Goal: Information Seeking & Learning: Learn about a topic

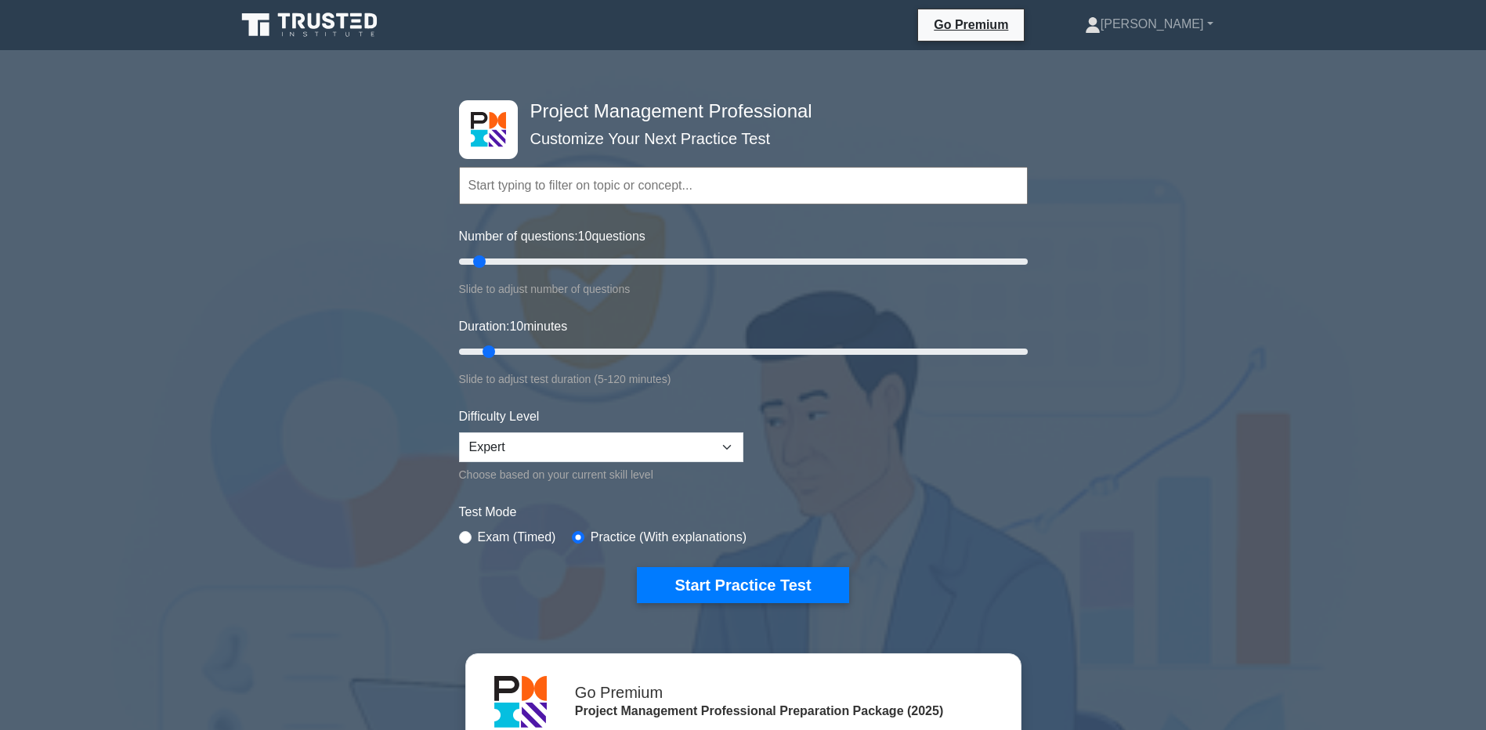
select select "expert"
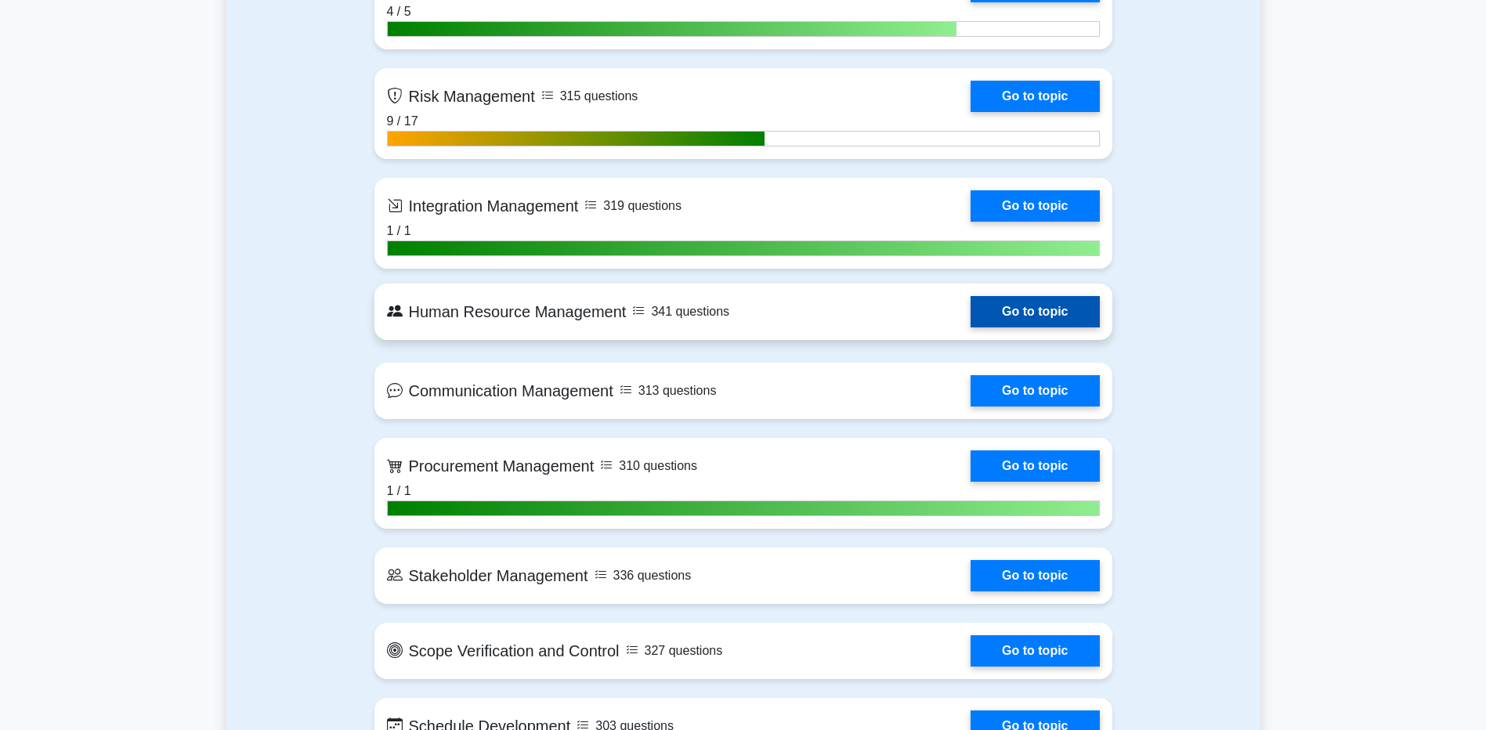
click at [991, 316] on link "Go to topic" at bounding box center [1035, 311] width 128 height 31
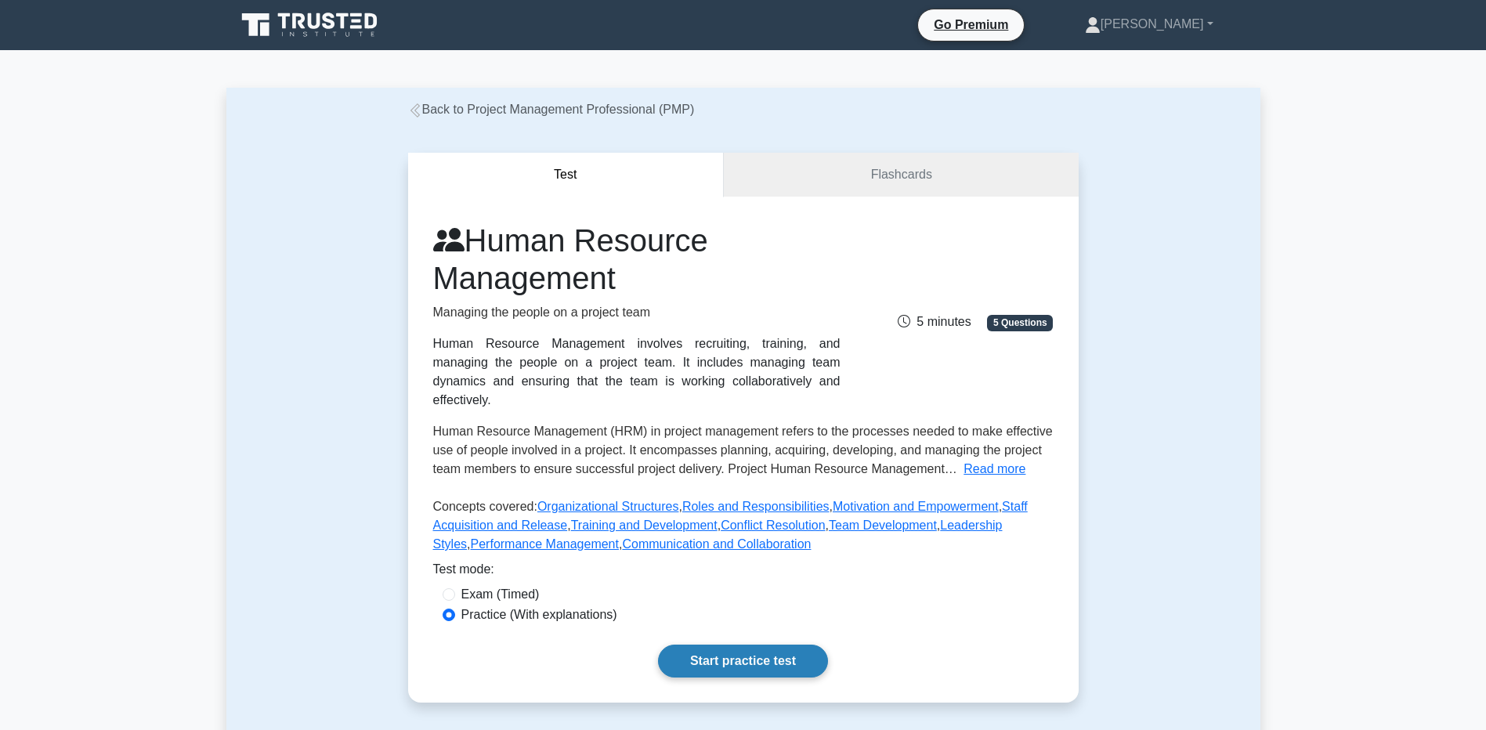
click at [756, 656] on link "Start practice test" at bounding box center [743, 661] width 170 height 33
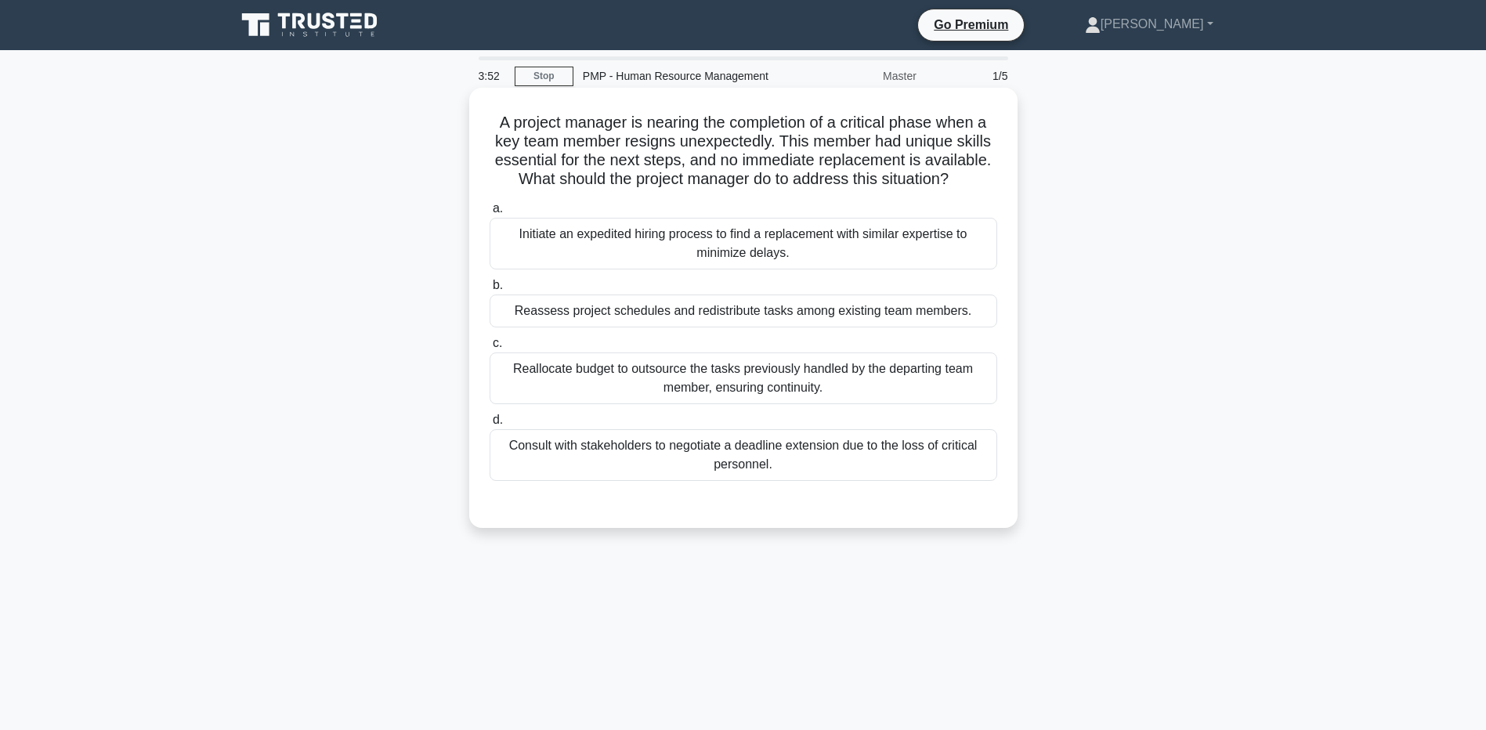
click at [604, 230] on div "Initiate an expedited hiring process to find a replacement with similar experti…" at bounding box center [744, 244] width 508 height 52
click at [490, 214] on input "a. Initiate an expedited hiring process to find a replacement with similar expe…" at bounding box center [490, 209] width 0 height 10
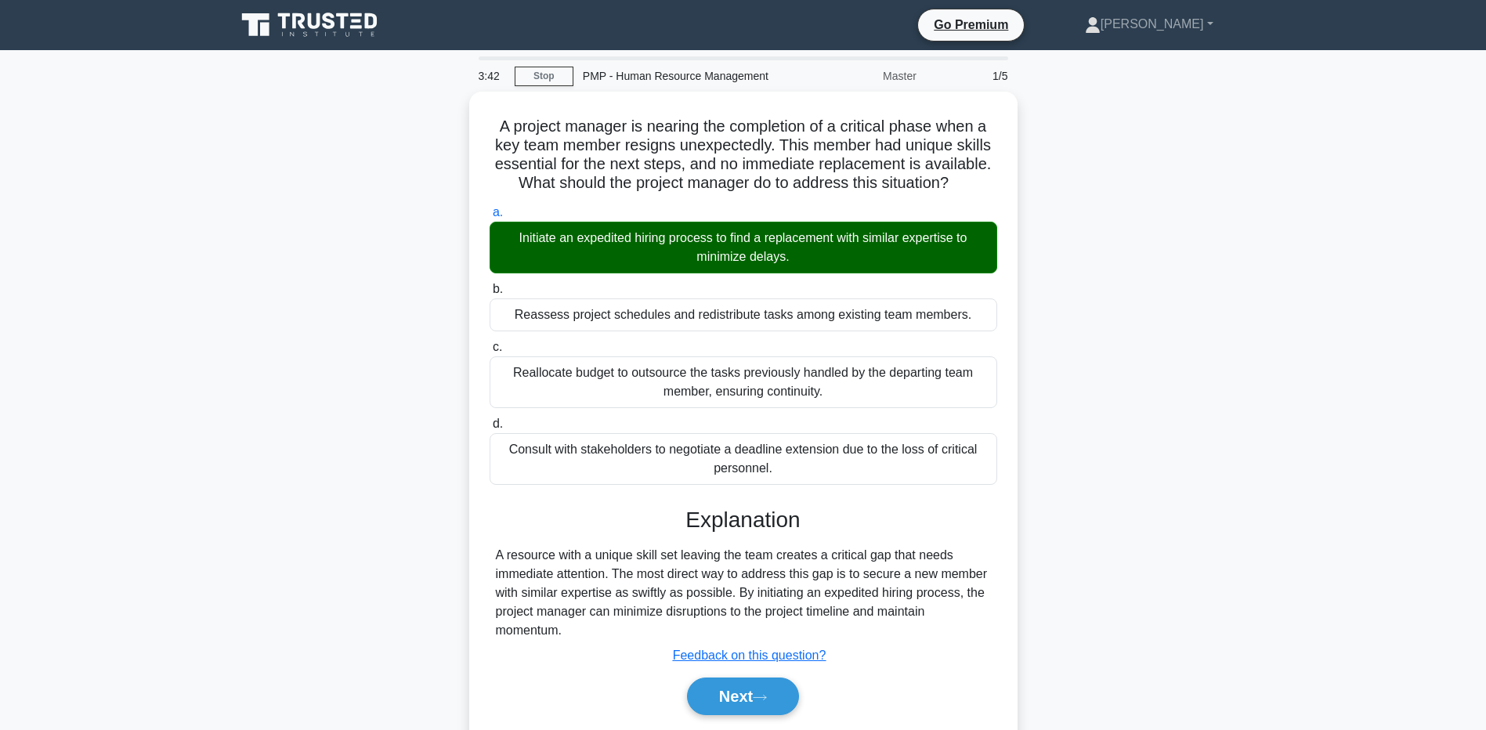
click at [1433, 464] on main "3:42 Stop PMP - Human Resource Management Master 1/5 A project manager is neari…" at bounding box center [743, 448] width 1486 height 796
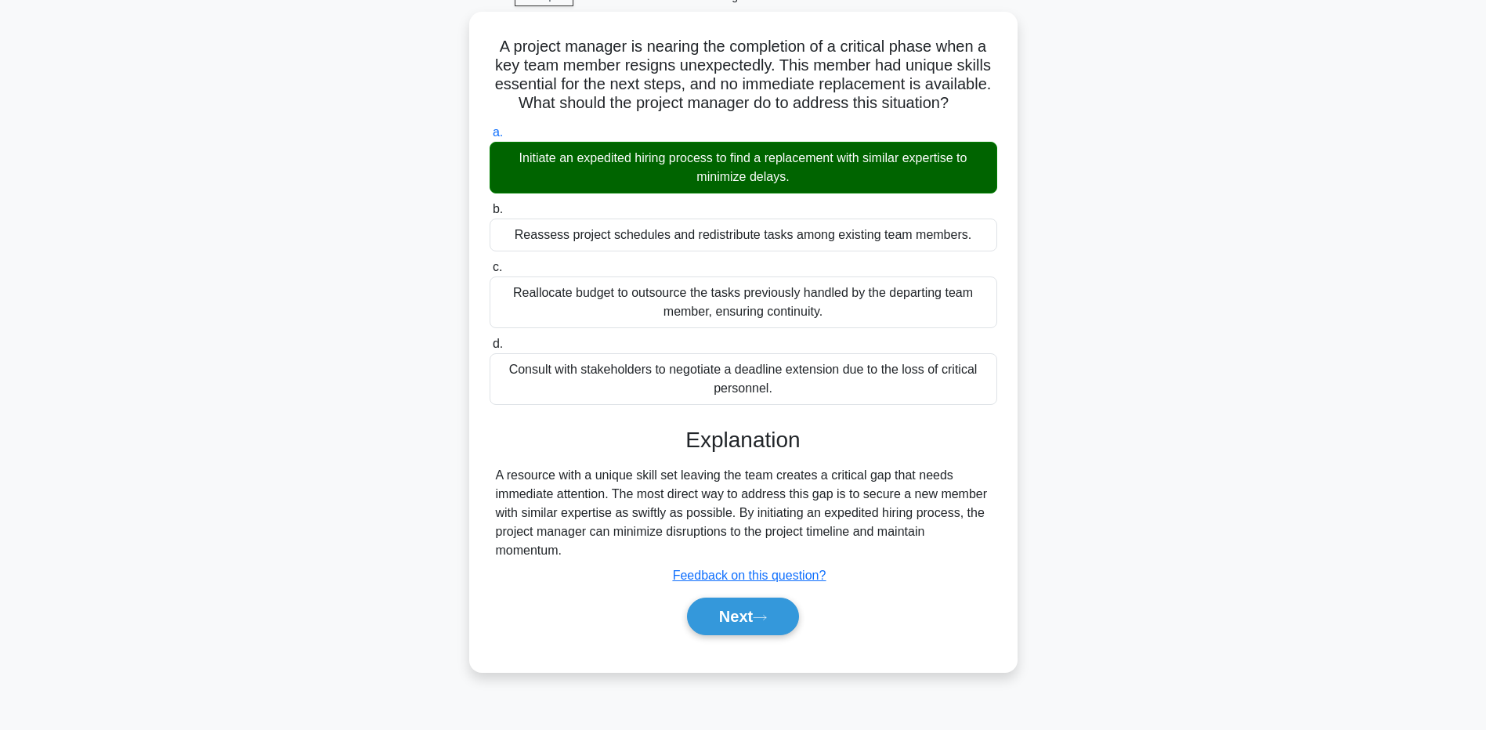
scroll to position [116, 0]
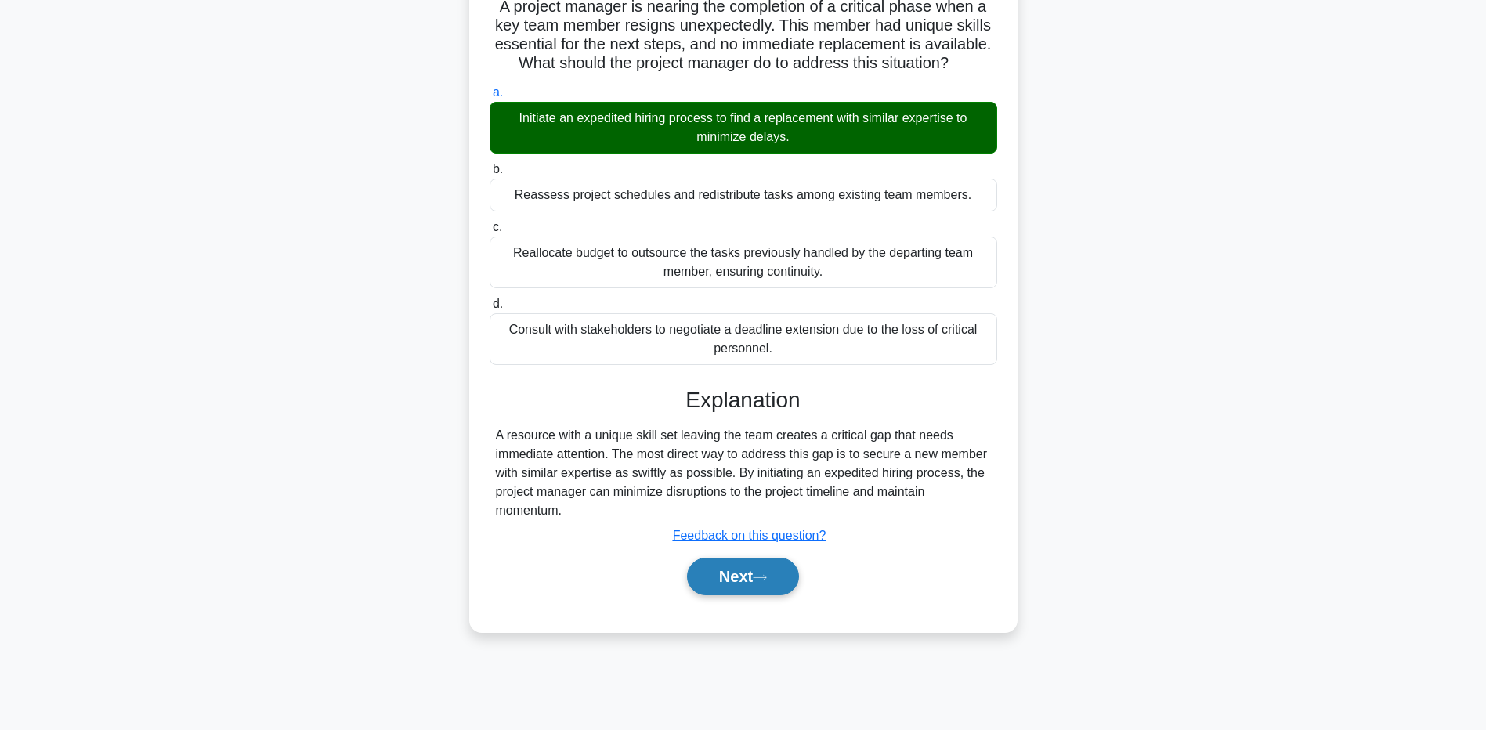
click at [739, 589] on button "Next" at bounding box center [743, 577] width 112 height 38
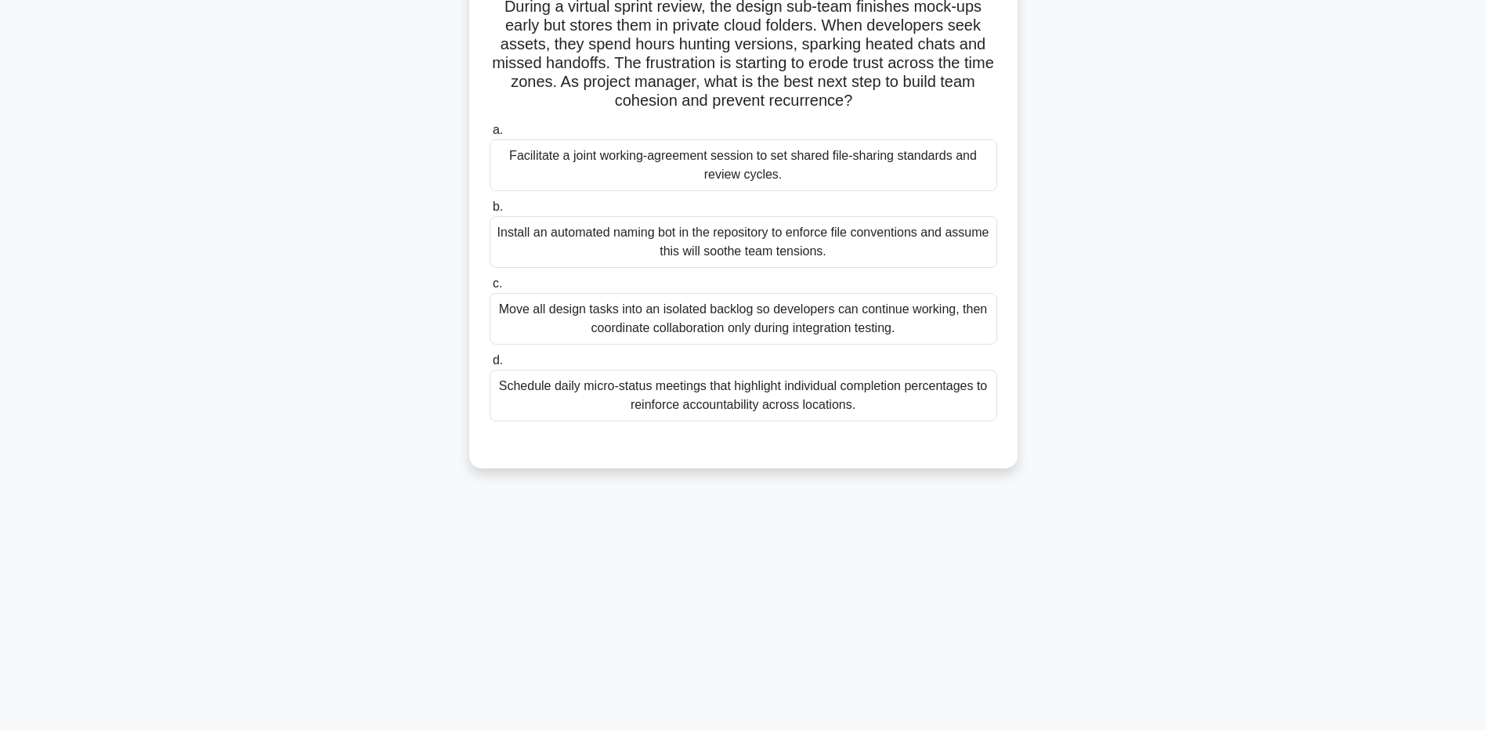
drag, startPoint x: 591, startPoint y: 29, endPoint x: 963, endPoint y: 107, distance: 379.3
click at [963, 107] on h5 "During a virtual sprint review, the design sub-team finishes mock-ups early but…" at bounding box center [743, 54] width 511 height 114
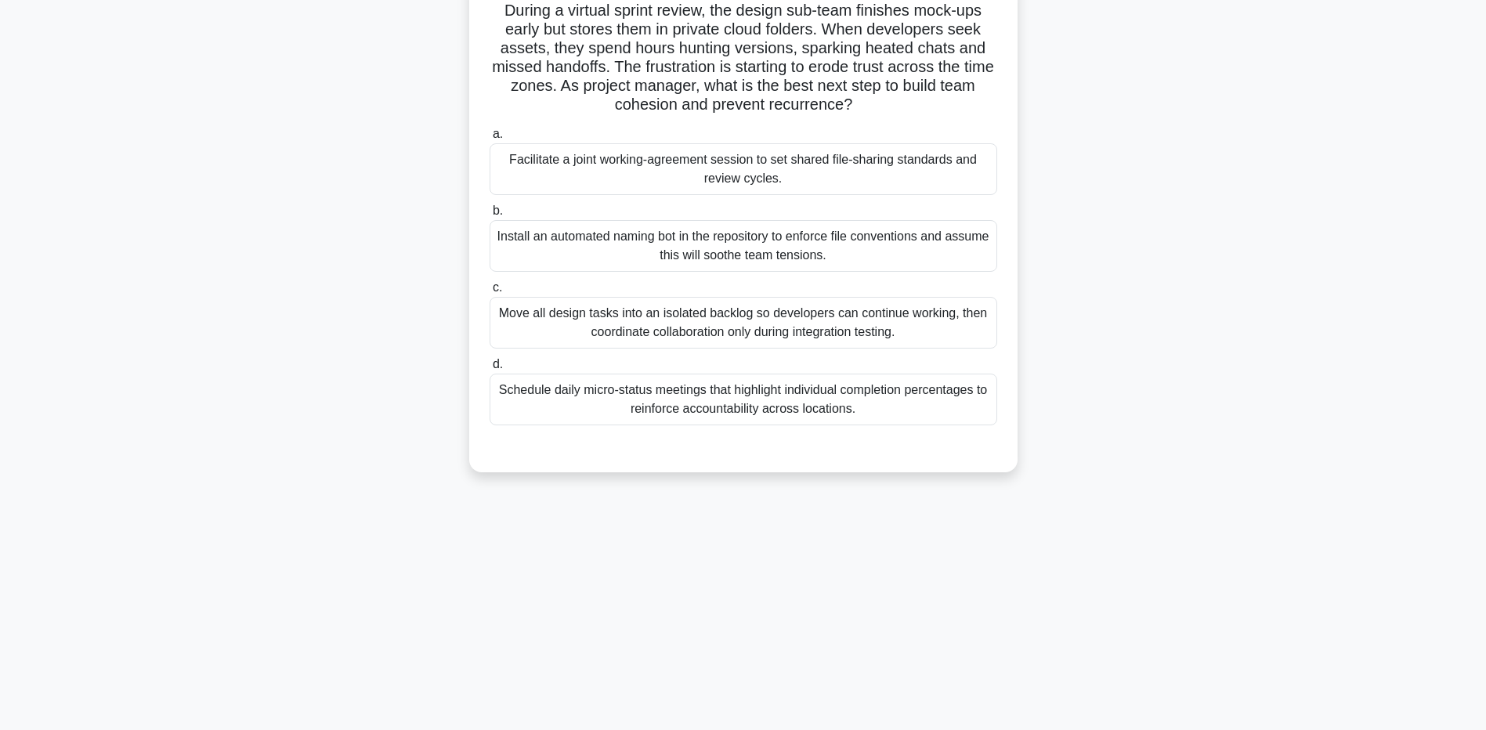
click at [1271, 150] on main "3:22 Stop PMP - Human Resource Management Master 2/5 During a virtual sprint re…" at bounding box center [743, 332] width 1486 height 796
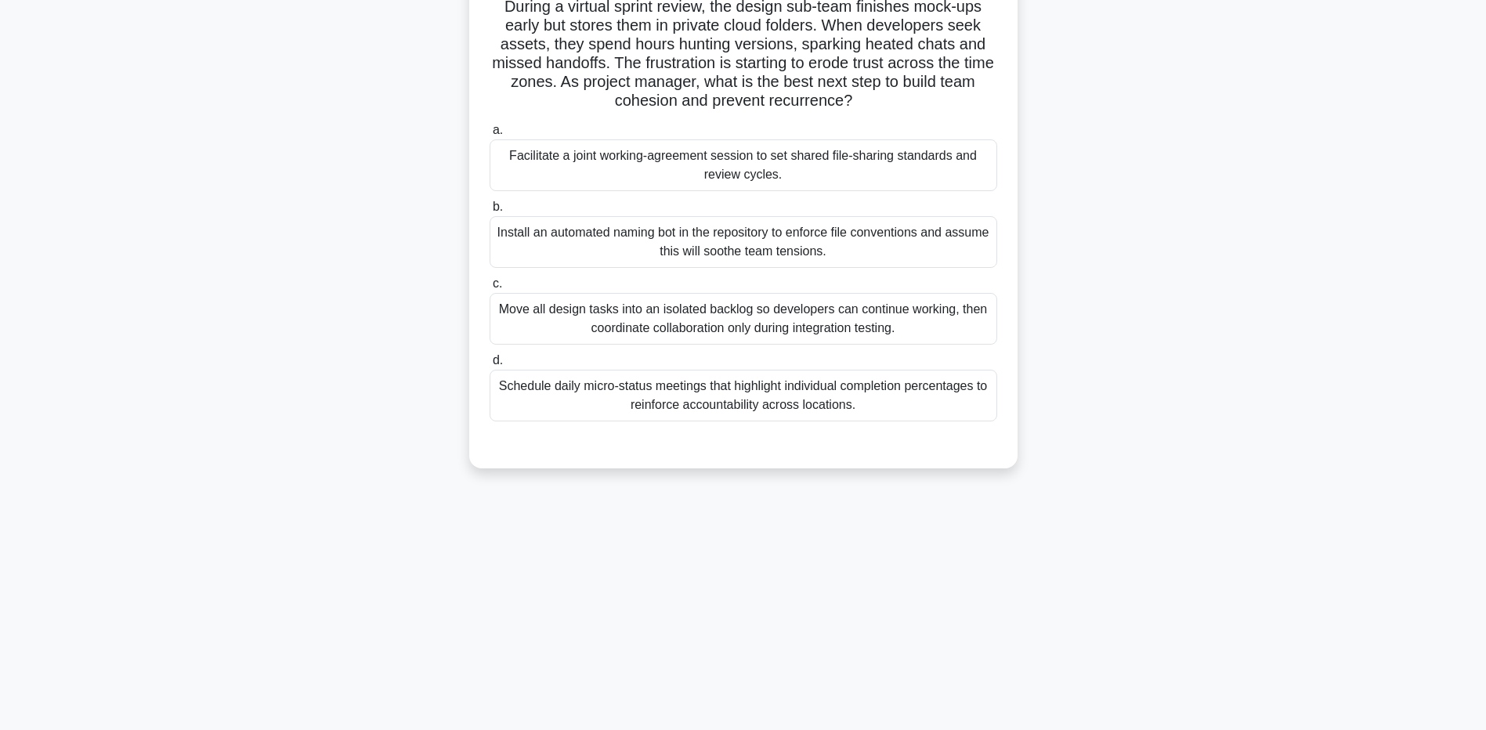
scroll to position [0, 0]
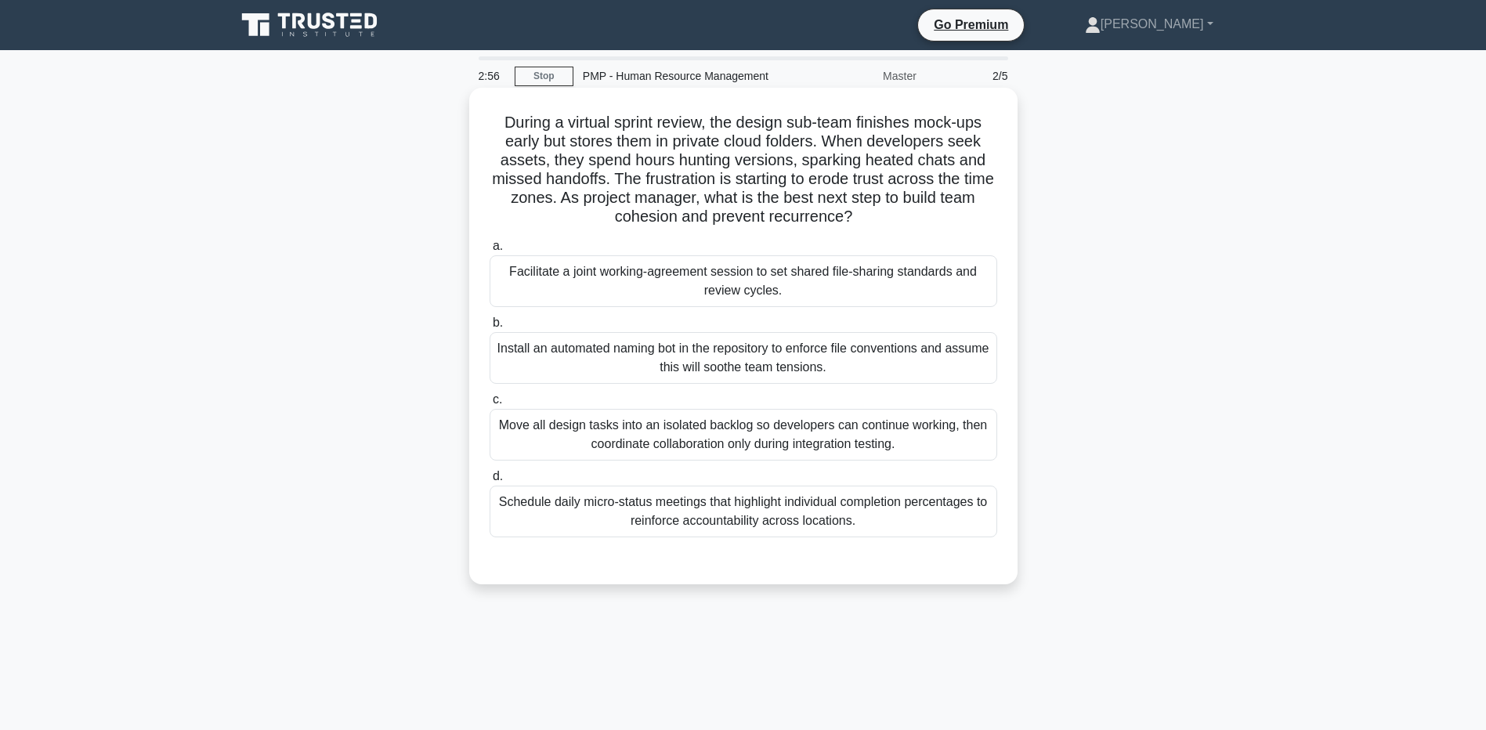
click at [596, 260] on div "Facilitate a joint working-agreement session to set shared file-sharing standar…" at bounding box center [744, 281] width 508 height 52
click at [490, 251] on input "a. Facilitate a joint working-agreement session to set shared file-sharing stan…" at bounding box center [490, 246] width 0 height 10
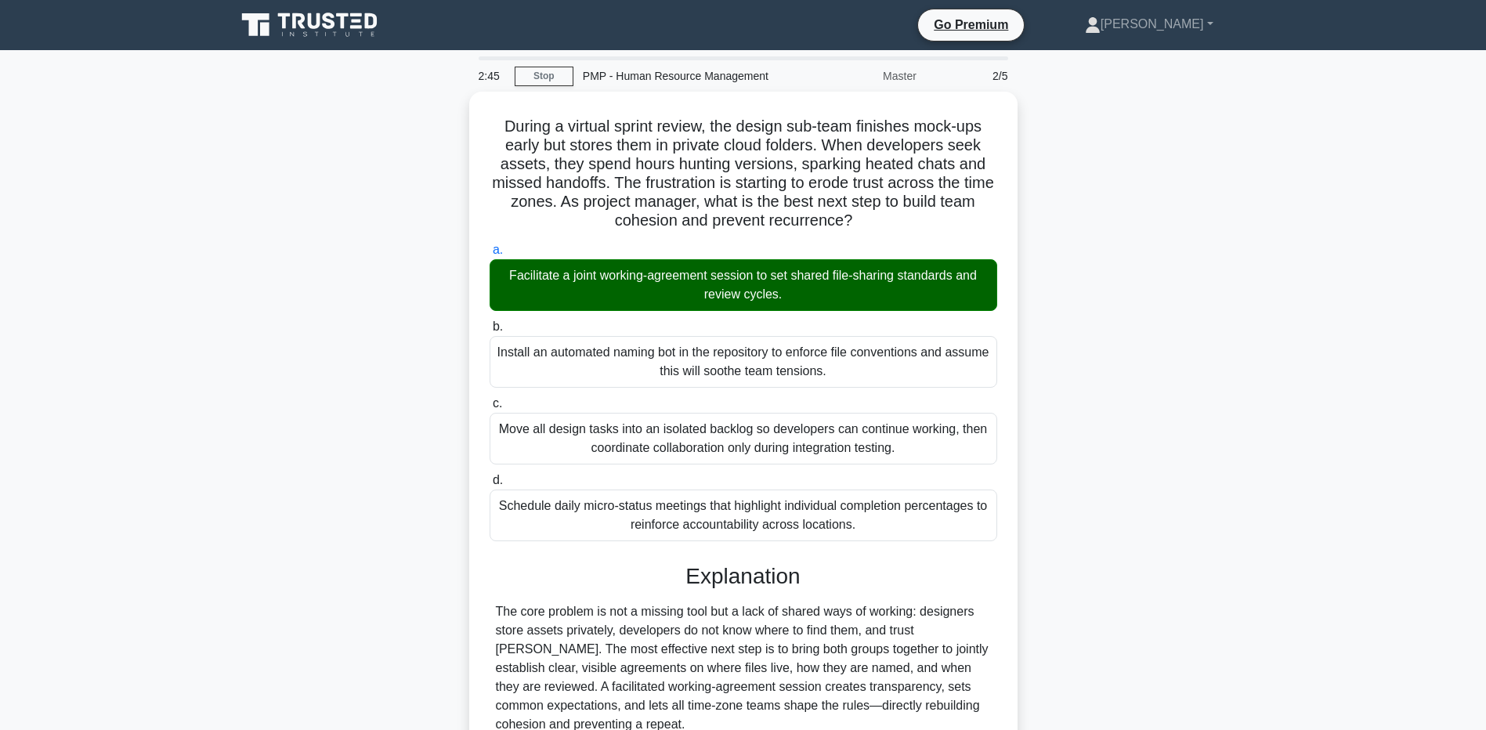
click at [183, 508] on main "2:45 Stop PMP - Human Resource Management Master 2/5 During a virtual sprint re…" at bounding box center [743, 526] width 1486 height 953
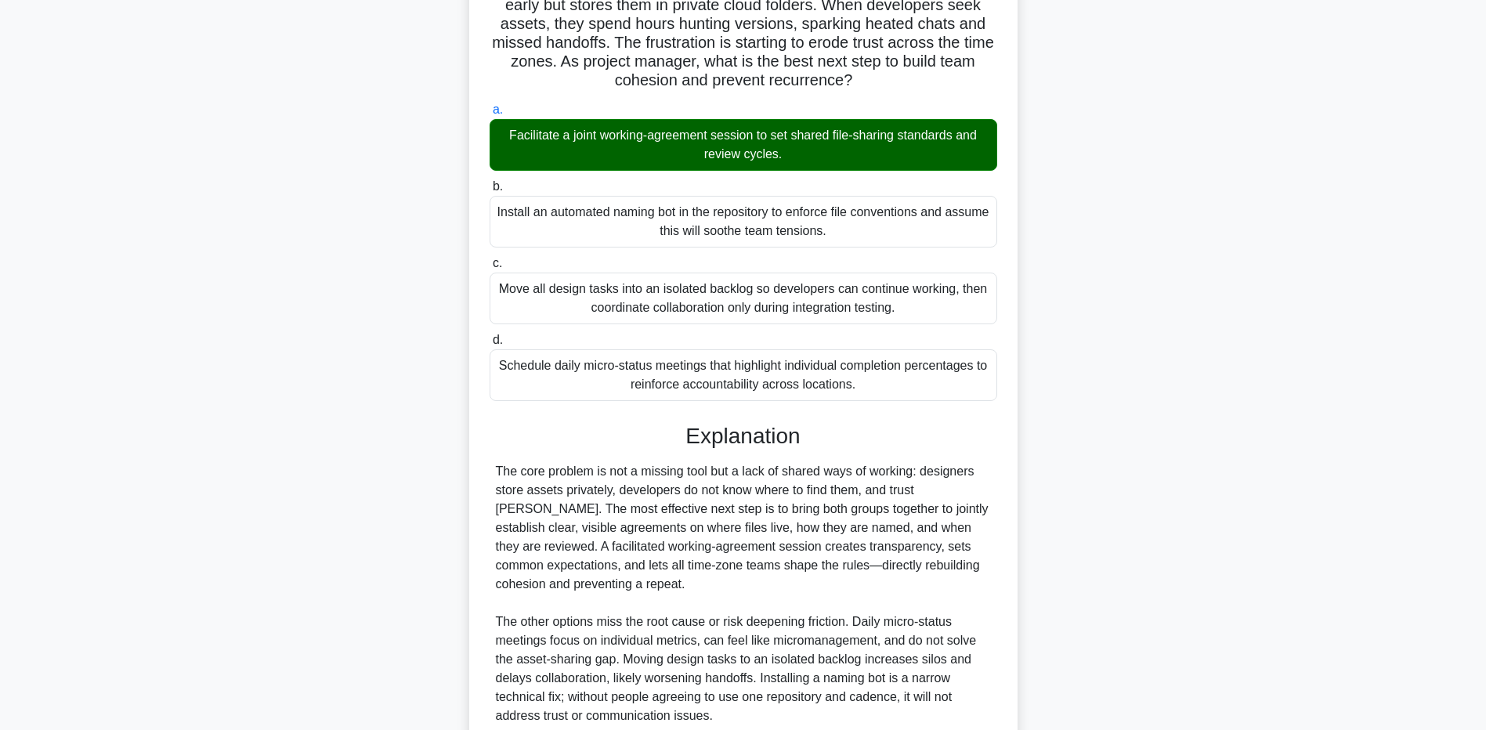
scroll to position [274, 0]
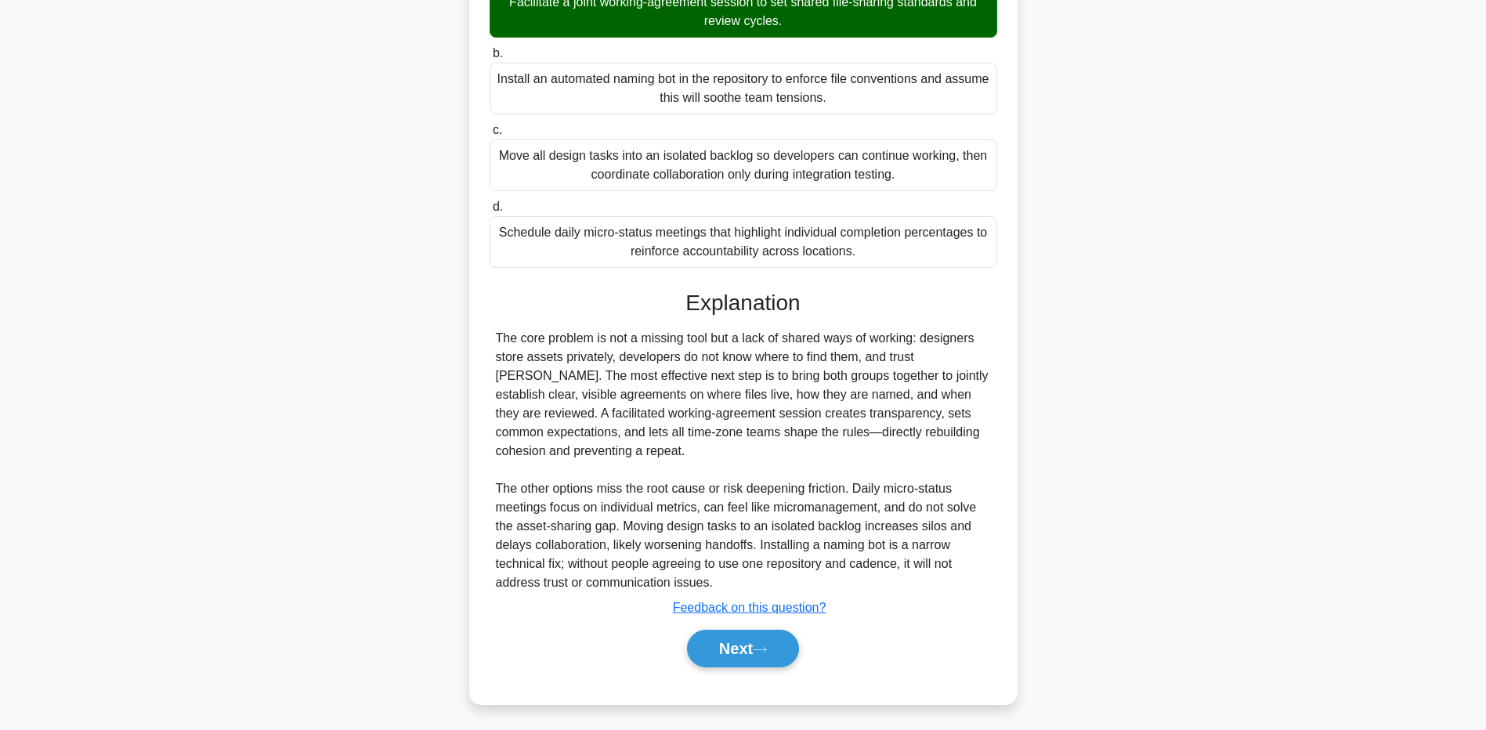
click at [144, 587] on main "2:36 Stop PMP - Human Resource Management Master 2/5 During a virtual sprint re…" at bounding box center [743, 253] width 1486 height 953
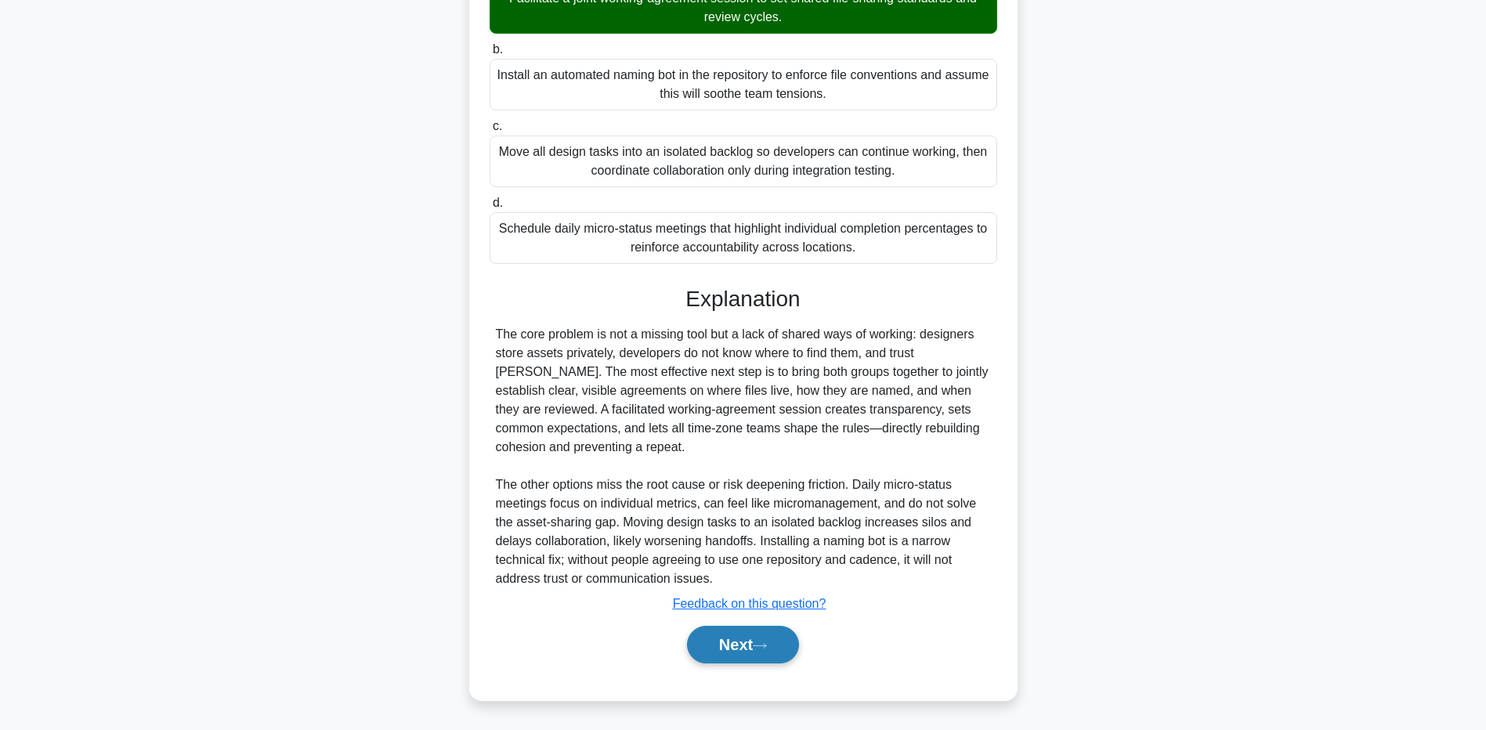
click at [710, 650] on button "Next" at bounding box center [743, 645] width 112 height 38
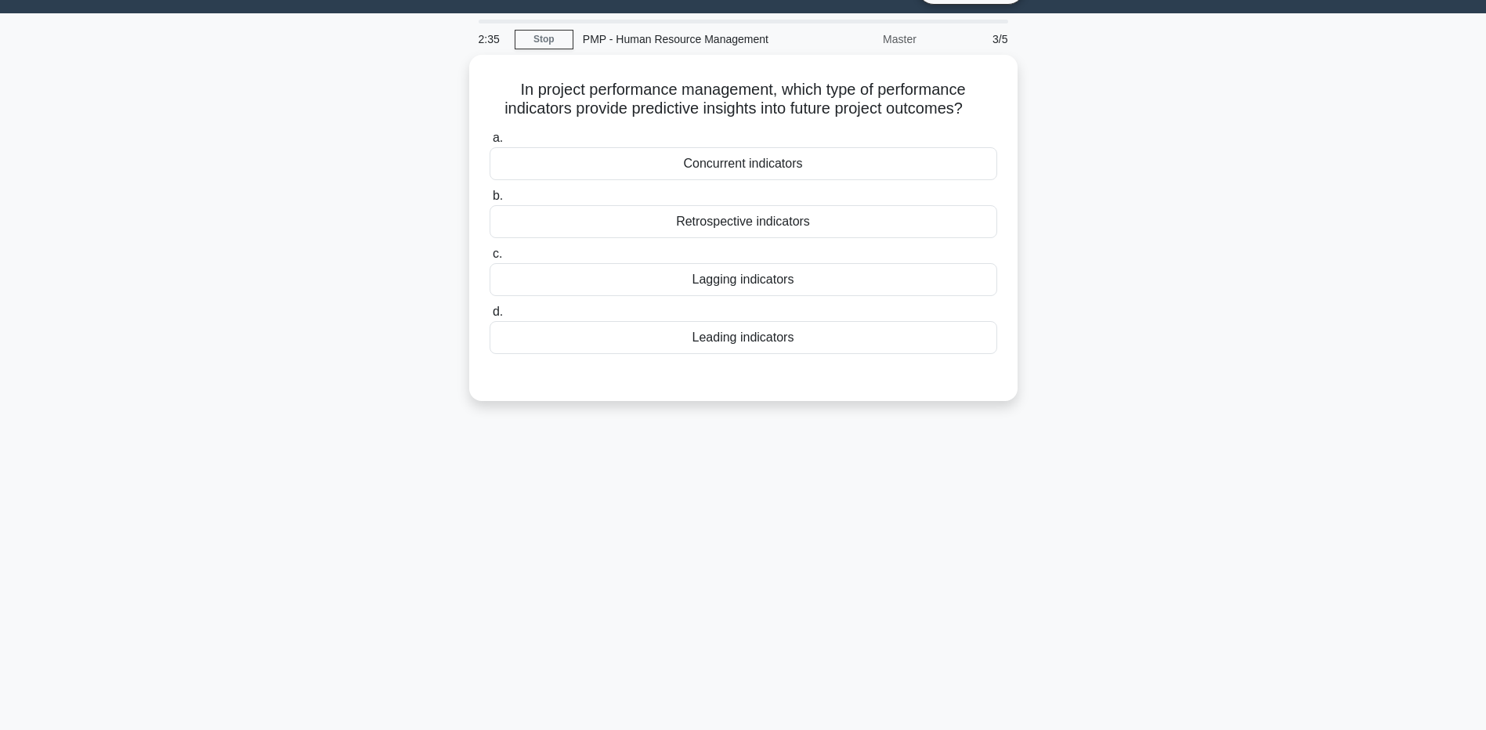
scroll to position [0, 0]
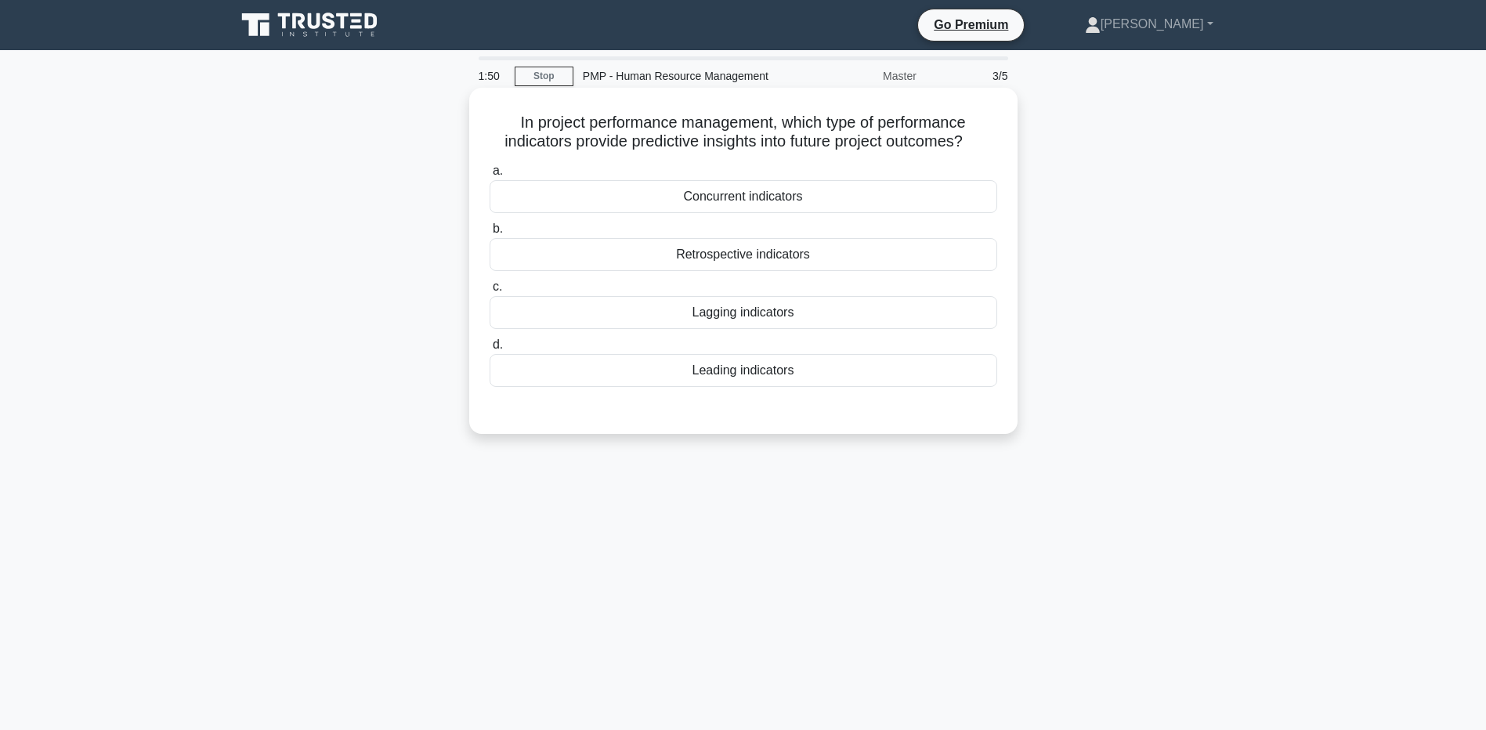
click at [591, 370] on div "Leading indicators" at bounding box center [744, 370] width 508 height 33
click at [490, 350] on input "d. Leading indicators" at bounding box center [490, 345] width 0 height 10
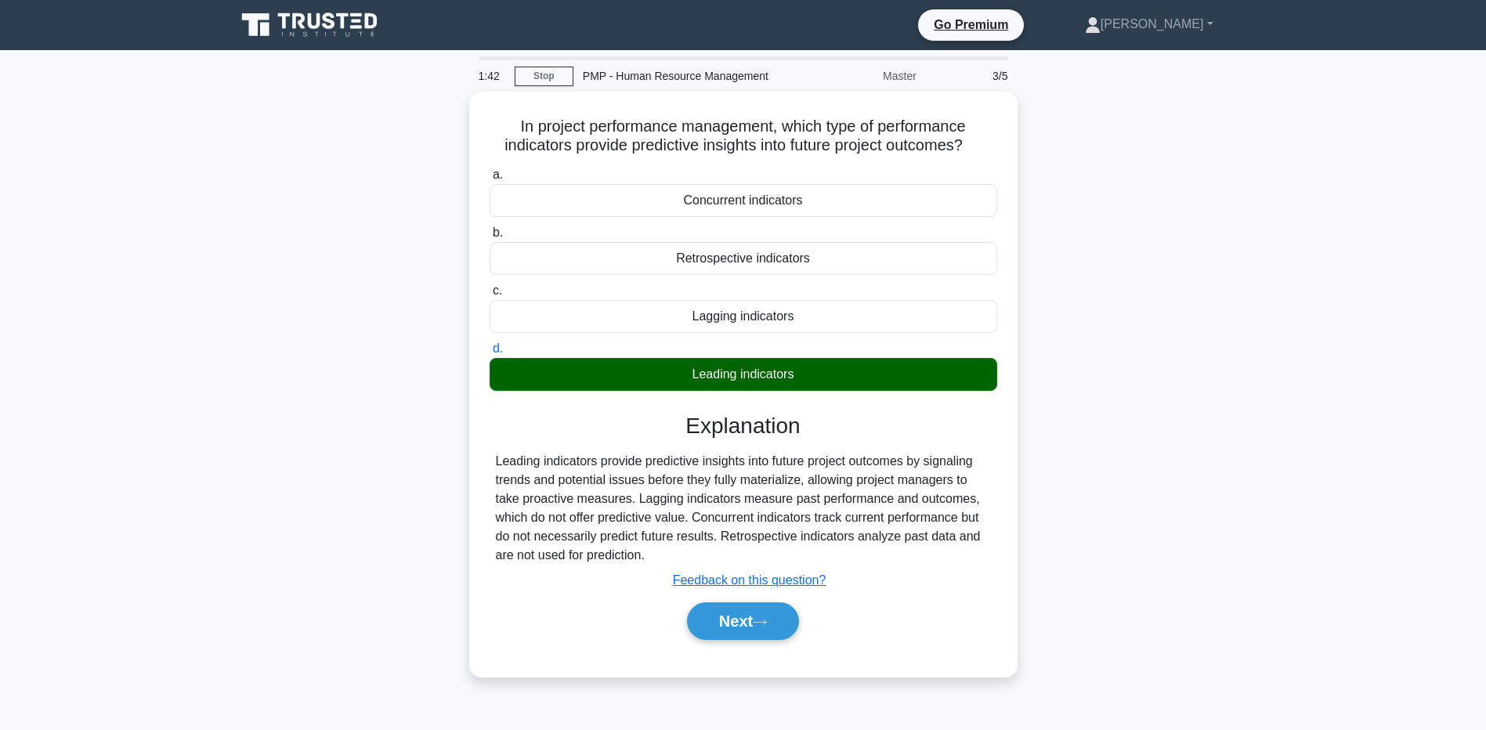
drag, startPoint x: 270, startPoint y: 620, endPoint x: 281, endPoint y: 624, distance: 11.6
click at [270, 620] on div "In project performance management, which type of performance indicators provide…" at bounding box center [743, 394] width 1034 height 604
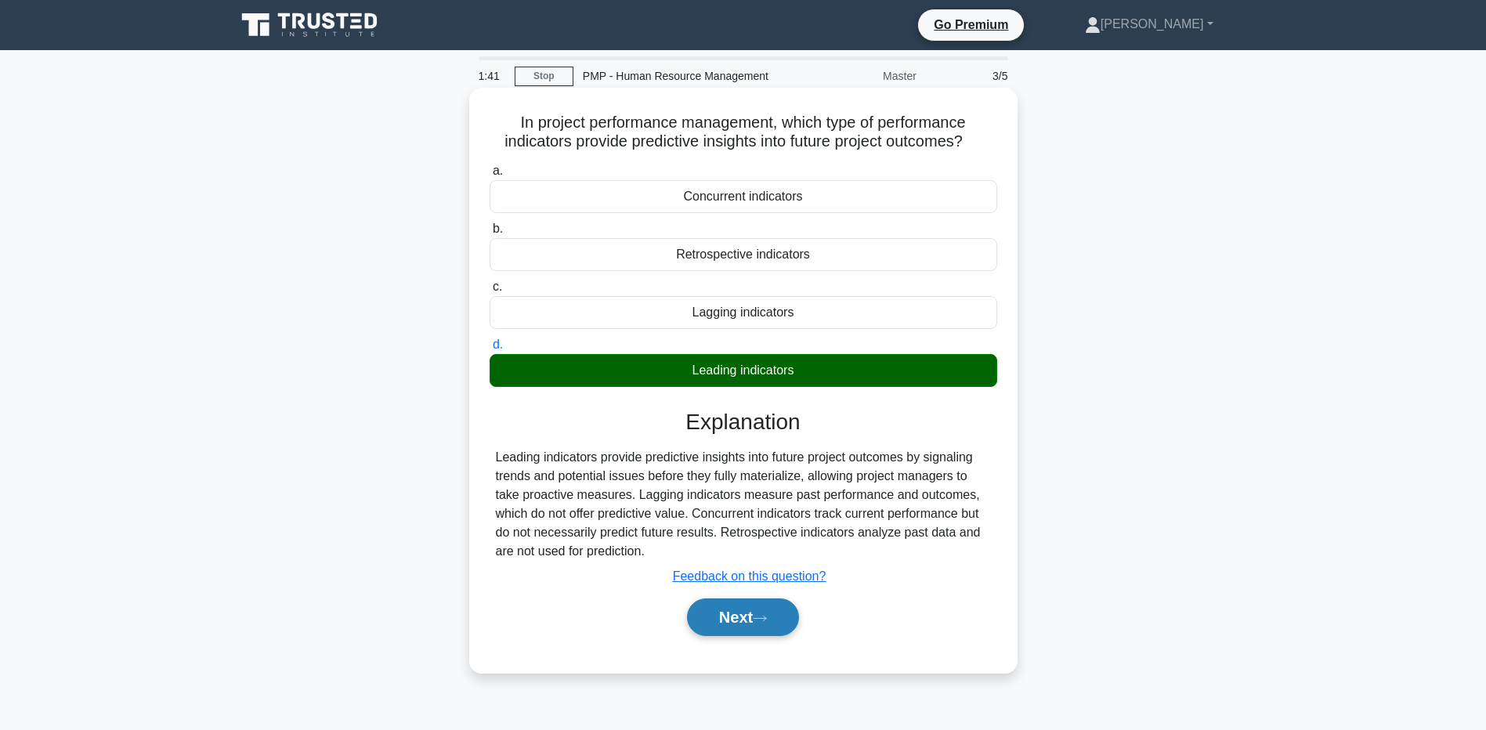
click at [716, 635] on button "Next" at bounding box center [743, 617] width 112 height 38
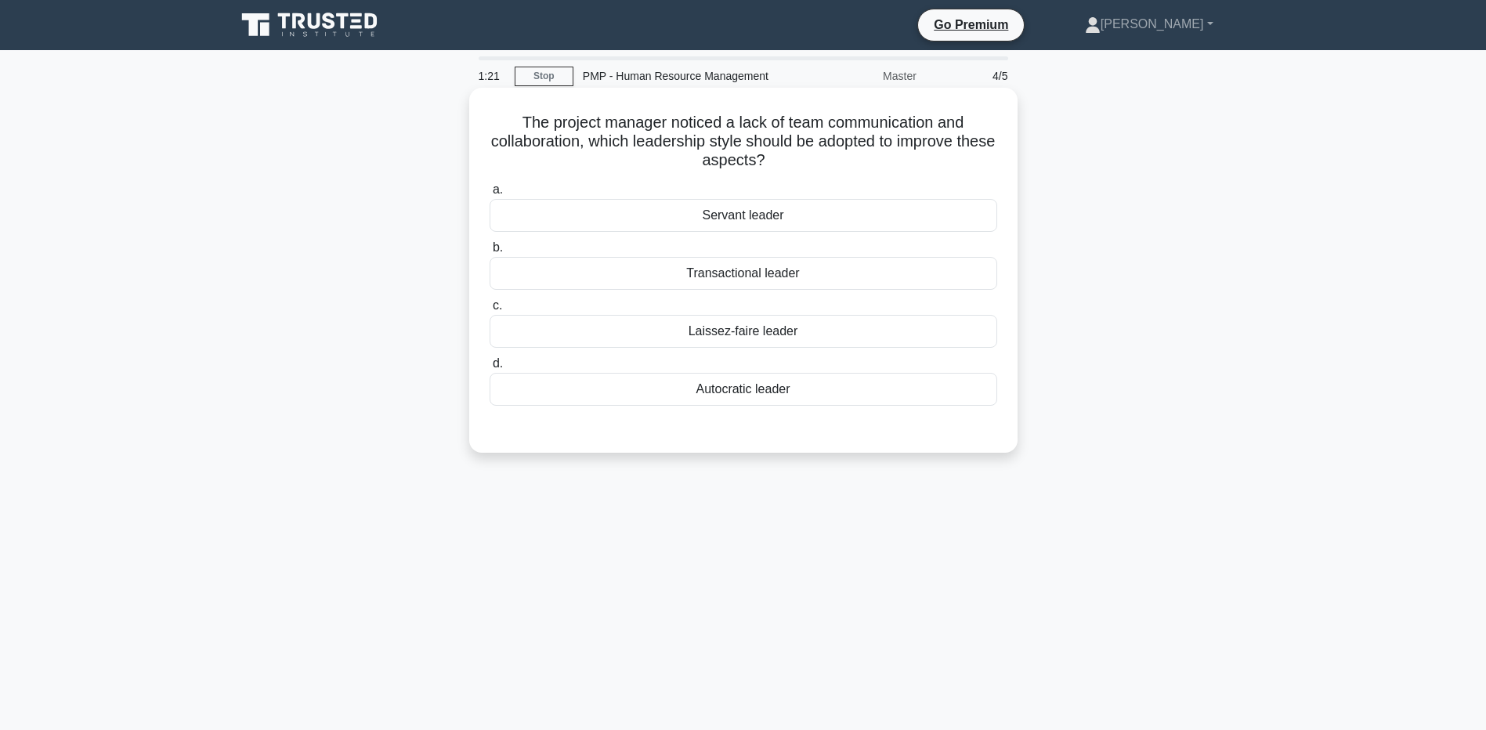
click at [554, 213] on div "Servant leader" at bounding box center [744, 215] width 508 height 33
click at [490, 195] on input "a. Servant leader" at bounding box center [490, 190] width 0 height 10
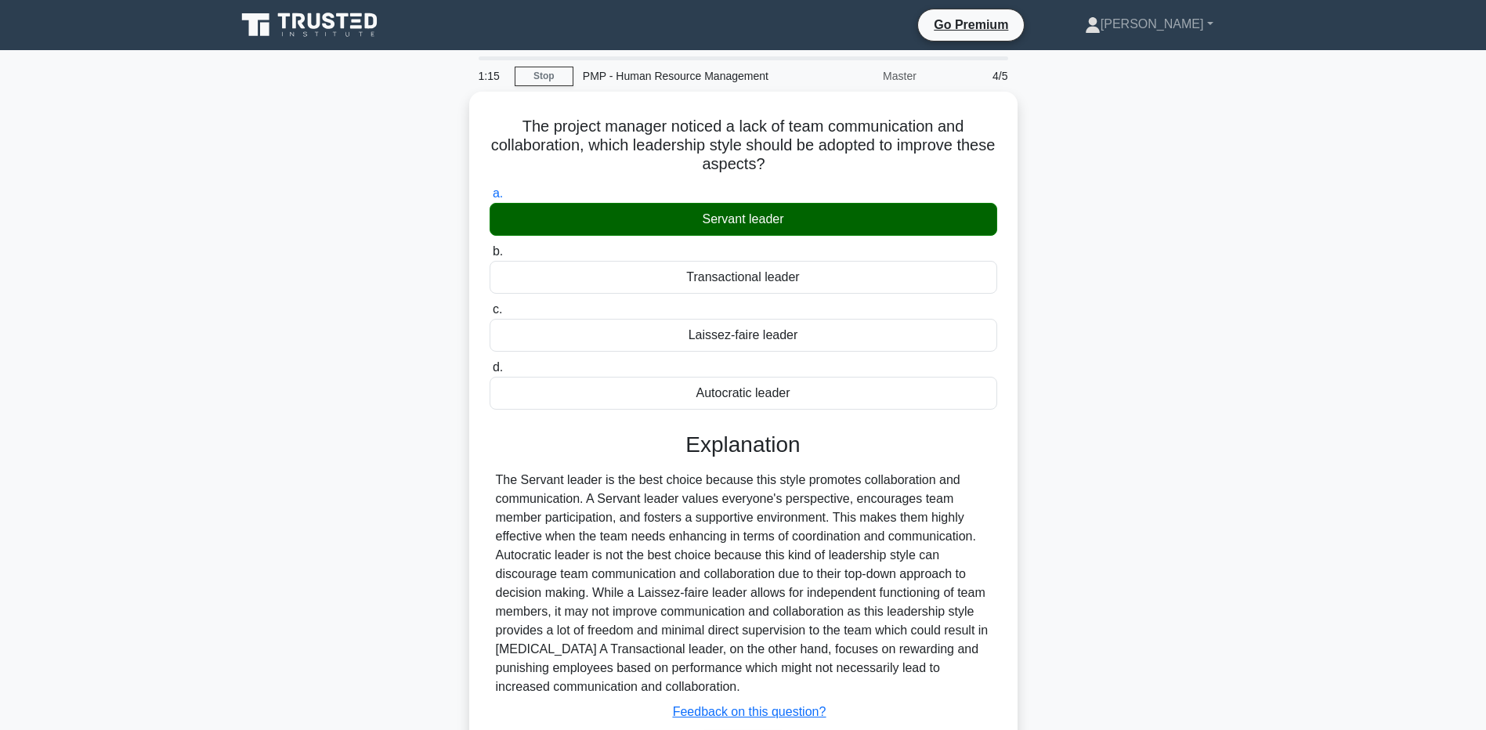
click at [1256, 639] on div "The project manager noticed a lack of team communication and collaboration, whi…" at bounding box center [743, 460] width 1034 height 736
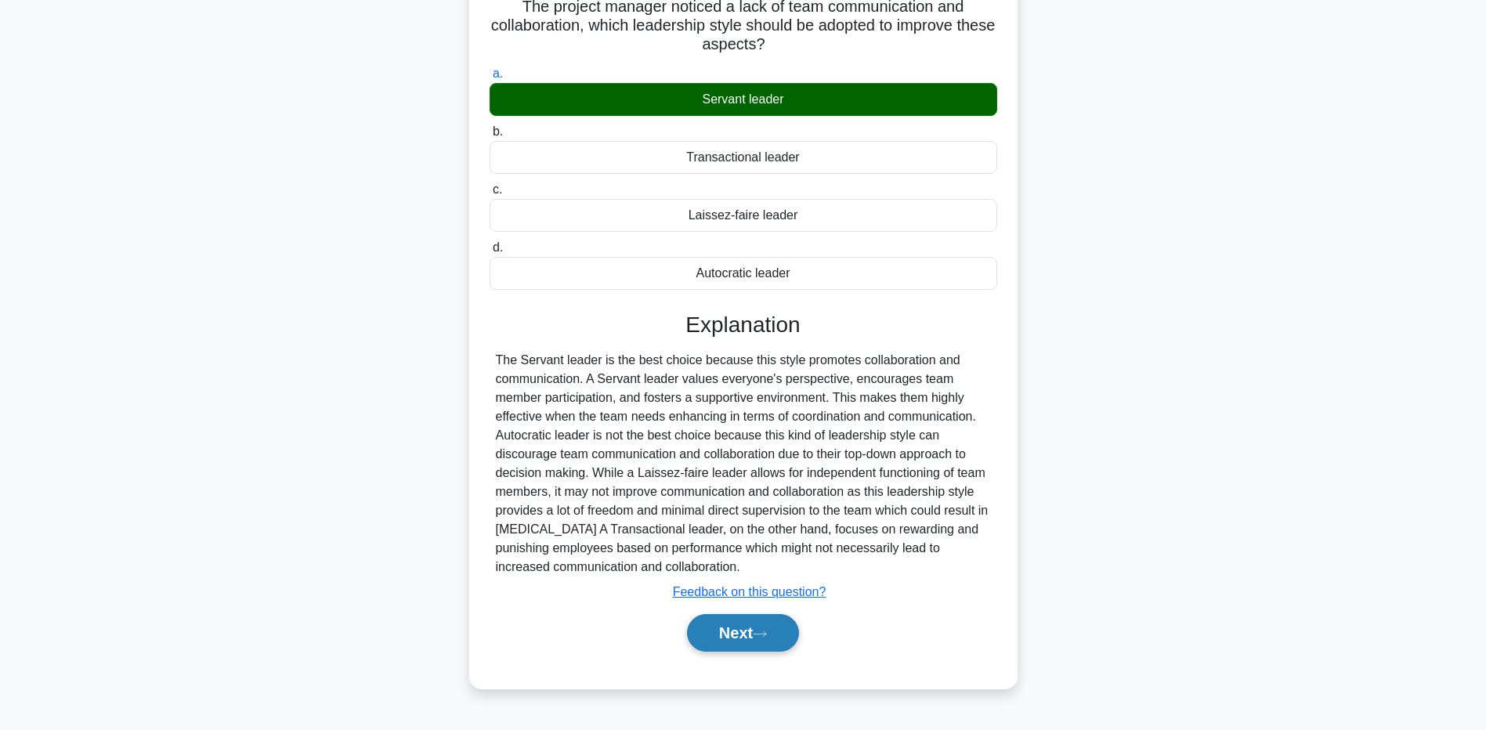
click at [747, 622] on button "Next" at bounding box center [743, 633] width 112 height 38
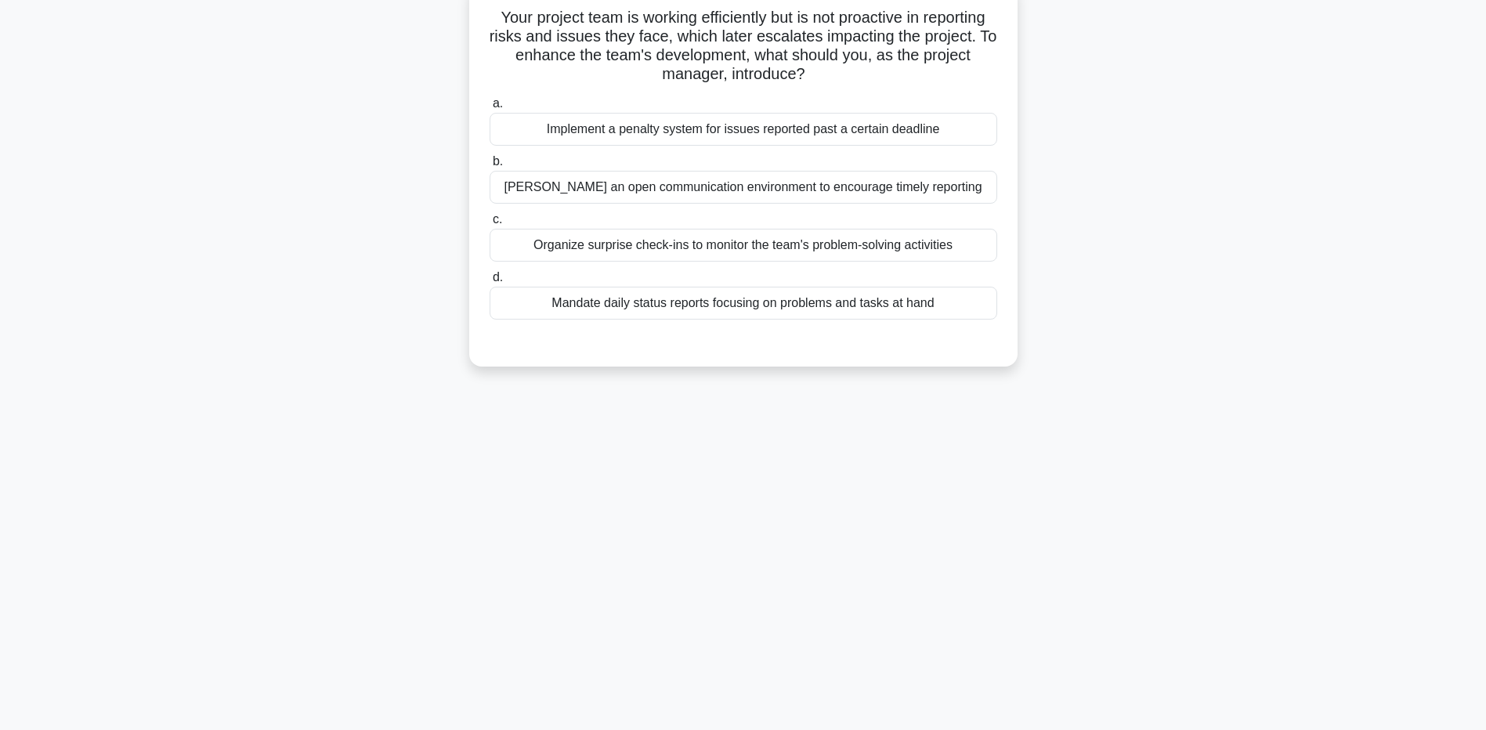
scroll to position [0, 0]
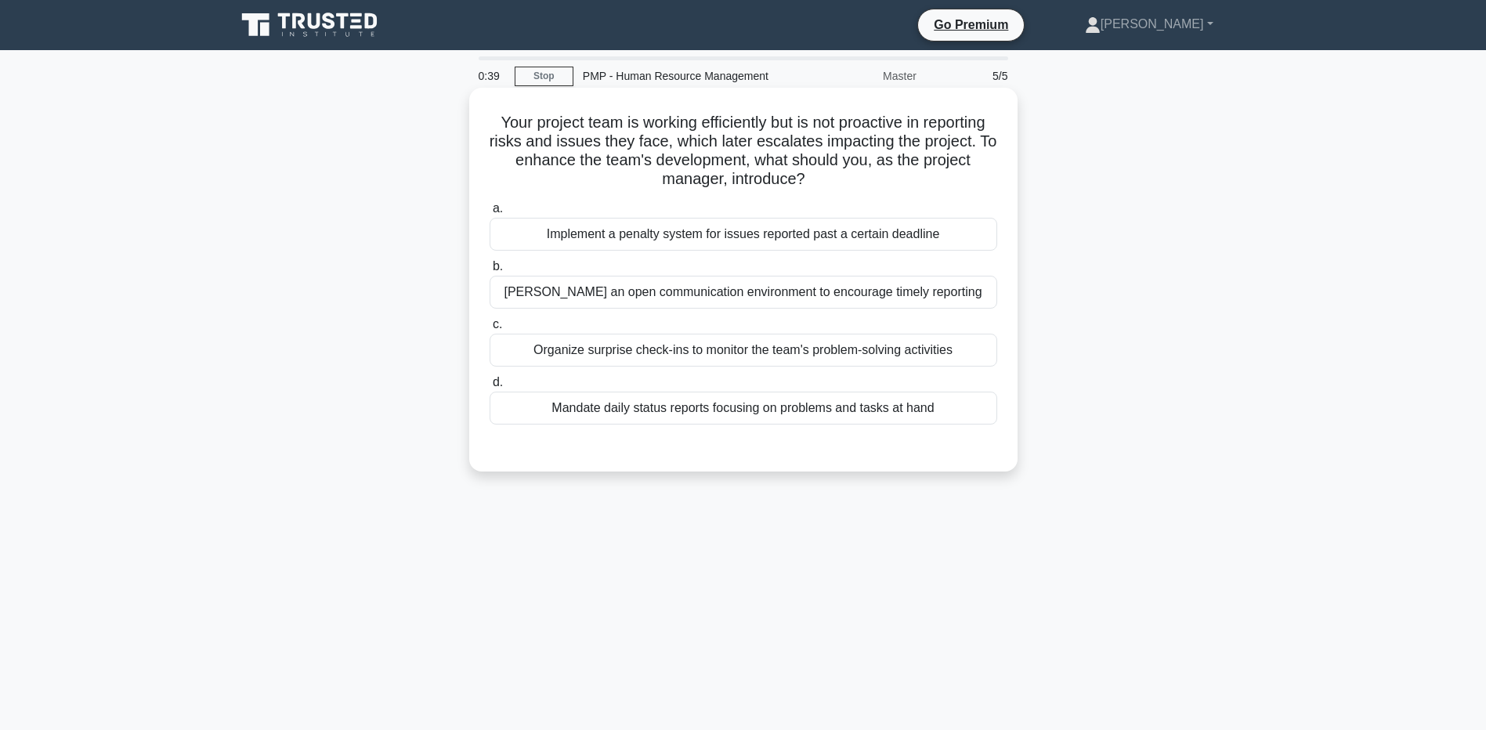
click at [681, 301] on div "Foster an open communication environment to encourage timely reporting" at bounding box center [744, 292] width 508 height 33
click at [490, 272] on input "b. Foster an open communication environment to encourage timely reporting" at bounding box center [490, 267] width 0 height 10
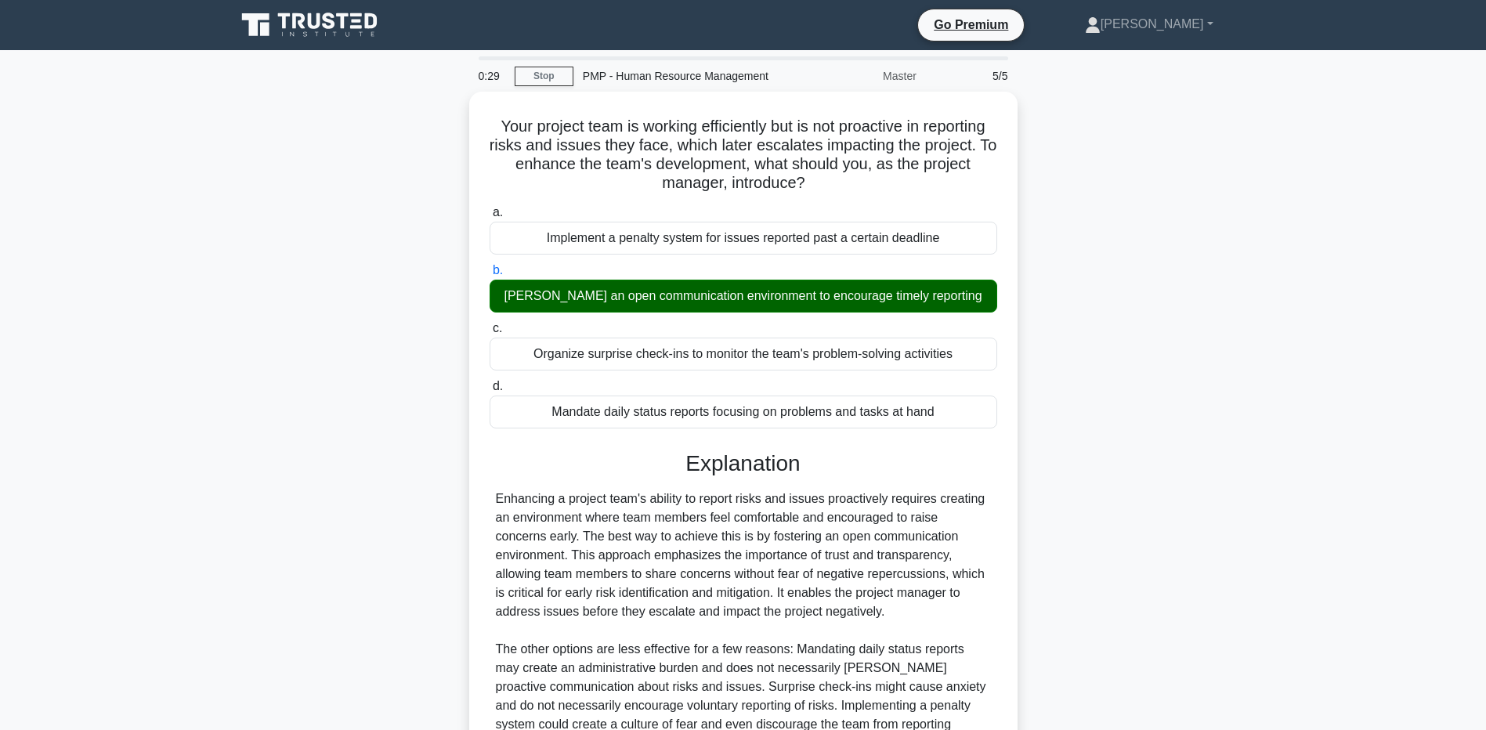
click at [211, 488] on main "0:29 Stop PMP - Human Resource Management Master 5/5 Your project team is worki…" at bounding box center [743, 498] width 1486 height 896
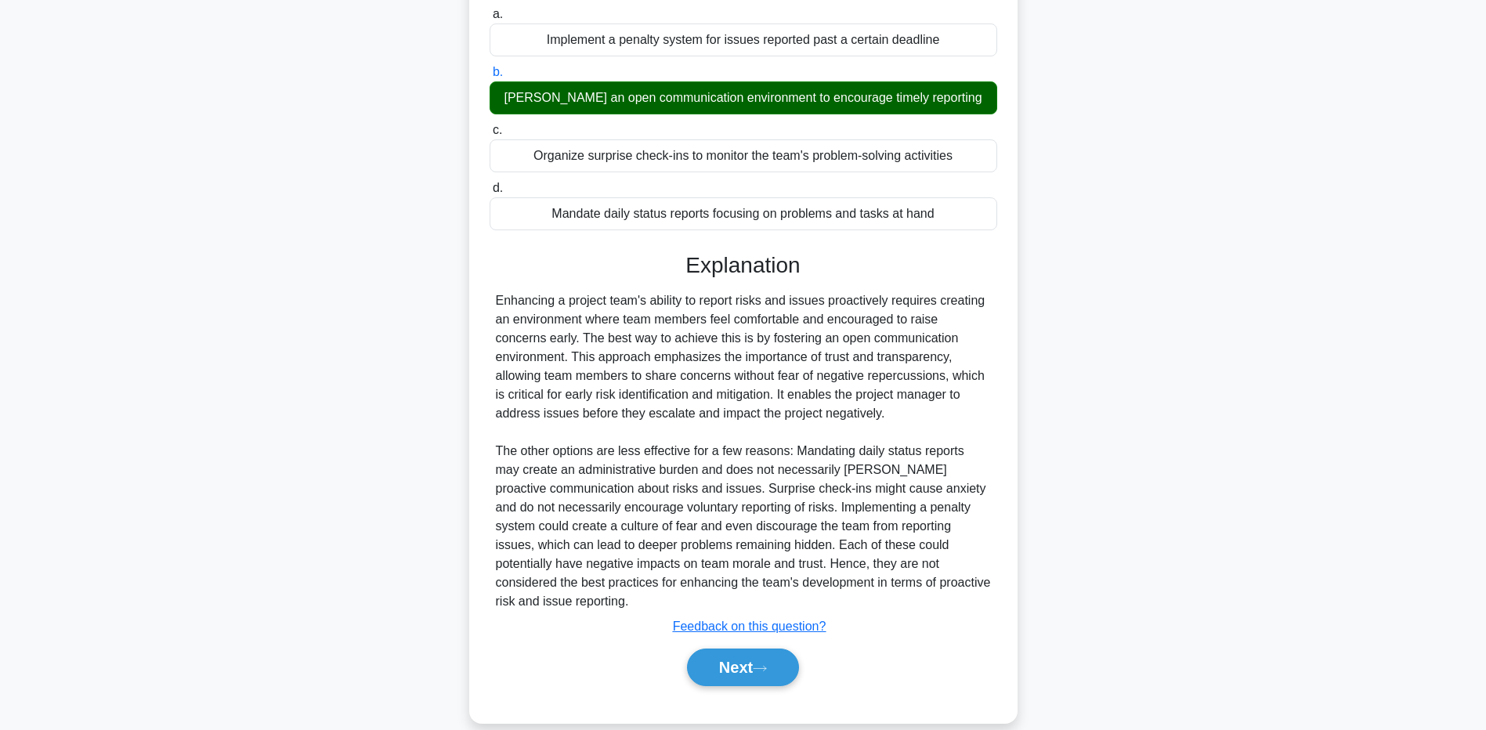
scroll to position [199, 0]
drag, startPoint x: 184, startPoint y: 544, endPoint x: 237, endPoint y: 560, distance: 55.5
click at [184, 544] on main "0:23 Stop PMP - Human Resource Management Master 5/5 Your project team is worki…" at bounding box center [743, 299] width 1486 height 896
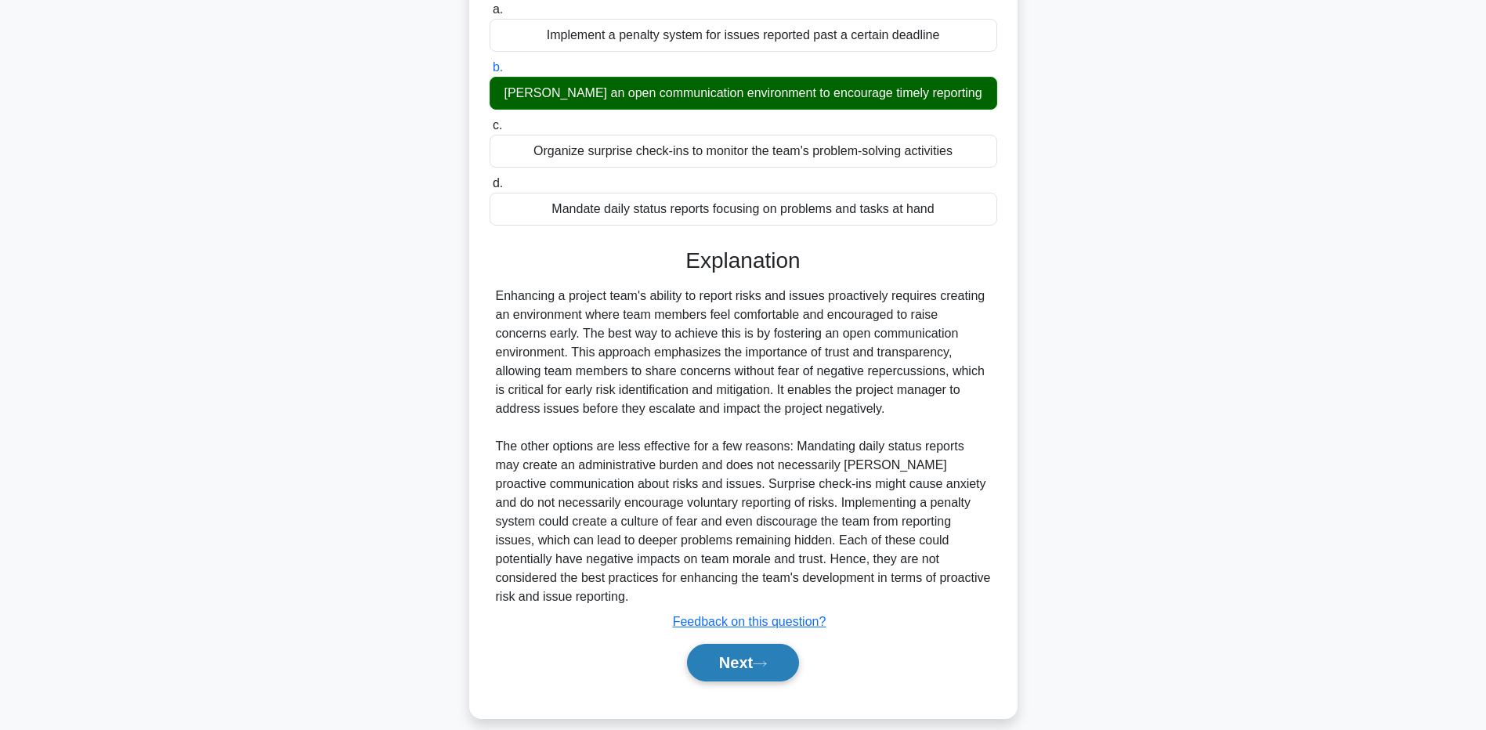
click at [728, 648] on button "Next" at bounding box center [743, 663] width 112 height 38
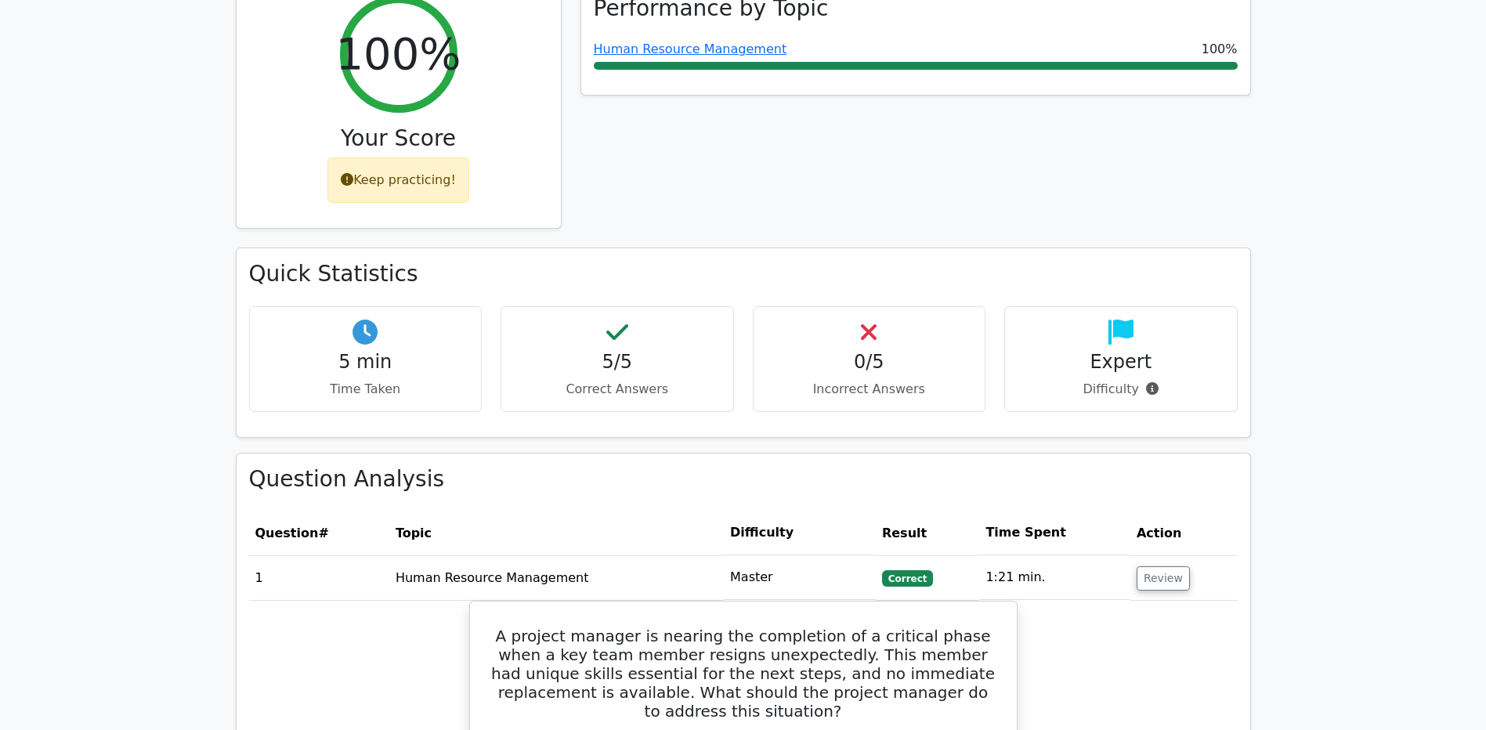
scroll to position [255, 0]
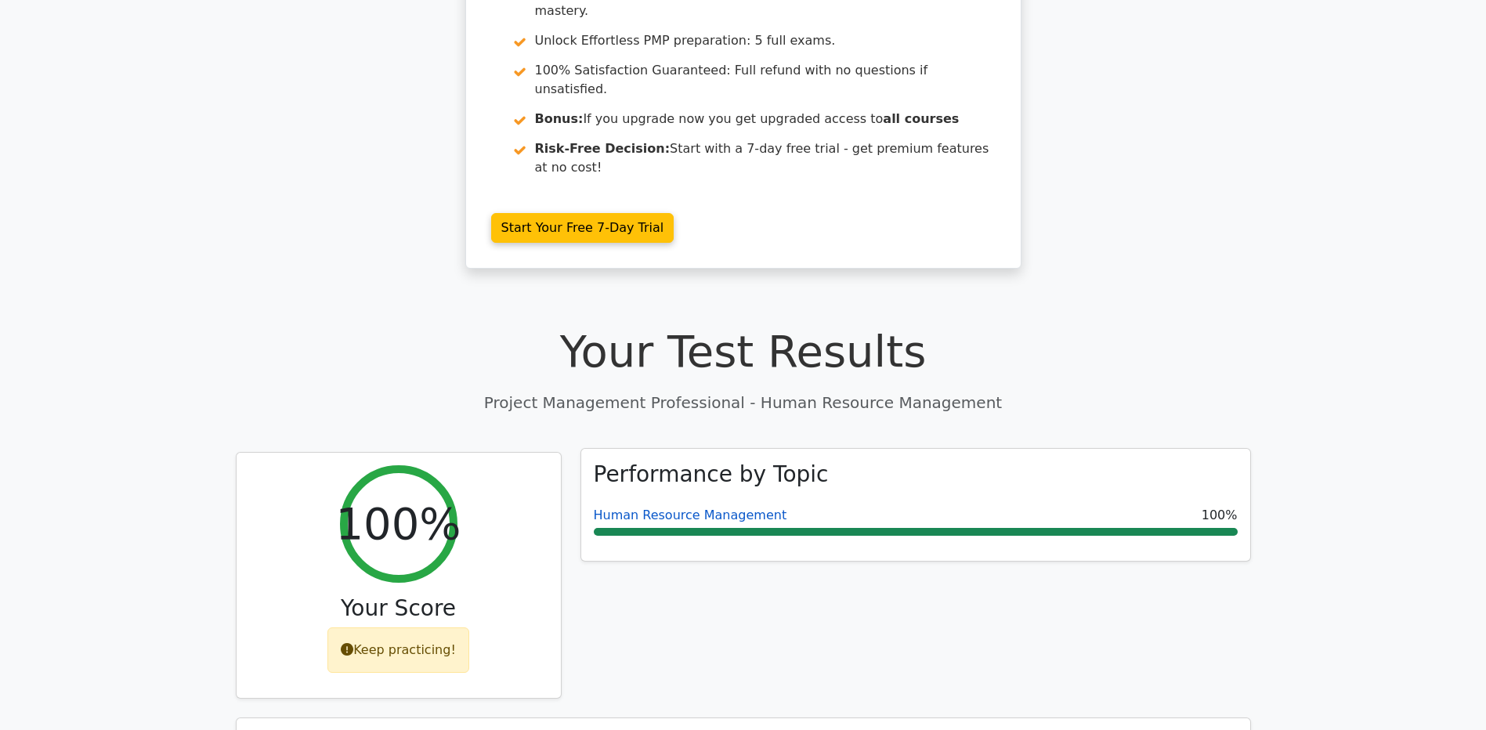
click at [672, 508] on link "Human Resource Management" at bounding box center [690, 515] width 193 height 15
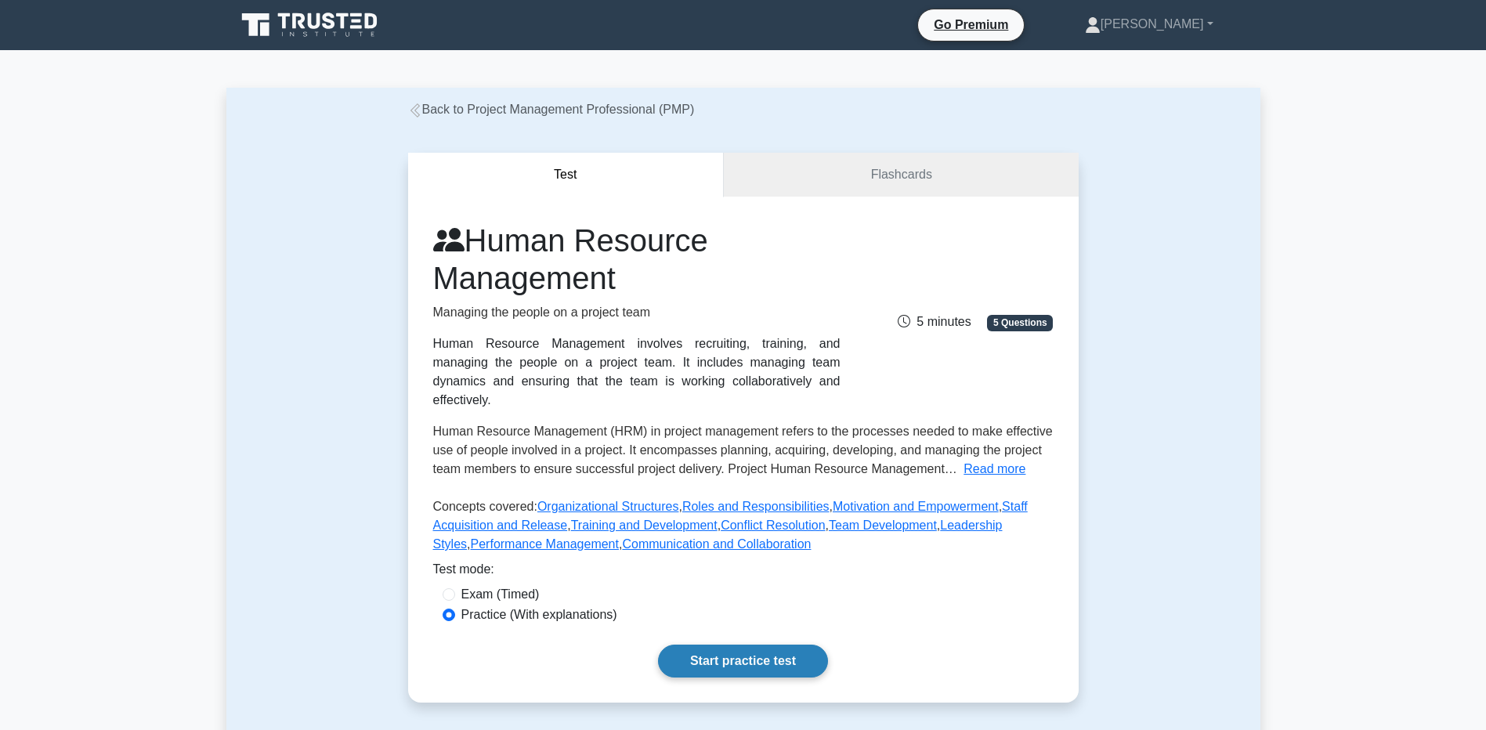
click at [745, 649] on link "Start practice test" at bounding box center [743, 661] width 170 height 33
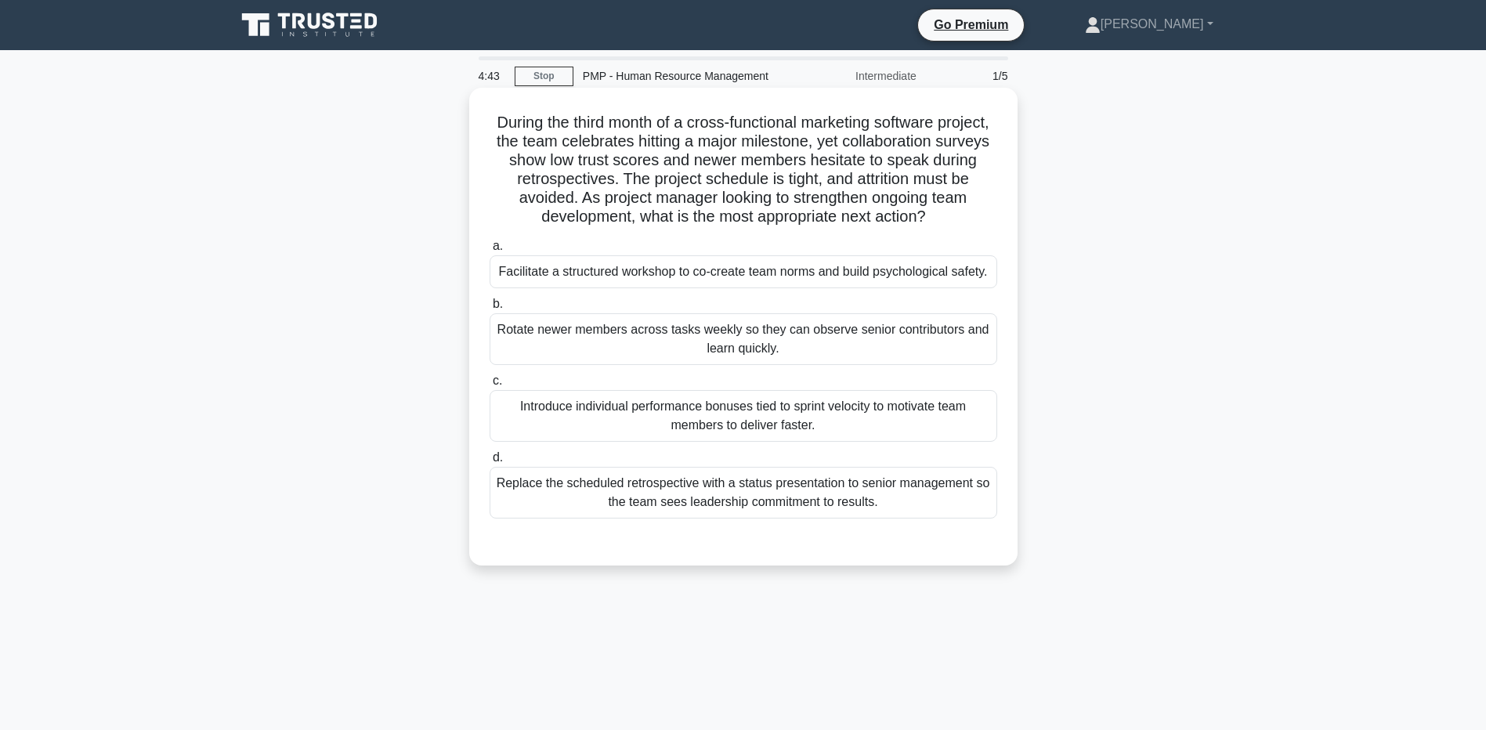
drag, startPoint x: 754, startPoint y: 147, endPoint x: 956, endPoint y: 215, distance: 213.3
click at [956, 215] on h5 "During the third month of a cross-functional marketing software project, the te…" at bounding box center [743, 170] width 511 height 114
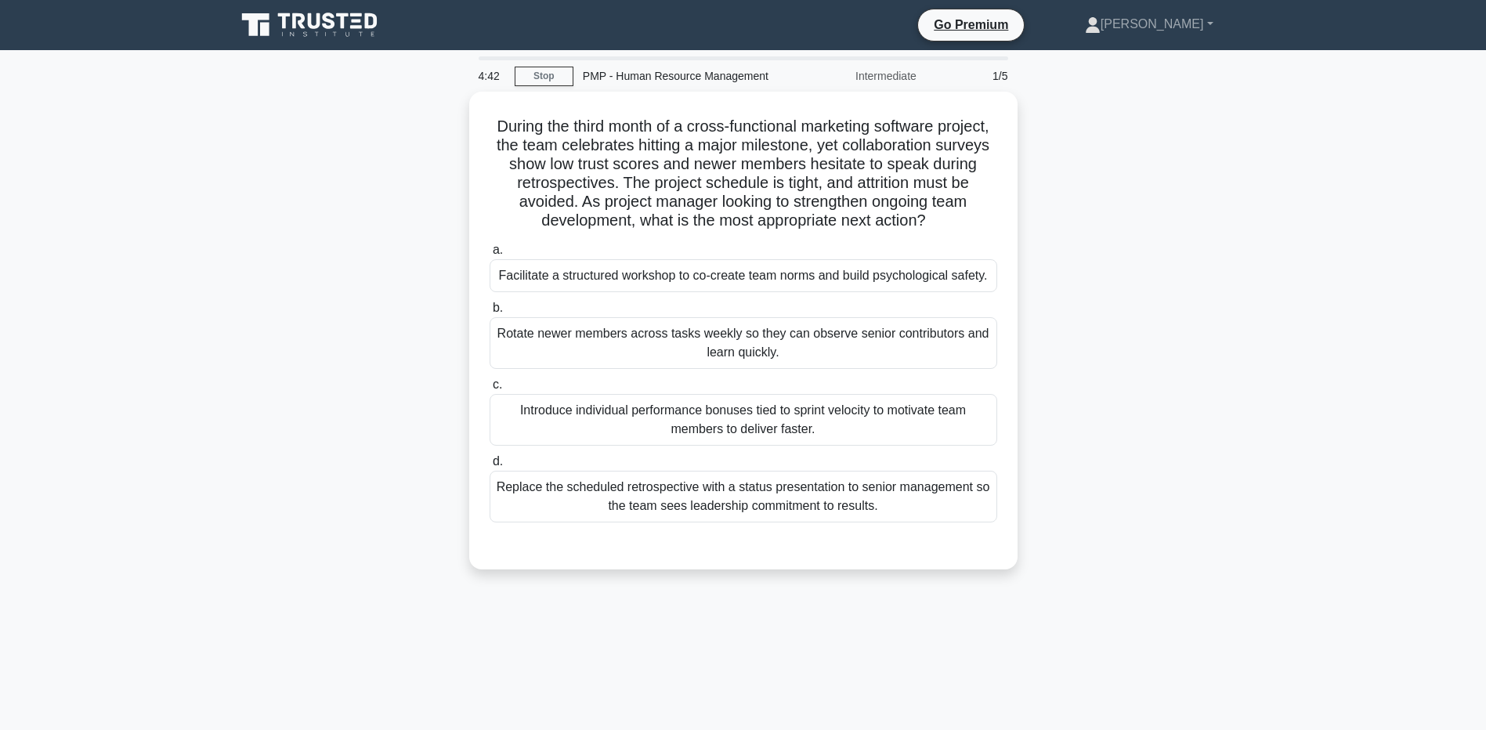
drag, startPoint x: 956, startPoint y: 215, endPoint x: 1115, endPoint y: 261, distance: 166.1
click at [1115, 261] on div "During the third month of a cross-functional marketing software project, the te…" at bounding box center [743, 340] width 1034 height 497
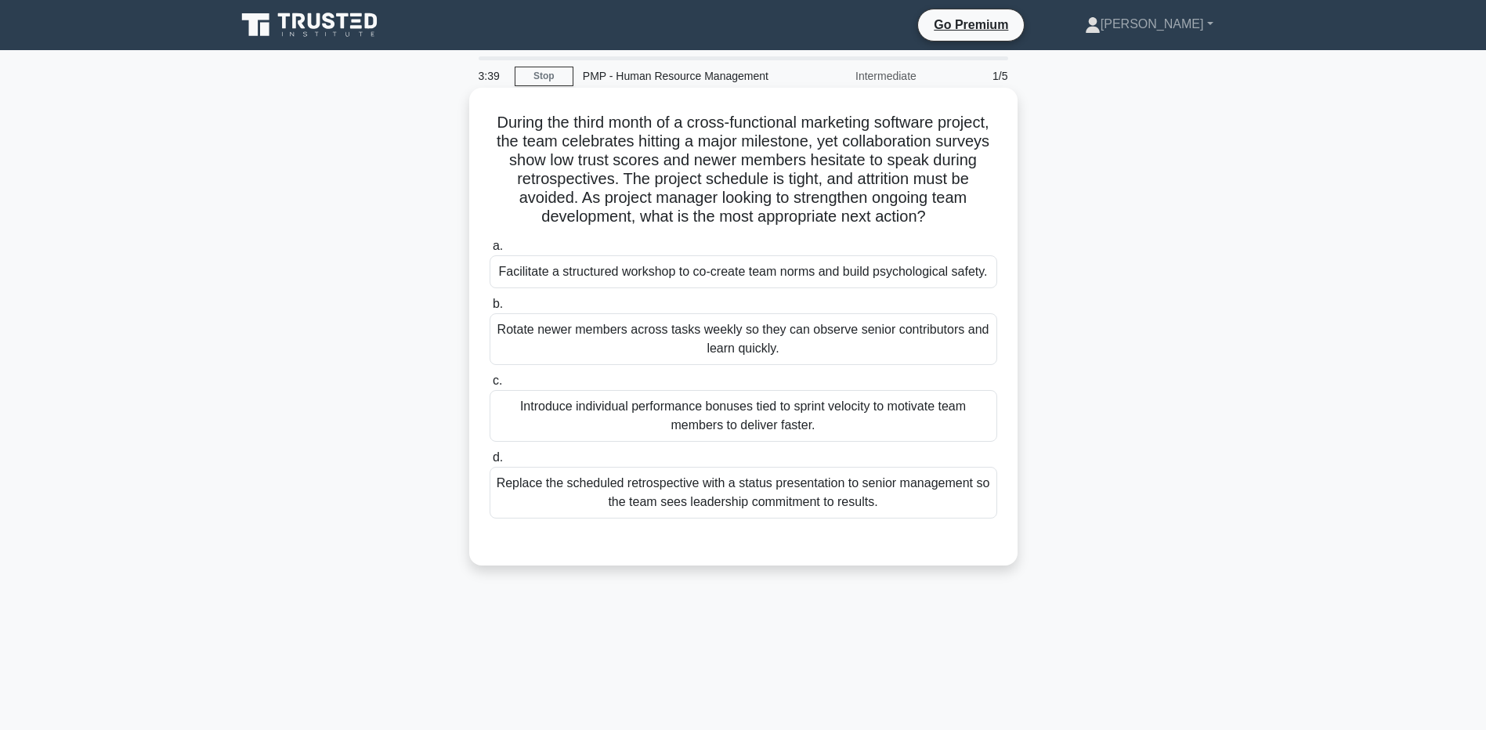
click at [701, 263] on div "Facilitate a structured workshop to co-create team norms and build psychologica…" at bounding box center [744, 271] width 508 height 33
click at [490, 251] on input "a. Facilitate a structured workshop to co-create team norms and build psycholog…" at bounding box center [490, 246] width 0 height 10
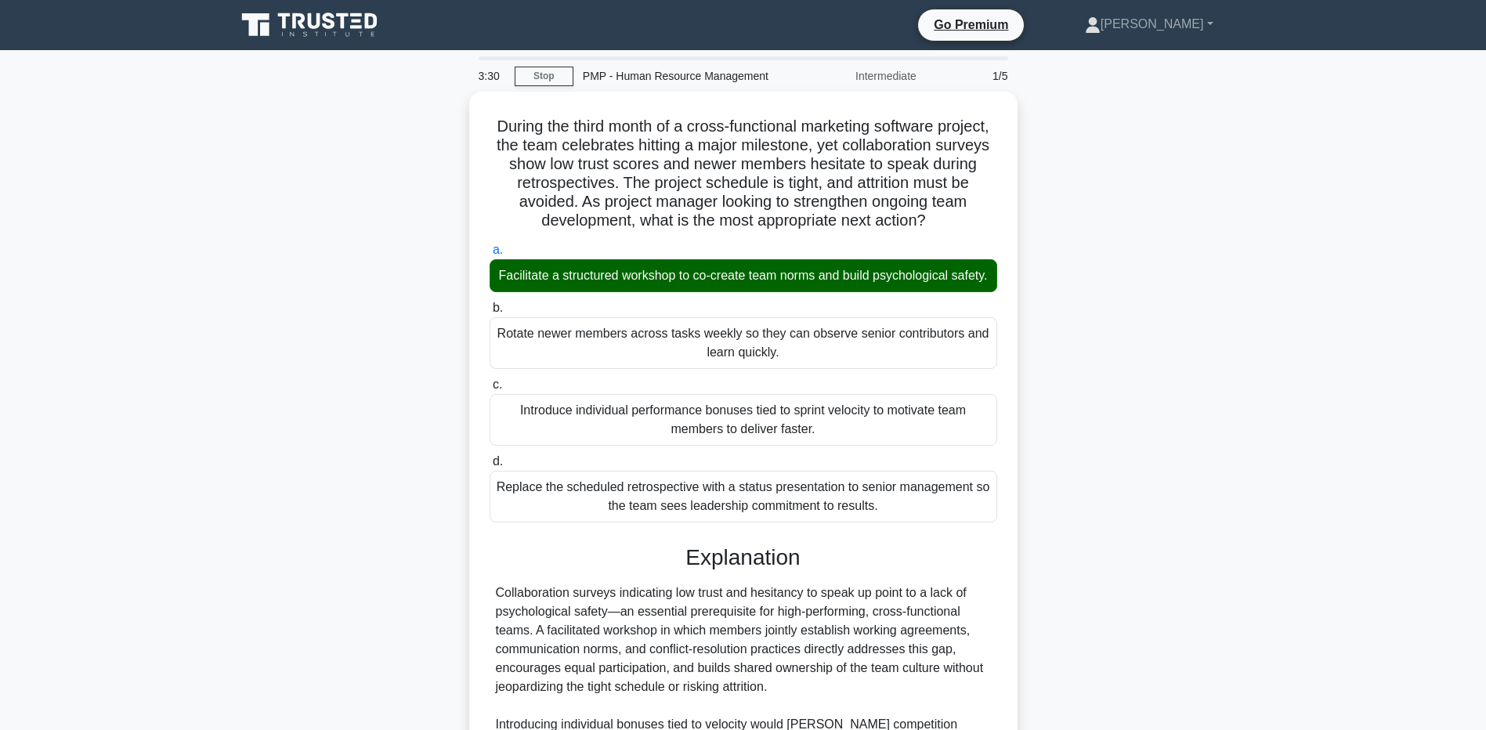
click at [181, 371] on main "3:30 Stop PMP - Human Resource Management Intermediate 1/5 During the third mon…" at bounding box center [743, 517] width 1486 height 934
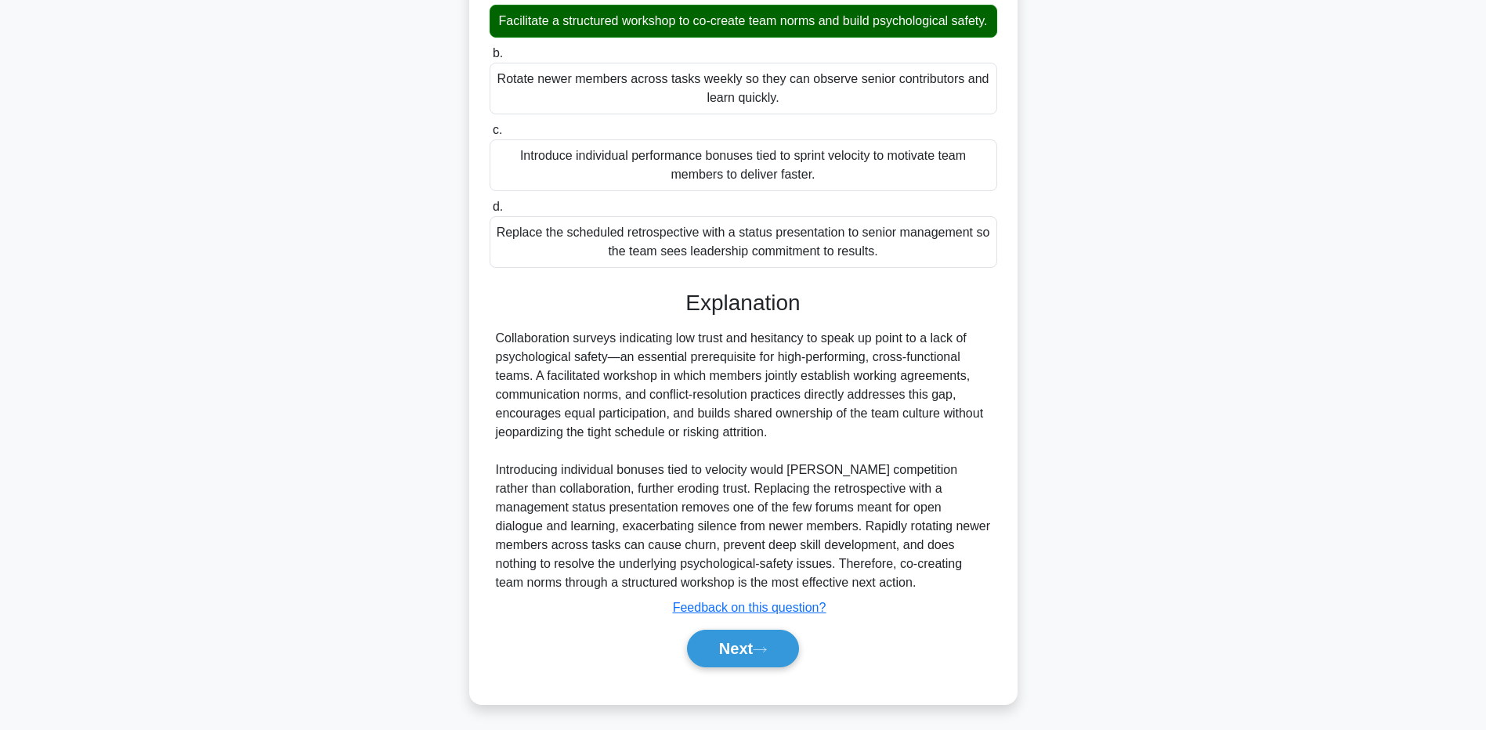
click at [161, 576] on main "3:23 Stop PMP - Human Resource Management Intermediate 1/5 During the third mon…" at bounding box center [743, 263] width 1486 height 934
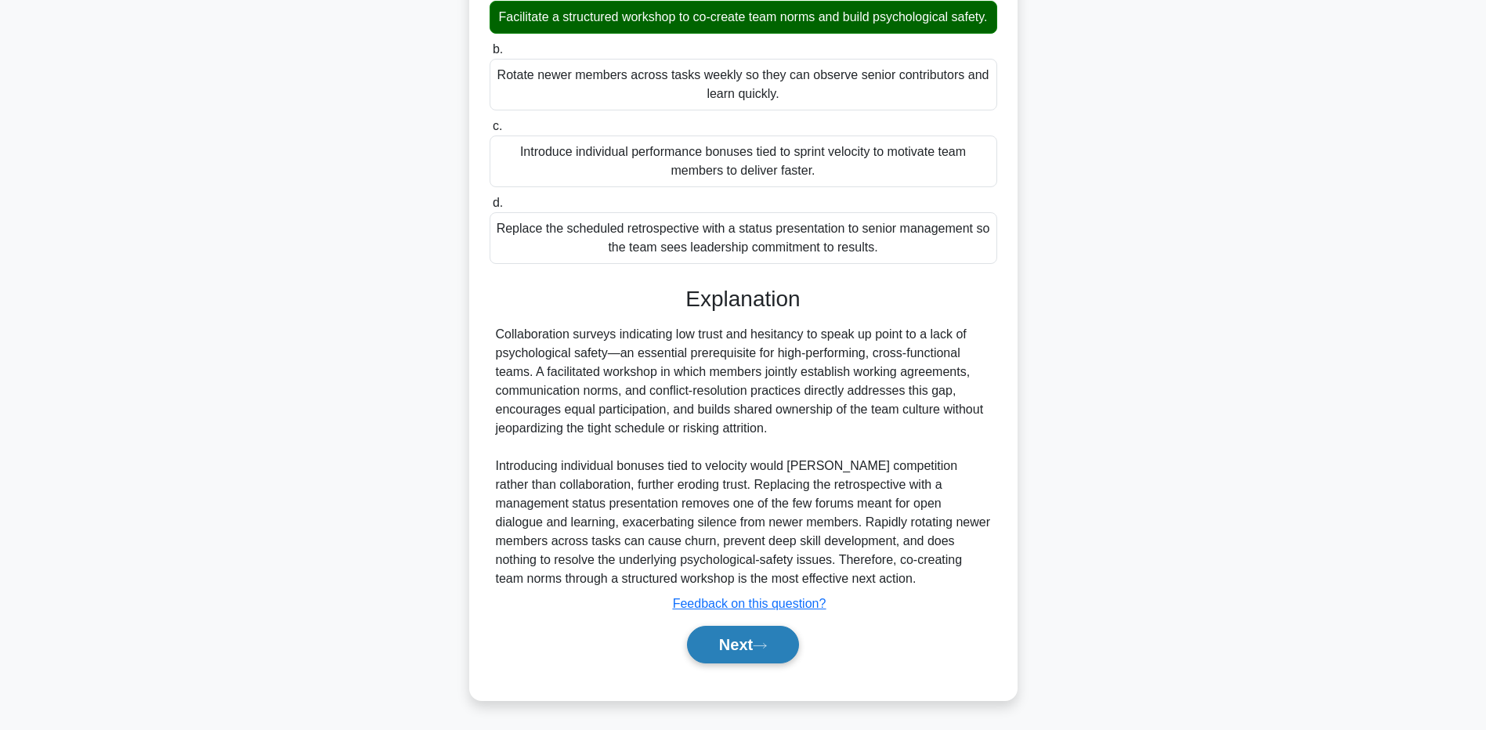
click at [728, 652] on button "Next" at bounding box center [743, 645] width 112 height 38
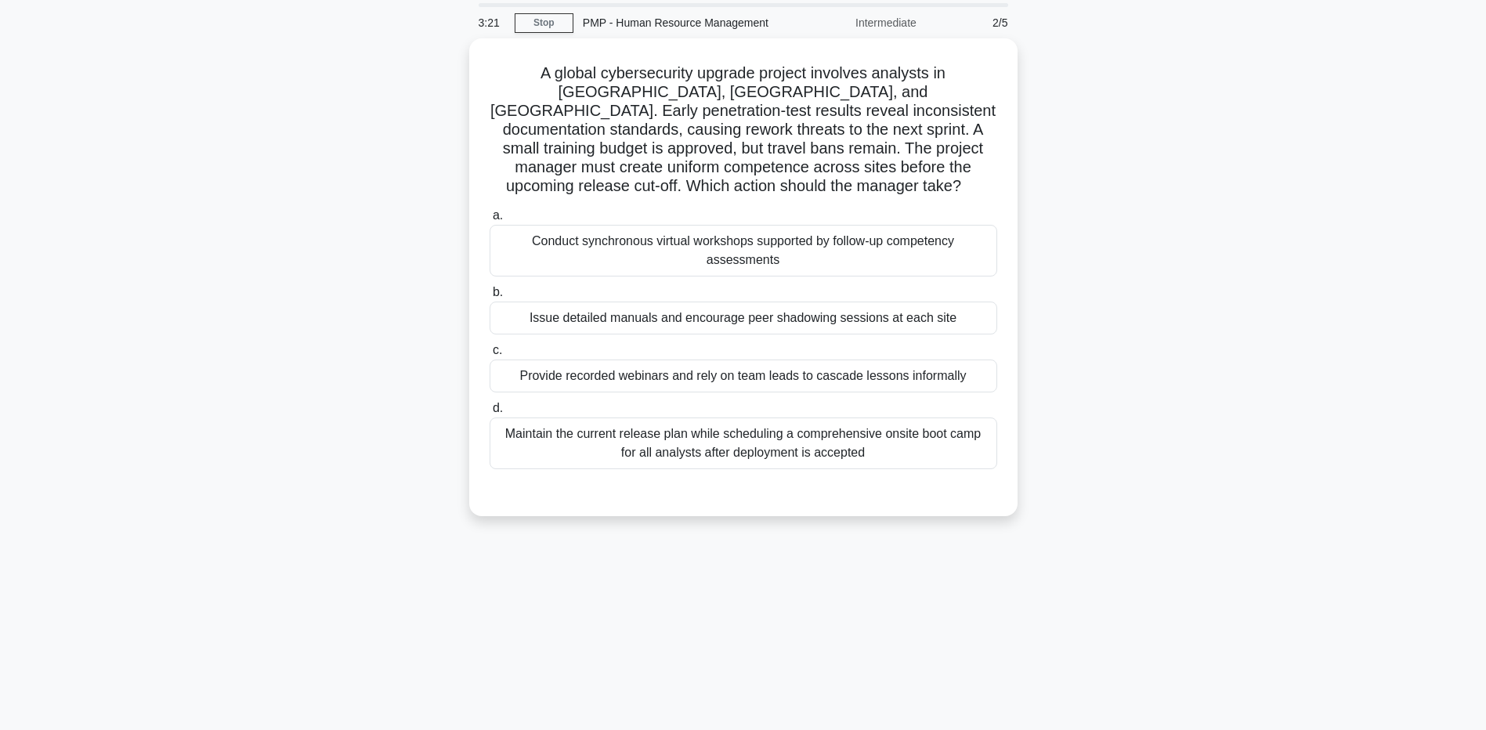
scroll to position [0, 0]
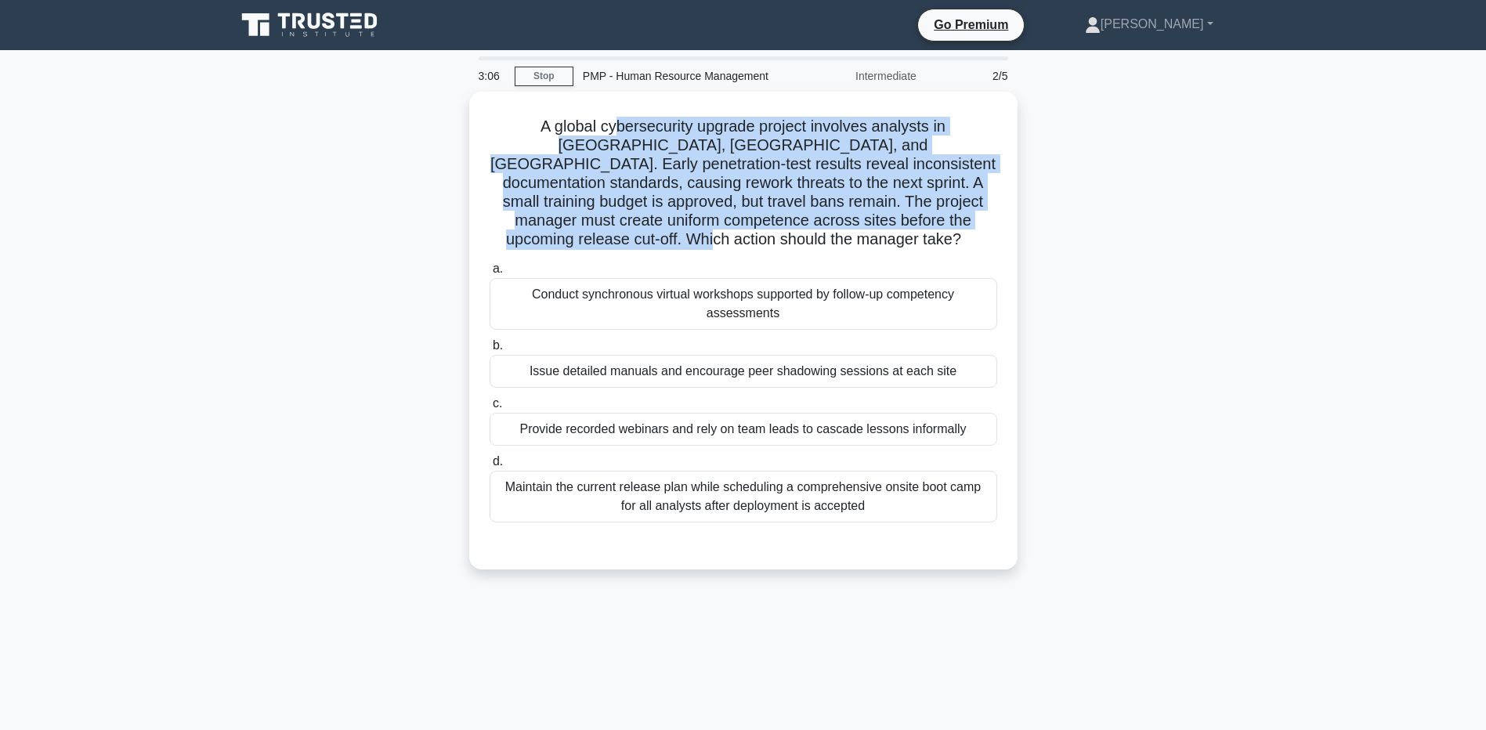
drag, startPoint x: 583, startPoint y: 117, endPoint x: 1037, endPoint y: 215, distance: 464.8
click at [1037, 215] on div "A global cybersecurity upgrade project involves analysts in Europe, Asia, and N…" at bounding box center [743, 340] width 1034 height 497
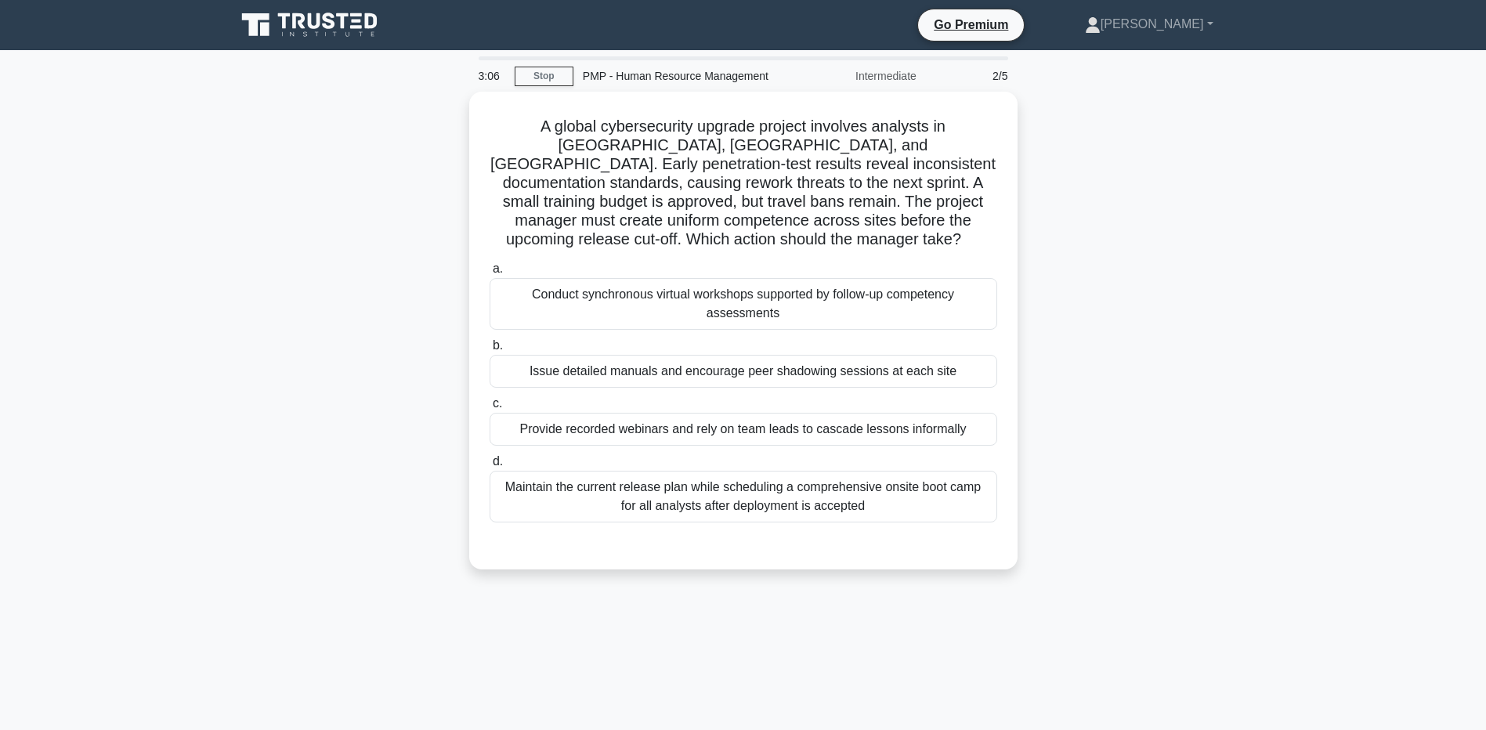
drag, startPoint x: 1037, startPoint y: 215, endPoint x: 1109, endPoint y: 331, distance: 135.8
click at [1109, 331] on div "A global cybersecurity upgrade project involves analysts in Europe, Asia, and N…" at bounding box center [743, 340] width 1034 height 497
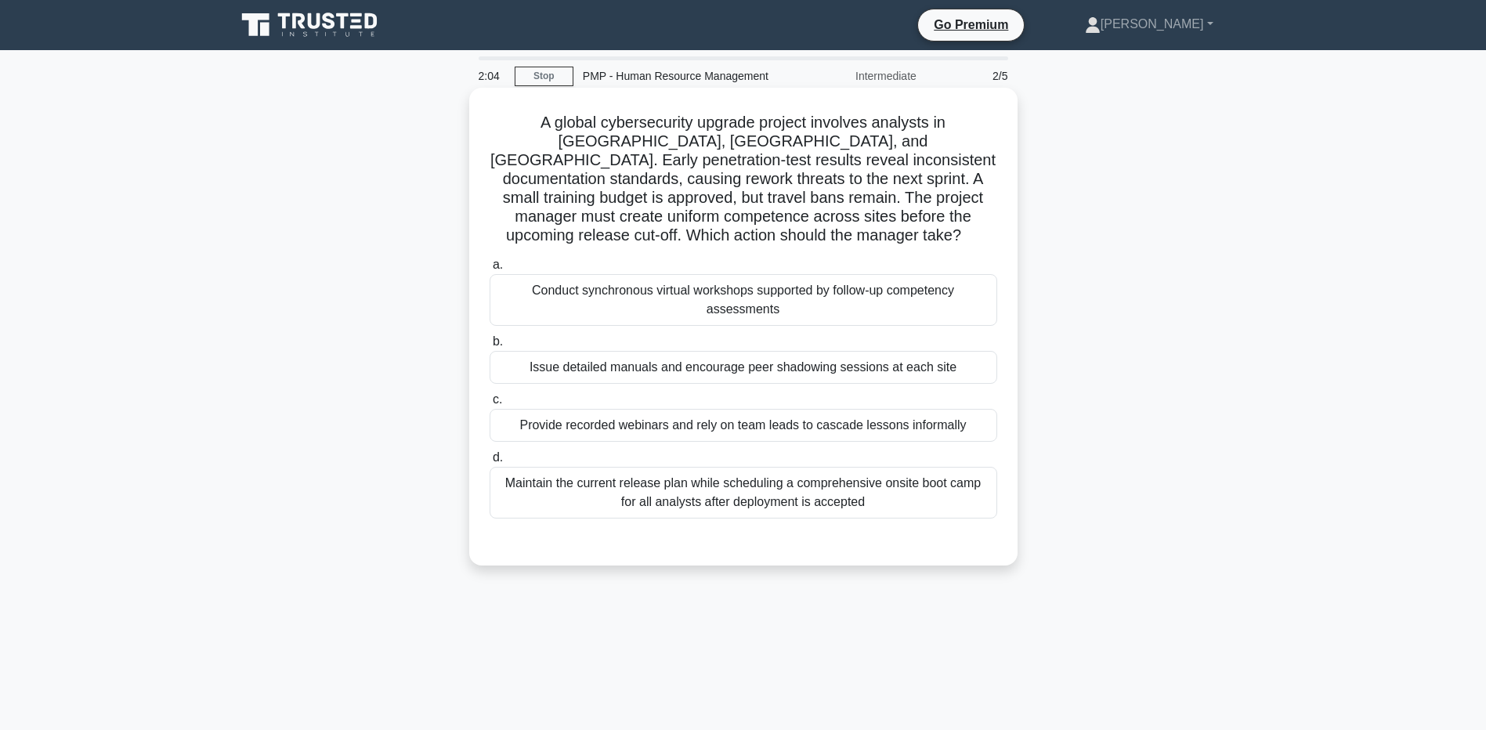
click at [654, 288] on div "Conduct synchronous virtual workshops supported by follow-up competency assessm…" at bounding box center [744, 300] width 508 height 52
click at [490, 270] on input "a. Conduct synchronous virtual workshops supported by follow-up competency asse…" at bounding box center [490, 265] width 0 height 10
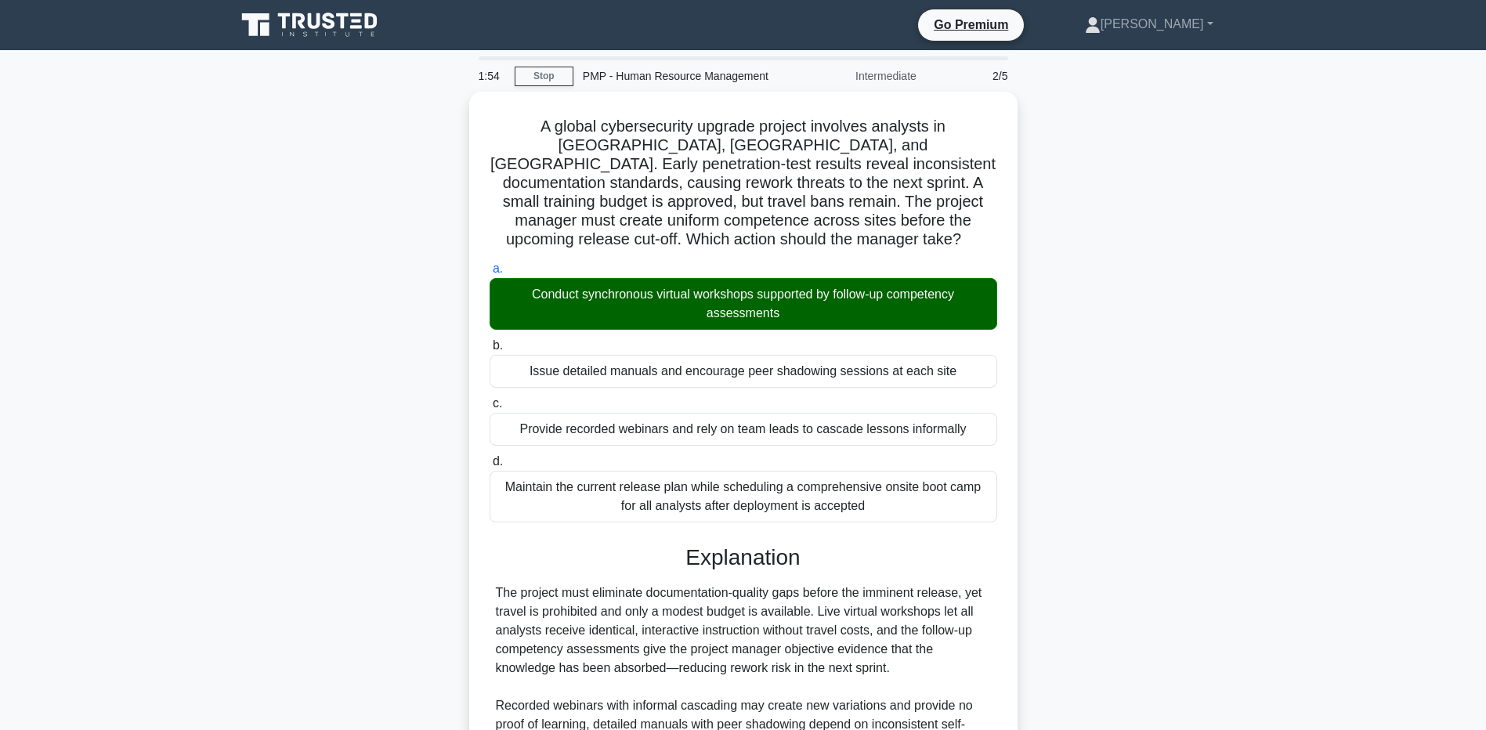
drag, startPoint x: 209, startPoint y: 490, endPoint x: 226, endPoint y: 497, distance: 17.9
click at [209, 487] on main "1:54 Stop PMP - Human Resource Management Intermediate 2/5 A global cybersecuri…" at bounding box center [743, 479] width 1486 height 859
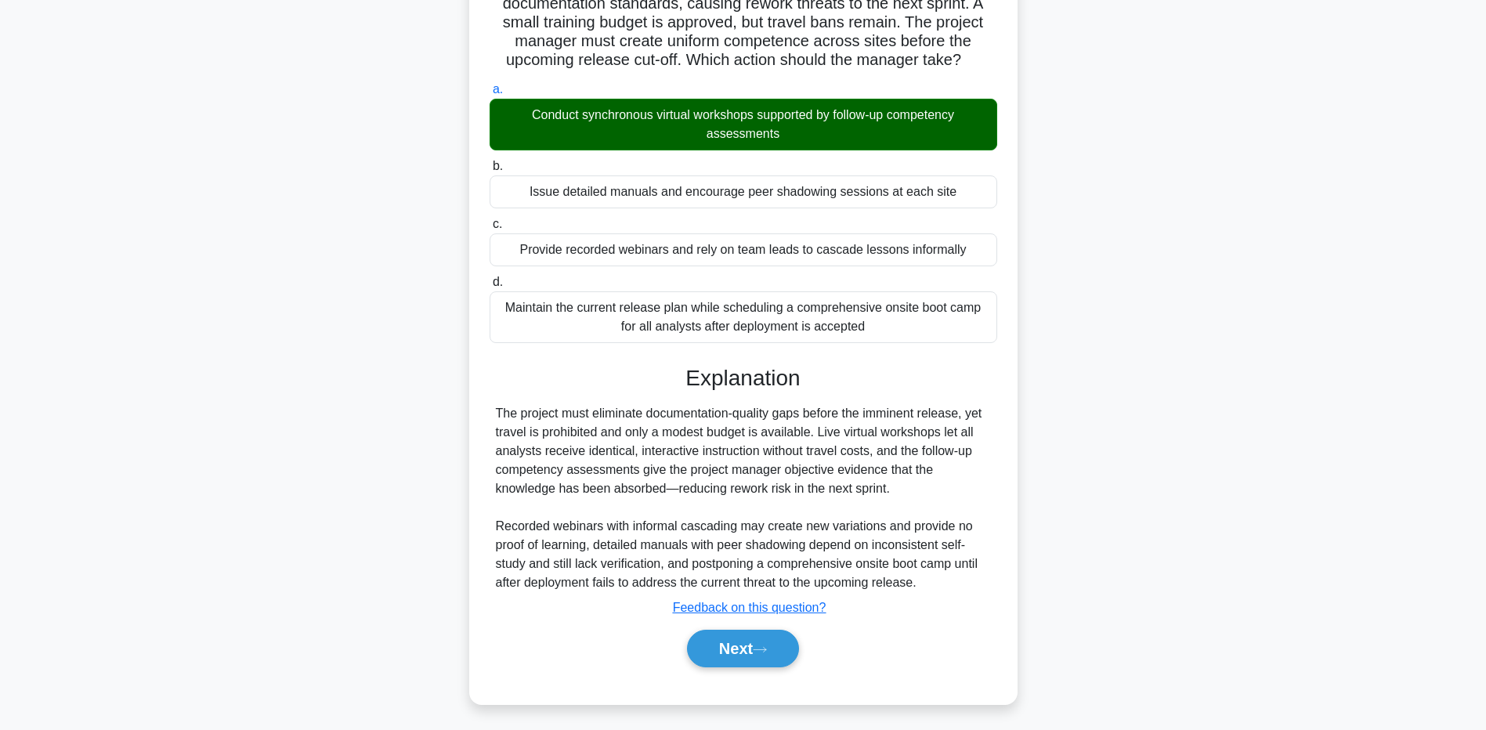
click at [96, 562] on main "1:47 Stop PMP - Human Resource Management Intermediate 2/5 A global cybersecuri…" at bounding box center [743, 300] width 1486 height 859
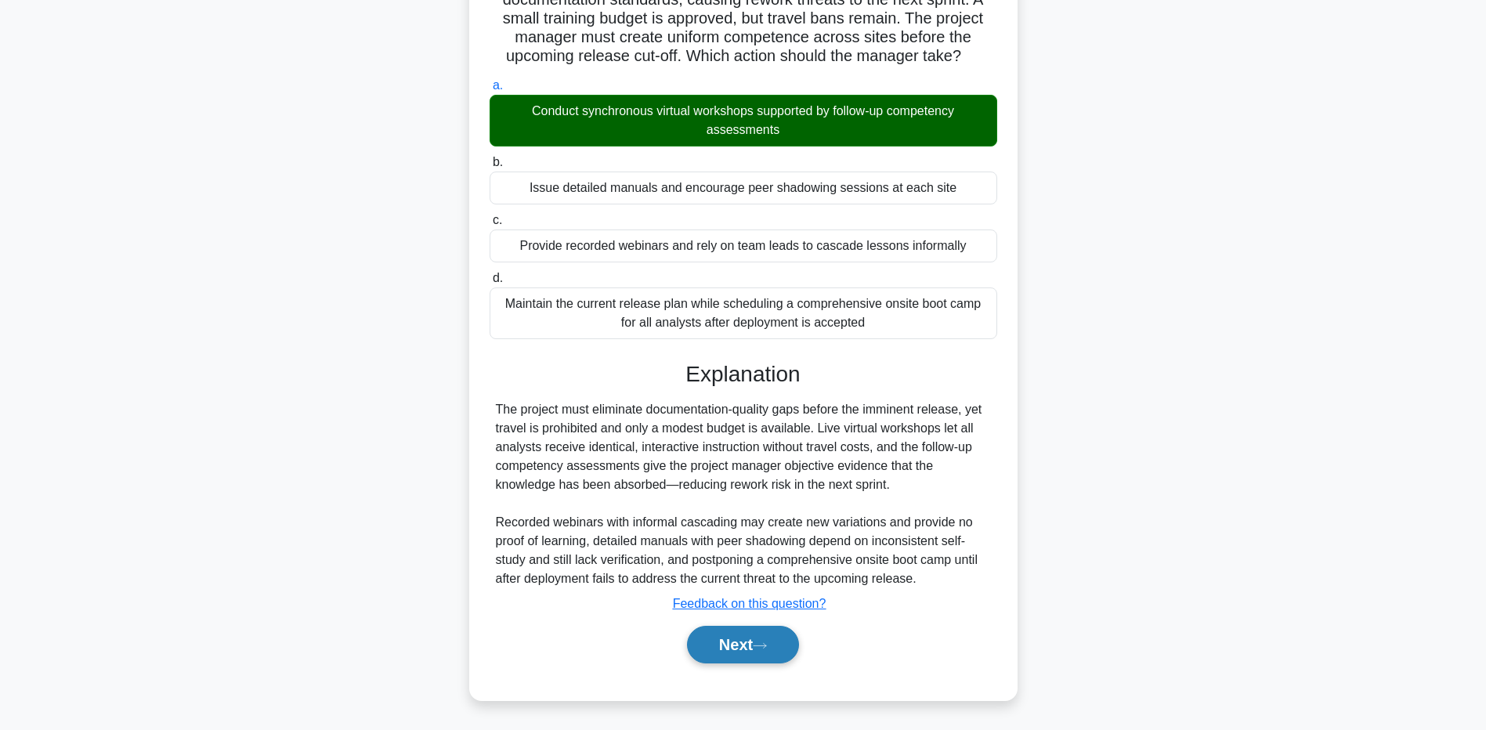
click at [744, 638] on button "Next" at bounding box center [743, 645] width 112 height 38
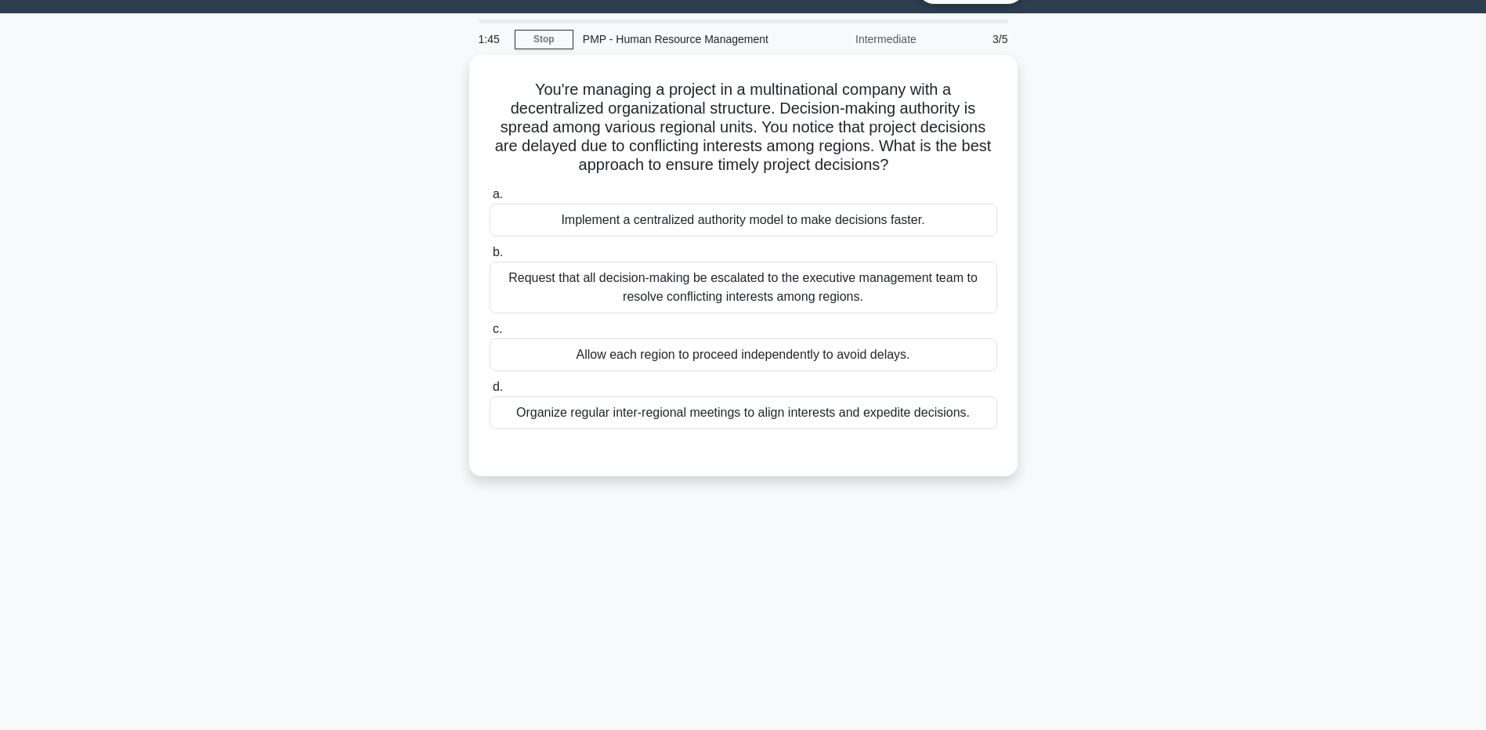
scroll to position [0, 0]
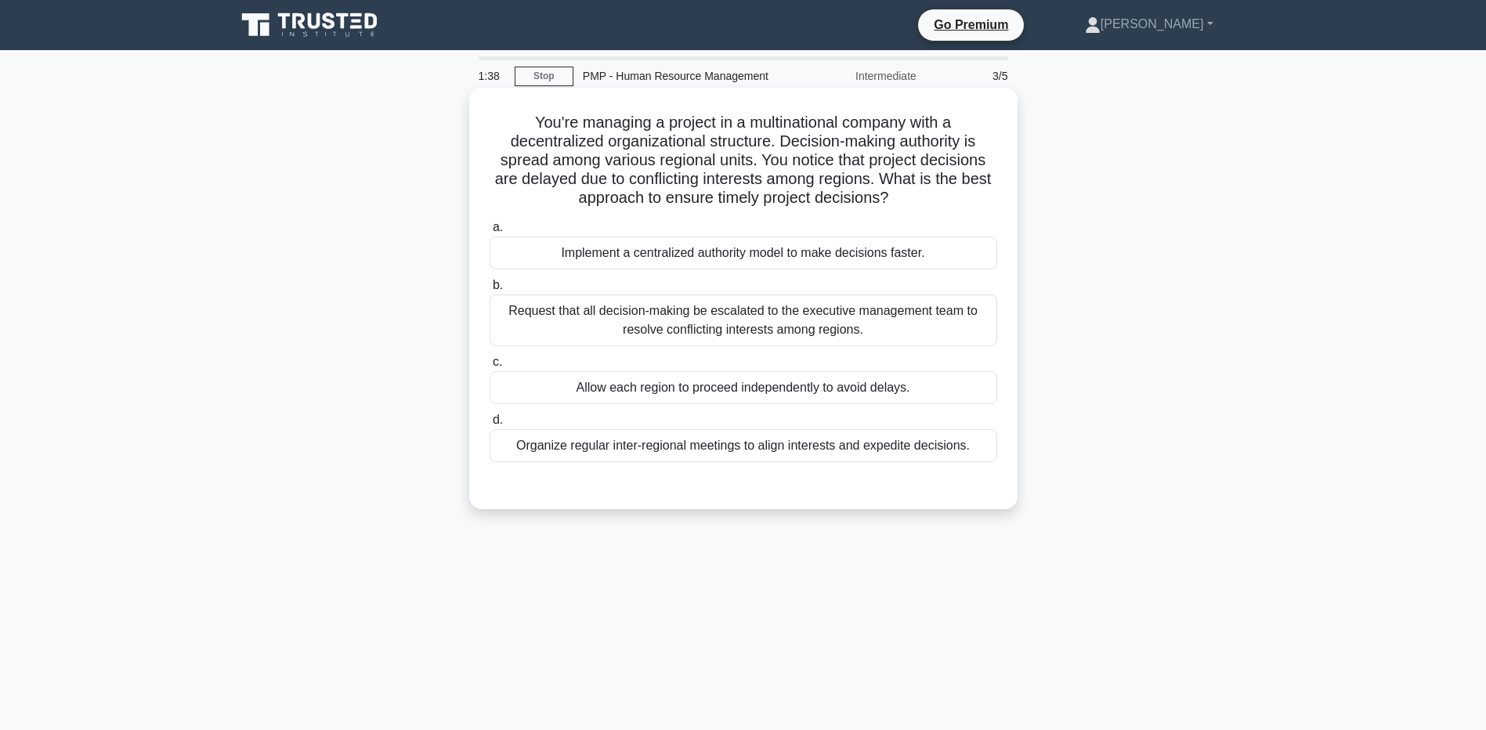
drag, startPoint x: 578, startPoint y: 122, endPoint x: 949, endPoint y: 197, distance: 378.8
click at [949, 197] on h5 "You're managing a project in a multinational company with a decentralized organ…" at bounding box center [743, 161] width 511 height 96
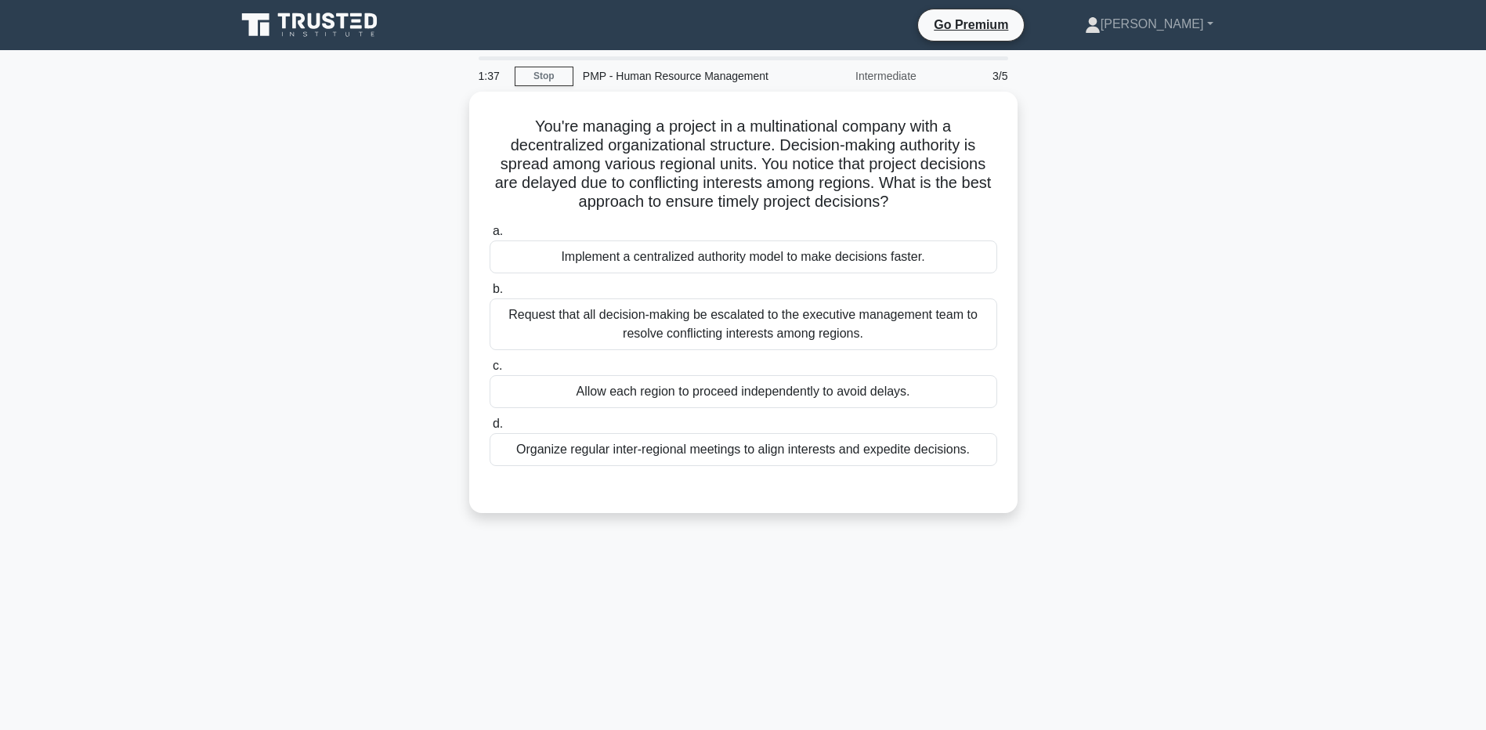
drag, startPoint x: 949, startPoint y: 197, endPoint x: 1064, endPoint y: 318, distance: 166.2
click at [1064, 318] on div "You're managing a project in a multinational company with a decentralized organ…" at bounding box center [743, 312] width 1034 height 440
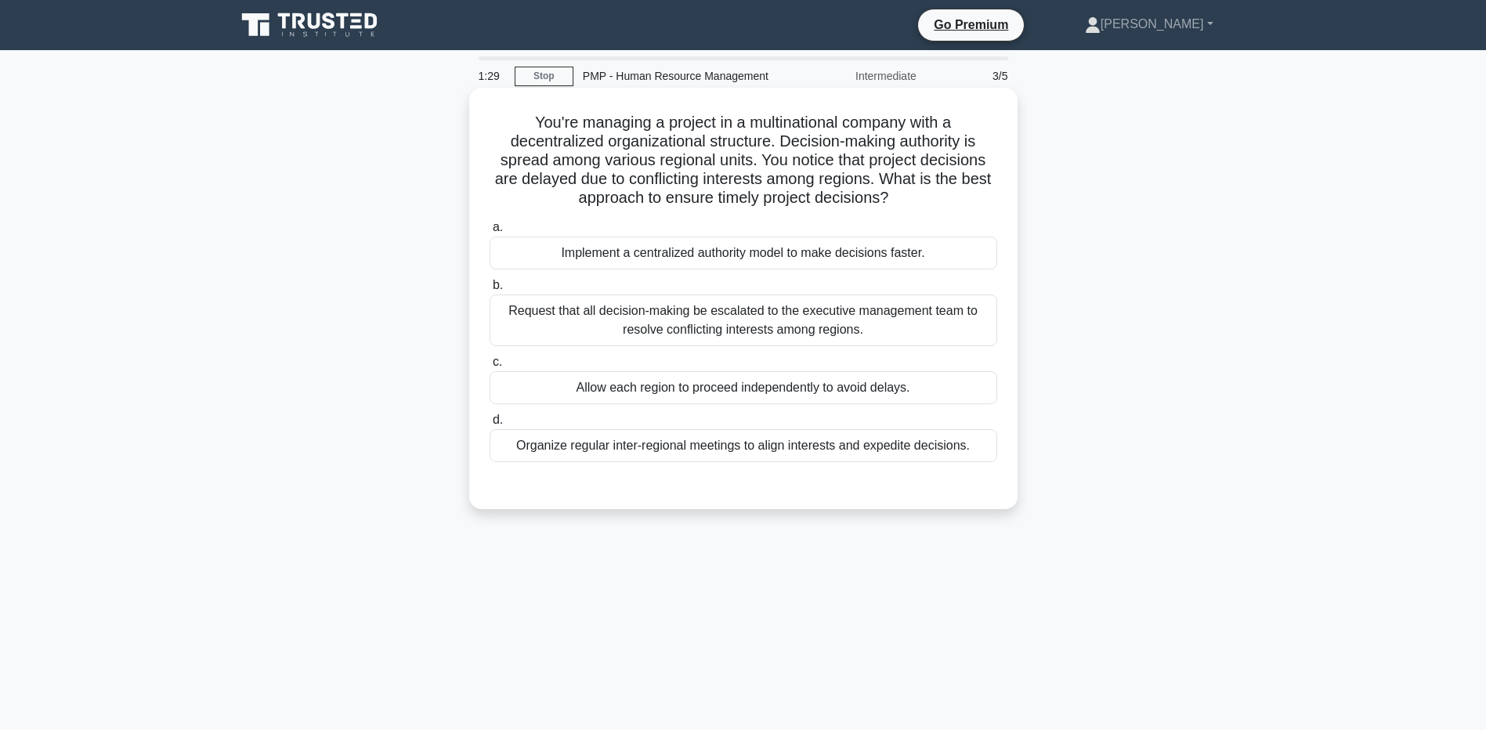
click at [687, 443] on div "Organize regular inter-regional meetings to align interests and expedite decisi…" at bounding box center [744, 445] width 508 height 33
click at [490, 425] on input "d. Organize regular inter-regional meetings to align interests and expedite dec…" at bounding box center [490, 420] width 0 height 10
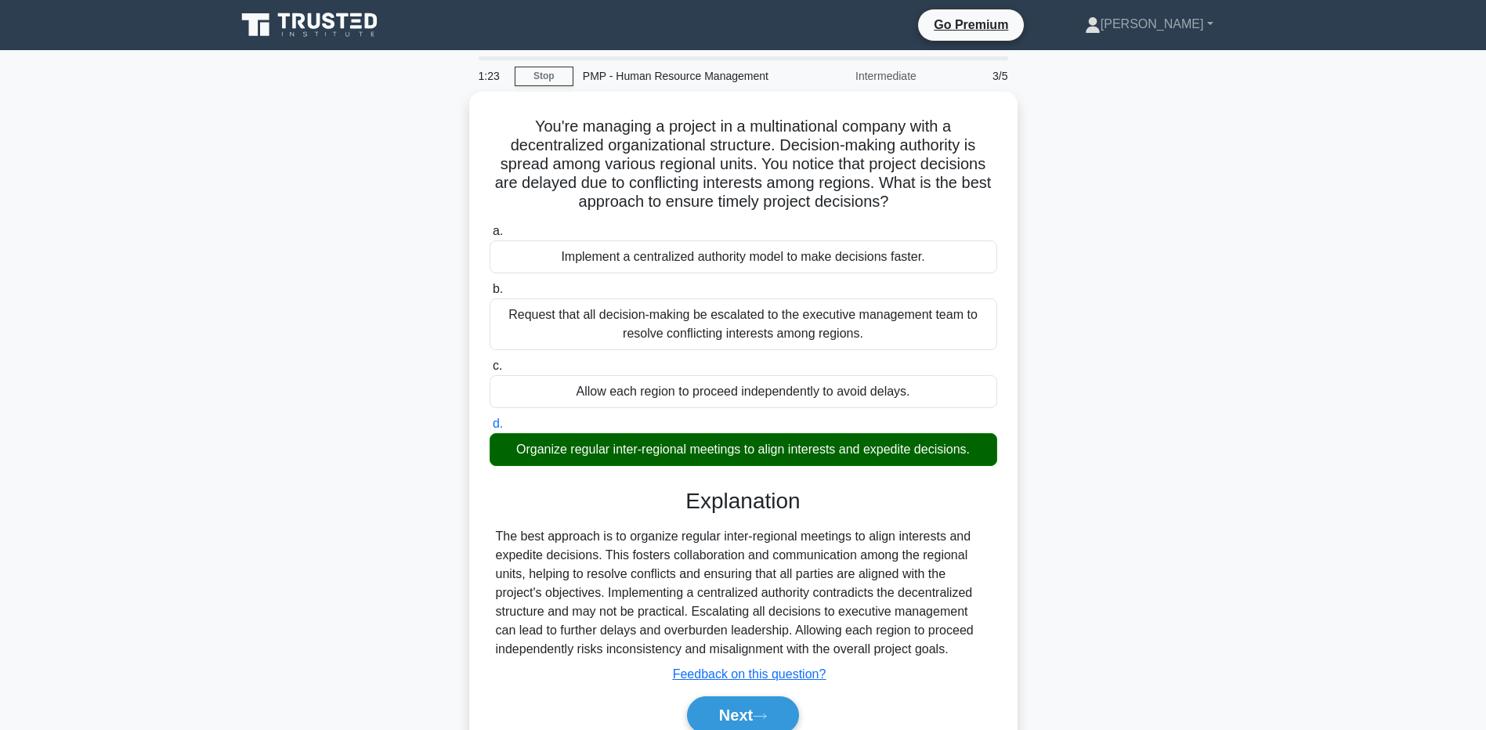
drag, startPoint x: 199, startPoint y: 634, endPoint x: 298, endPoint y: 638, distance: 98.8
click at [199, 634] on main "1:23 Stop PMP - Human Resource Management Intermediate 3/5 You're managing a pr…" at bounding box center [743, 448] width 1486 height 796
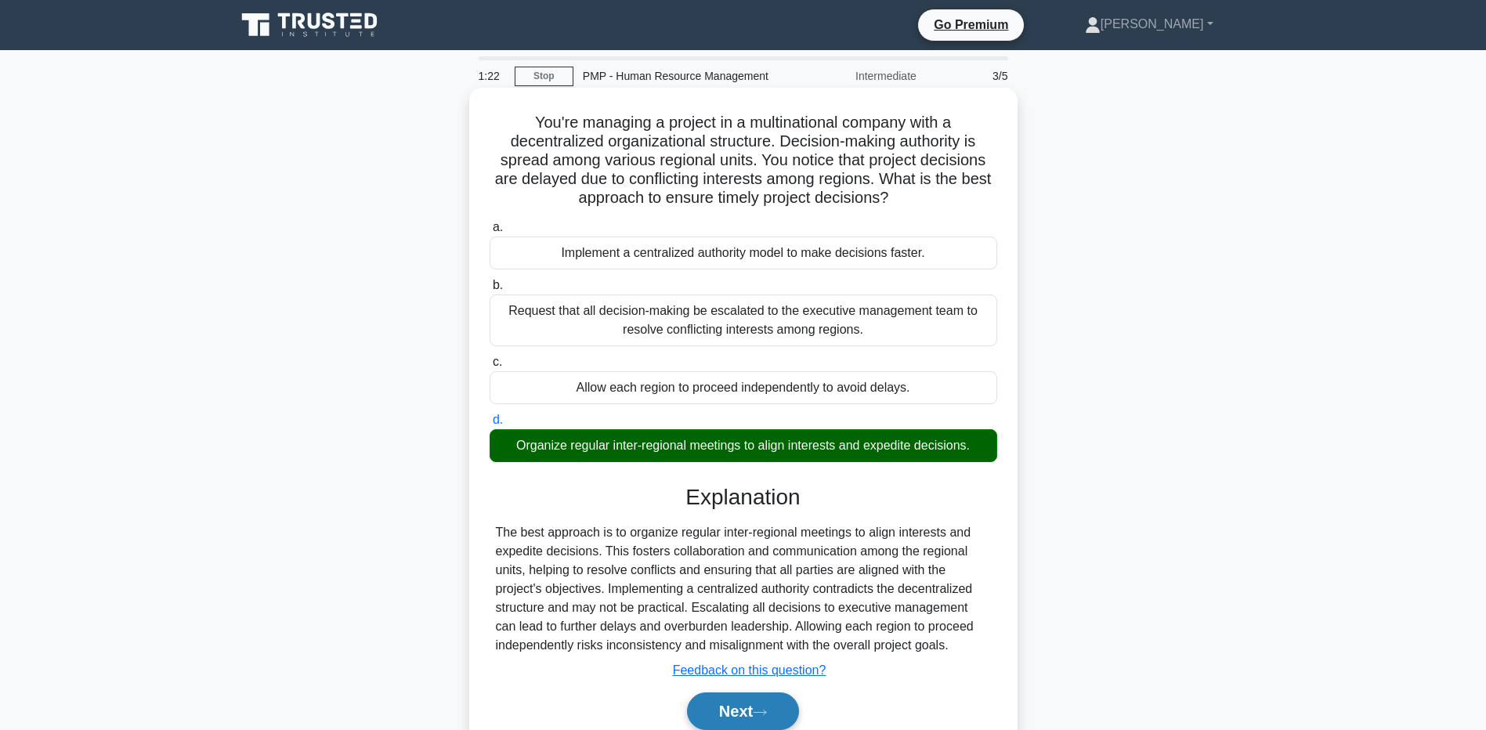
click at [689, 710] on button "Next" at bounding box center [743, 711] width 112 height 38
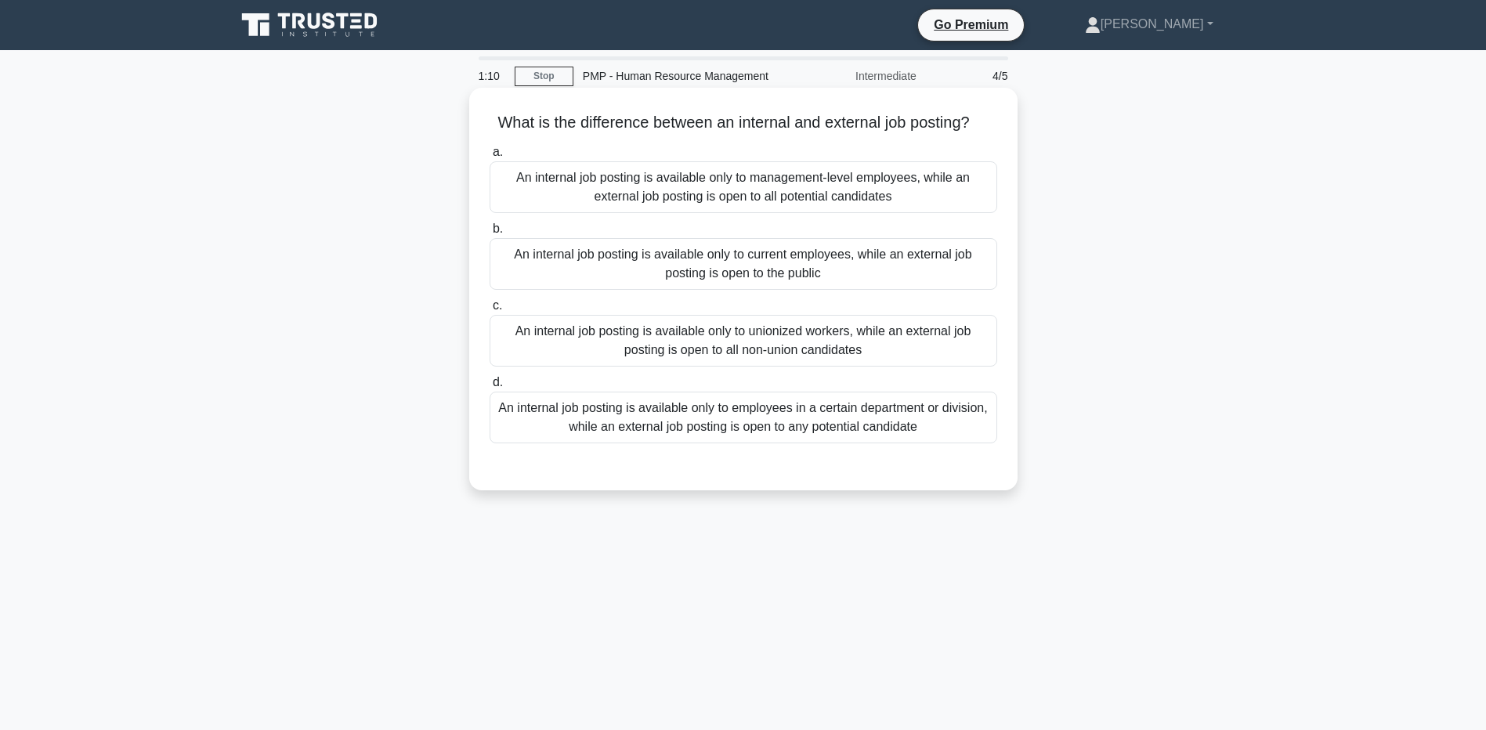
click at [524, 265] on div "An internal job posting is available only to current employees, while an extern…" at bounding box center [744, 264] width 508 height 52
click at [490, 234] on input "b. An internal job posting is available only to current employees, while an ext…" at bounding box center [490, 229] width 0 height 10
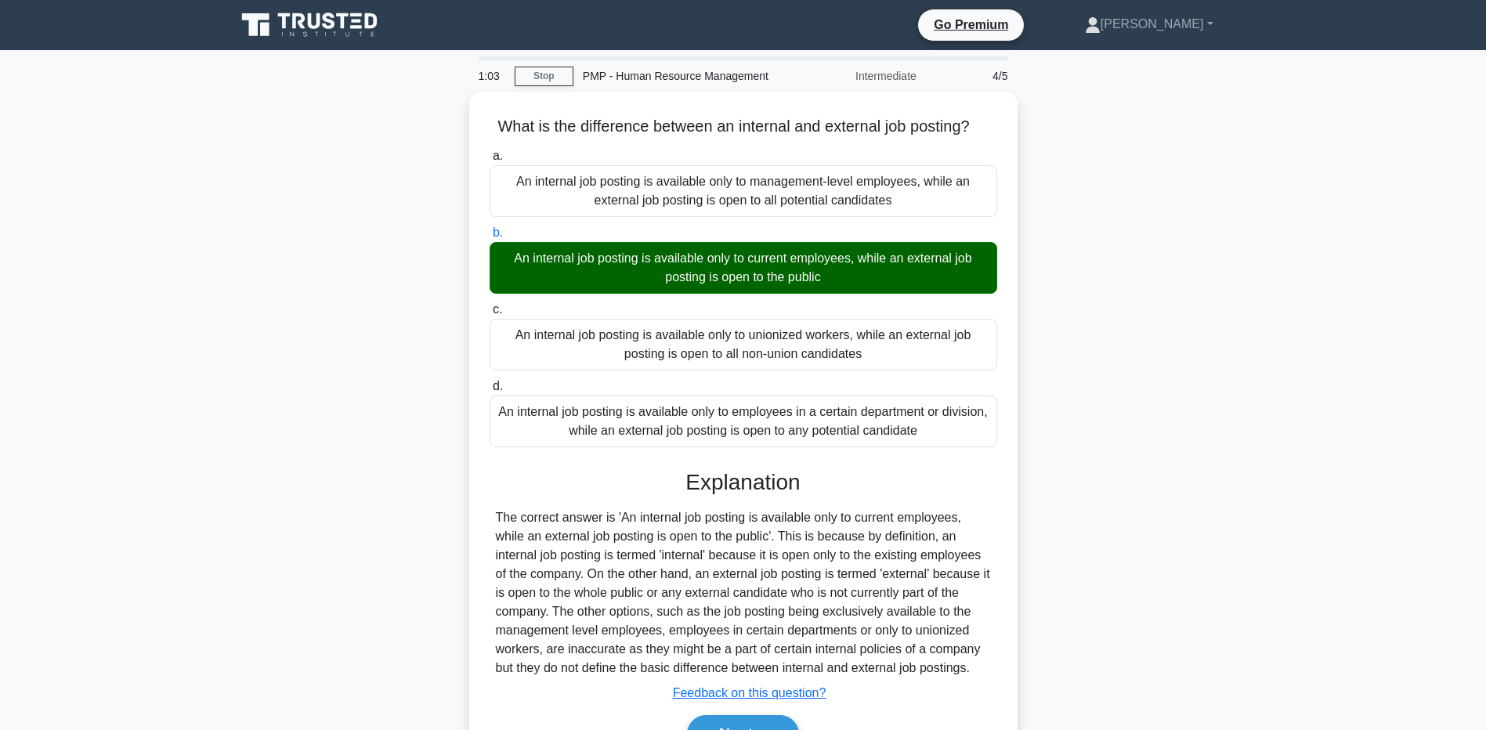
drag, startPoint x: 251, startPoint y: 613, endPoint x: 265, endPoint y: 619, distance: 15.1
click at [251, 613] on div "What is the difference between an internal and external job posting? .spinner_0…" at bounding box center [743, 450] width 1034 height 717
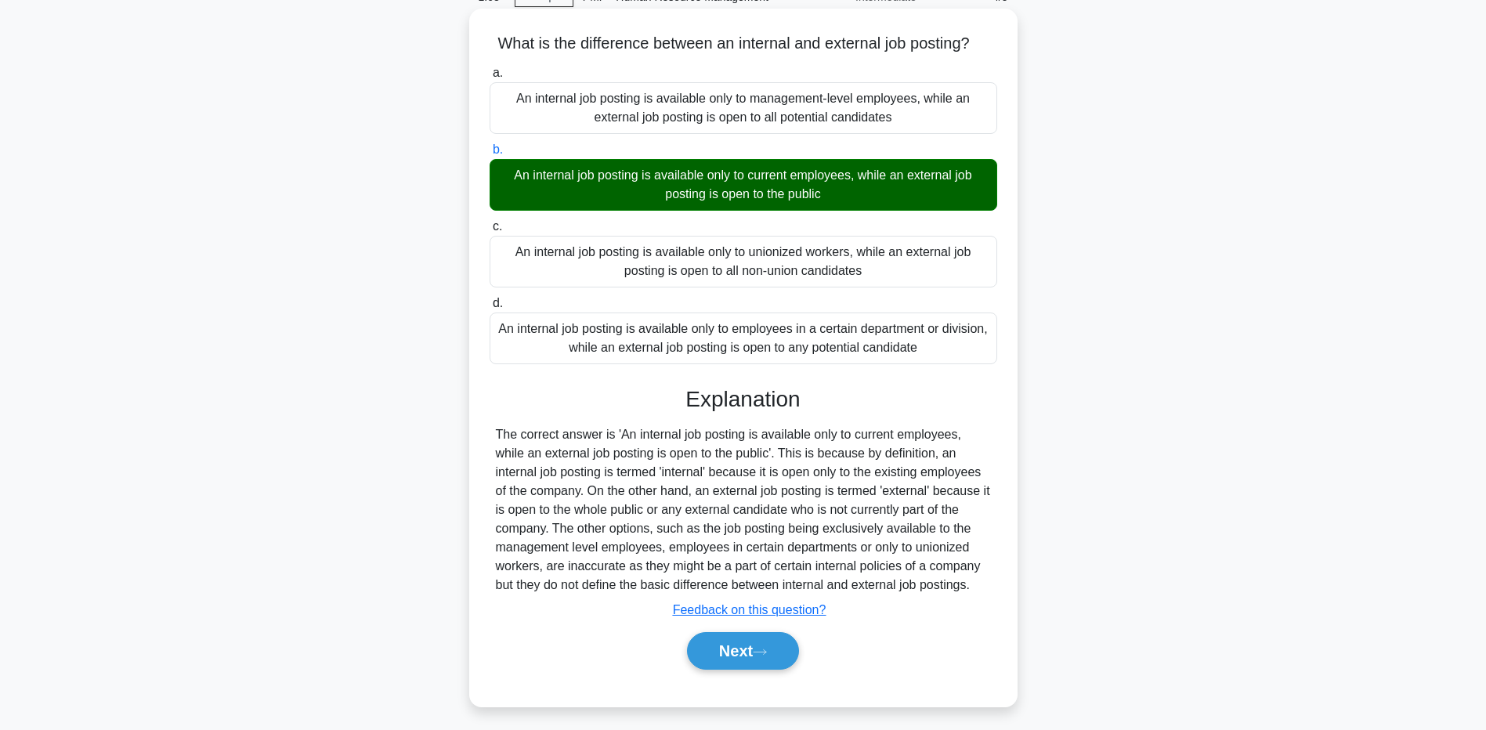
scroll to position [116, 0]
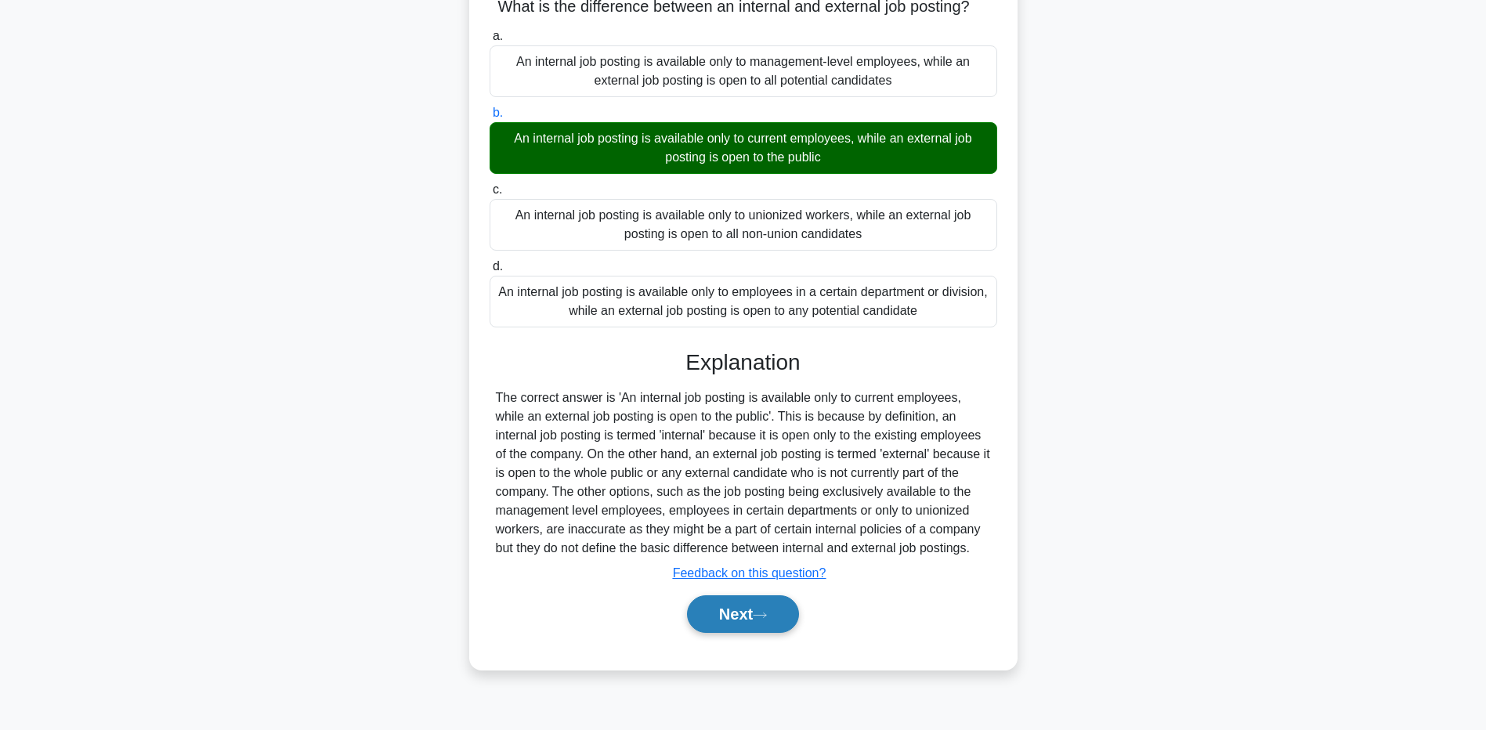
click at [732, 607] on button "Next" at bounding box center [743, 614] width 112 height 38
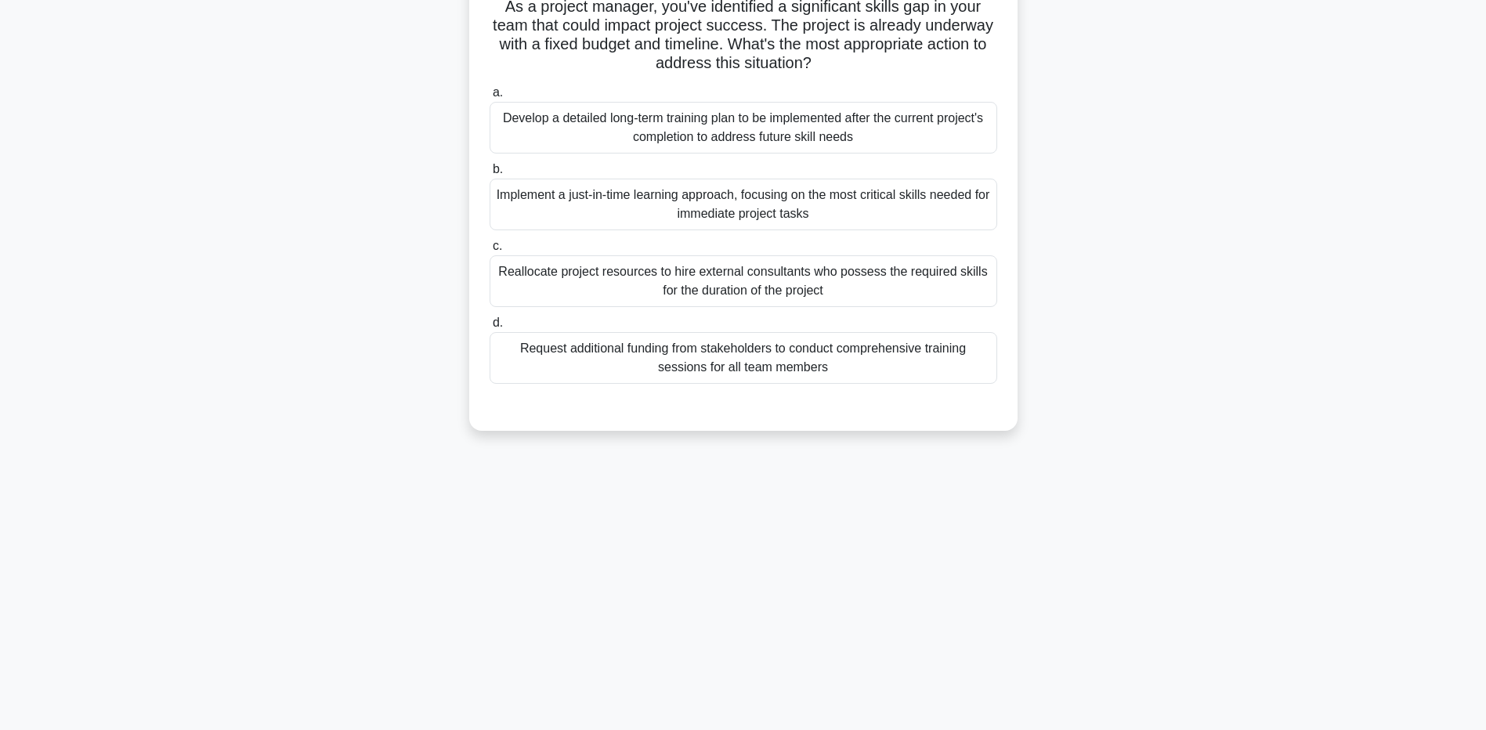
scroll to position [0, 0]
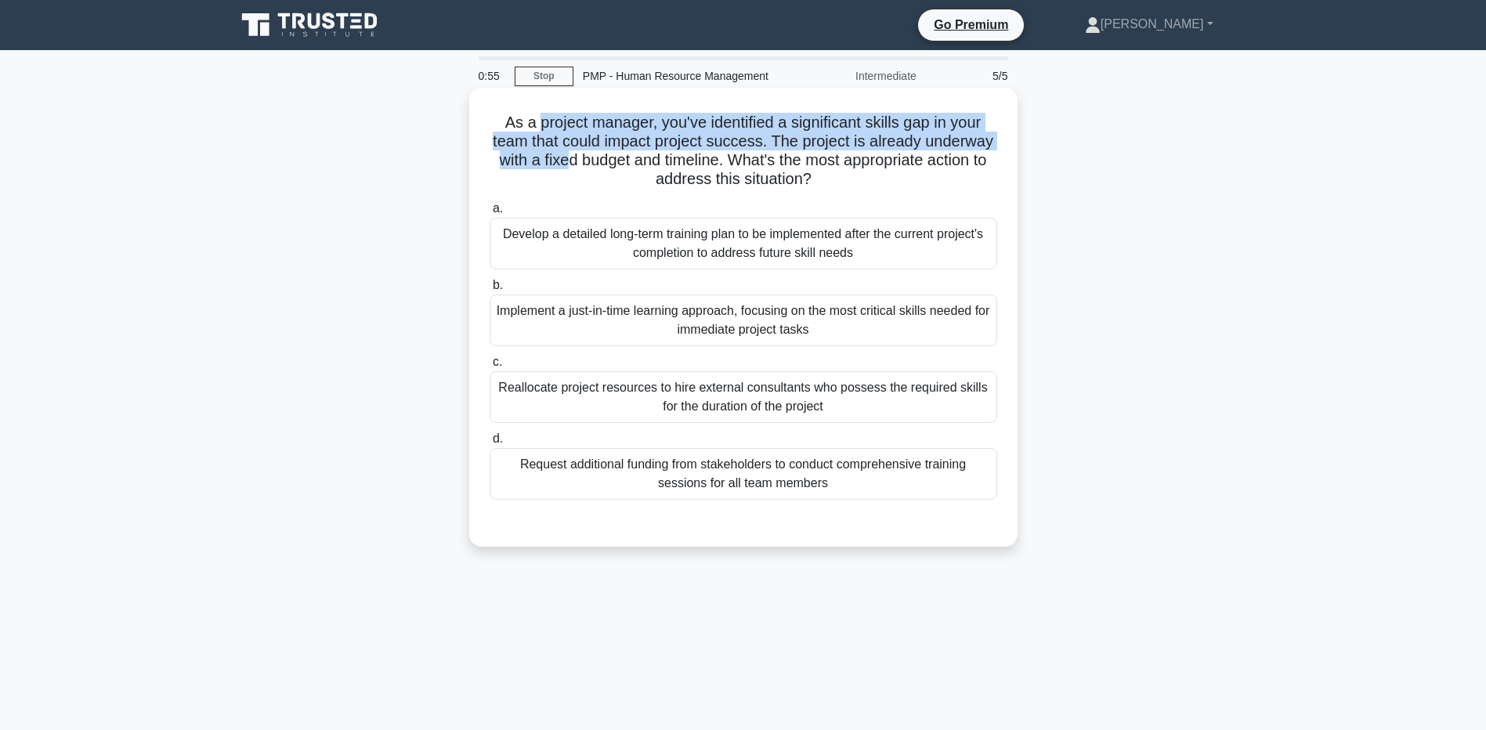
drag, startPoint x: 533, startPoint y: 121, endPoint x: 557, endPoint y: 154, distance: 41.1
click at [557, 154] on h5 "As a project manager, you've identified a significant skills gap in your team t…" at bounding box center [743, 151] width 511 height 77
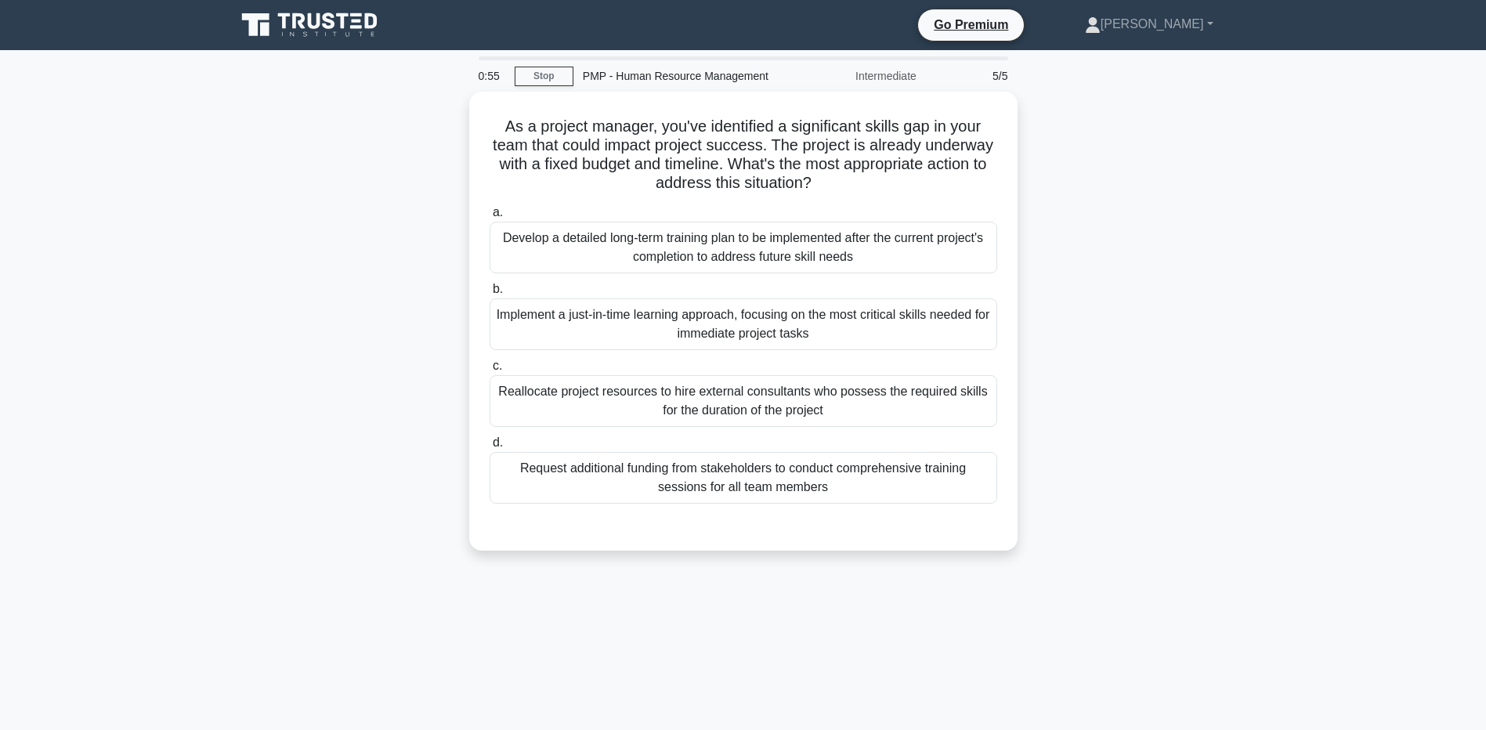
drag, startPoint x: 557, startPoint y: 154, endPoint x: 422, endPoint y: 186, distance: 138.3
click at [422, 186] on div "As a project manager, you've identified a significant skills gap in your team t…" at bounding box center [743, 331] width 1034 height 478
click at [359, 200] on div "As a project manager, you've identified a significant skills gap in your team t…" at bounding box center [743, 331] width 1034 height 478
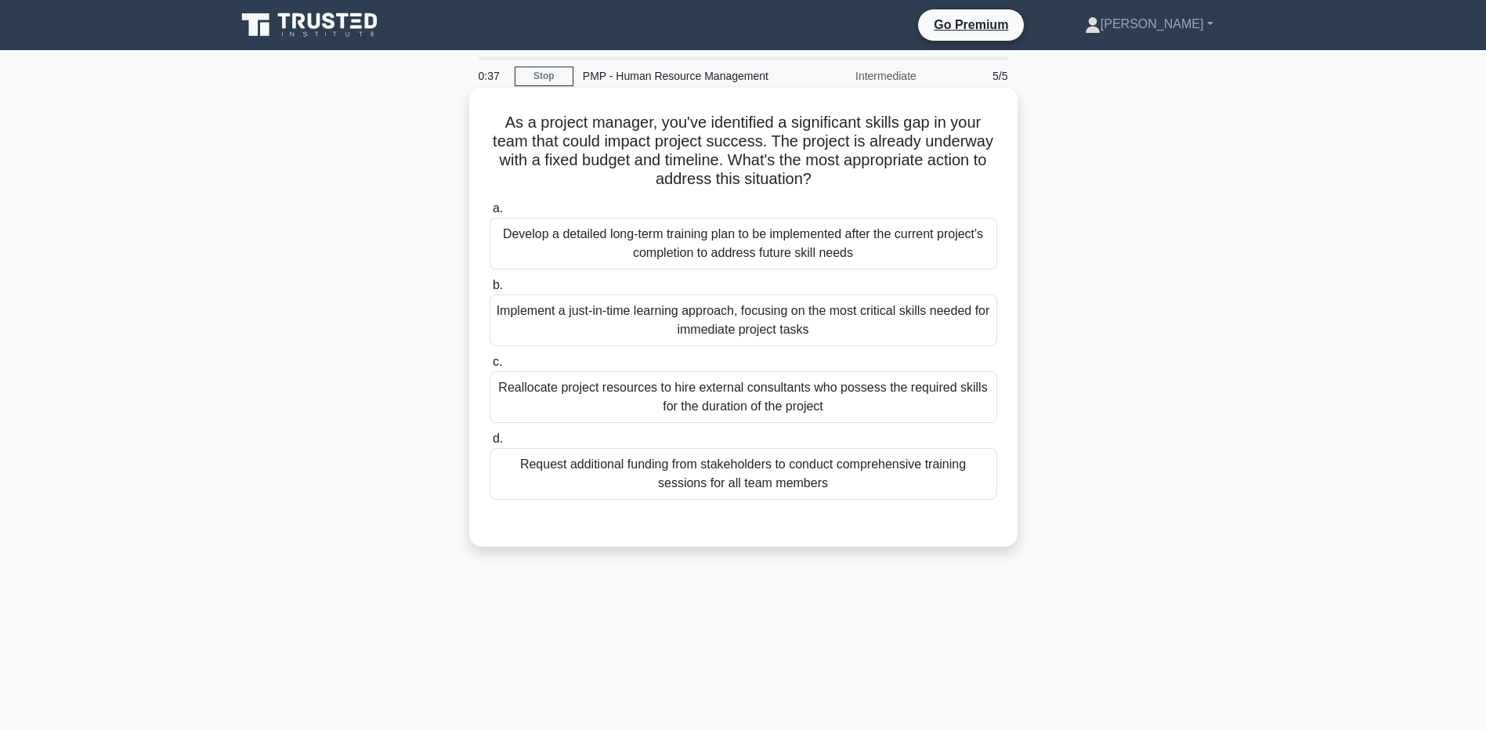
click at [540, 314] on div "Implement a just-in-time learning approach, focusing on the most critical skill…" at bounding box center [744, 321] width 508 height 52
click at [490, 291] on input "b. Implement a just-in-time learning approach, focusing on the most critical sk…" at bounding box center [490, 285] width 0 height 10
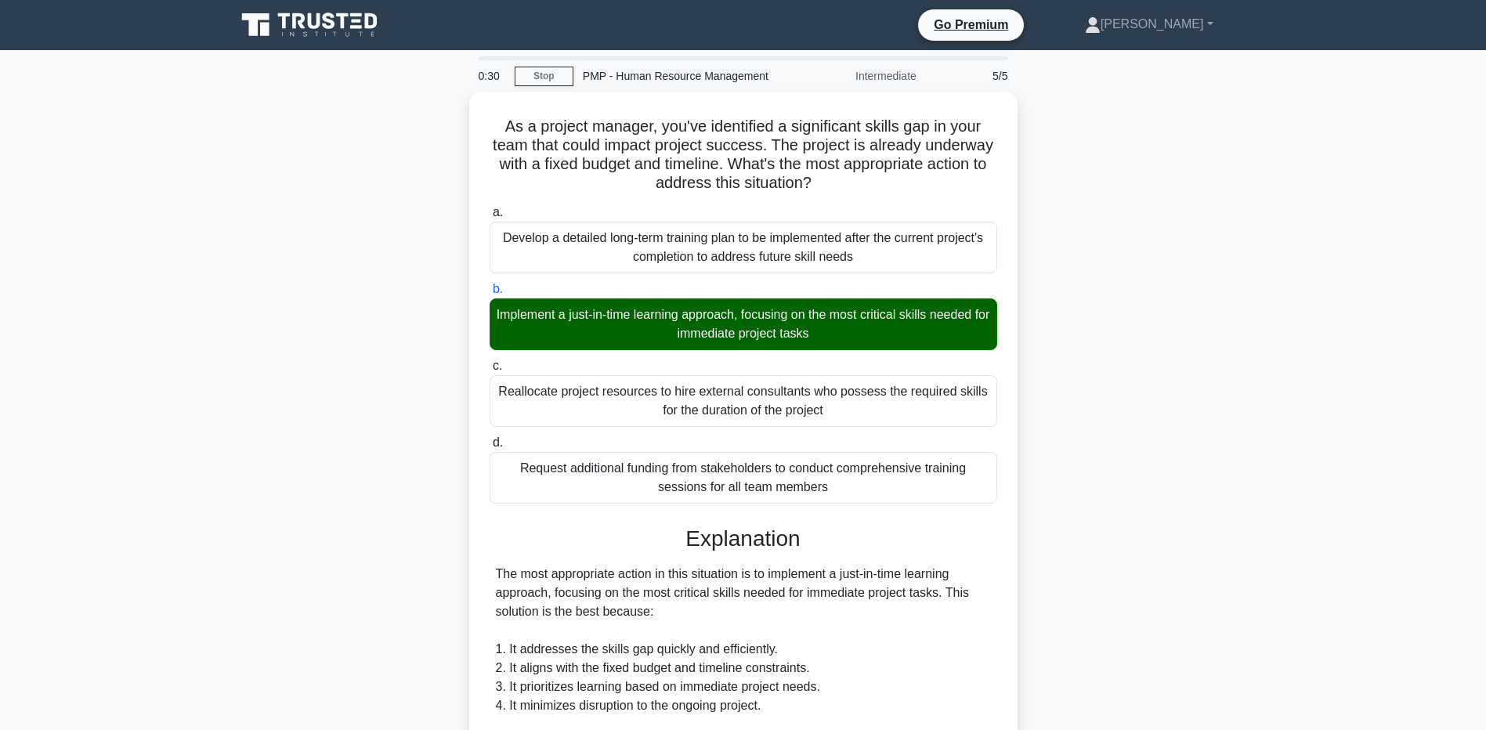
click at [227, 571] on div "As a project manager, you've identified a significant skills gap in your team t…" at bounding box center [743, 648] width 1034 height 1112
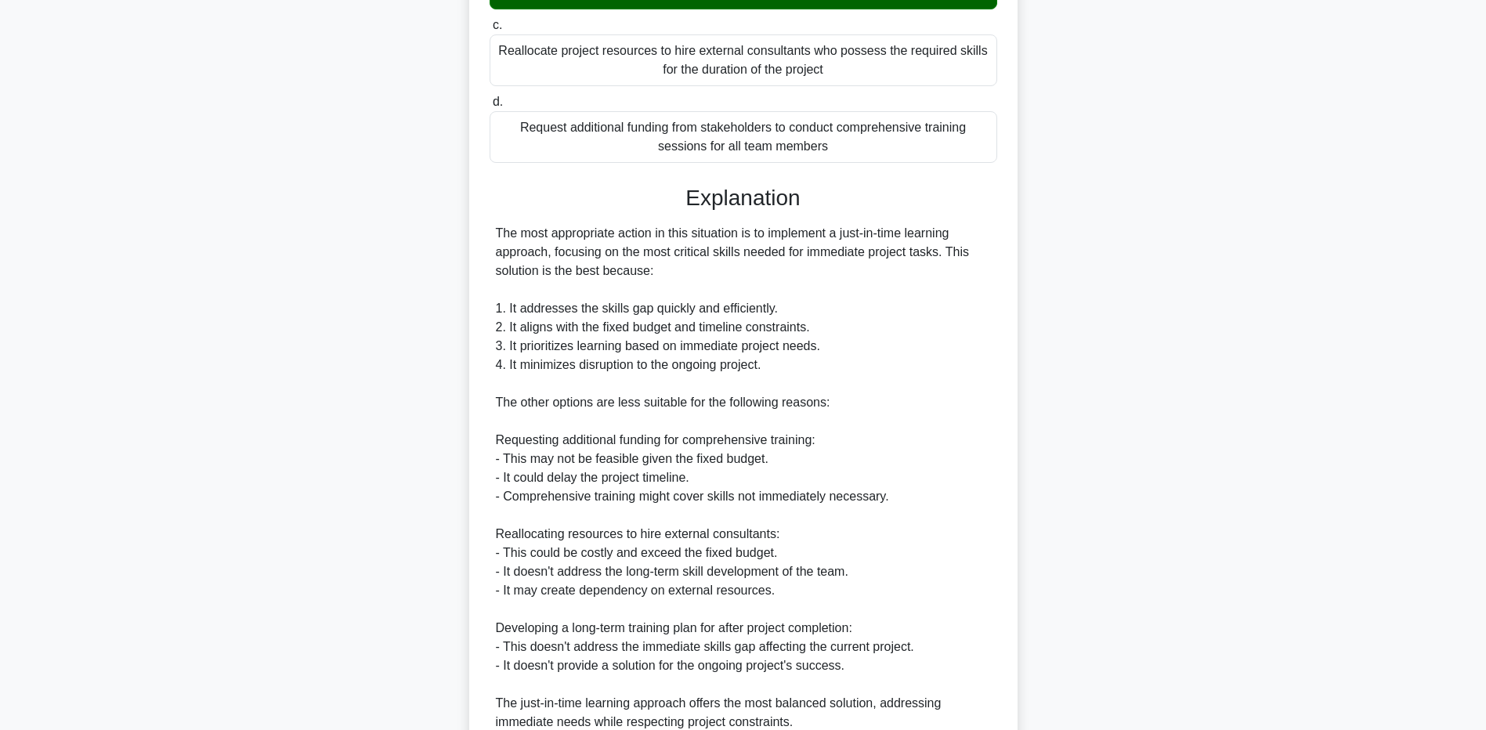
scroll to position [470, 0]
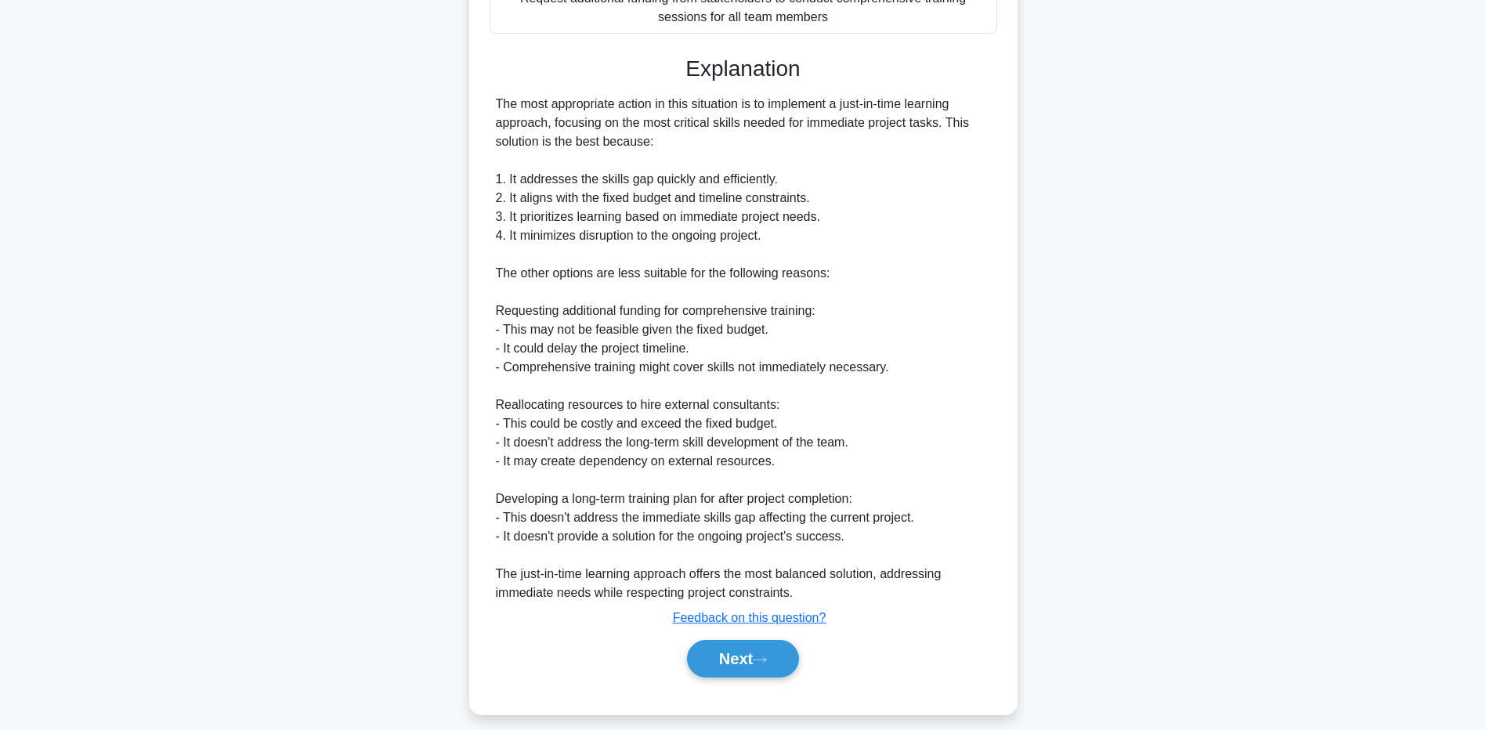
click at [196, 571] on main "0:22 Stop PMP - Human Resource Management Intermediate 5/5 As a project manager…" at bounding box center [743, 159] width 1486 height 1159
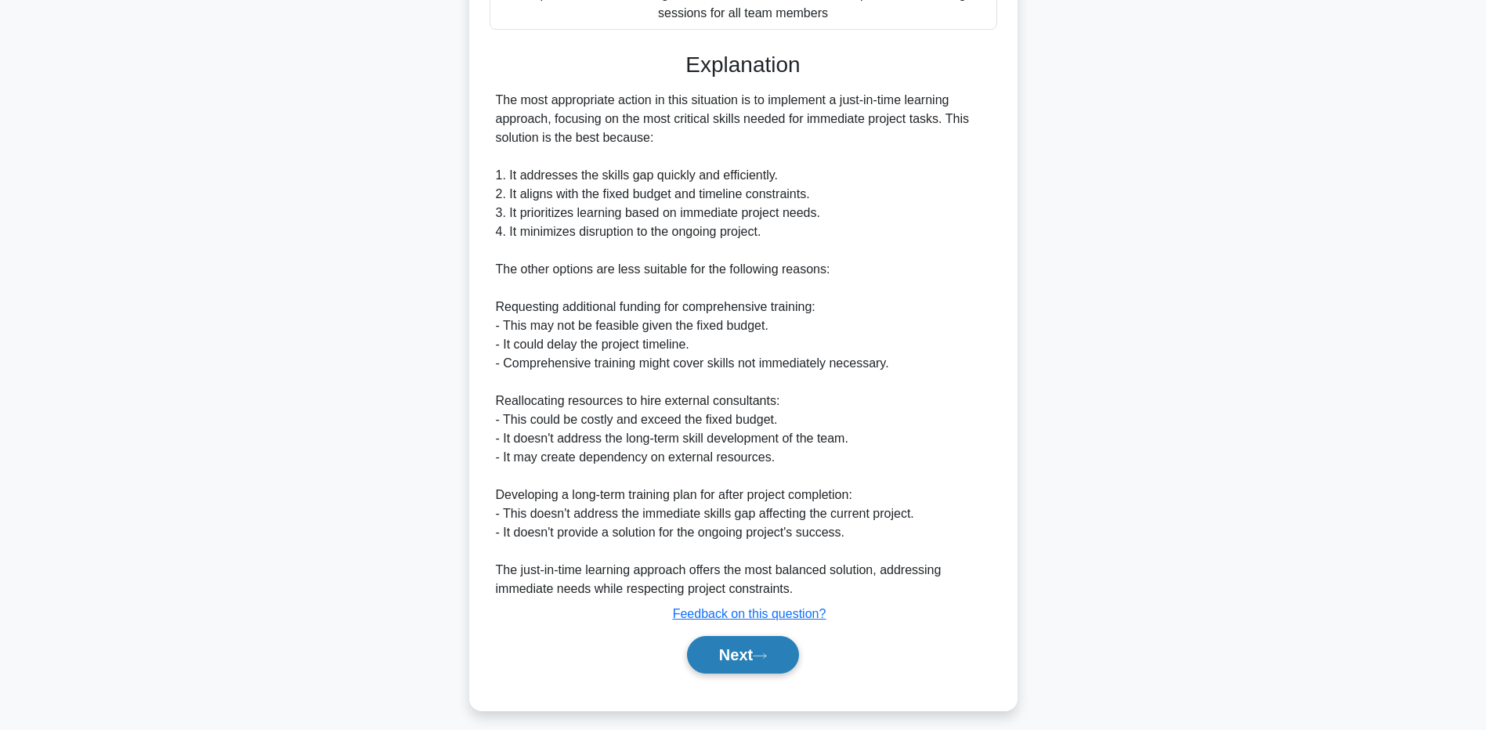
click at [731, 654] on button "Next" at bounding box center [743, 655] width 112 height 38
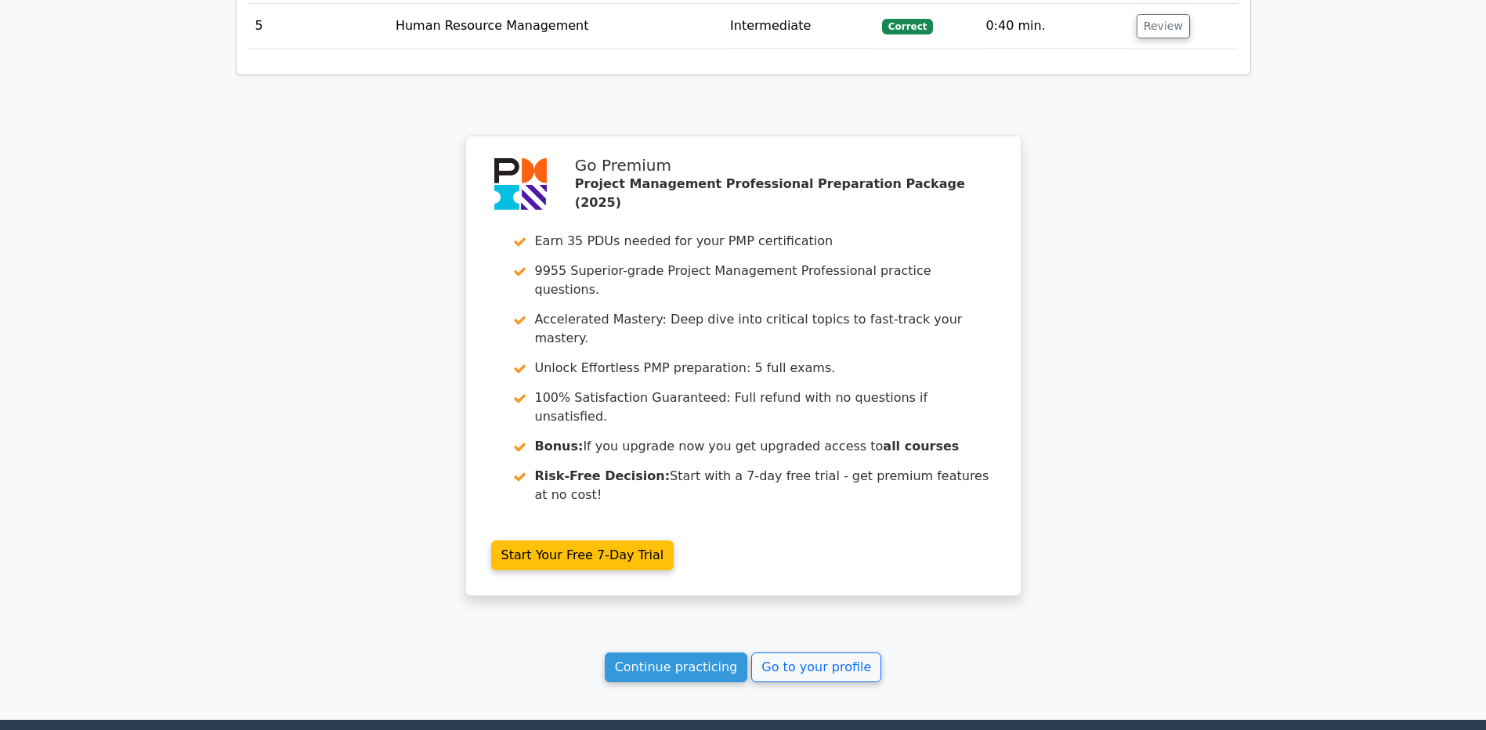
scroll to position [2354, 0]
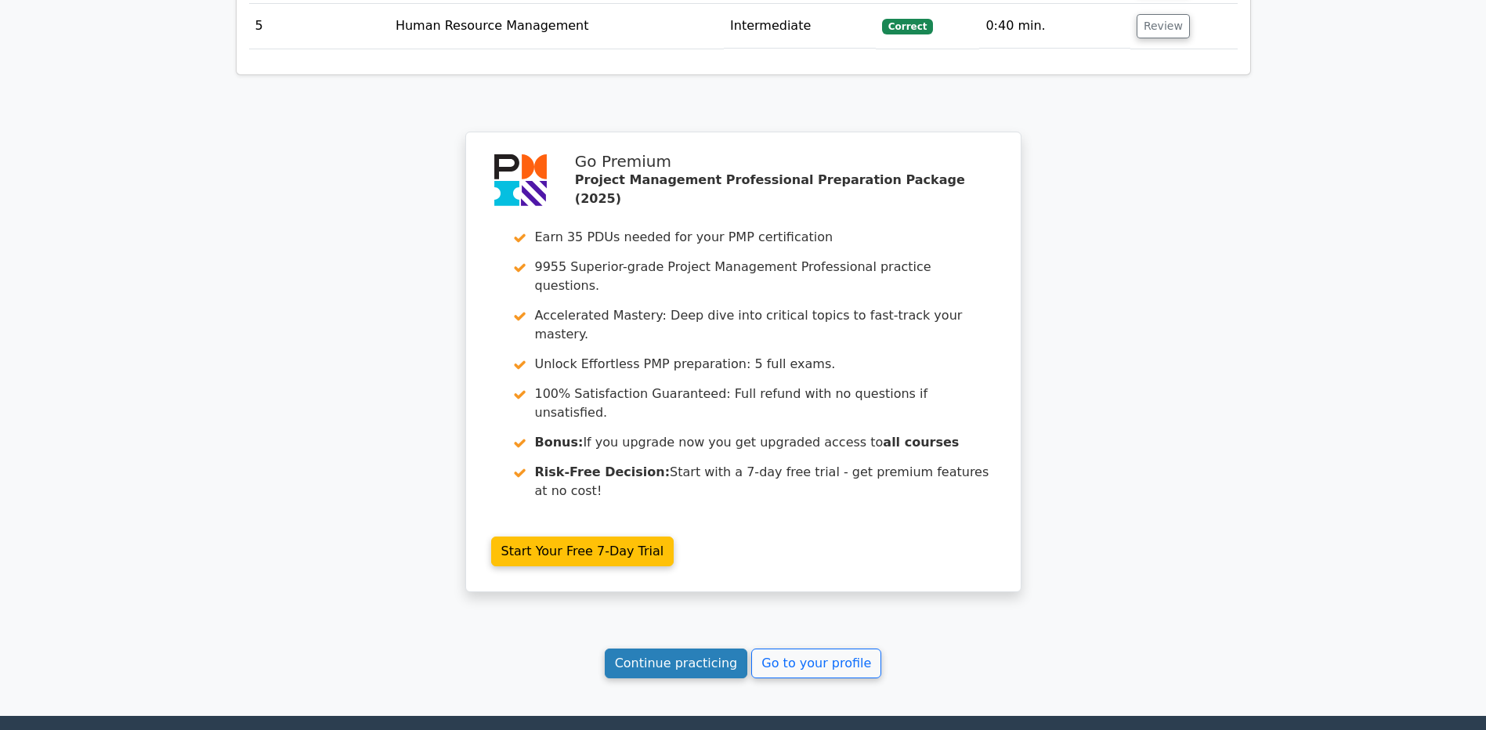
click at [641, 649] on link "Continue practicing" at bounding box center [676, 664] width 143 height 30
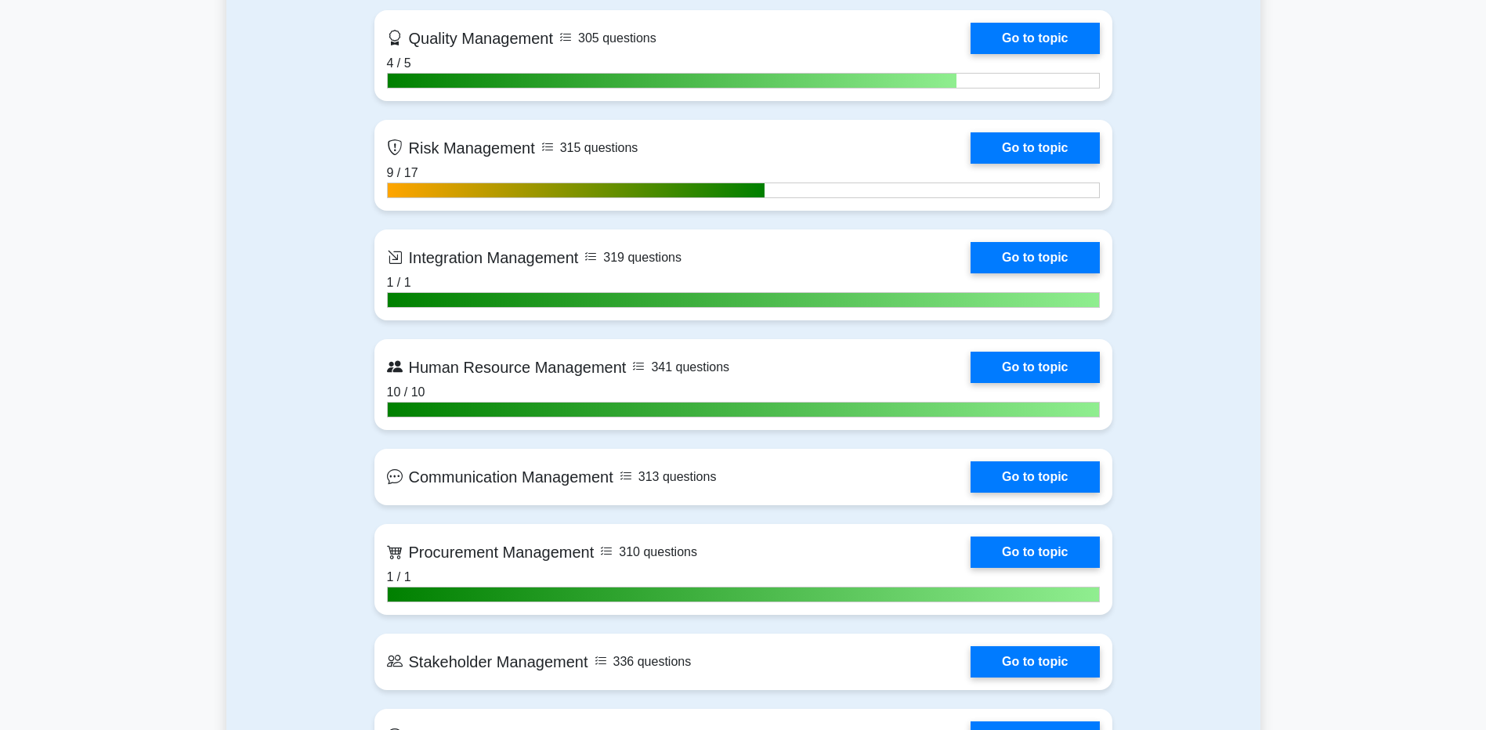
scroll to position [1567, 0]
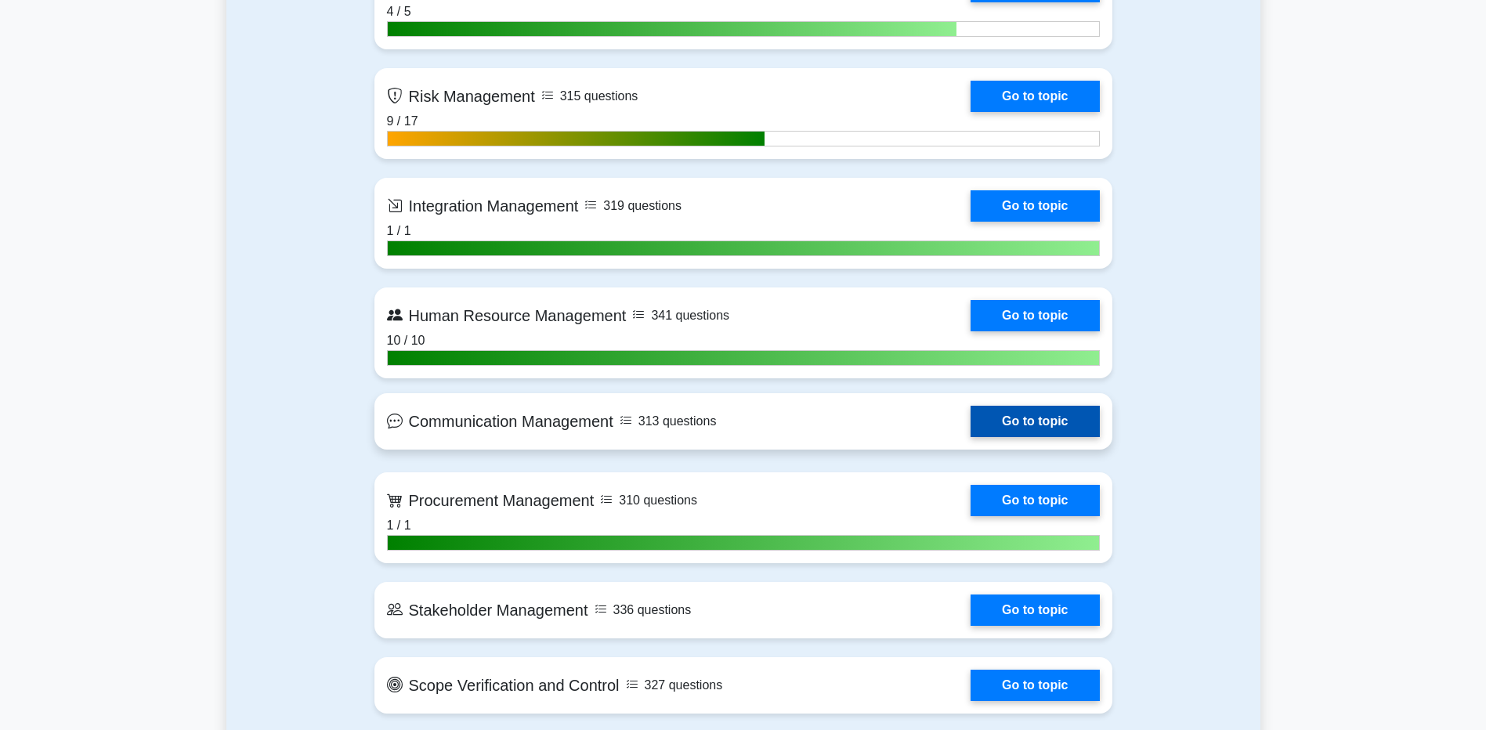
click at [997, 437] on link "Go to topic" at bounding box center [1035, 421] width 128 height 31
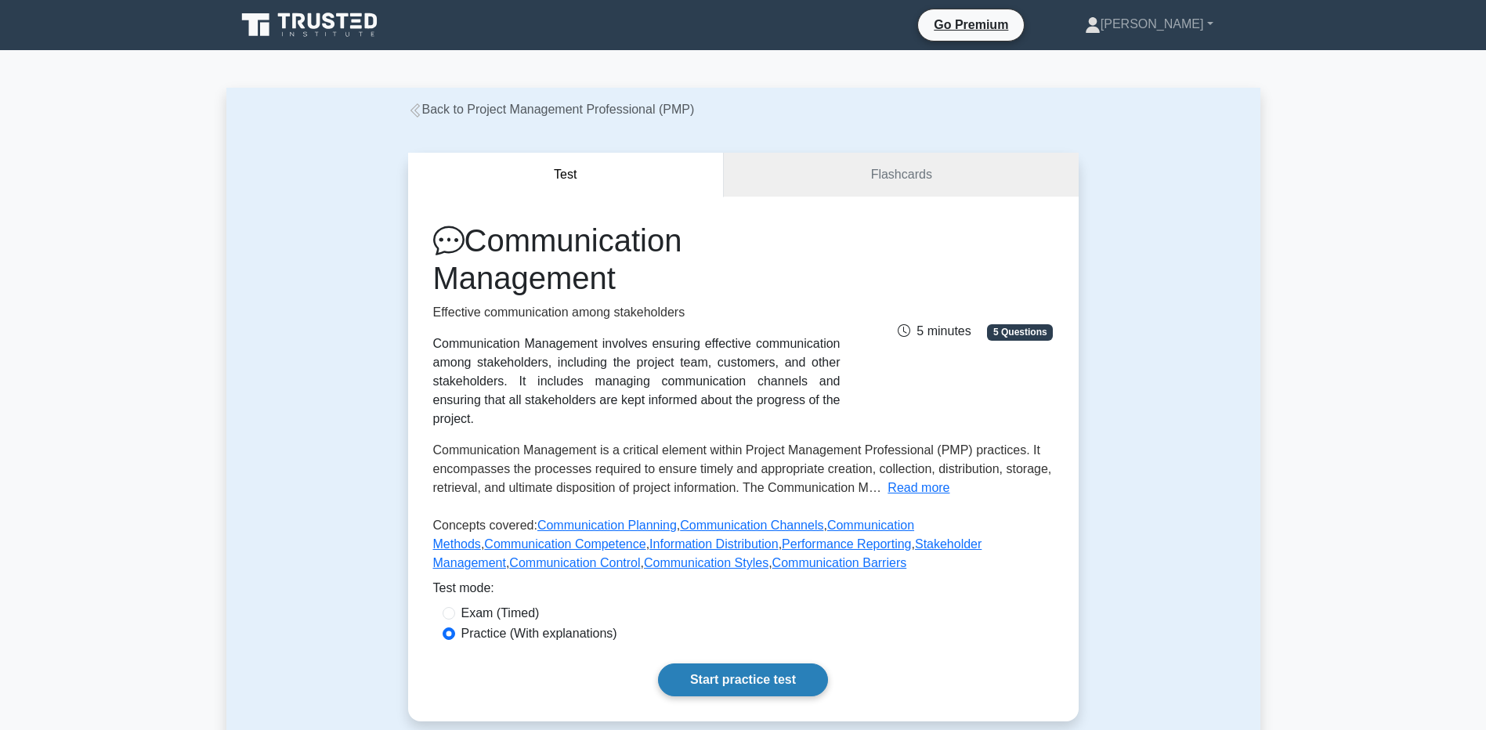
click at [726, 674] on link "Start practice test" at bounding box center [743, 679] width 170 height 33
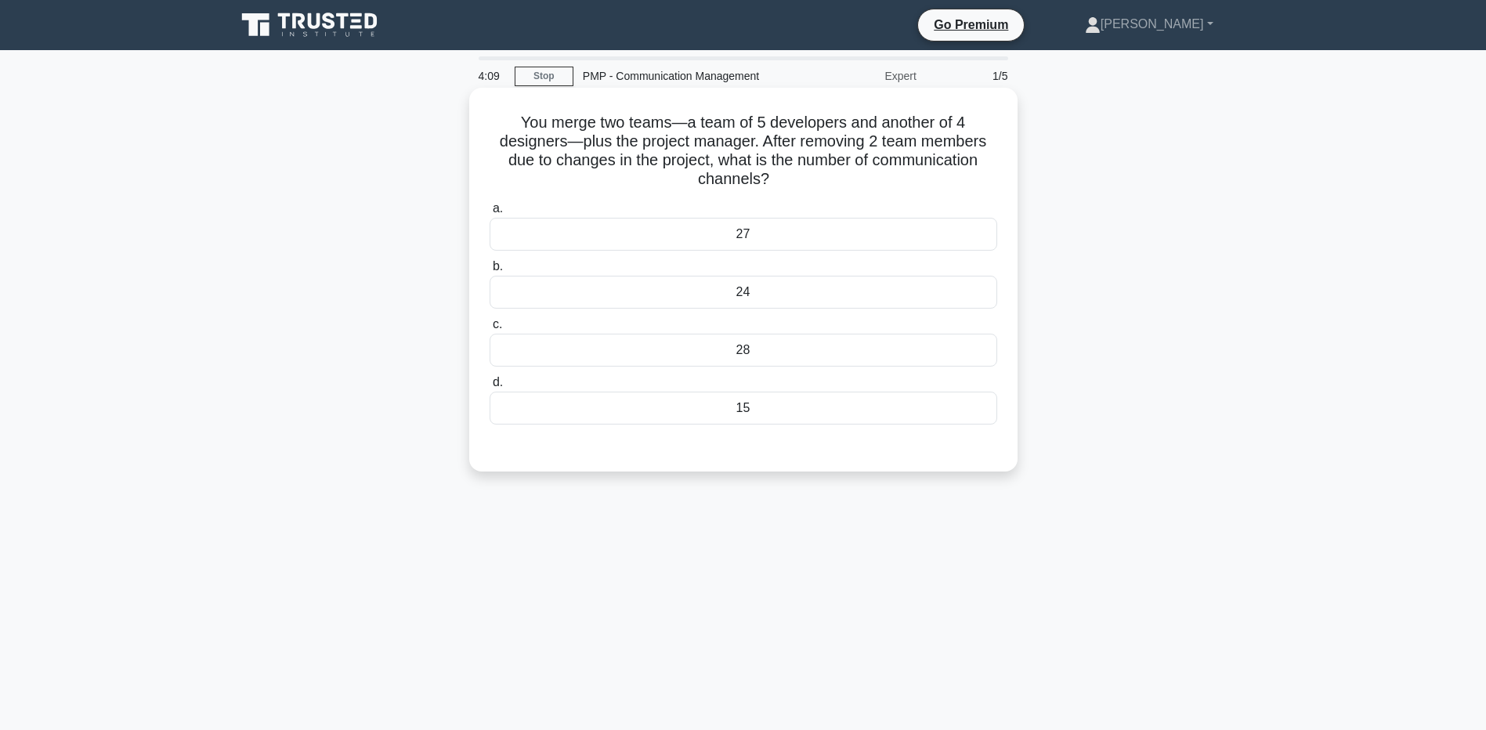
click at [702, 424] on div "15" at bounding box center [744, 408] width 508 height 33
click at [490, 388] on input "d. 15" at bounding box center [490, 383] width 0 height 10
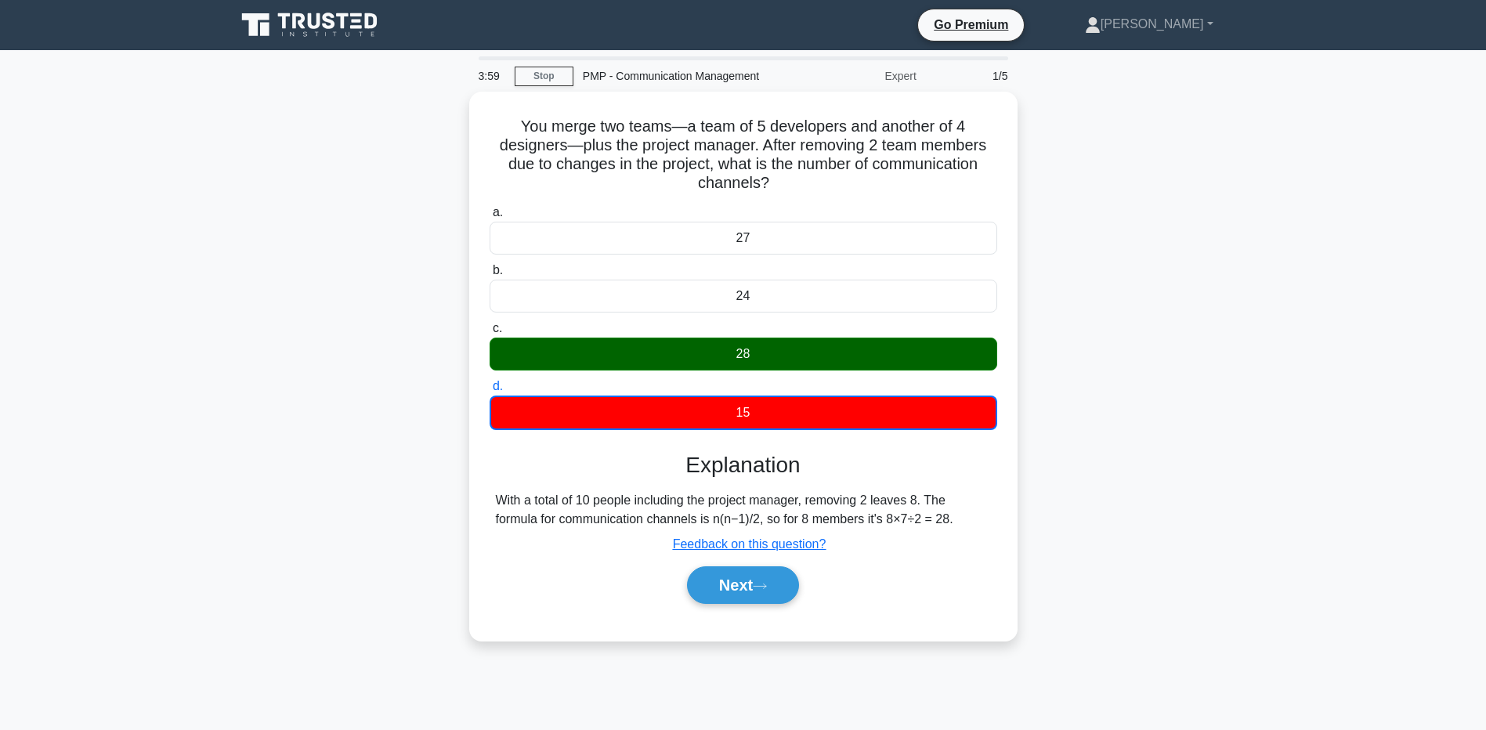
click at [280, 461] on div "You merge two teams—a team of 5 developers and another of 4 designers—plus the …" at bounding box center [743, 376] width 1034 height 568
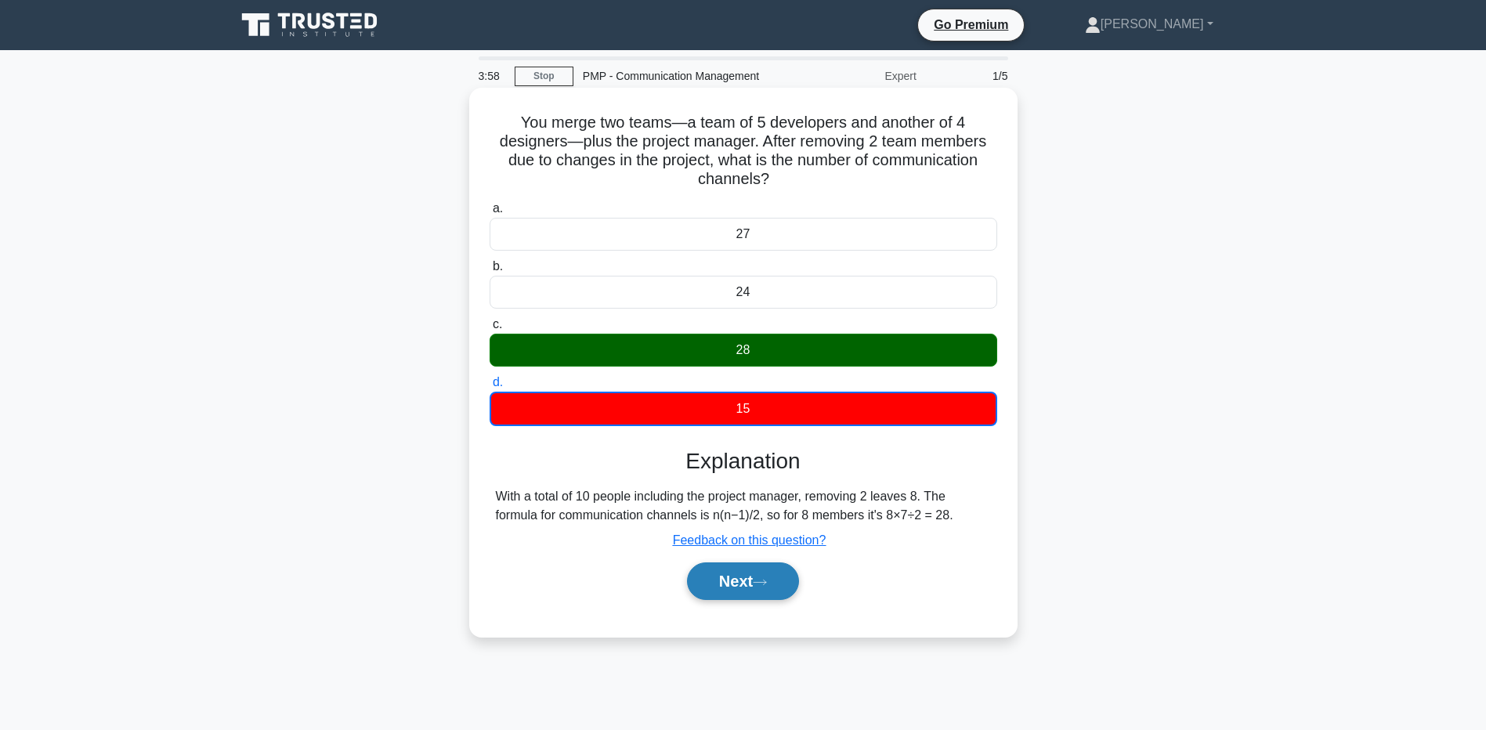
click at [768, 600] on button "Next" at bounding box center [743, 581] width 112 height 38
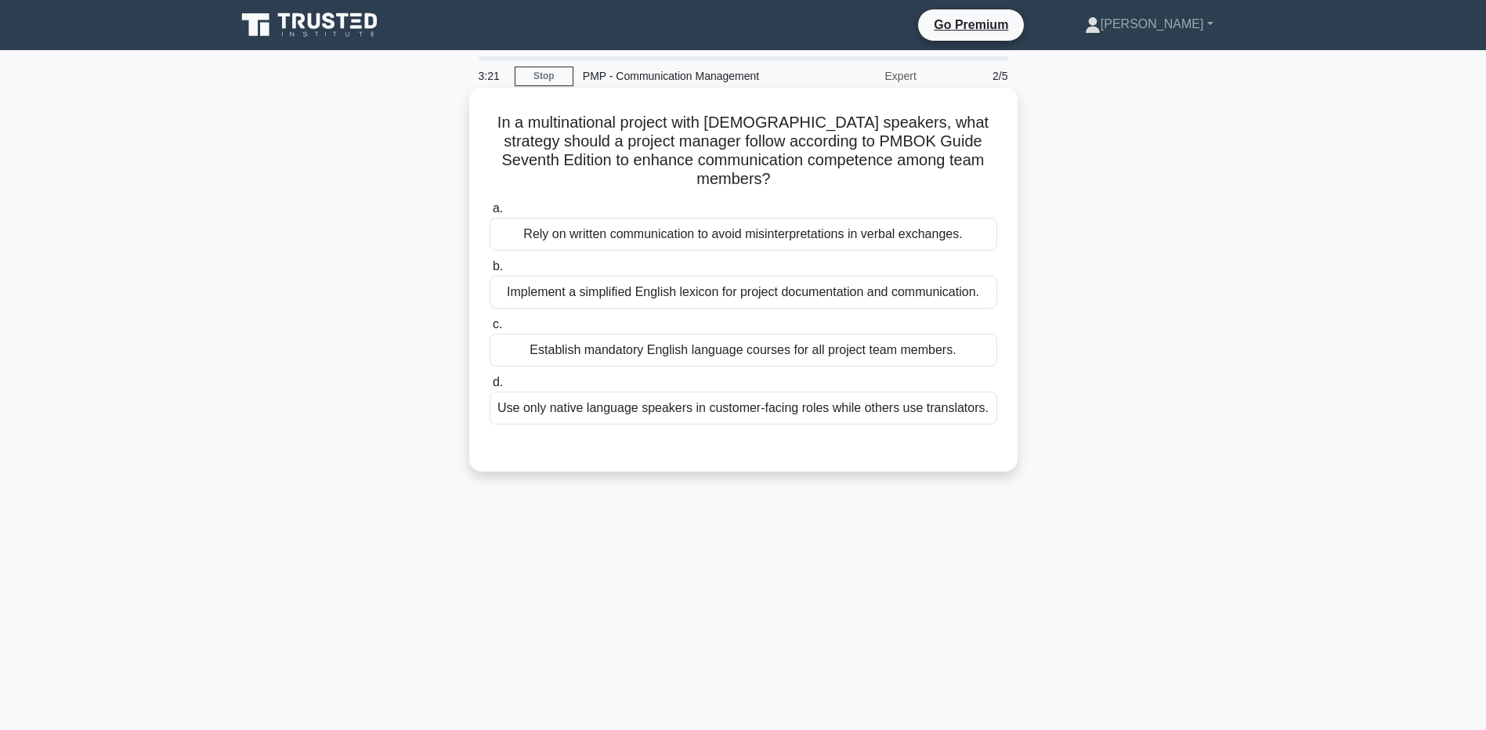
click at [508, 300] on div "Implement a simplified English lexicon for project documentation and communicat…" at bounding box center [744, 292] width 508 height 33
click at [490, 272] on input "b. Implement a simplified English lexicon for project documentation and communi…" at bounding box center [490, 267] width 0 height 10
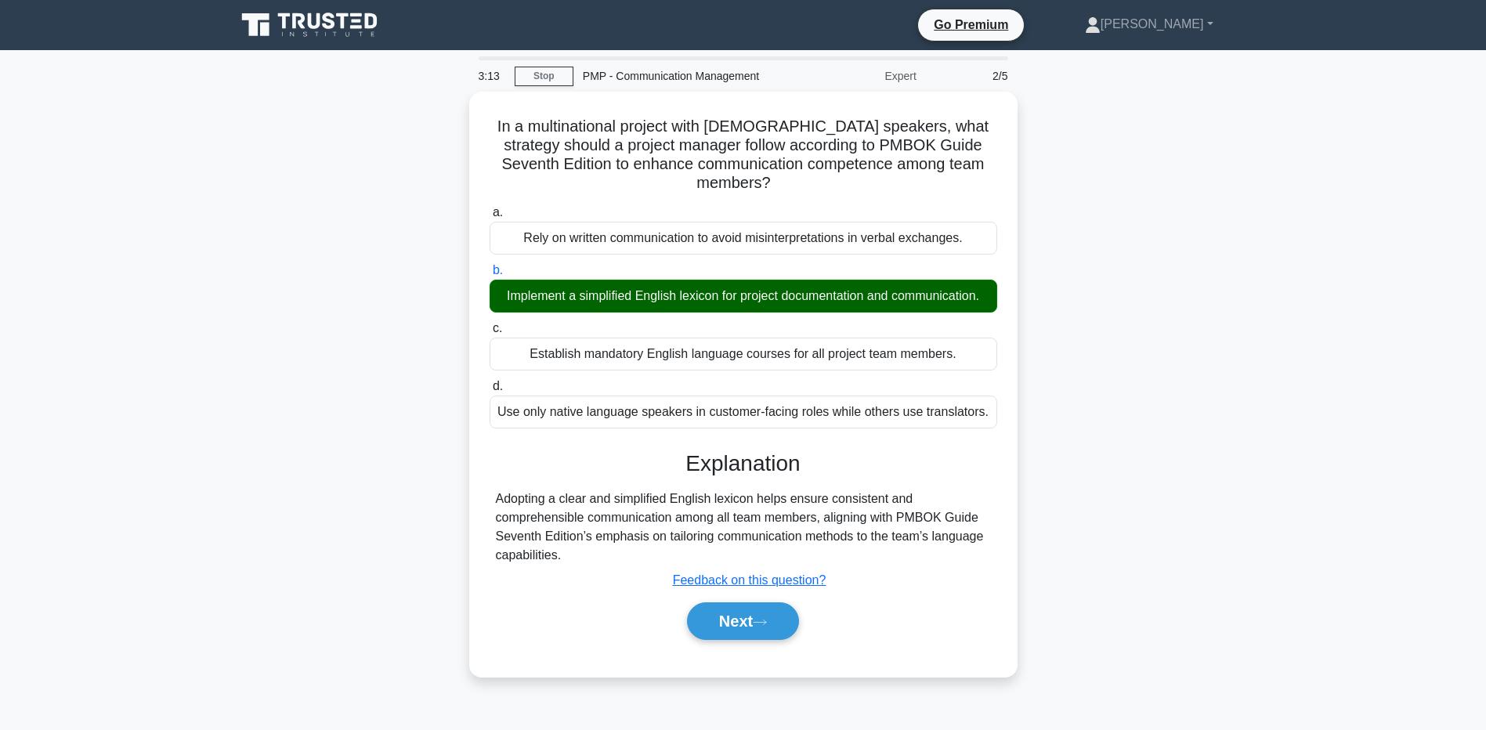
click at [208, 615] on main "3:13 Stop PMP - Communication Management Expert 2/5 In a multinational project …" at bounding box center [743, 448] width 1486 height 796
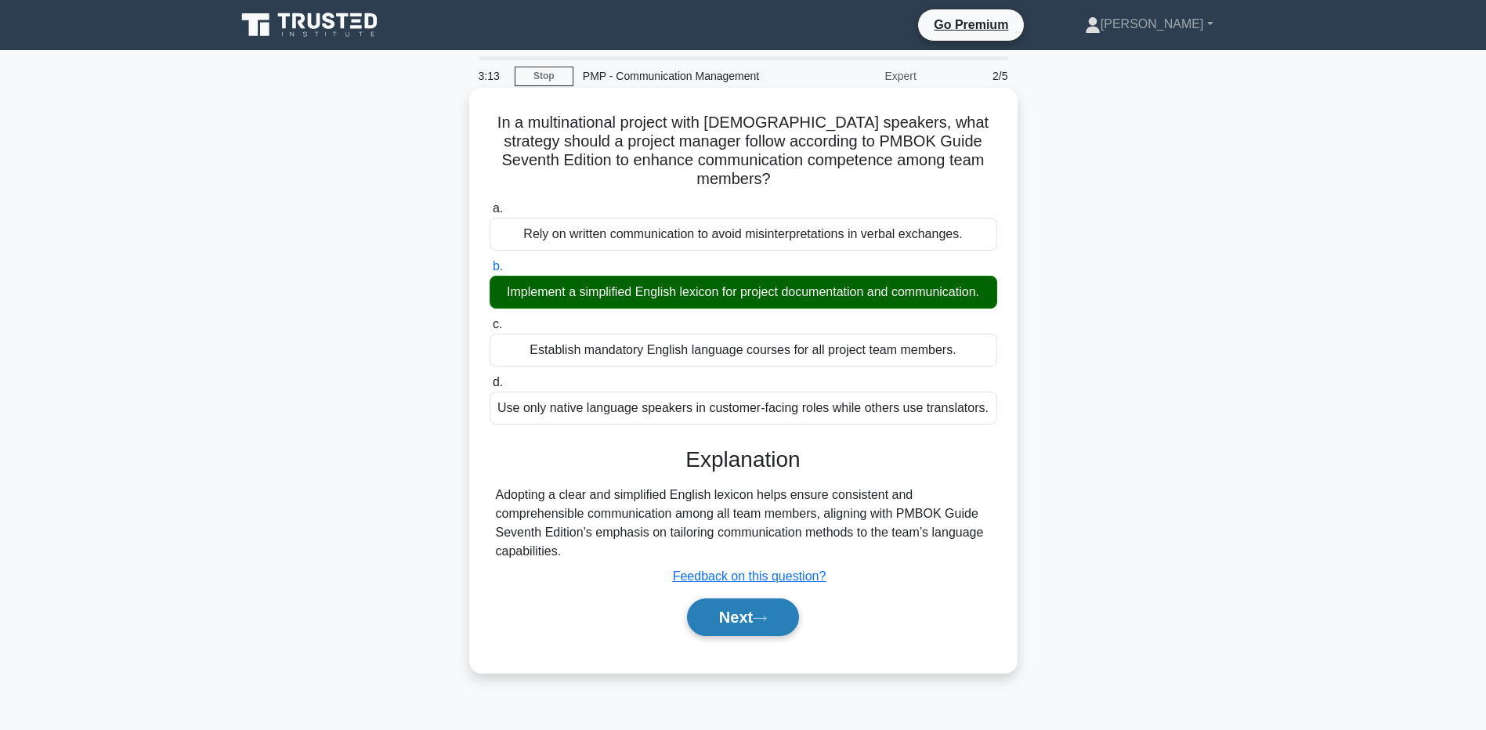
click at [737, 618] on button "Next" at bounding box center [743, 617] width 112 height 38
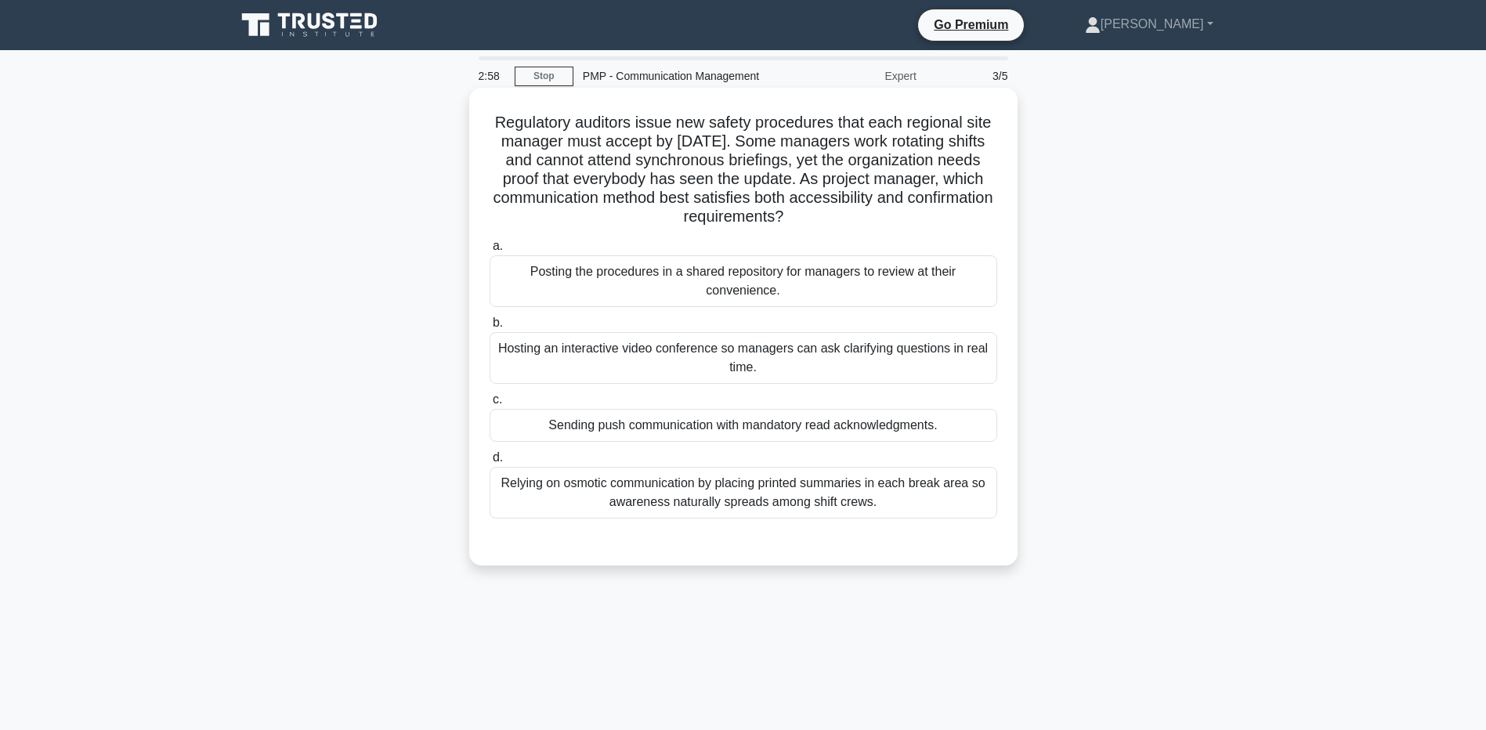
drag, startPoint x: 515, startPoint y: 128, endPoint x: 874, endPoint y: 216, distance: 369.5
click at [874, 216] on h5 "Regulatory auditors issue new safety procedures that each regional site manager…" at bounding box center [743, 170] width 511 height 114
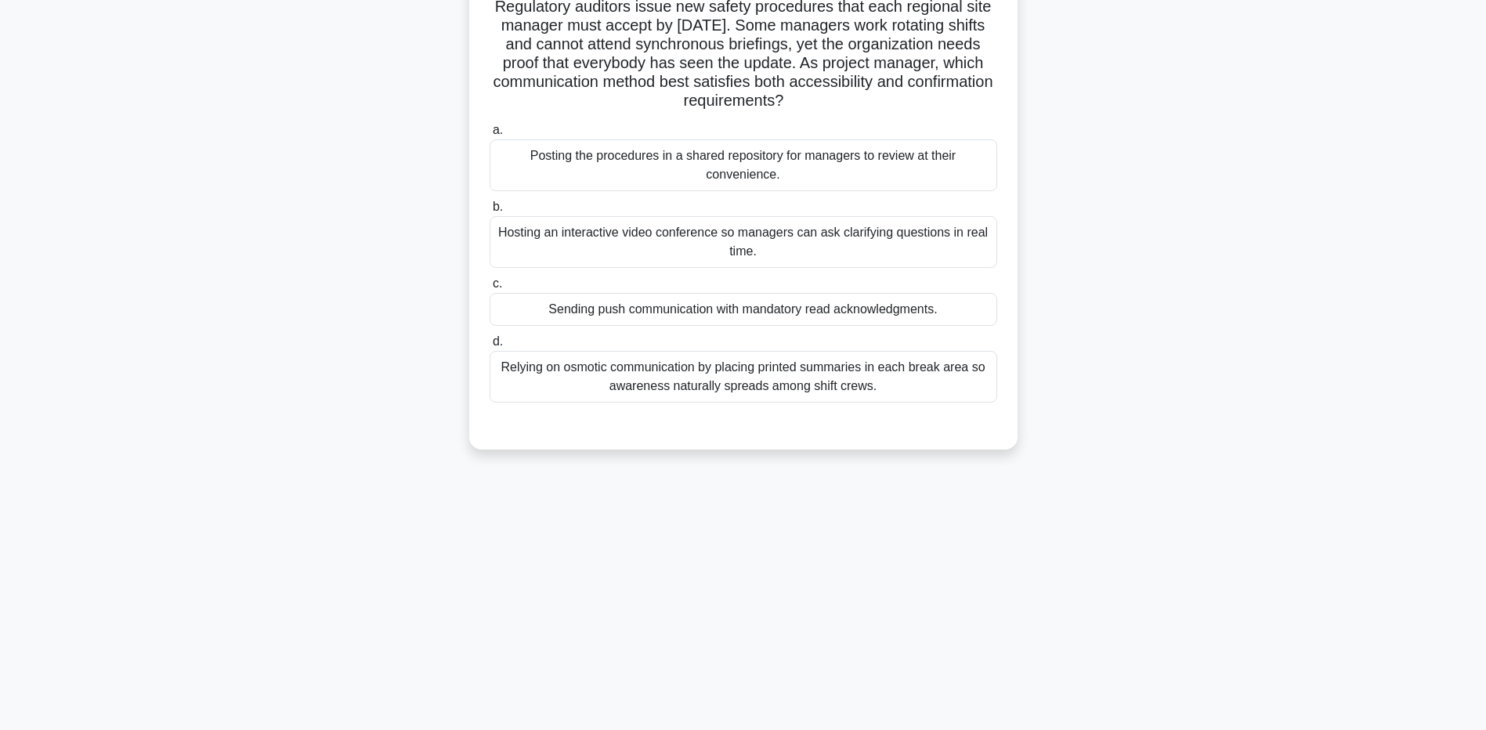
drag, startPoint x: 874, startPoint y: 216, endPoint x: 855, endPoint y: 222, distance: 20.6
click at [855, 222] on div "Hosting an interactive video conference so managers can ask clarifying question…" at bounding box center [744, 242] width 508 height 52
click at [490, 212] on input "b. Hosting an interactive video conference so managers can ask clarifying quest…" at bounding box center [490, 207] width 0 height 10
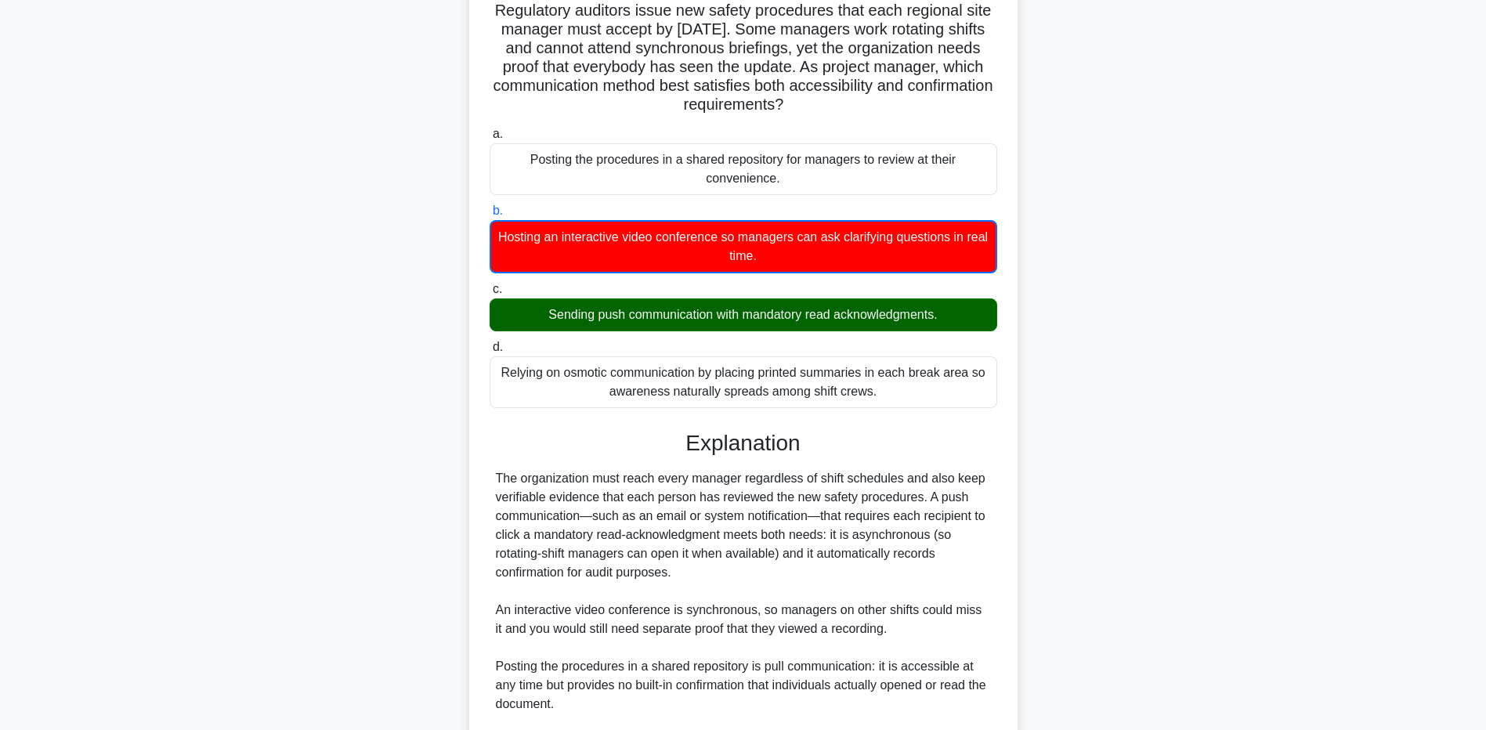
scroll to position [0, 0]
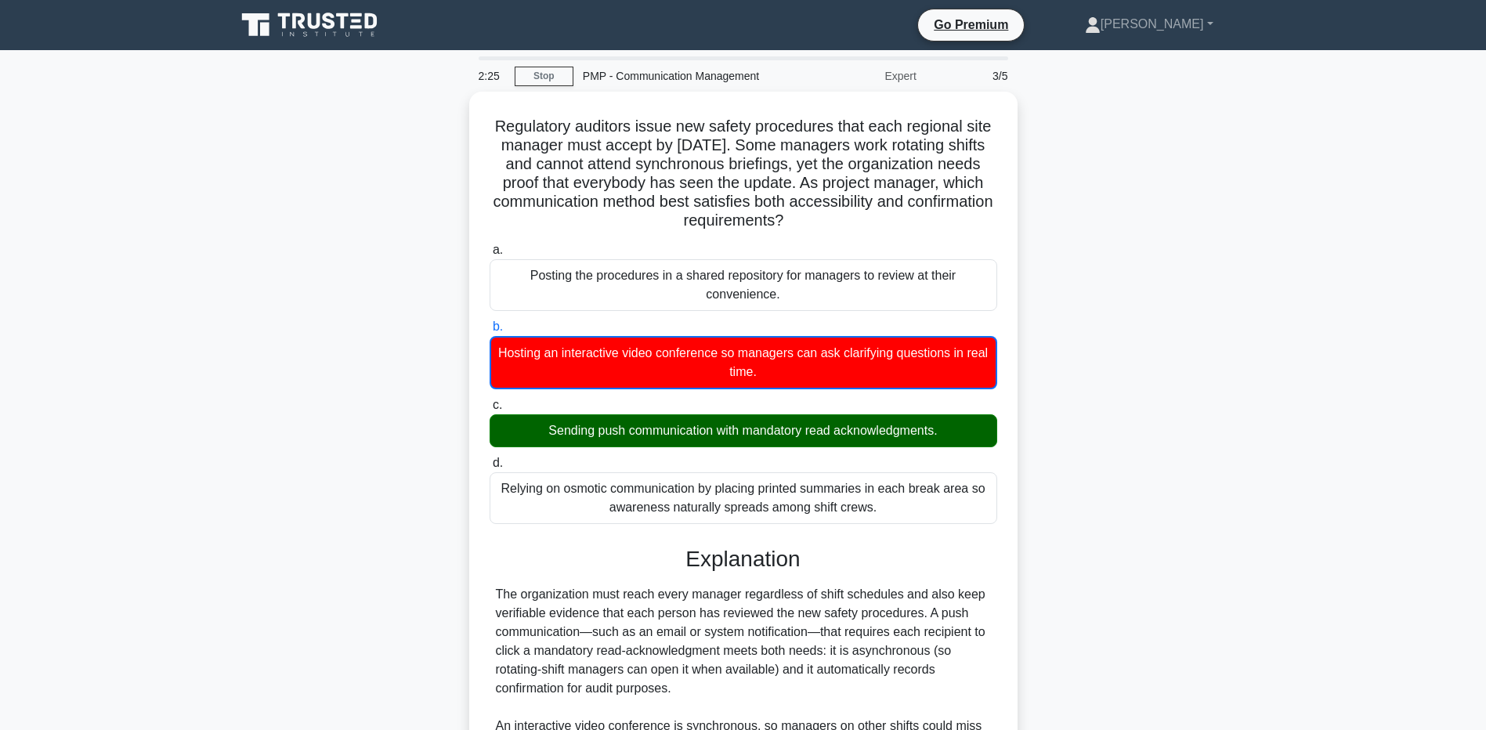
click at [230, 579] on div "Regulatory auditors issue new safety procedures that each regional site manager…" at bounding box center [743, 564] width 1034 height 944
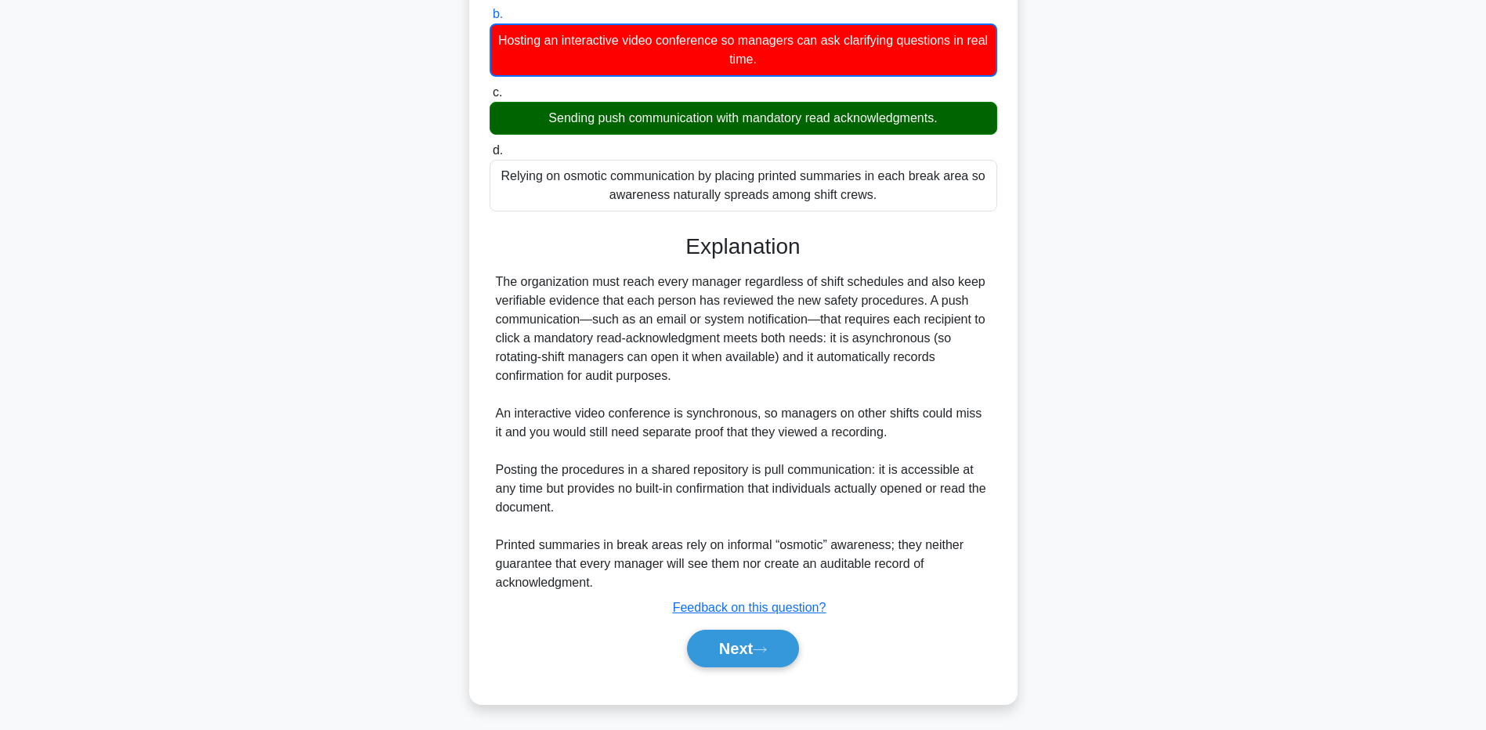
click at [289, 613] on div "Regulatory auditors issue new safety procedures that each regional site manager…" at bounding box center [743, 251] width 1034 height 944
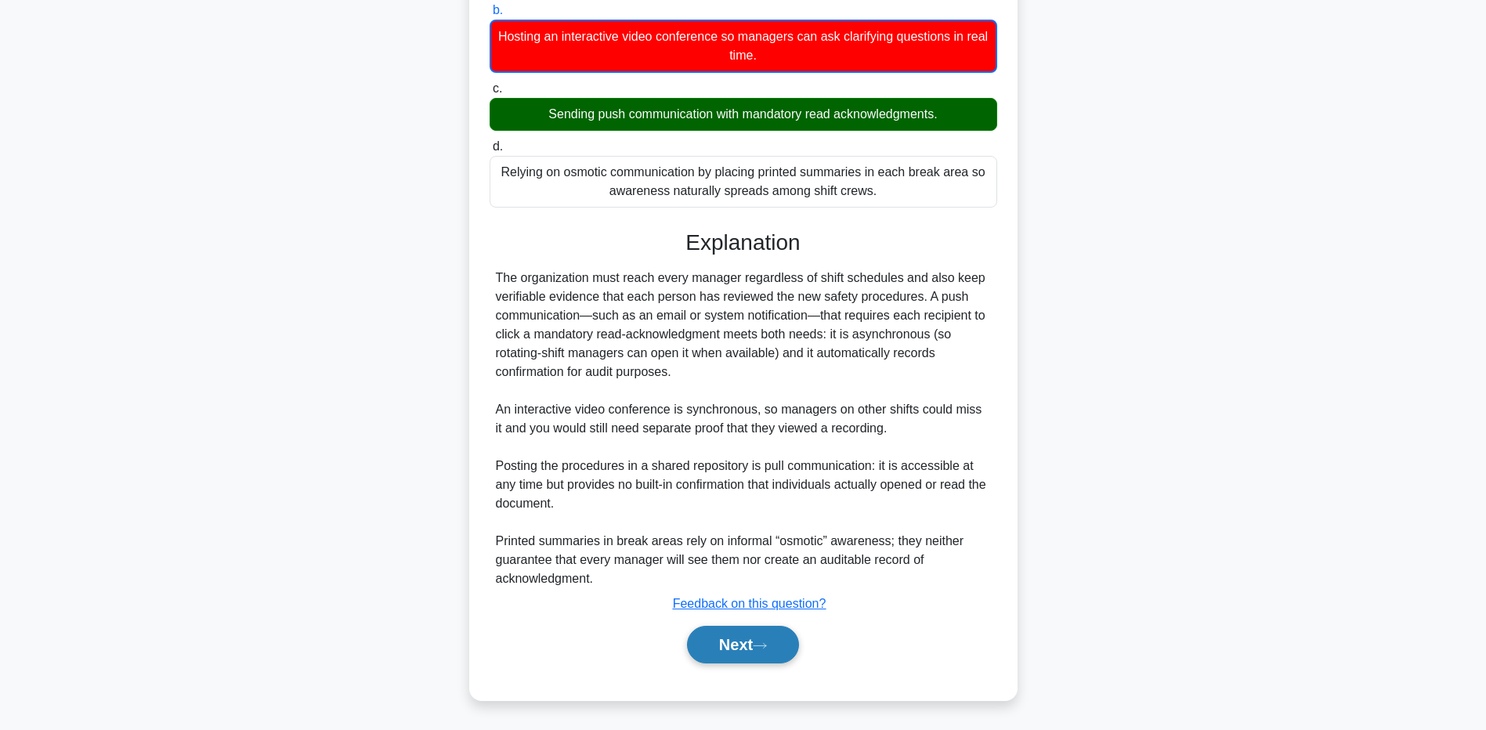
click at [718, 654] on button "Next" at bounding box center [743, 645] width 112 height 38
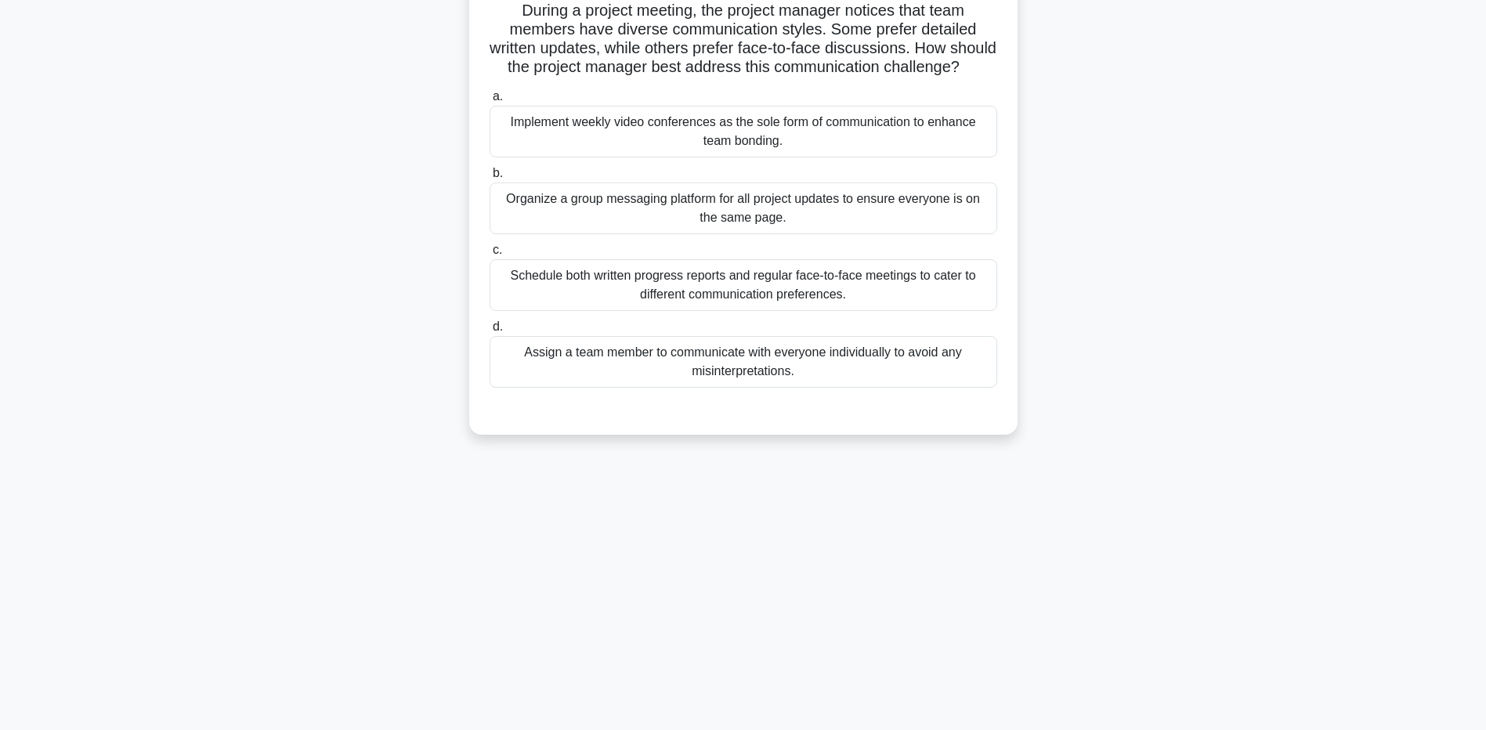
scroll to position [0, 0]
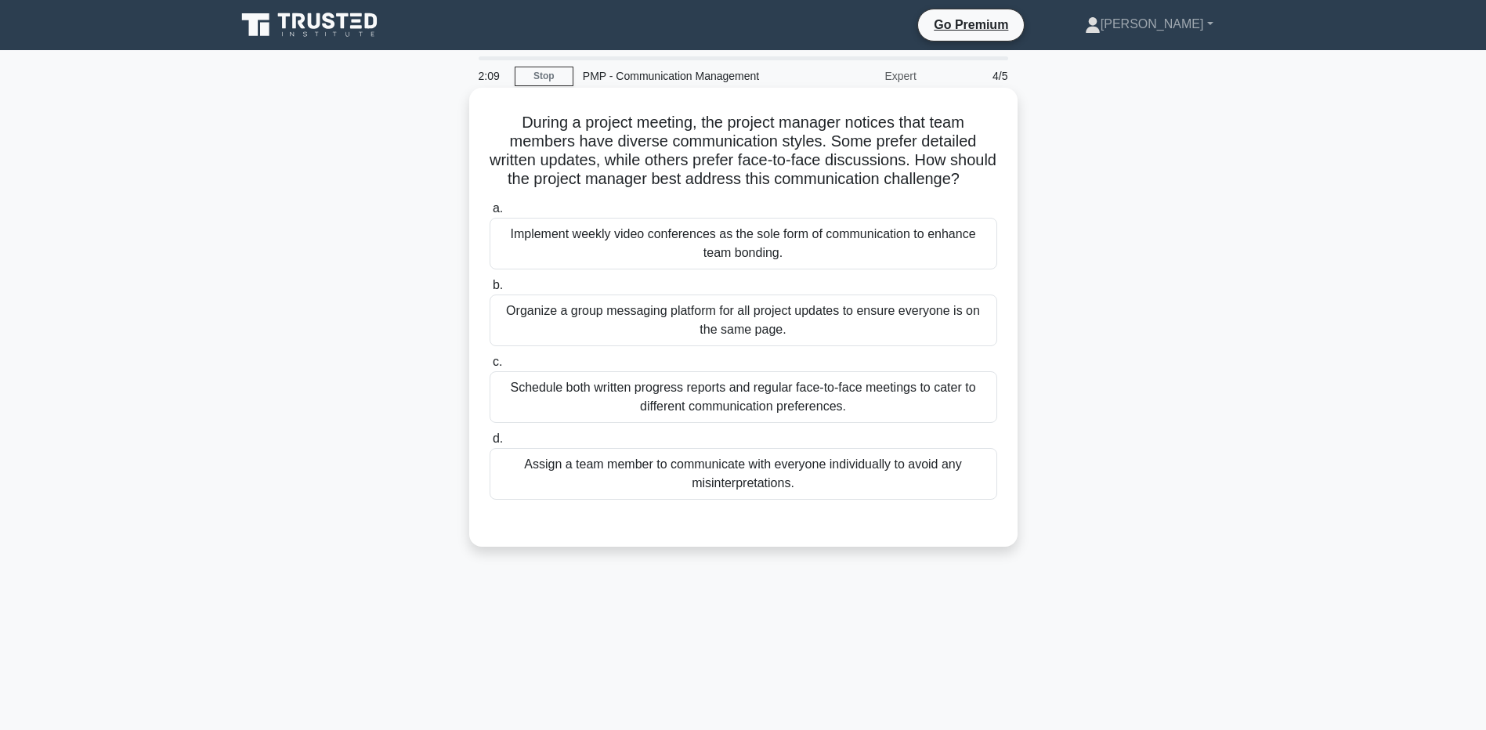
drag, startPoint x: 705, startPoint y: 124, endPoint x: 891, endPoint y: 200, distance: 201.3
click at [891, 190] on h5 "During a project meeting, the project manager notices that team members have di…" at bounding box center [743, 151] width 511 height 77
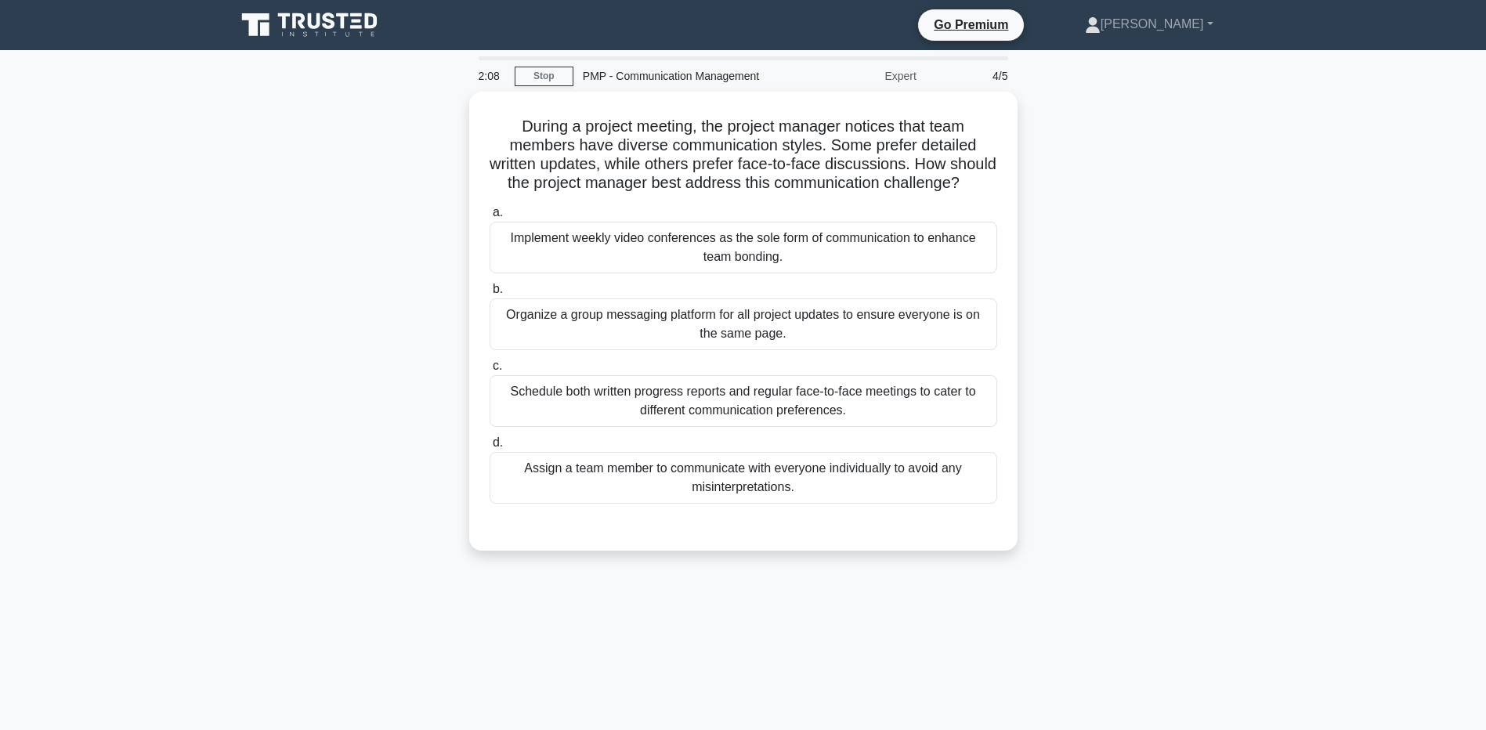
click at [274, 221] on div "During a project meeting, the project manager notices that team members have di…" at bounding box center [743, 331] width 1034 height 478
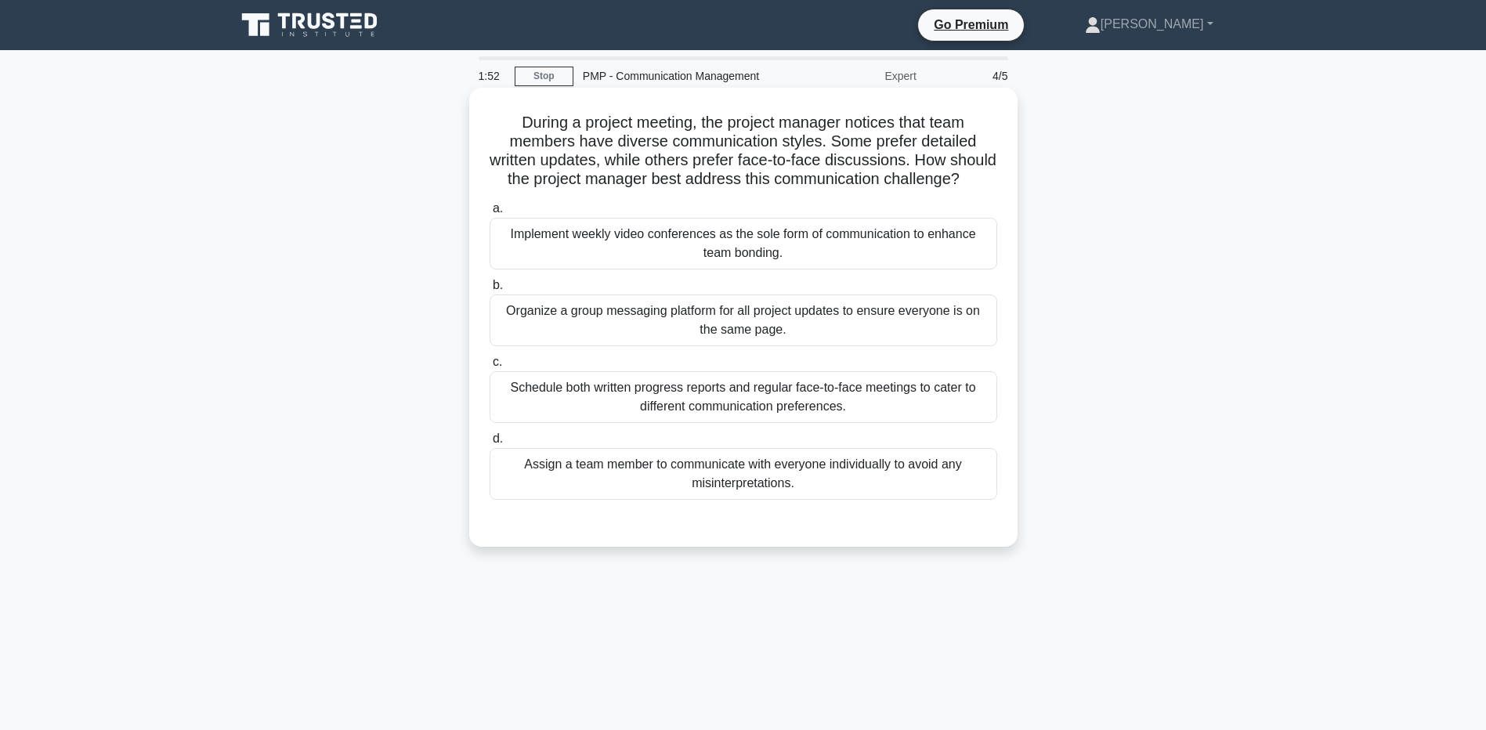
click at [549, 418] on div "Schedule both written progress reports and regular face-to-face meetings to cat…" at bounding box center [744, 397] width 508 height 52
click at [490, 367] on input "c. Schedule both written progress reports and regular face-to-face meetings to …" at bounding box center [490, 362] width 0 height 10
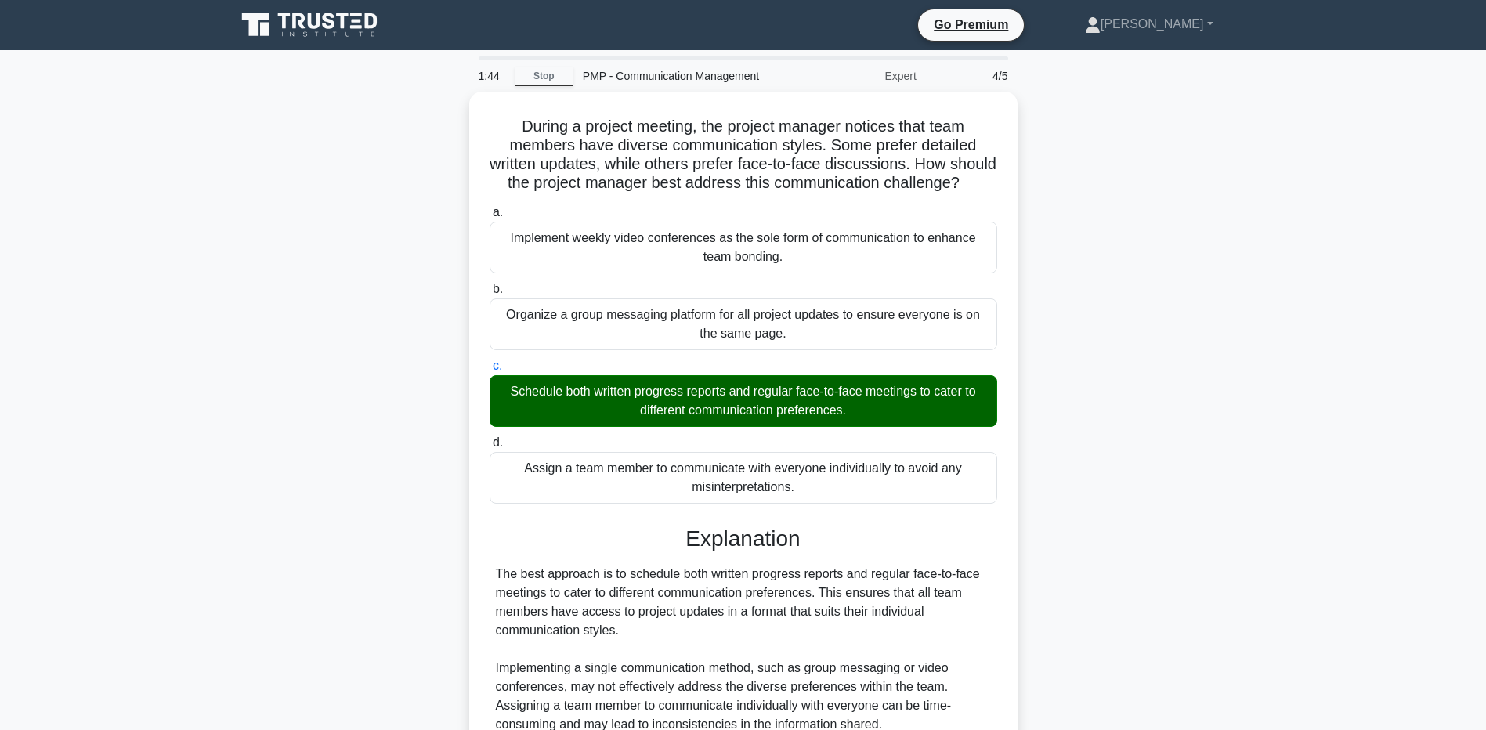
click at [200, 634] on main "1:44 Stop PMP - Communication Management Expert 4/5 During a project meeting, t…" at bounding box center [743, 498] width 1486 height 896
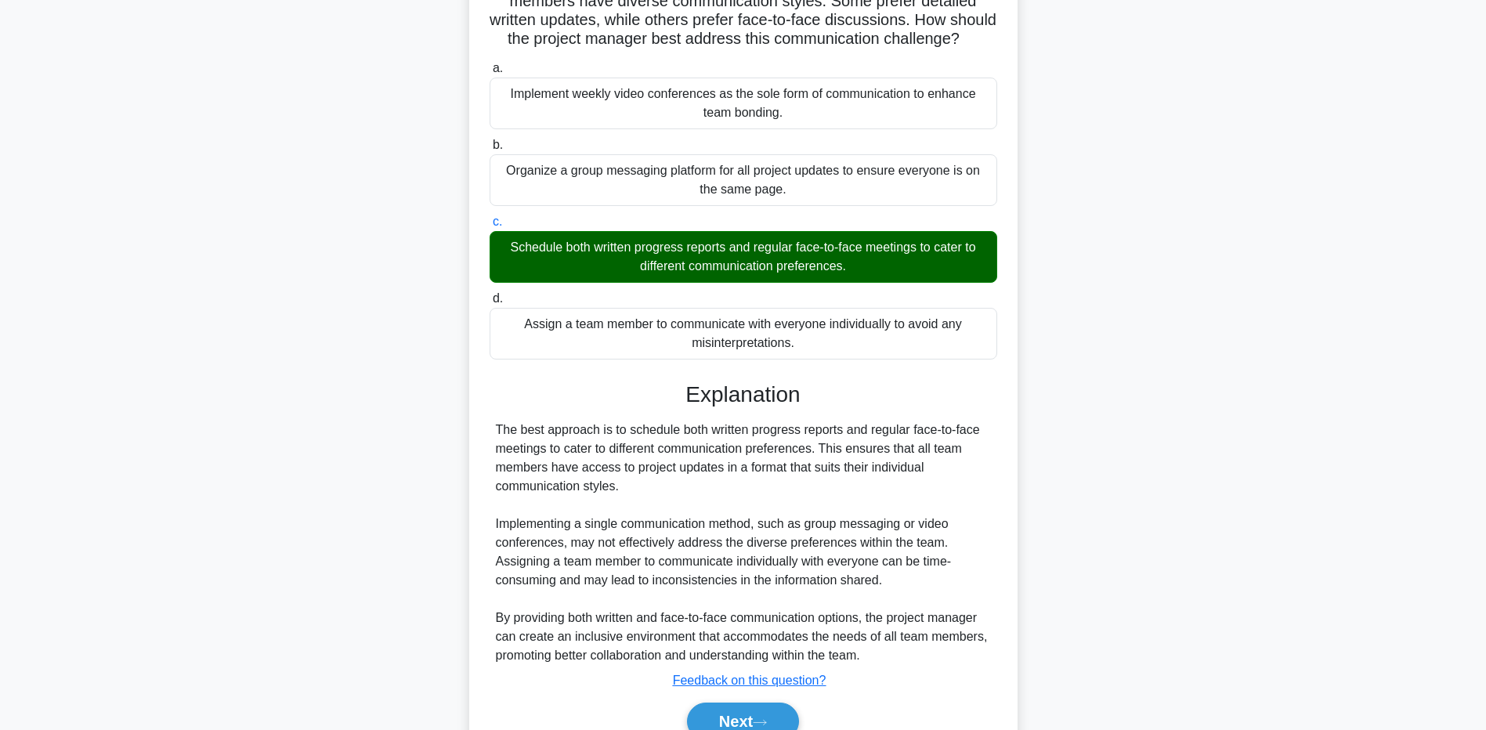
scroll to position [237, 0]
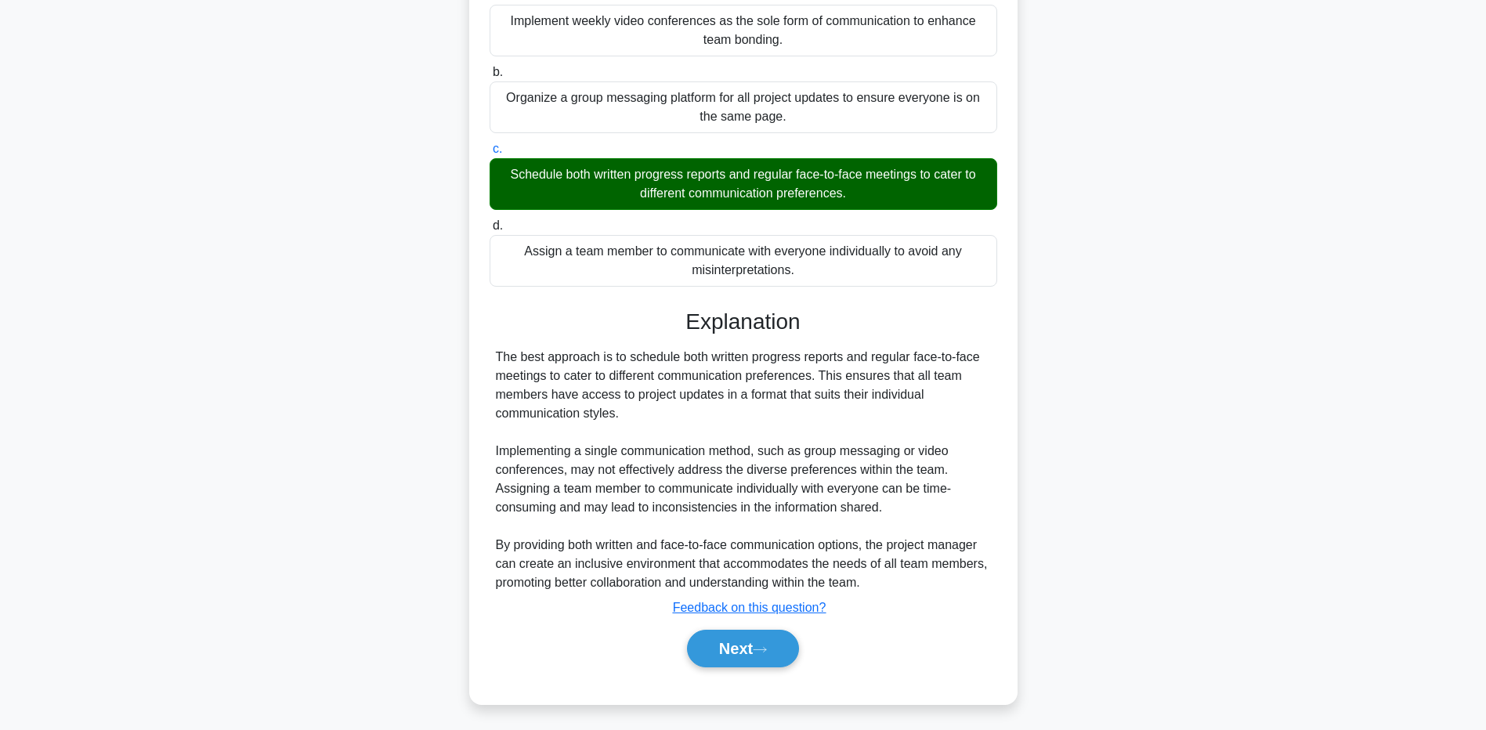
drag, startPoint x: 194, startPoint y: 579, endPoint x: 248, endPoint y: 593, distance: 55.1
click at [194, 579] on main "1:38 Stop PMP - Communication Management Expert 4/5 During a project meeting, t…" at bounding box center [743, 281] width 1486 height 896
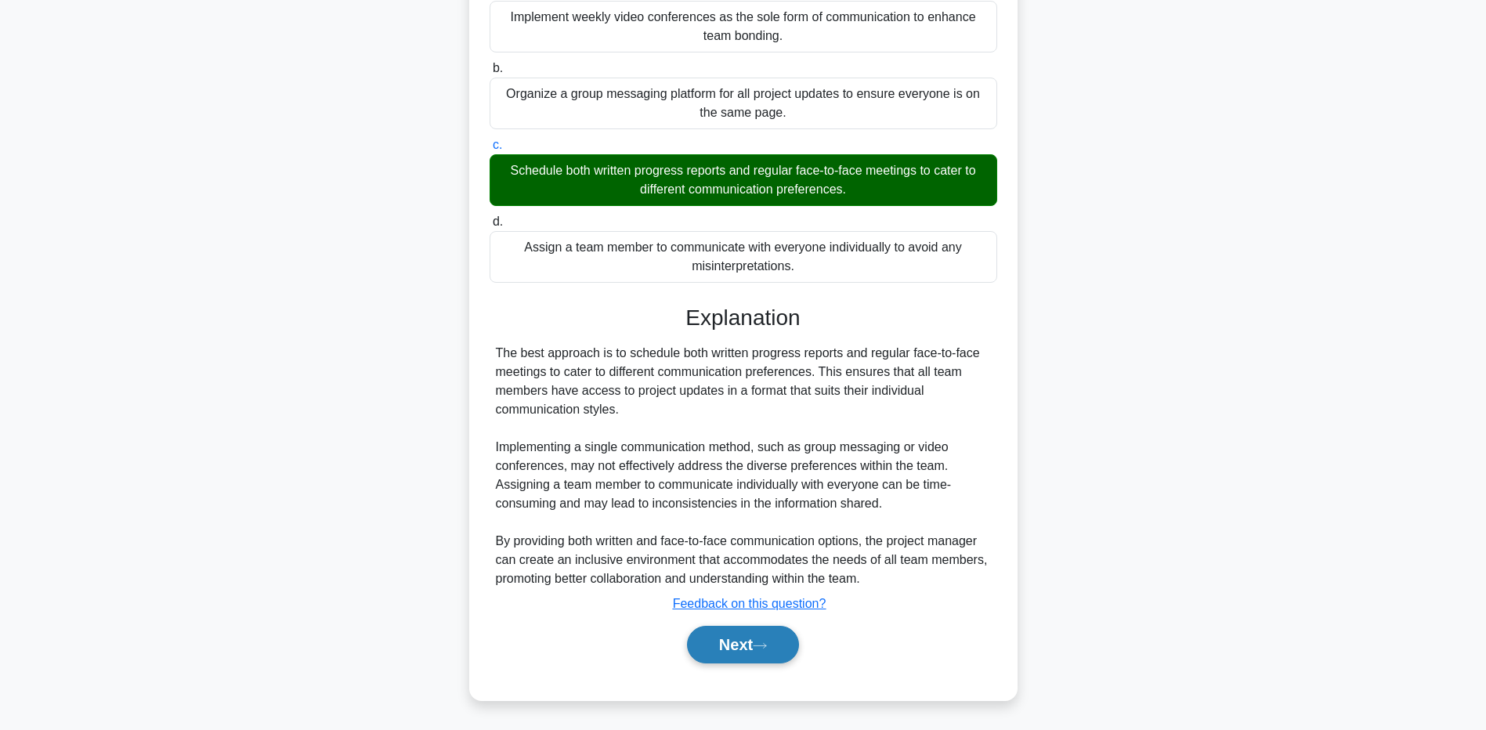
click at [765, 638] on button "Next" at bounding box center [743, 645] width 112 height 38
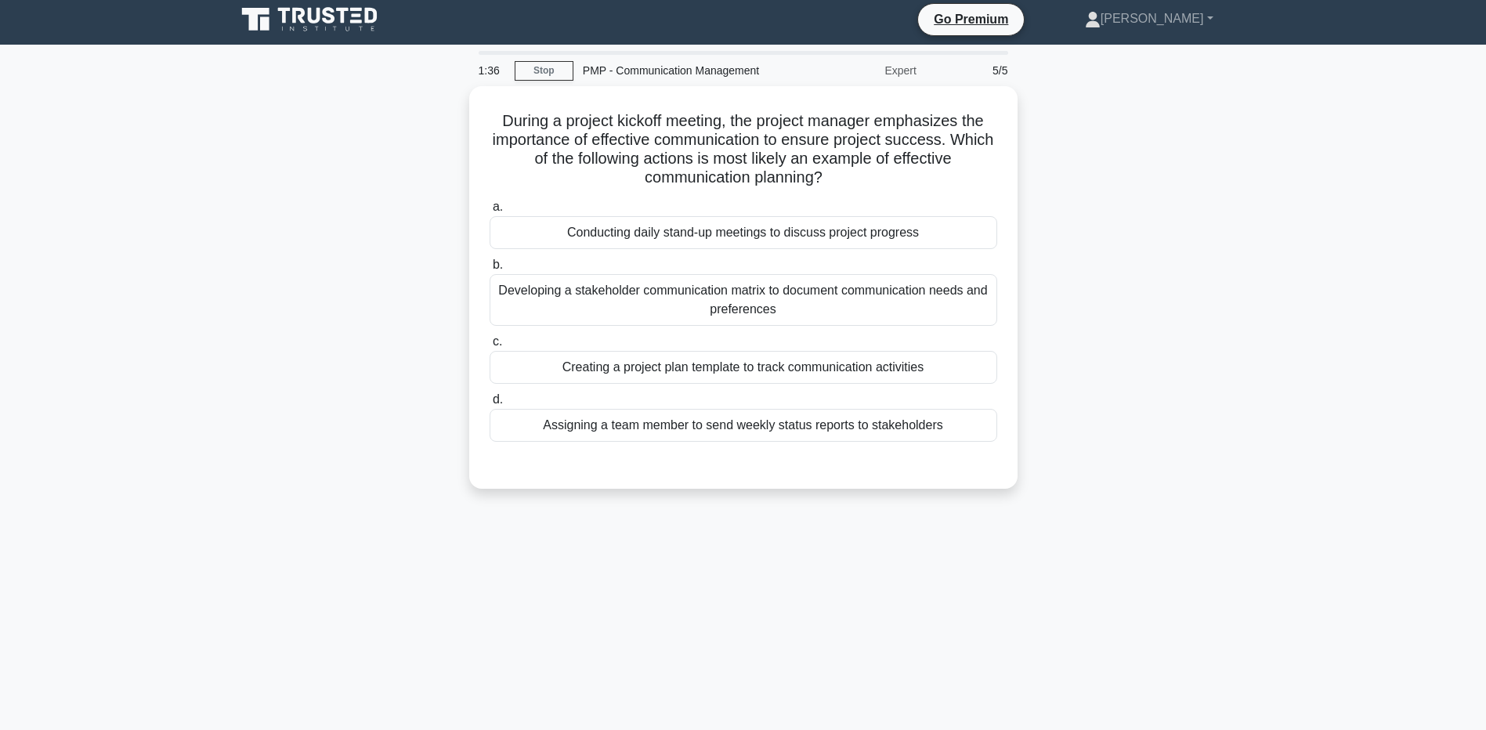
scroll to position [0, 0]
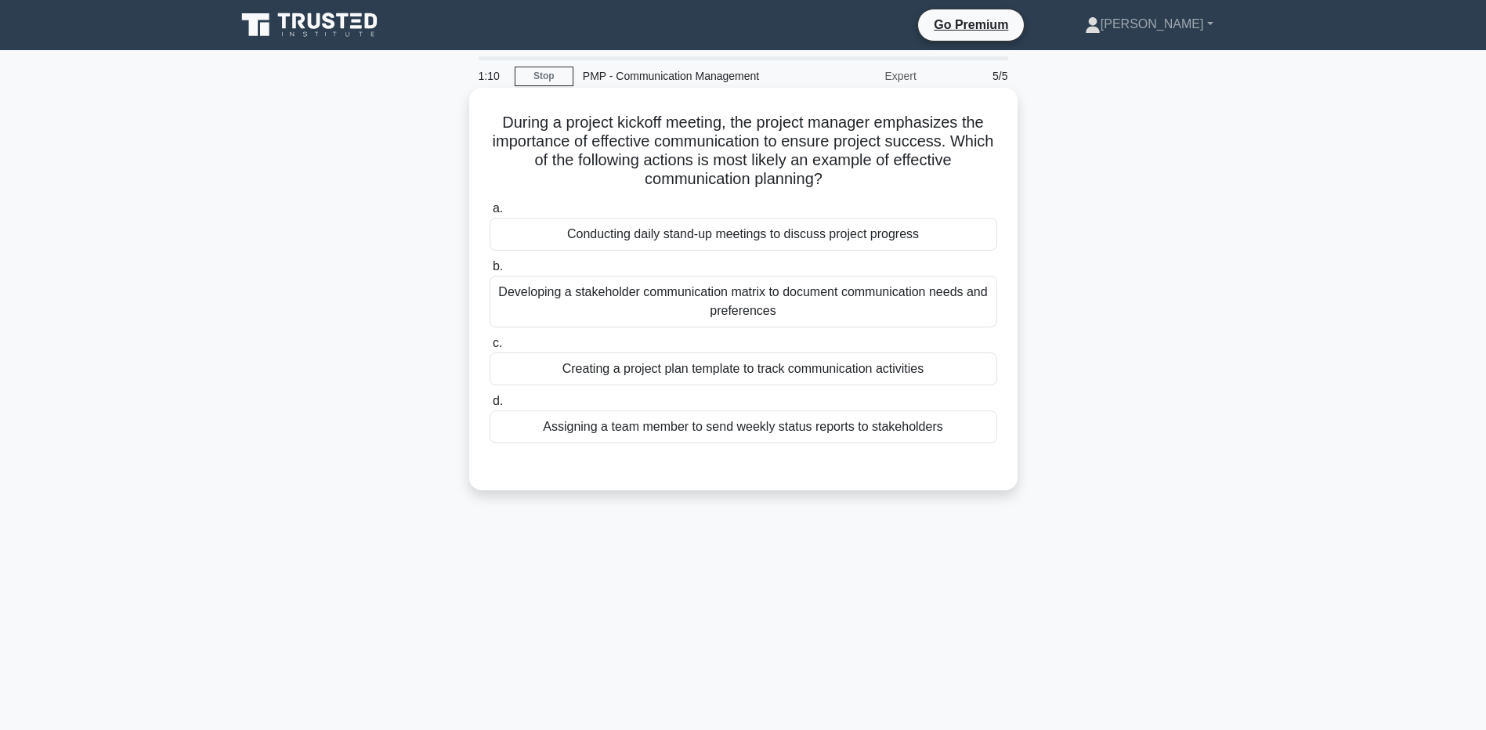
click at [520, 304] on div "Developing a stakeholder communication matrix to document communication needs a…" at bounding box center [744, 302] width 508 height 52
click at [490, 272] on input "b. Developing a stakeholder communication matrix to document communication need…" at bounding box center [490, 267] width 0 height 10
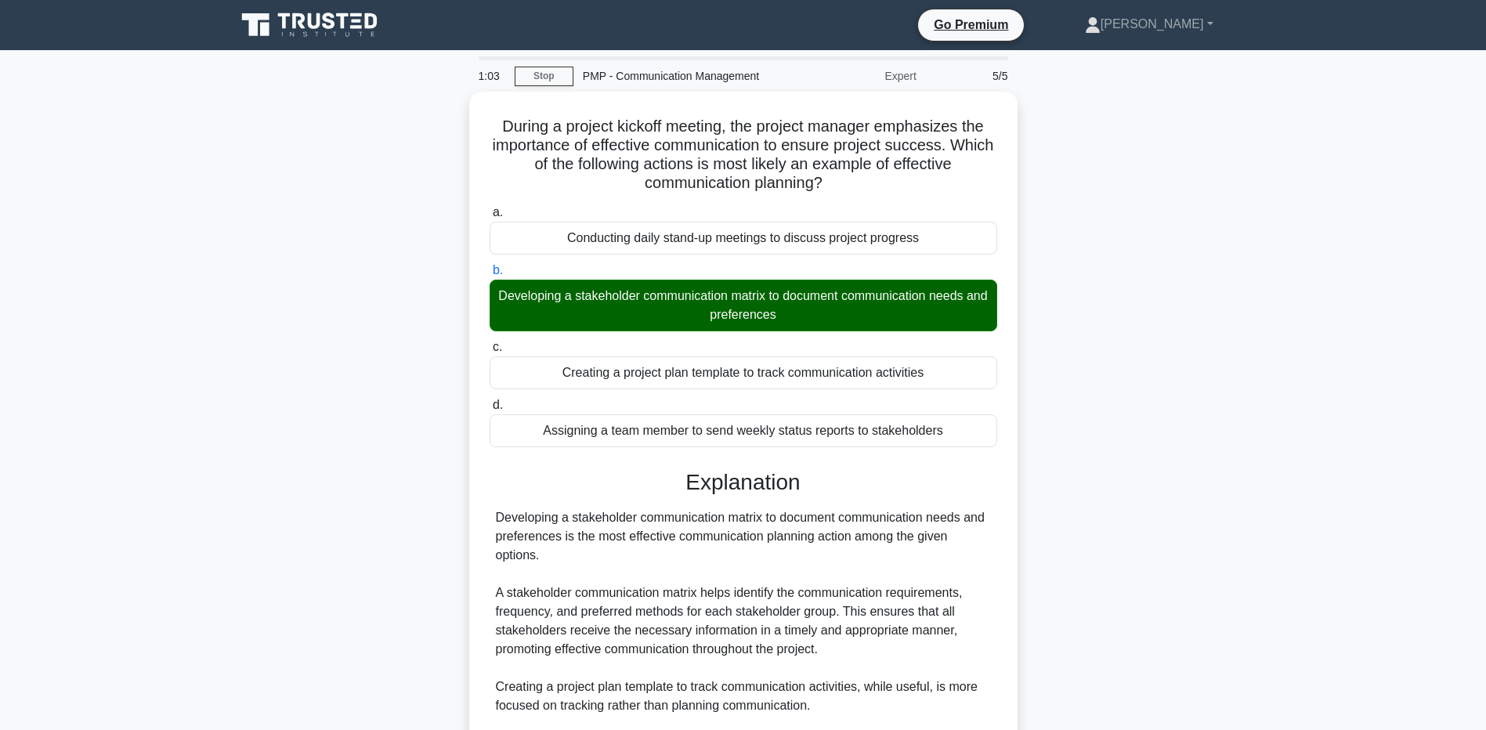
click at [240, 609] on div "During a project kickoff meeting, the project manager emphasizes the importance…" at bounding box center [743, 535] width 1034 height 886
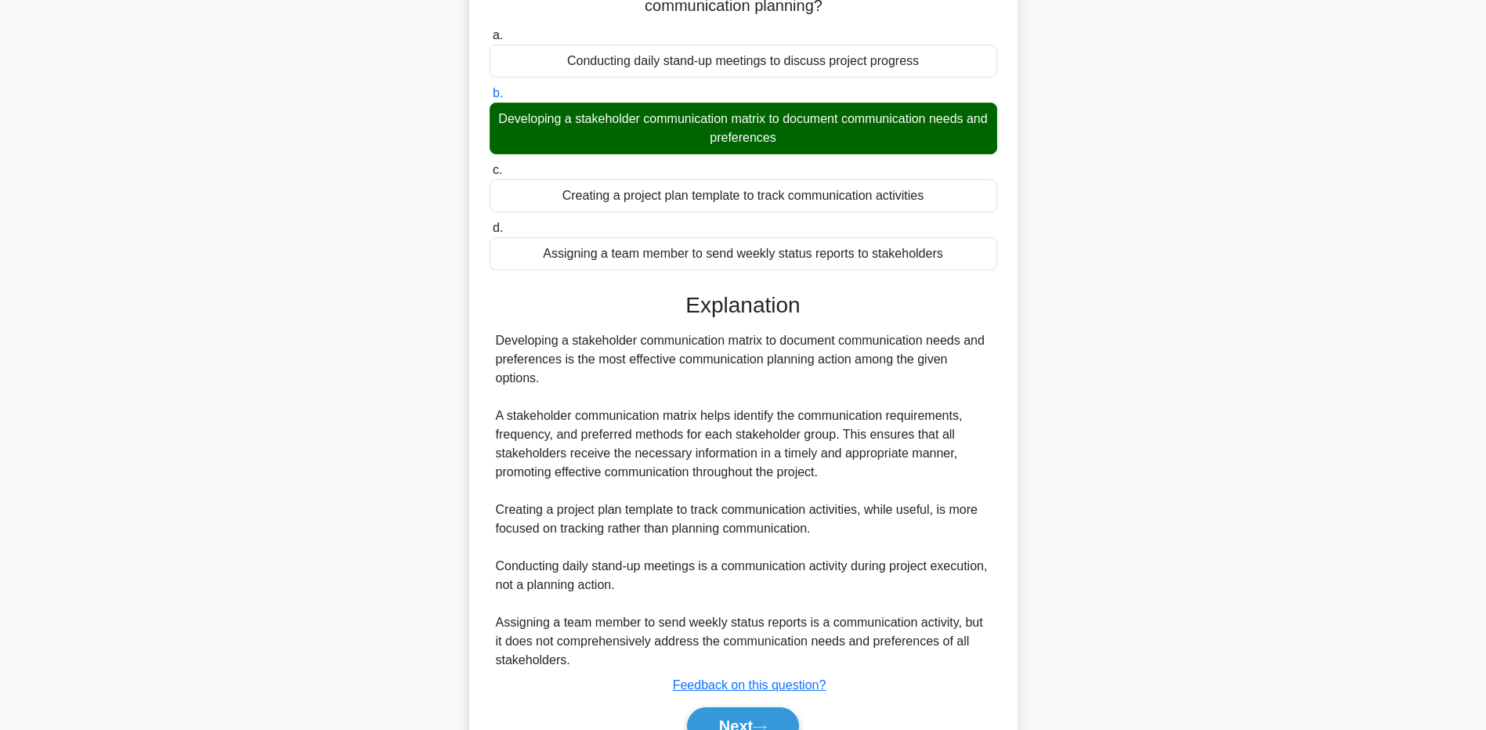
scroll to position [255, 0]
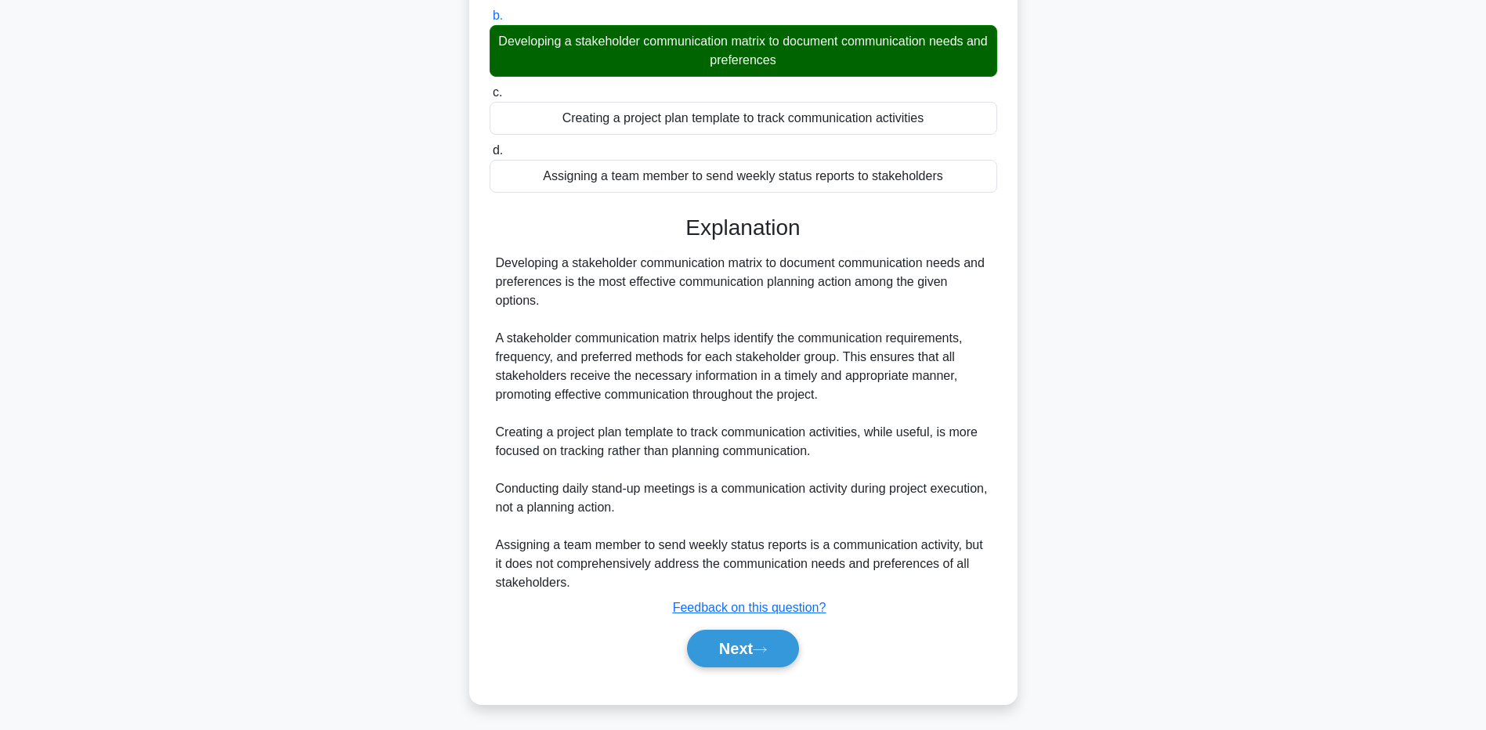
drag, startPoint x: 253, startPoint y: 638, endPoint x: 292, endPoint y: 639, distance: 39.2
click at [253, 638] on div "During a project kickoff meeting, the project manager emphasizes the importance…" at bounding box center [743, 280] width 1034 height 886
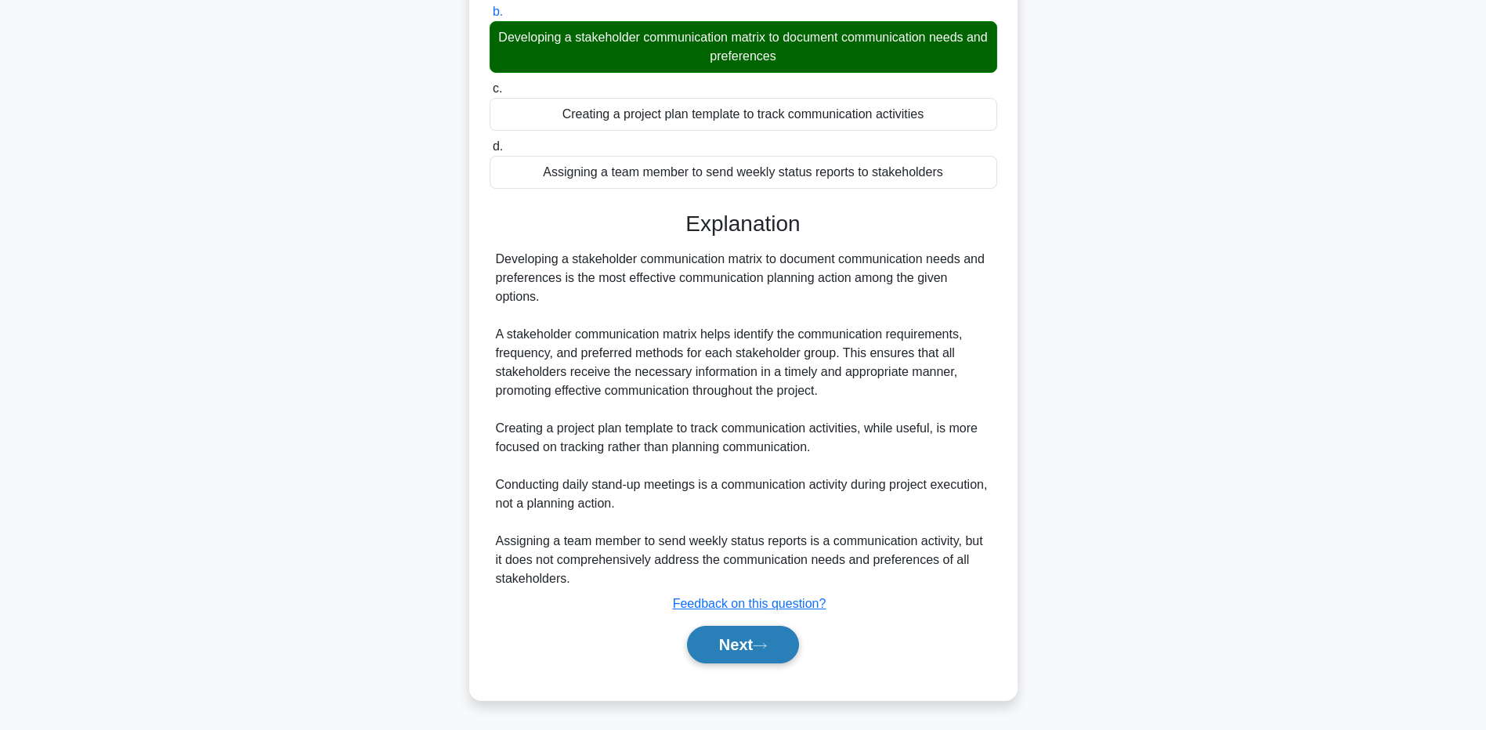
click at [715, 646] on button "Next" at bounding box center [743, 645] width 112 height 38
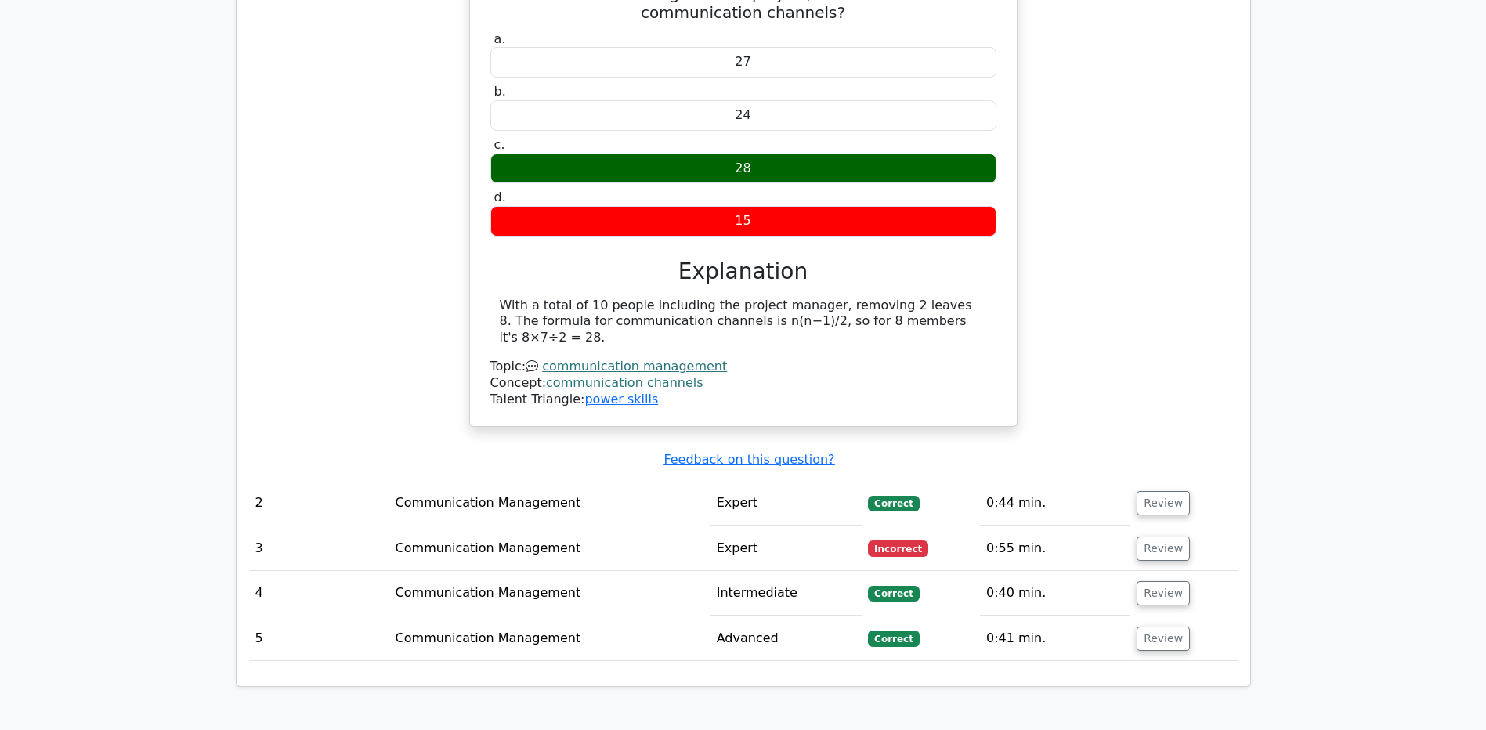
scroll to position [2037, 0]
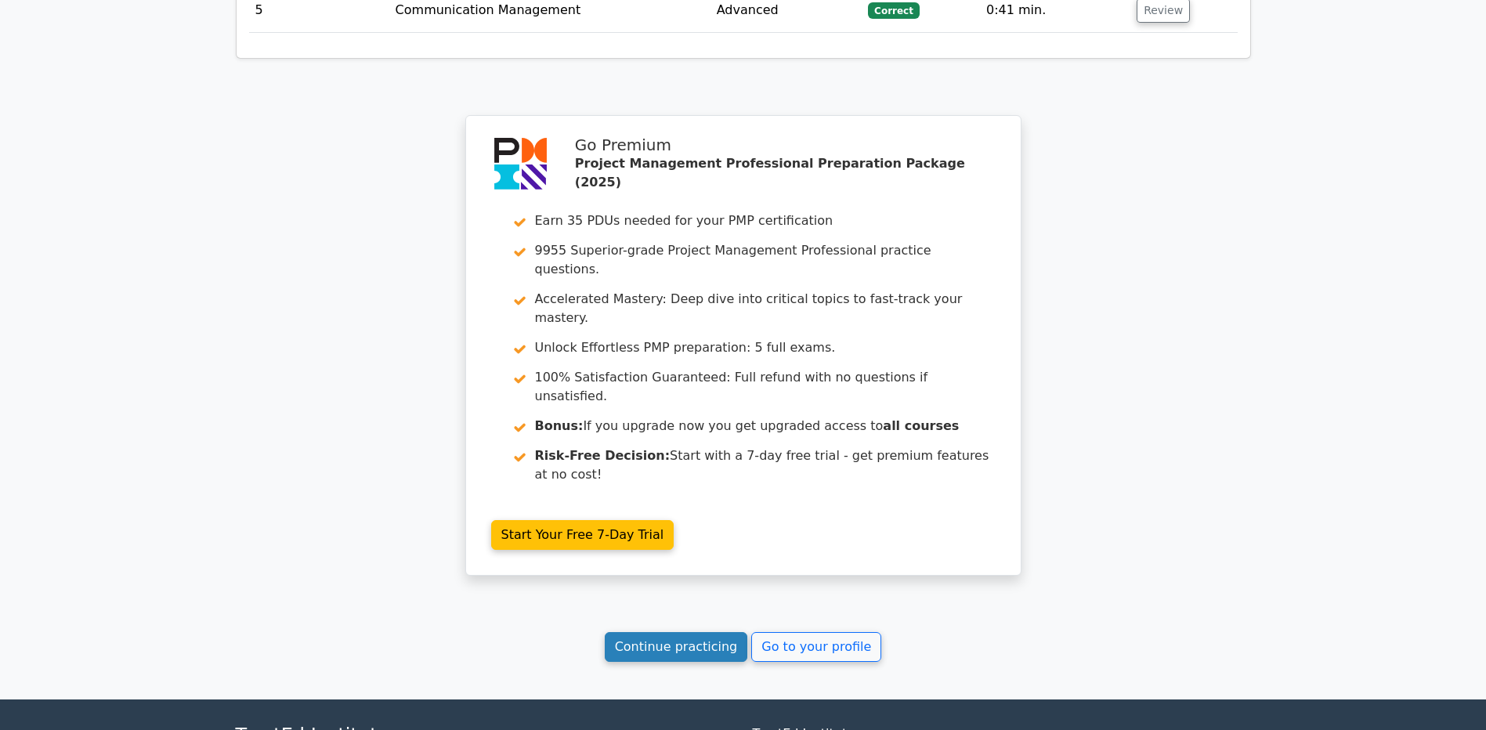
click at [694, 632] on link "Continue practicing" at bounding box center [676, 647] width 143 height 30
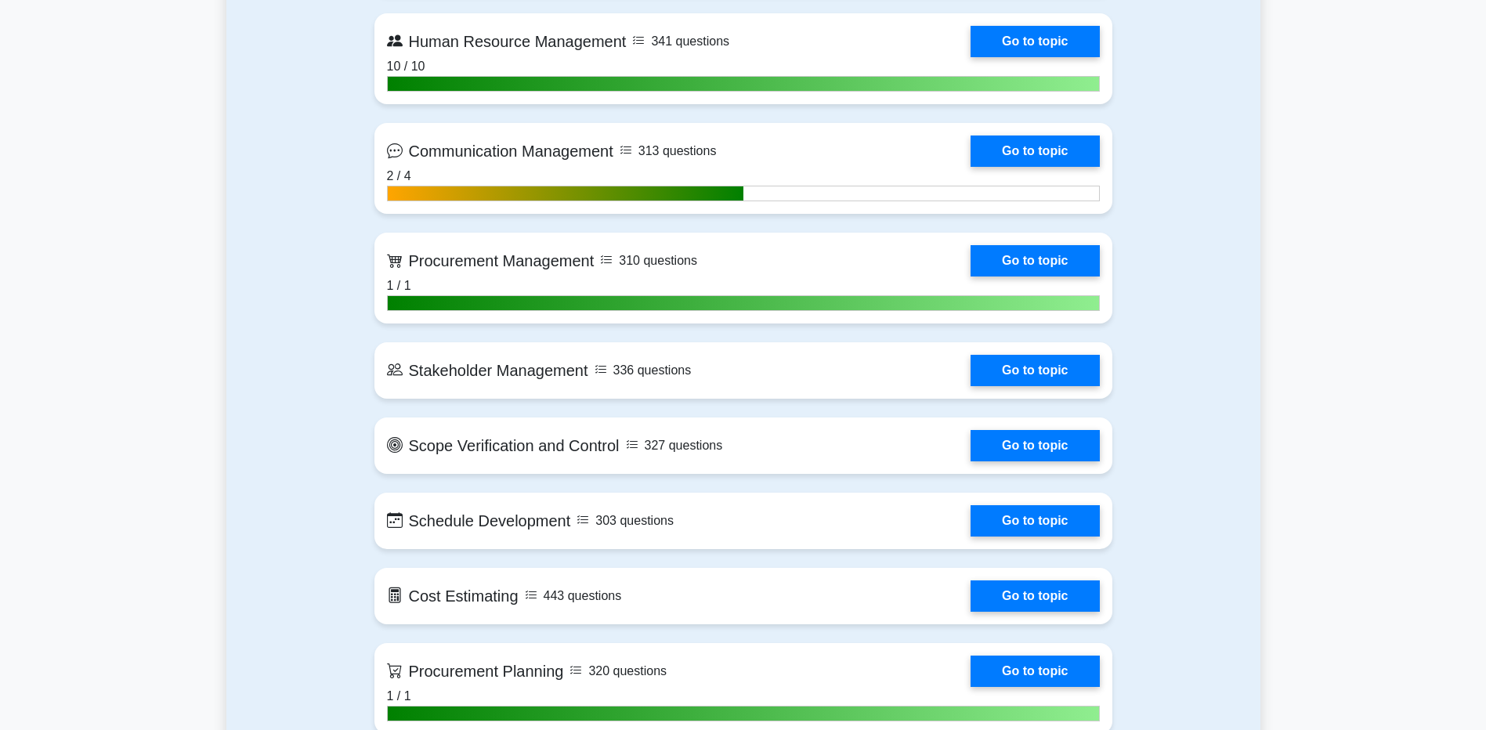
scroll to position [1723, 0]
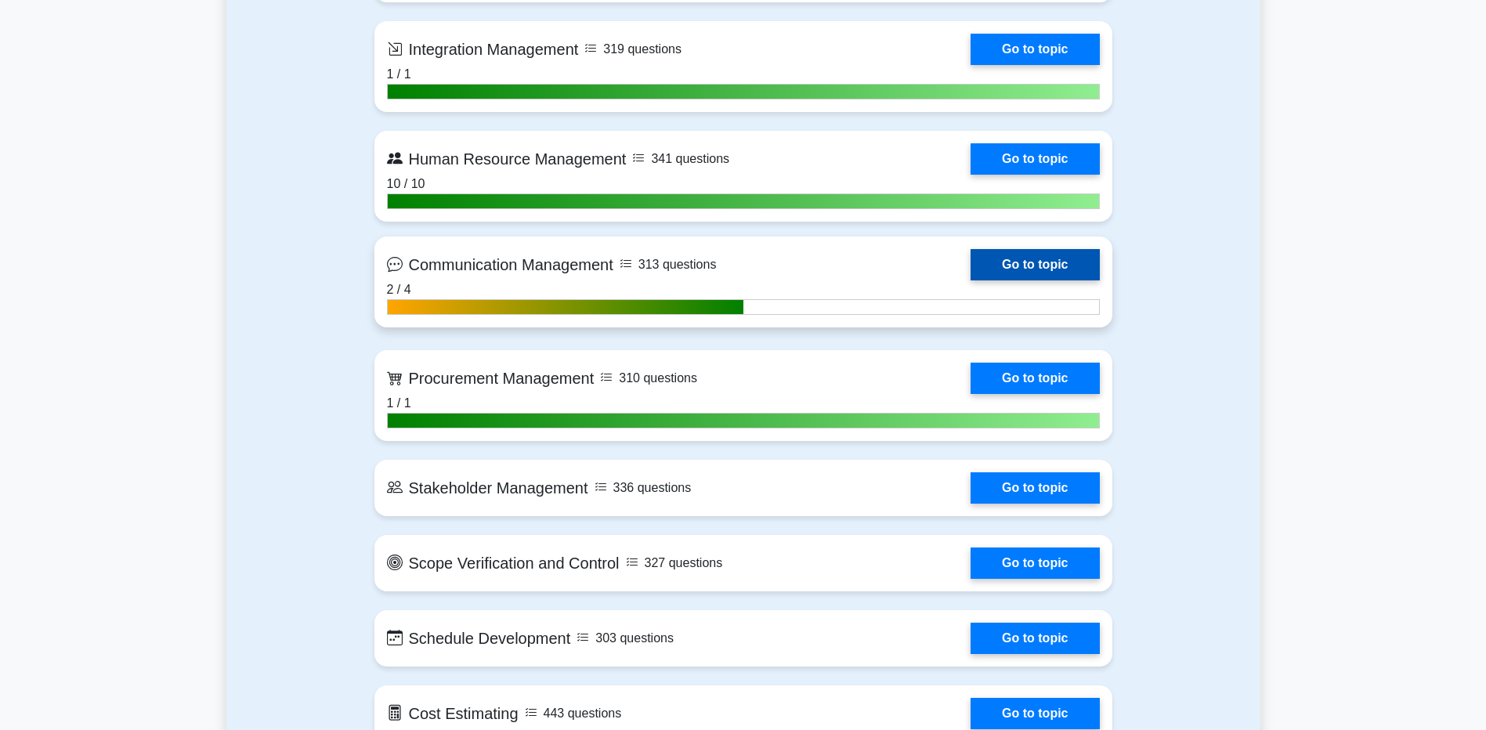
click at [999, 254] on link "Go to topic" at bounding box center [1035, 264] width 128 height 31
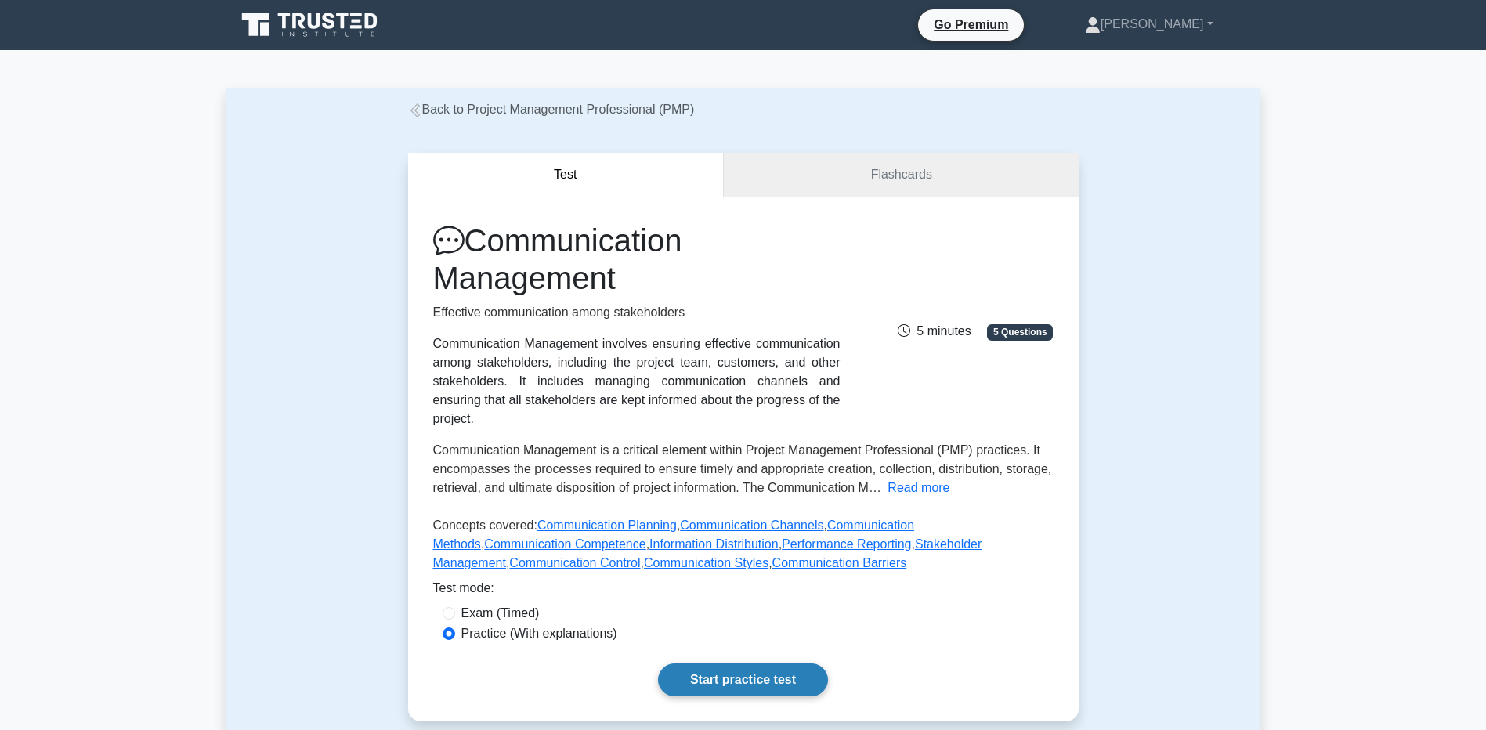
click at [699, 674] on link "Start practice test" at bounding box center [743, 679] width 170 height 33
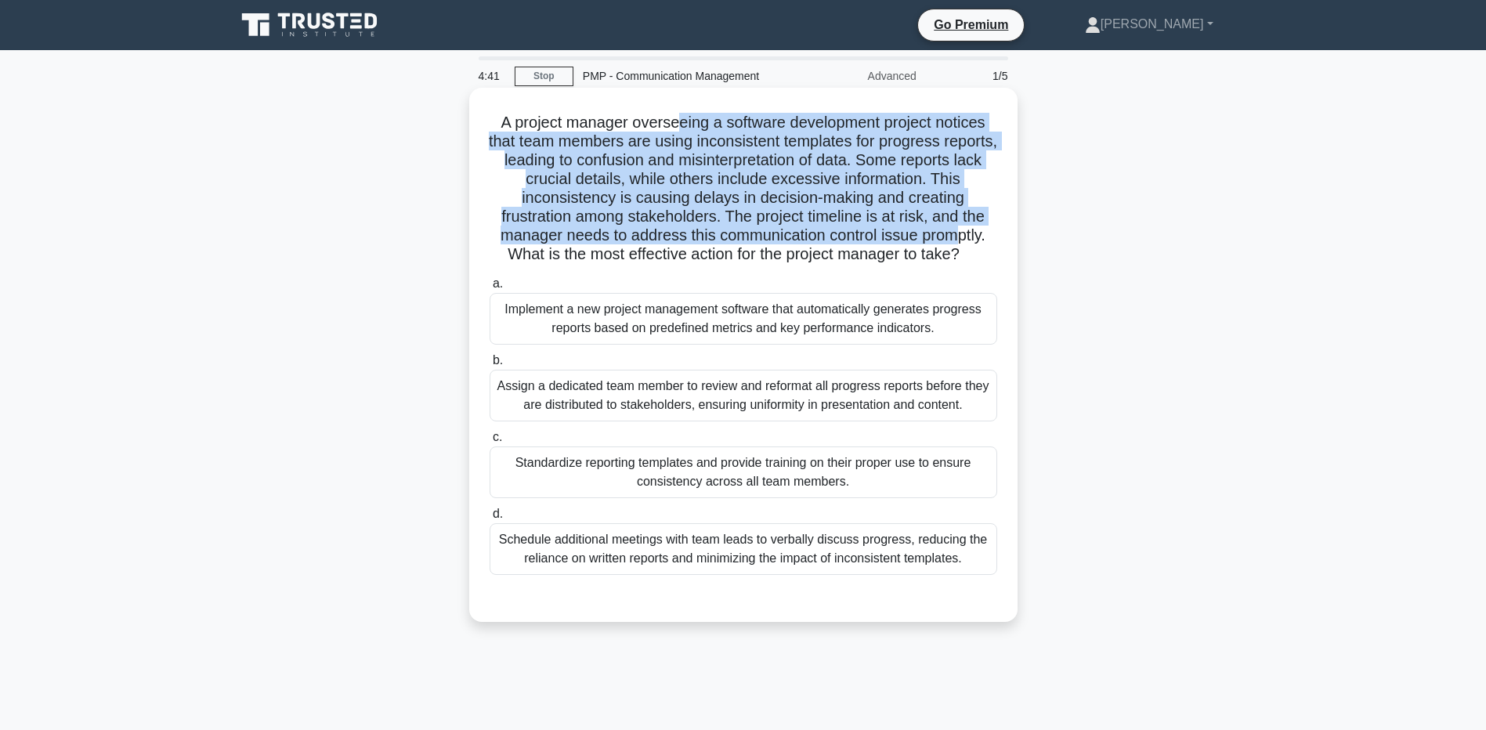
drag, startPoint x: 672, startPoint y: 121, endPoint x: 958, endPoint y: 235, distance: 307.6
click at [958, 235] on h5 "A project manager overseeing a software development project notices that team m…" at bounding box center [743, 189] width 511 height 152
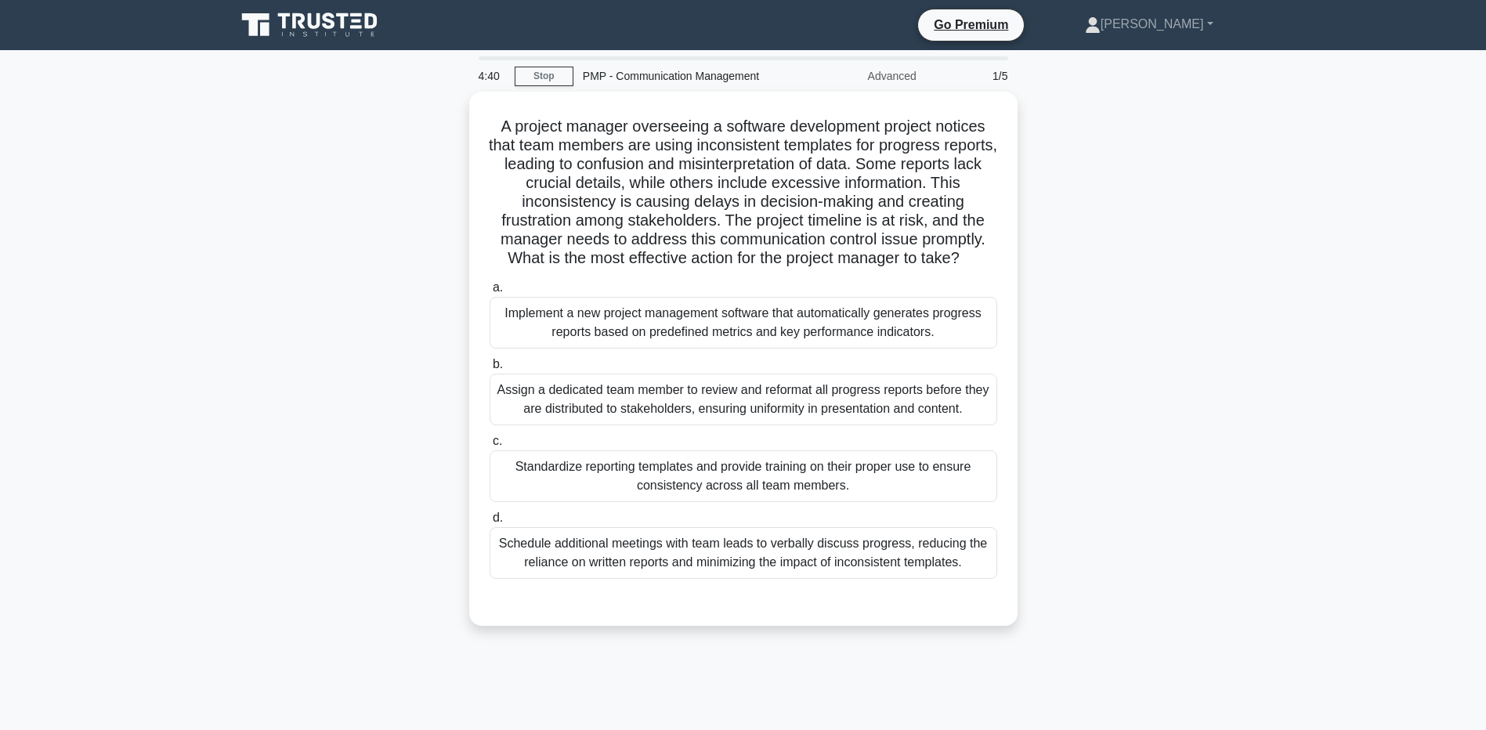
drag, startPoint x: 958, startPoint y: 235, endPoint x: 1127, endPoint y: 342, distance: 199.9
click at [1127, 342] on div "A project manager overseeing a software development project notices that team m…" at bounding box center [743, 368] width 1034 height 553
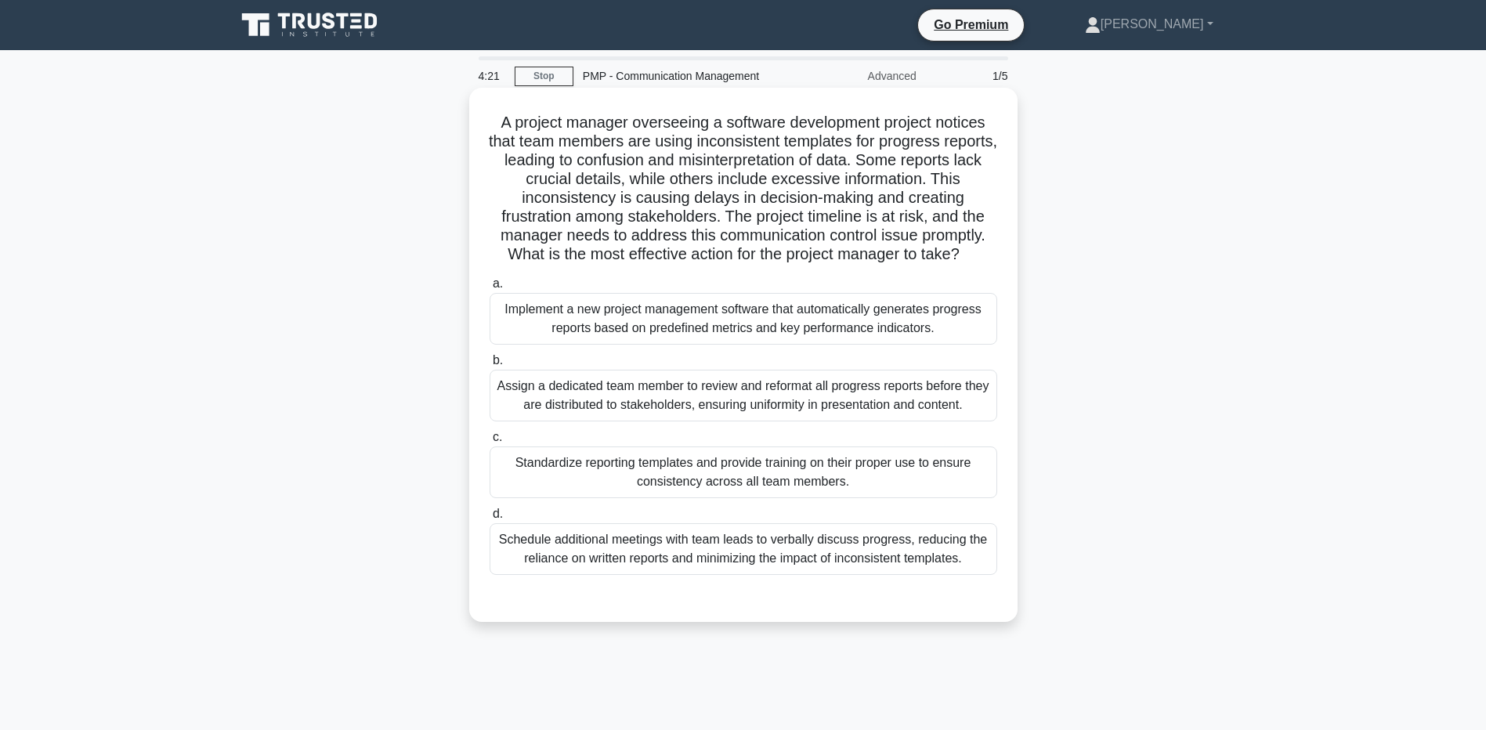
click at [661, 463] on div "Standardize reporting templates and provide training on their proper use to ens…" at bounding box center [744, 472] width 508 height 52
click at [490, 443] on input "c. Standardize reporting templates and provide training on their proper use to …" at bounding box center [490, 437] width 0 height 10
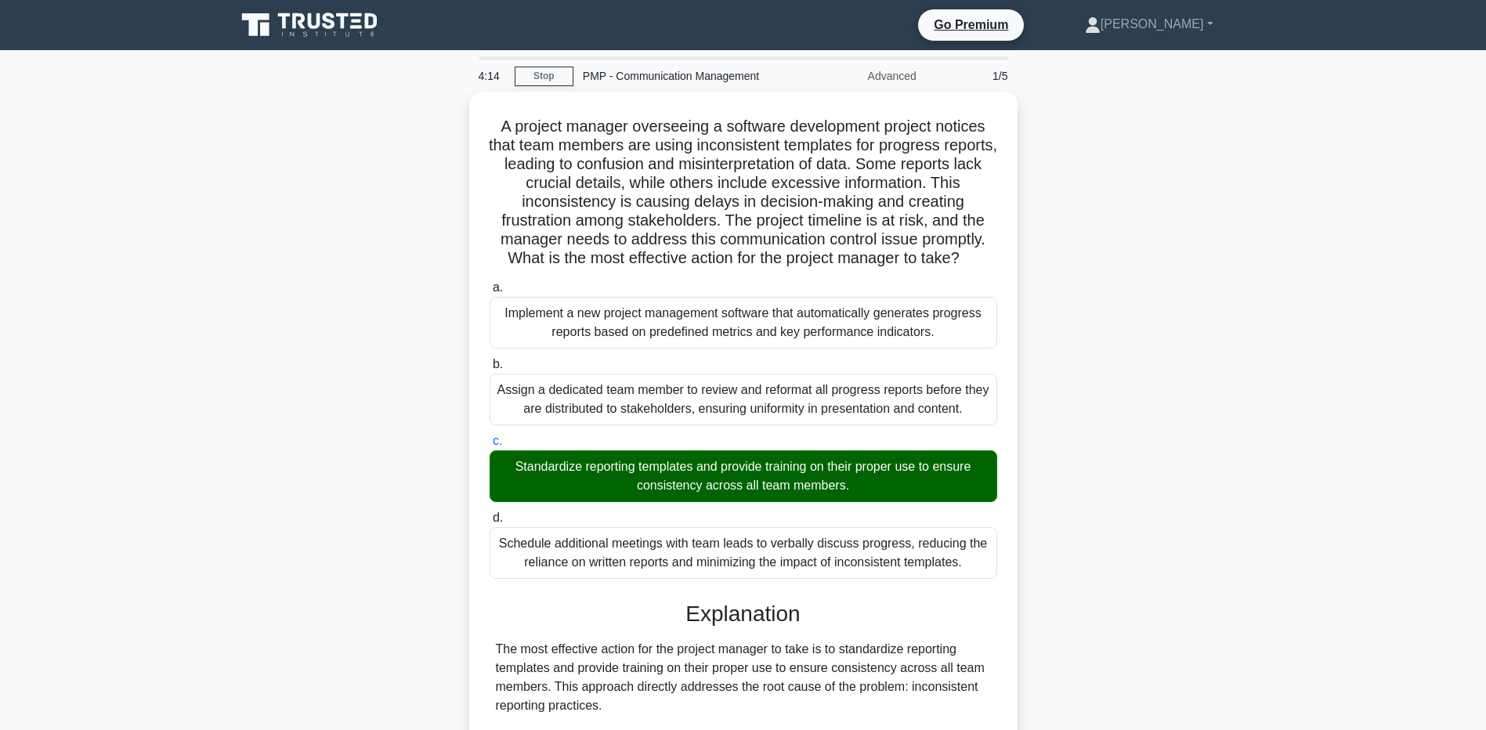
drag, startPoint x: 160, startPoint y: 420, endPoint x: 161, endPoint y: 412, distance: 7.9
click at [161, 412] on main "4:14 Stop PMP - Communication Management Advanced 1/5 A project manager oversee…" at bounding box center [743, 723] width 1486 height 1347
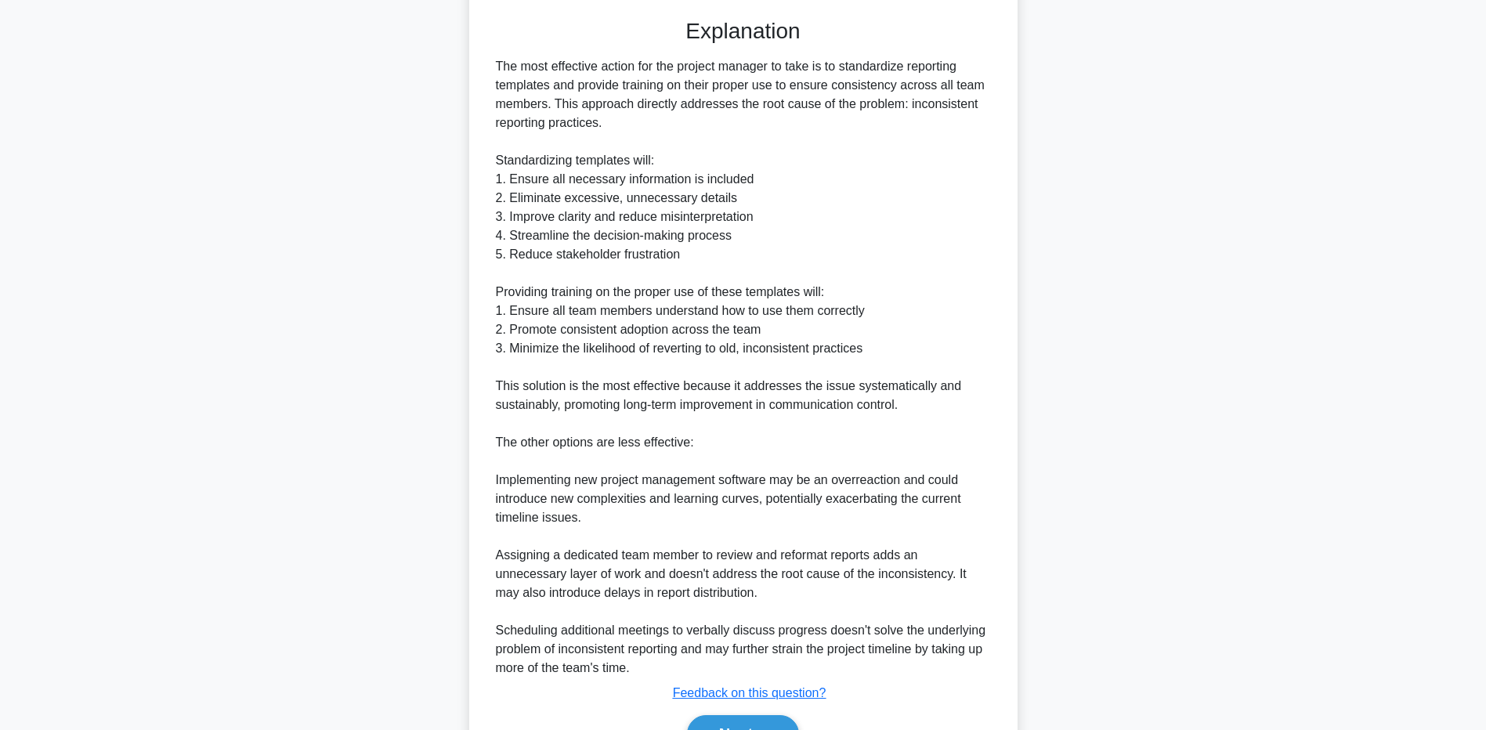
scroll to position [669, 0]
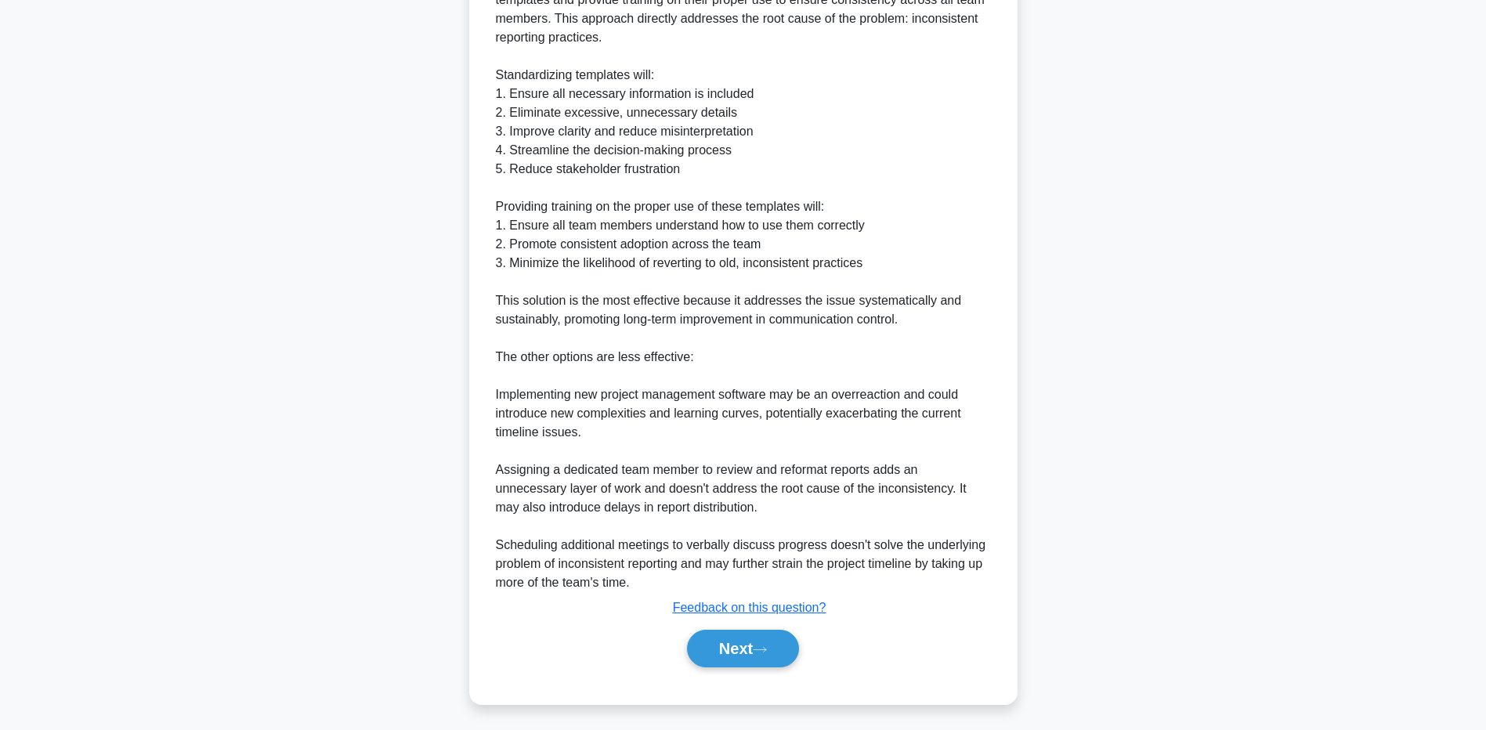
click at [294, 540] on div "A project manager overseeing a software development project notices that team m…" at bounding box center [743, 73] width 1034 height 1300
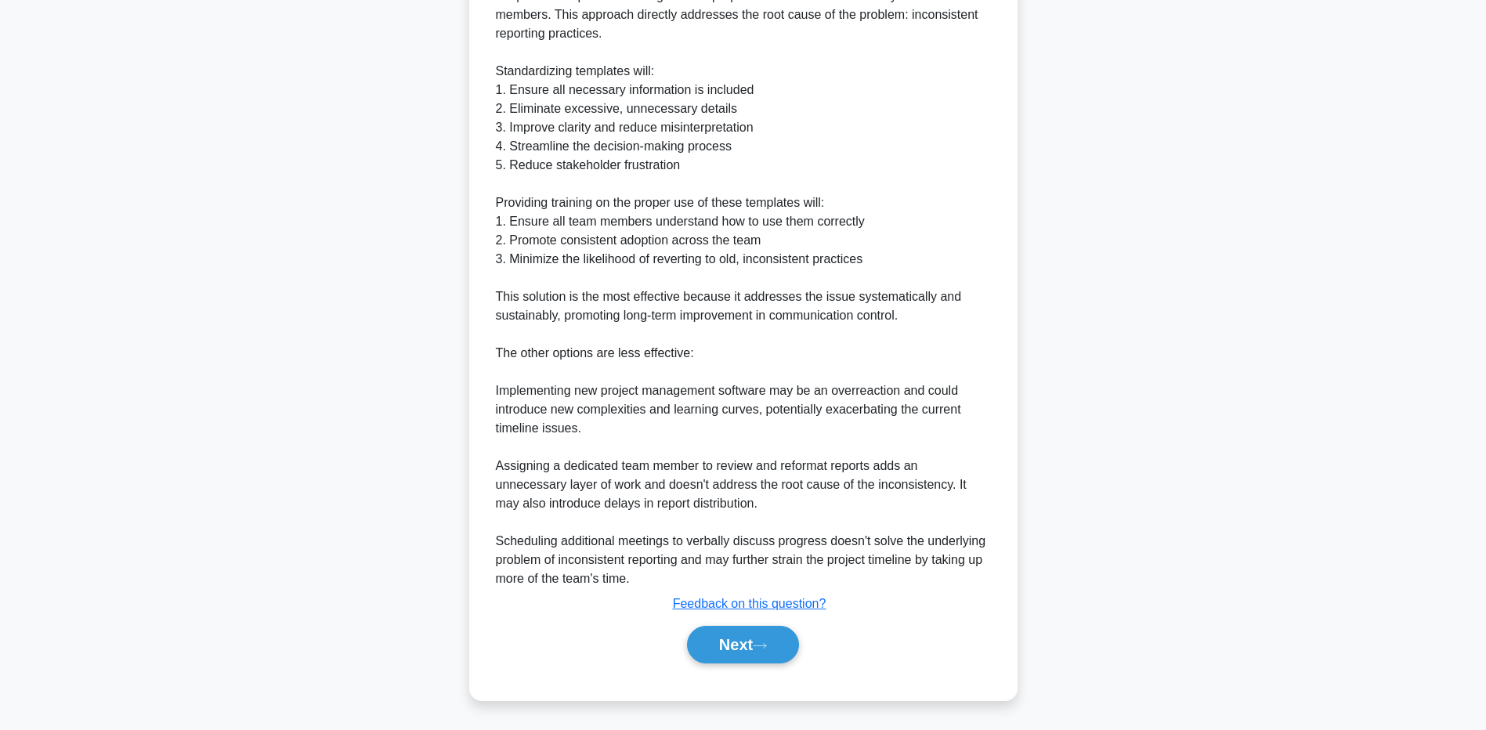
click at [726, 664] on div "Next" at bounding box center [744, 645] width 508 height 50
click at [721, 660] on button "Next" at bounding box center [743, 645] width 112 height 38
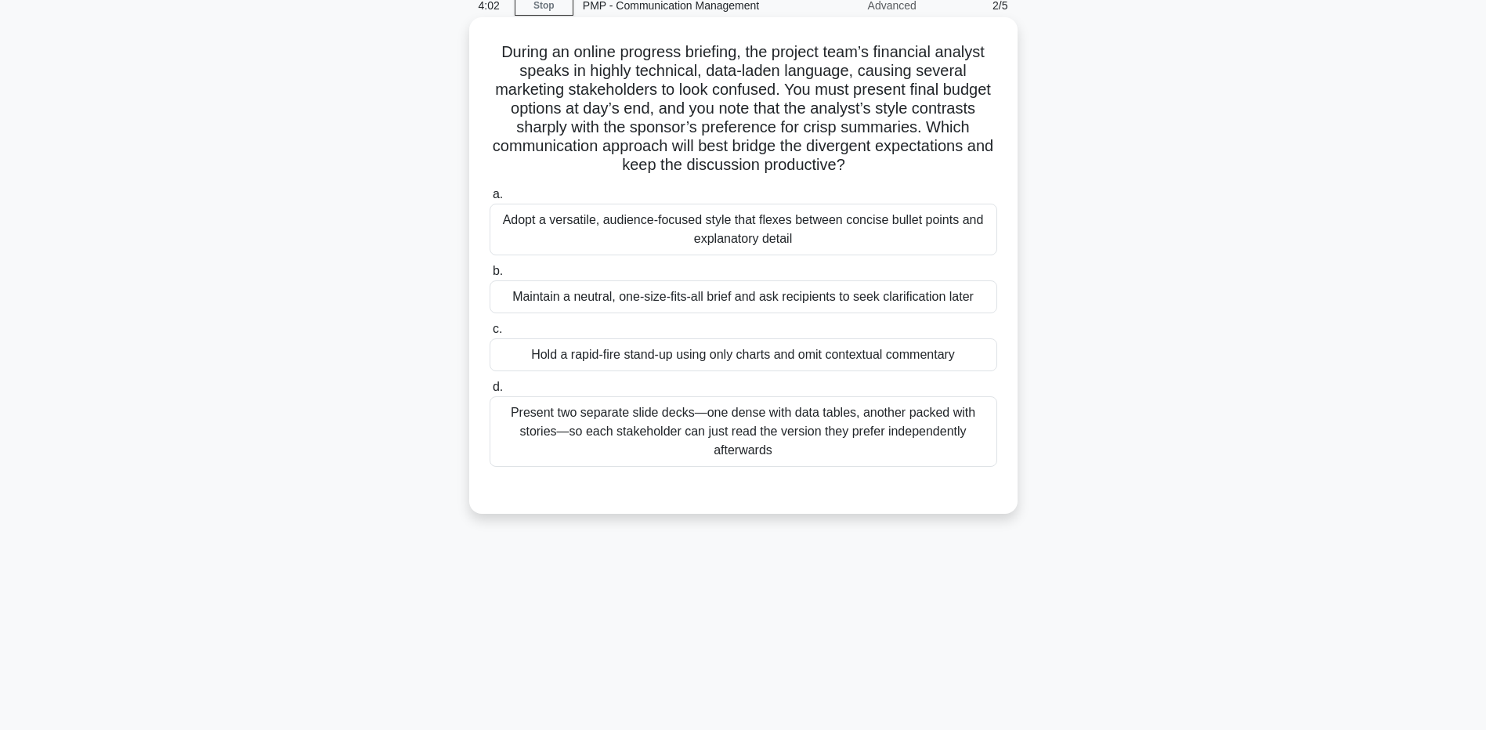
scroll to position [0, 0]
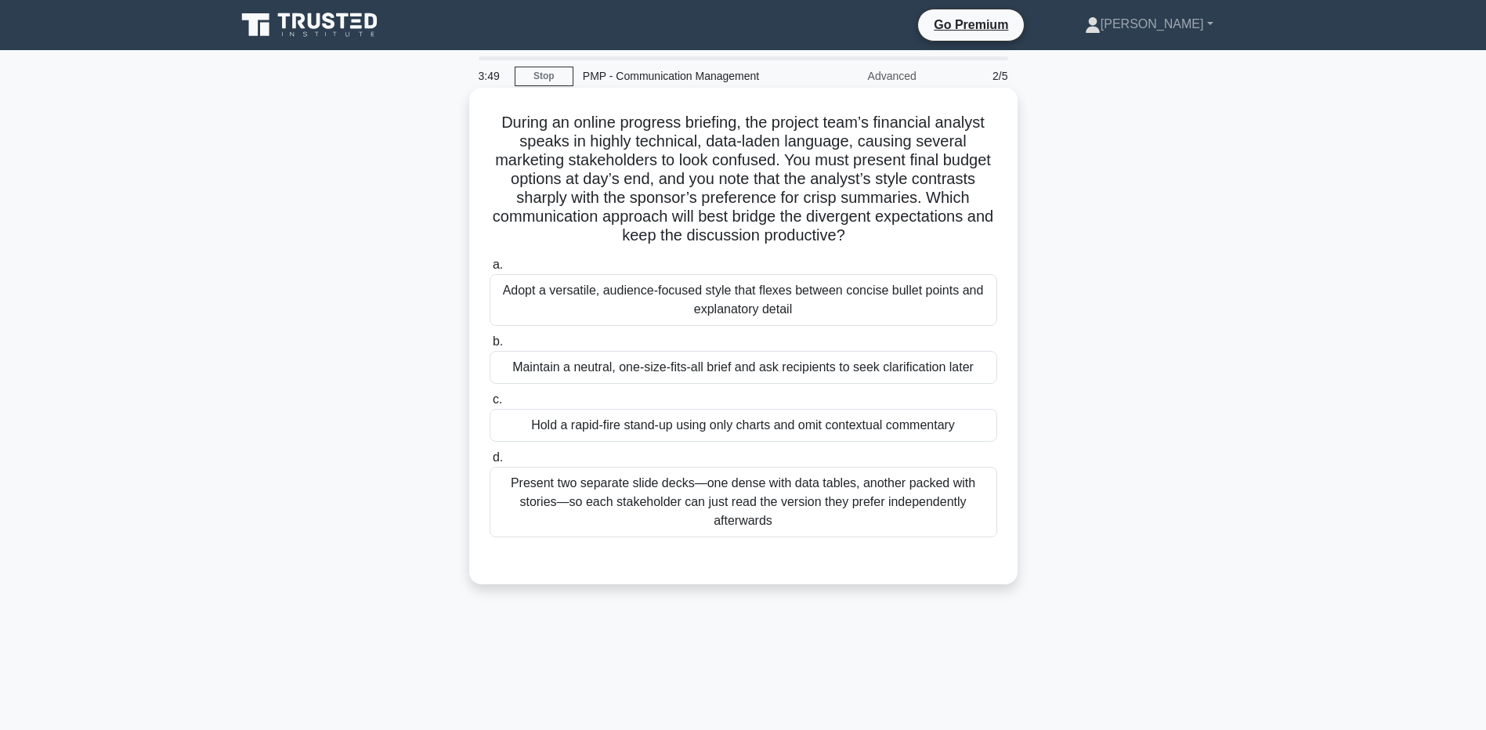
drag, startPoint x: 611, startPoint y: 121, endPoint x: 967, endPoint y: 228, distance: 372.2
click at [967, 228] on h5 "During an online progress briefing, the project team’s financial analyst speaks…" at bounding box center [743, 179] width 511 height 133
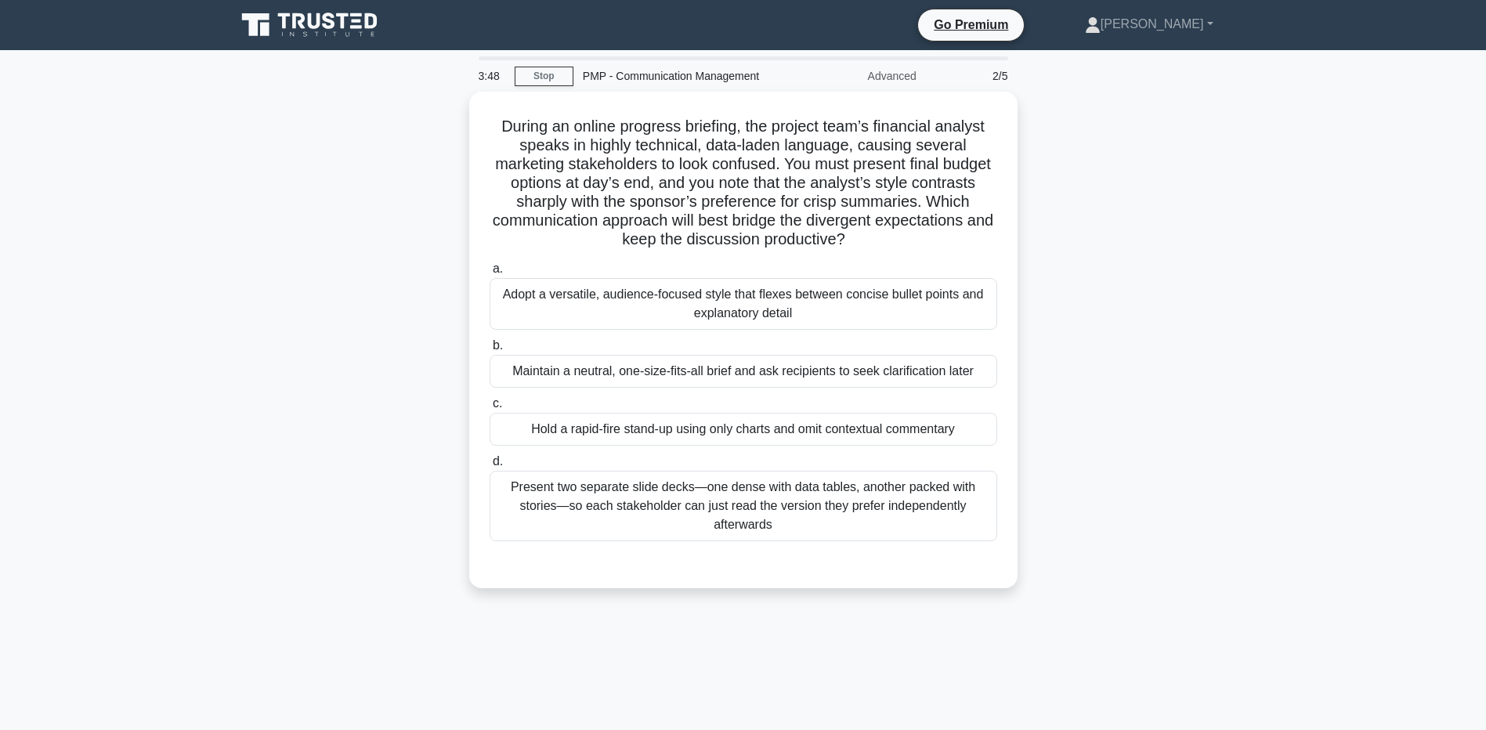
drag, startPoint x: 967, startPoint y: 228, endPoint x: 1158, endPoint y: 275, distance: 196.1
click at [1158, 275] on div "During an online progress briefing, the project team’s financial analyst speaks…" at bounding box center [743, 349] width 1034 height 515
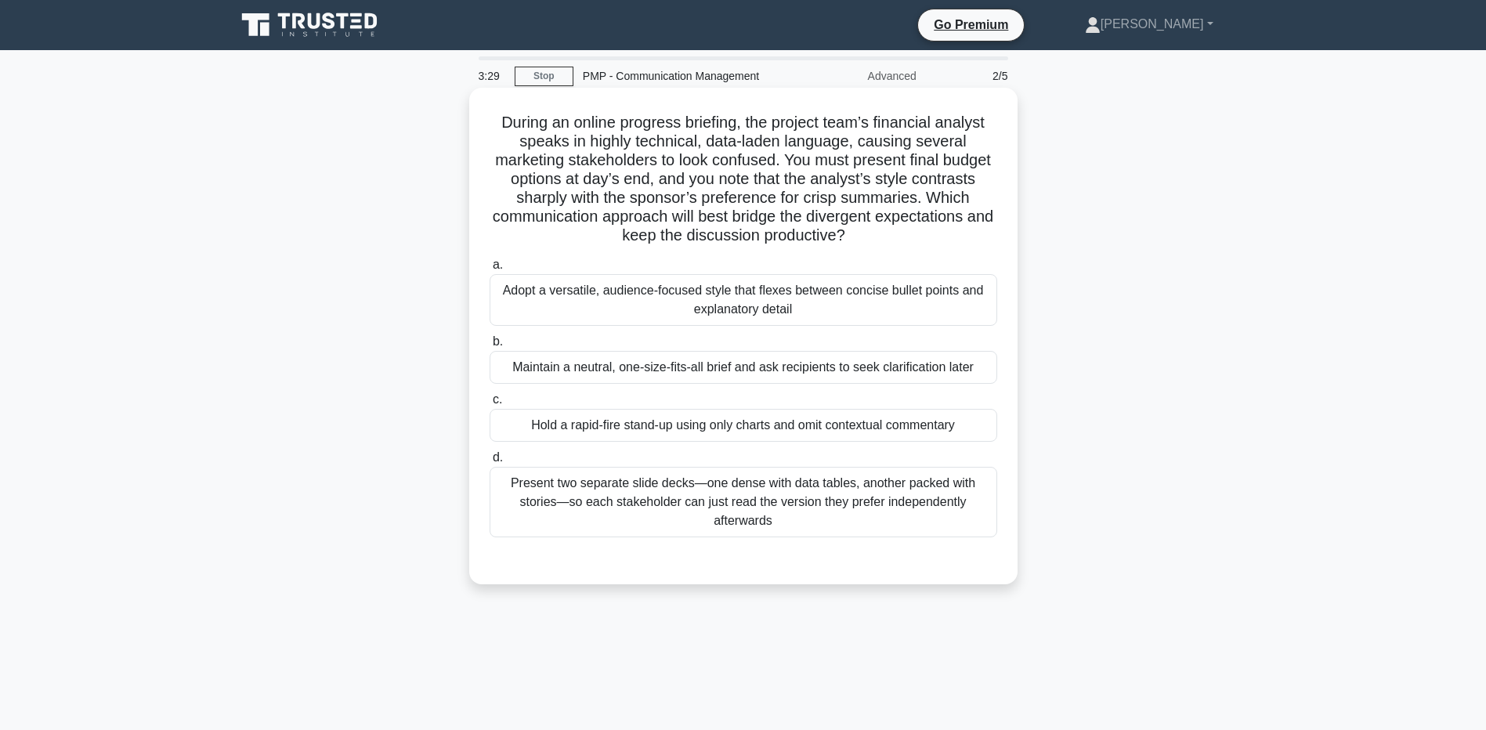
click at [545, 302] on div "Adopt a versatile, audience-focused style that flexes between concise bullet po…" at bounding box center [744, 300] width 508 height 52
click at [490, 270] on input "a. Adopt a versatile, audience-focused style that flexes between concise bullet…" at bounding box center [490, 265] width 0 height 10
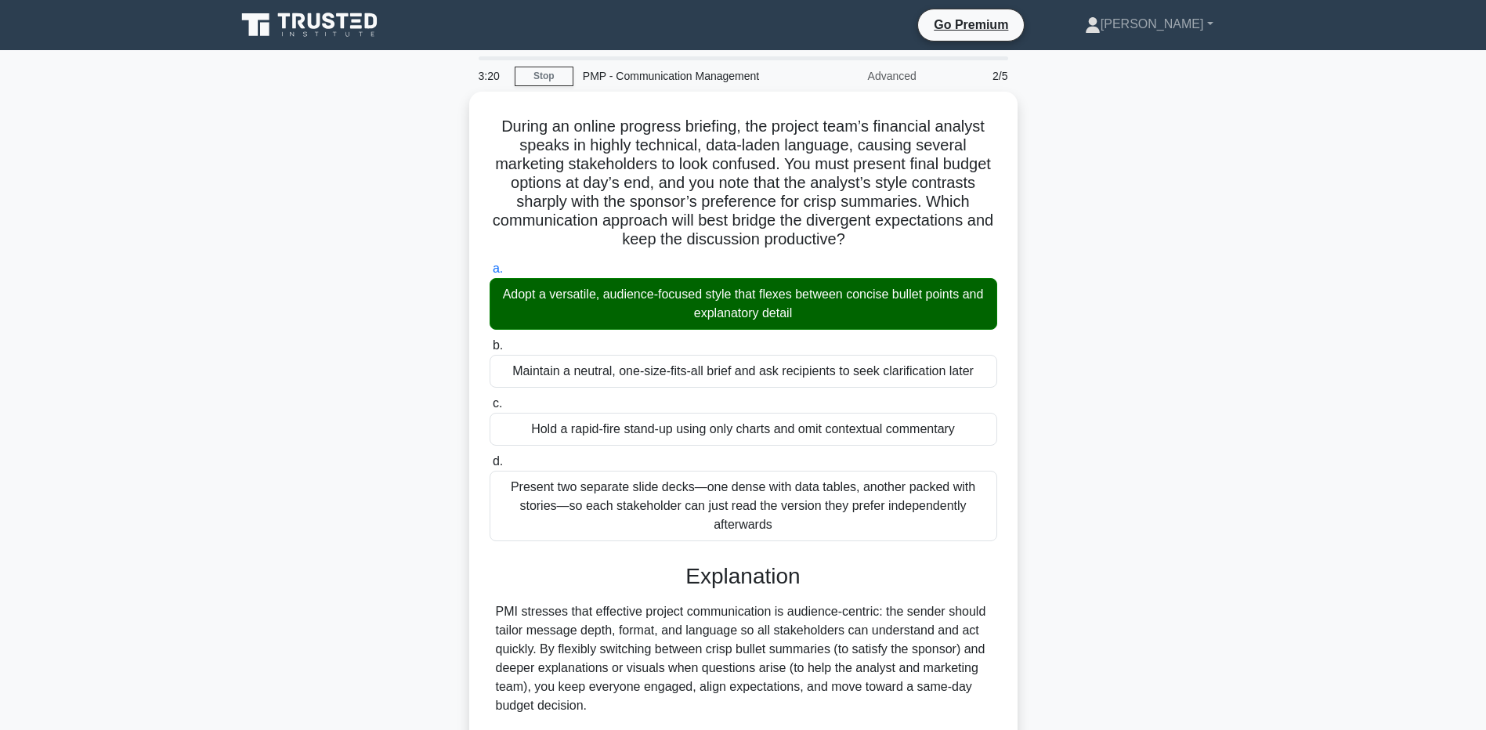
click at [1211, 573] on div "During an online progress briefing, the project team’s financial analyst speaks…" at bounding box center [743, 535] width 1034 height 886
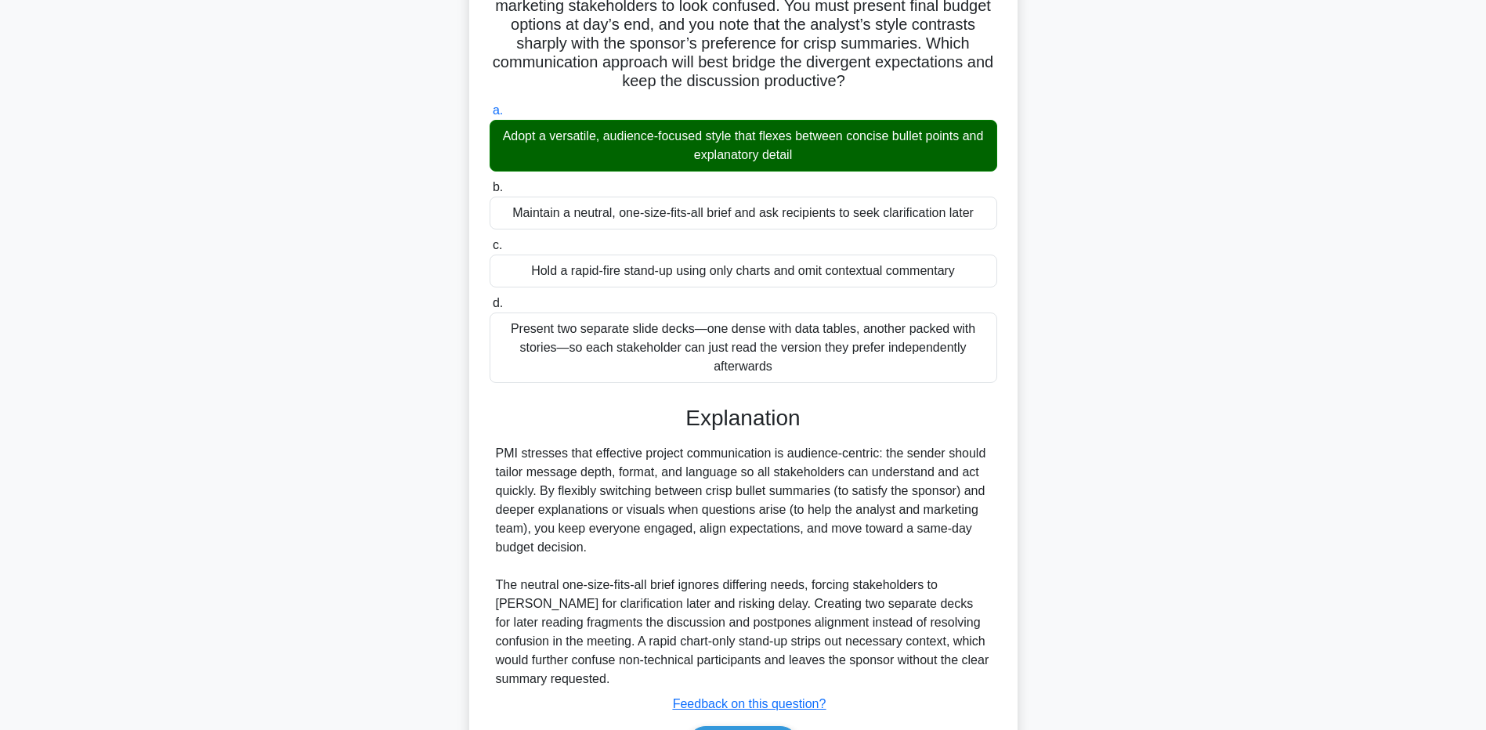
scroll to position [255, 0]
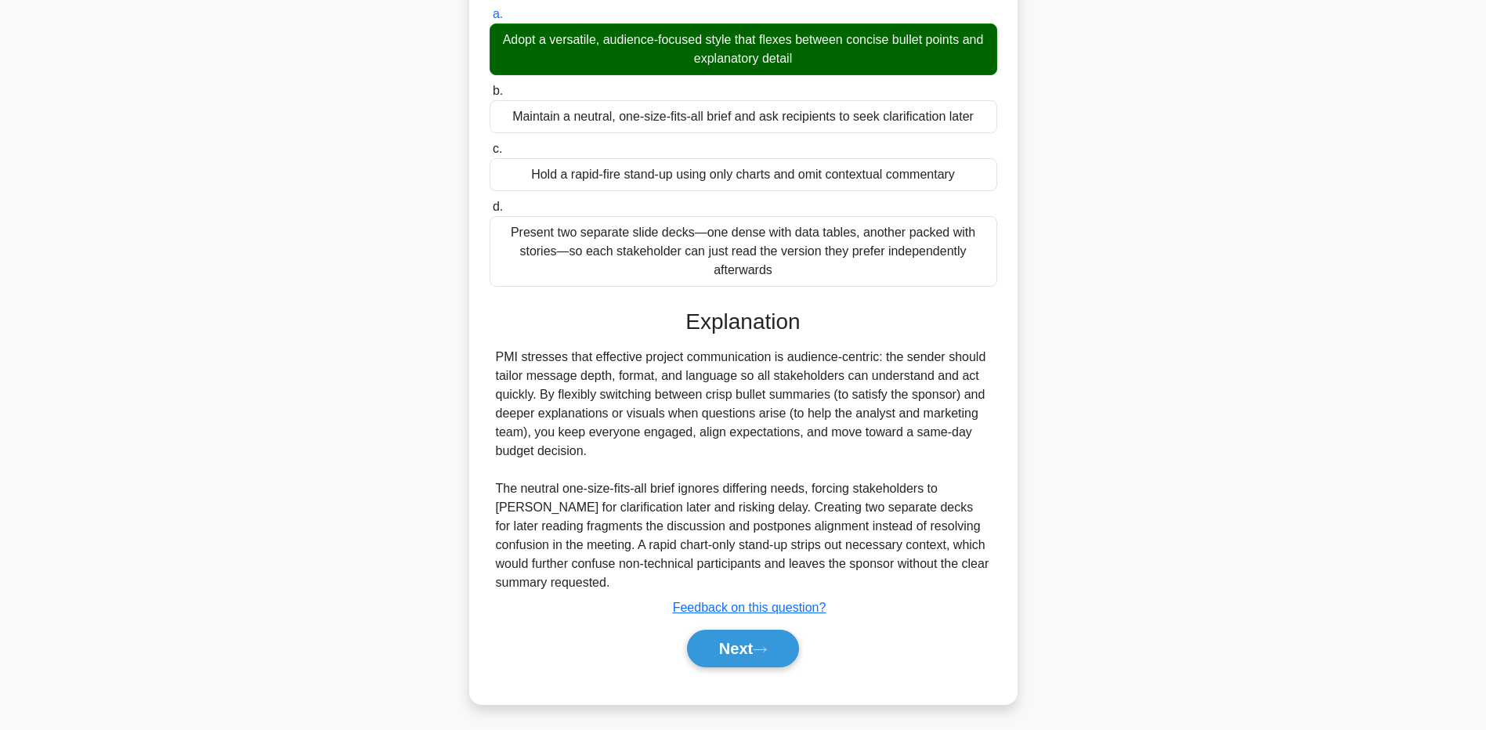
click at [161, 649] on main "3:13 Stop PMP - Communication Management Advanced 2/5 During an online progress…" at bounding box center [743, 263] width 1486 height 934
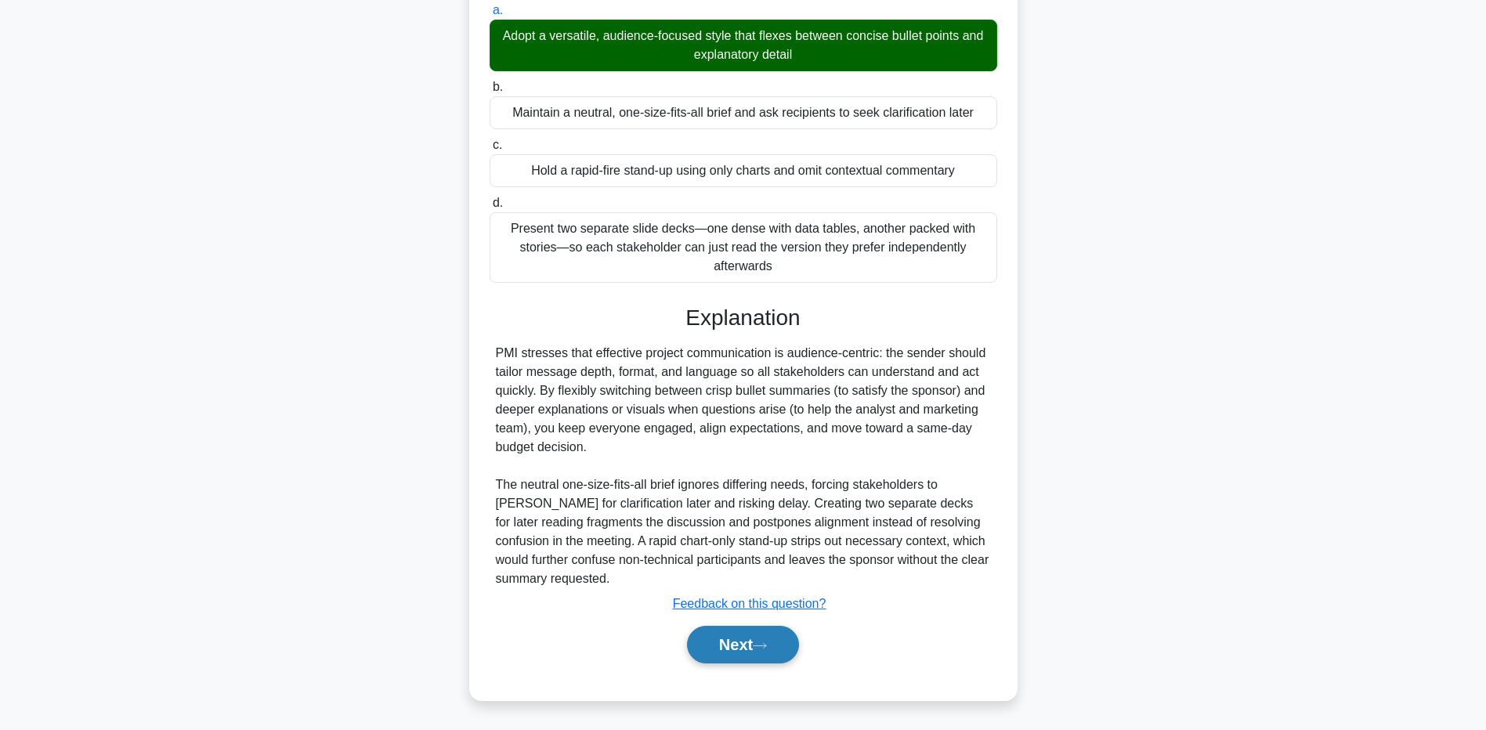
click at [718, 656] on button "Next" at bounding box center [743, 645] width 112 height 38
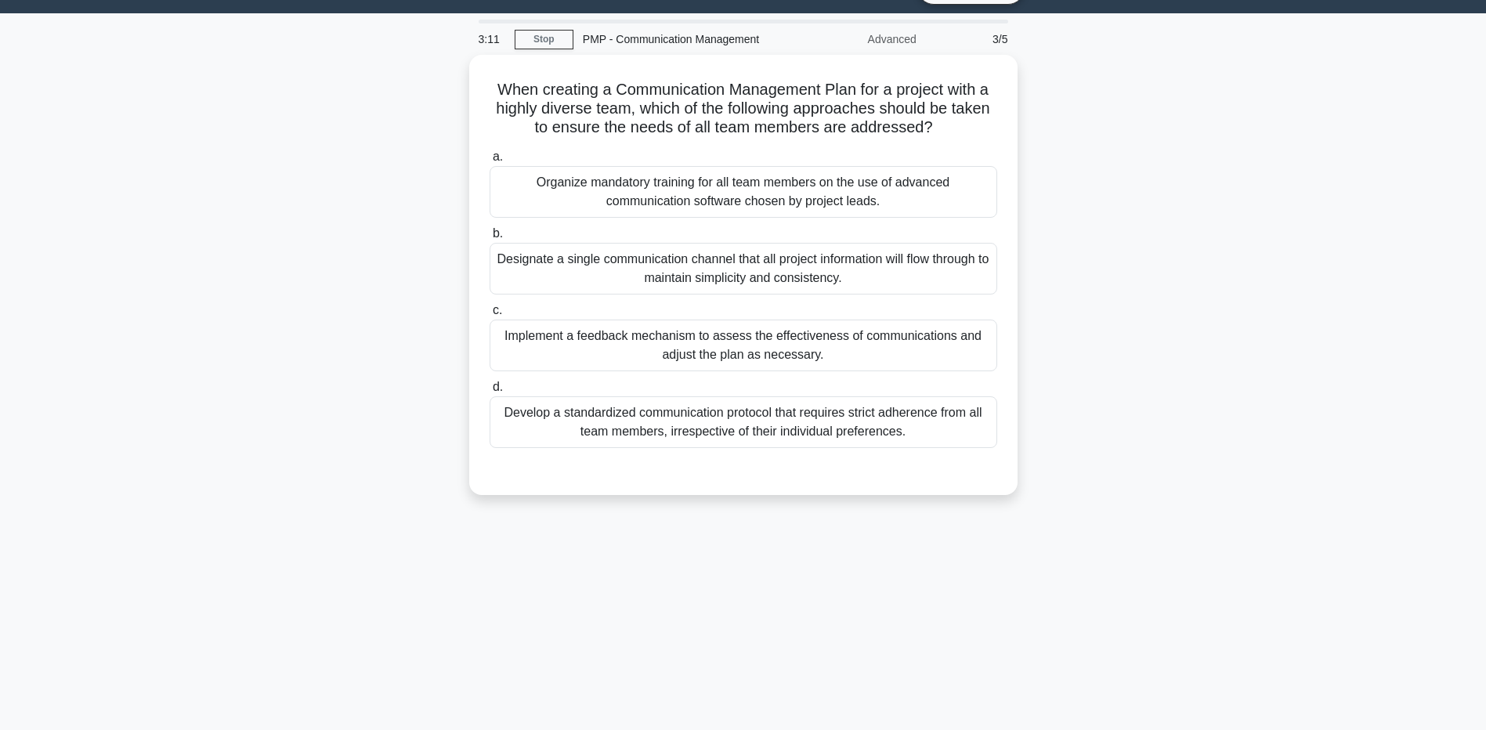
scroll to position [0, 0]
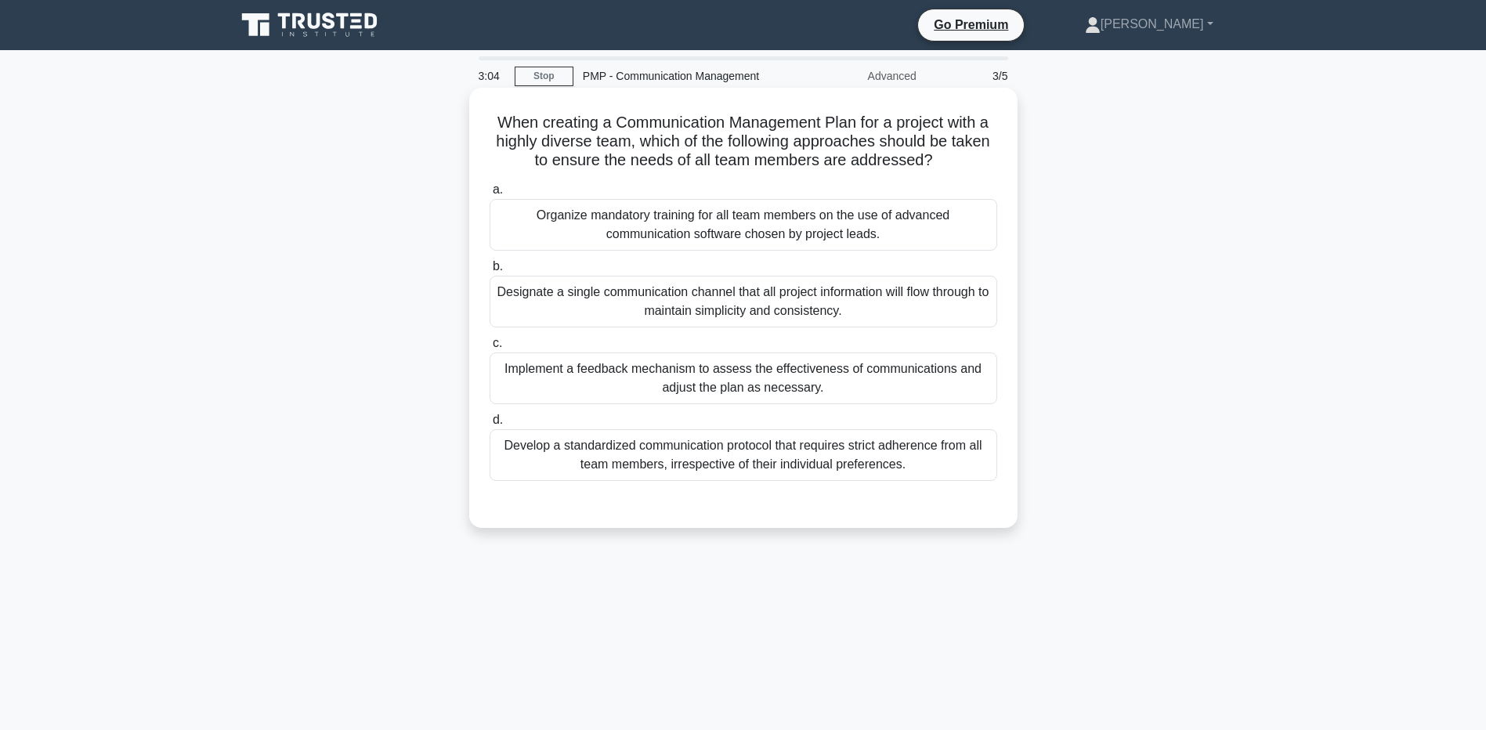
drag, startPoint x: 623, startPoint y: 111, endPoint x: 981, endPoint y: 157, distance: 361.0
click at [981, 157] on h5 "When creating a Communication Management Plan for a project with a highly diver…" at bounding box center [743, 142] width 511 height 58
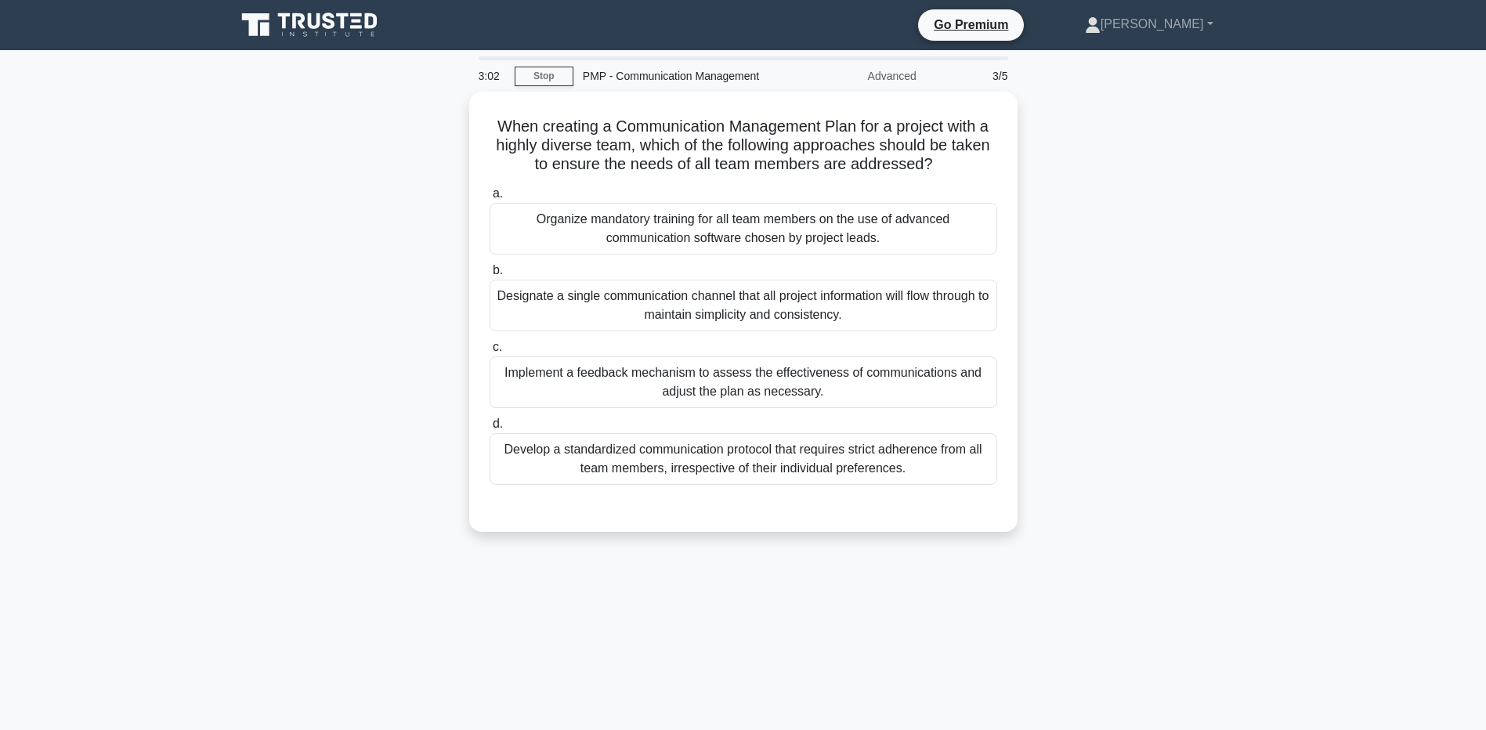
click at [250, 220] on div "When creating a Communication Management Plan for a project with a highly diver…" at bounding box center [743, 321] width 1034 height 459
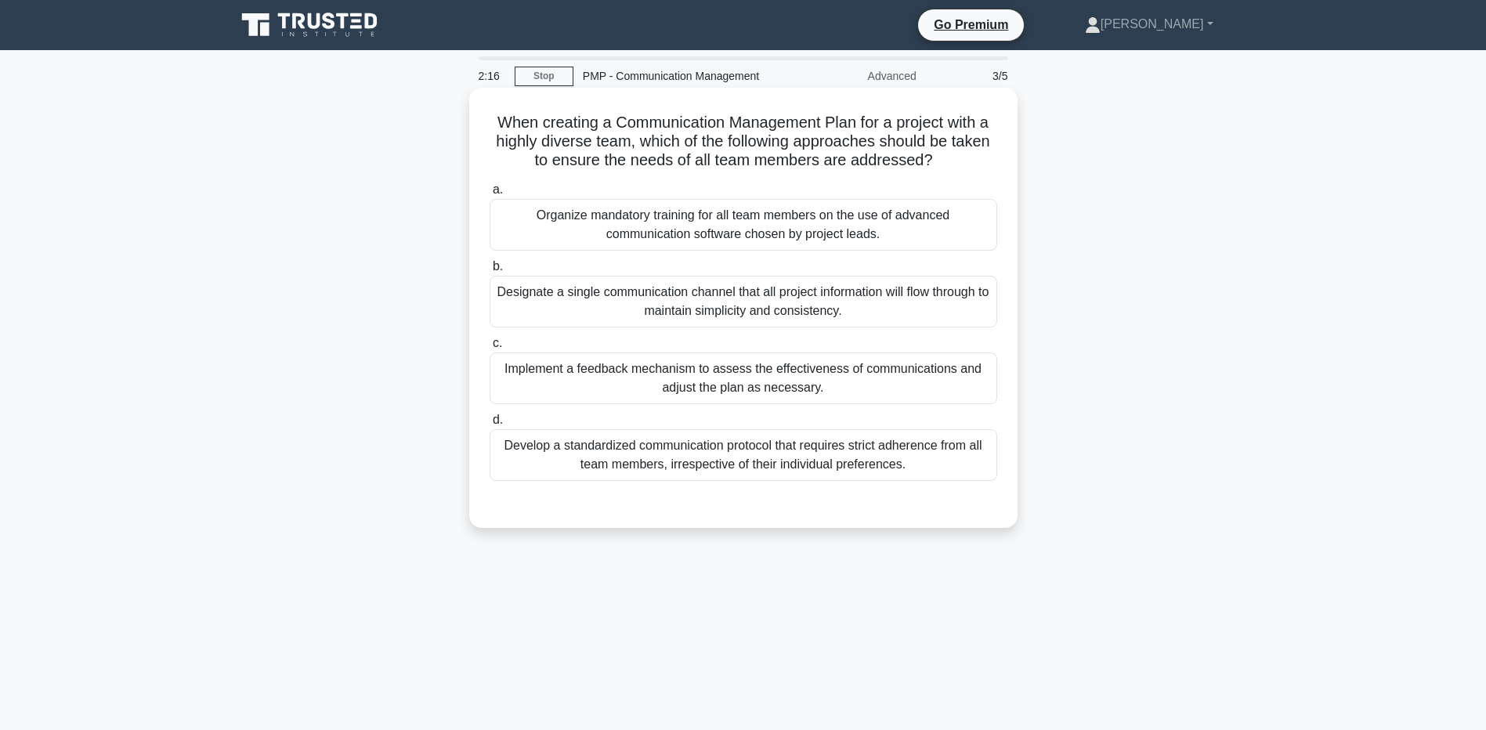
click at [523, 392] on div "Implement a feedback mechanism to assess the effectiveness of communications an…" at bounding box center [744, 378] width 508 height 52
click at [490, 349] on input "c. Implement a feedback mechanism to assess the effectiveness of communications…" at bounding box center [490, 343] width 0 height 10
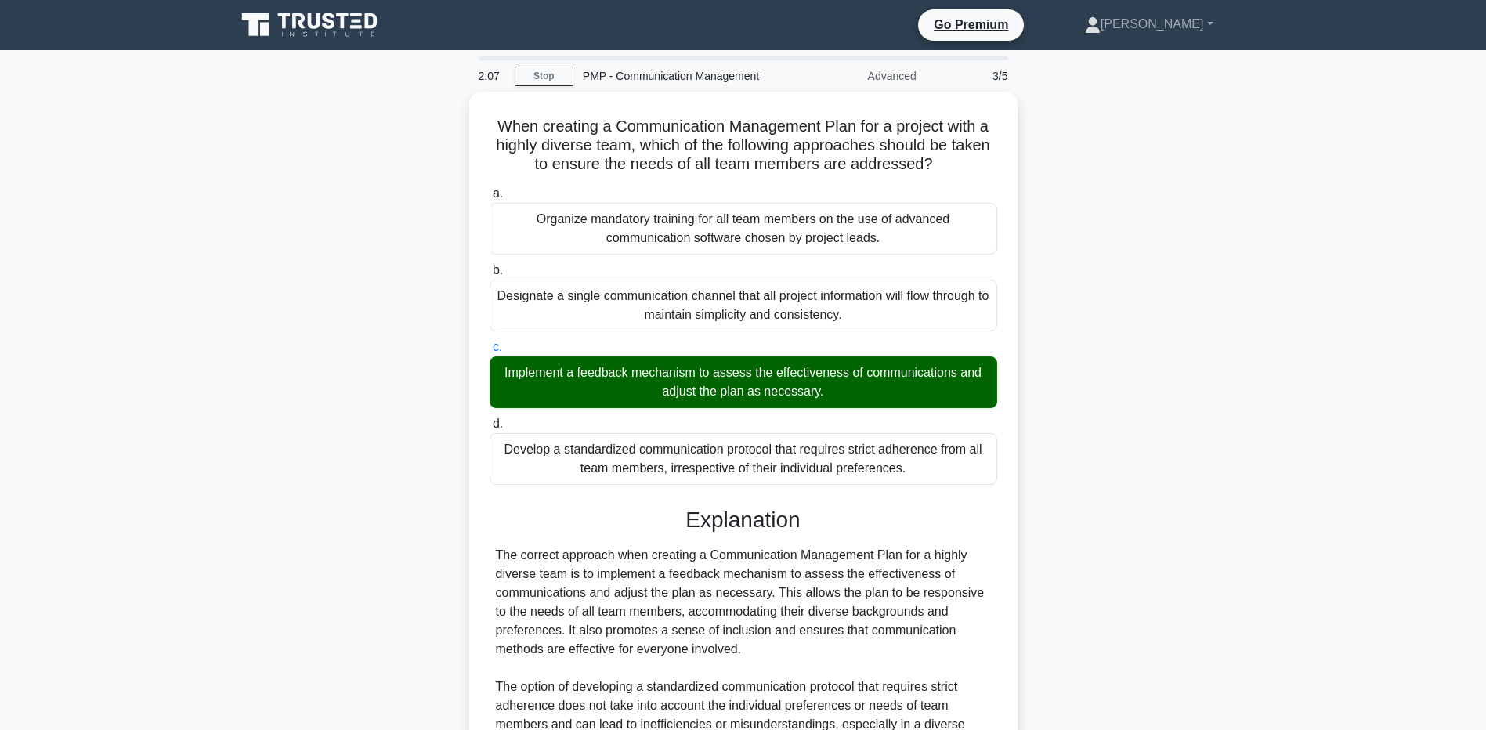
click at [277, 493] on div "When creating a Communication Management Plan for a project with a highly diver…" at bounding box center [743, 525] width 1034 height 867
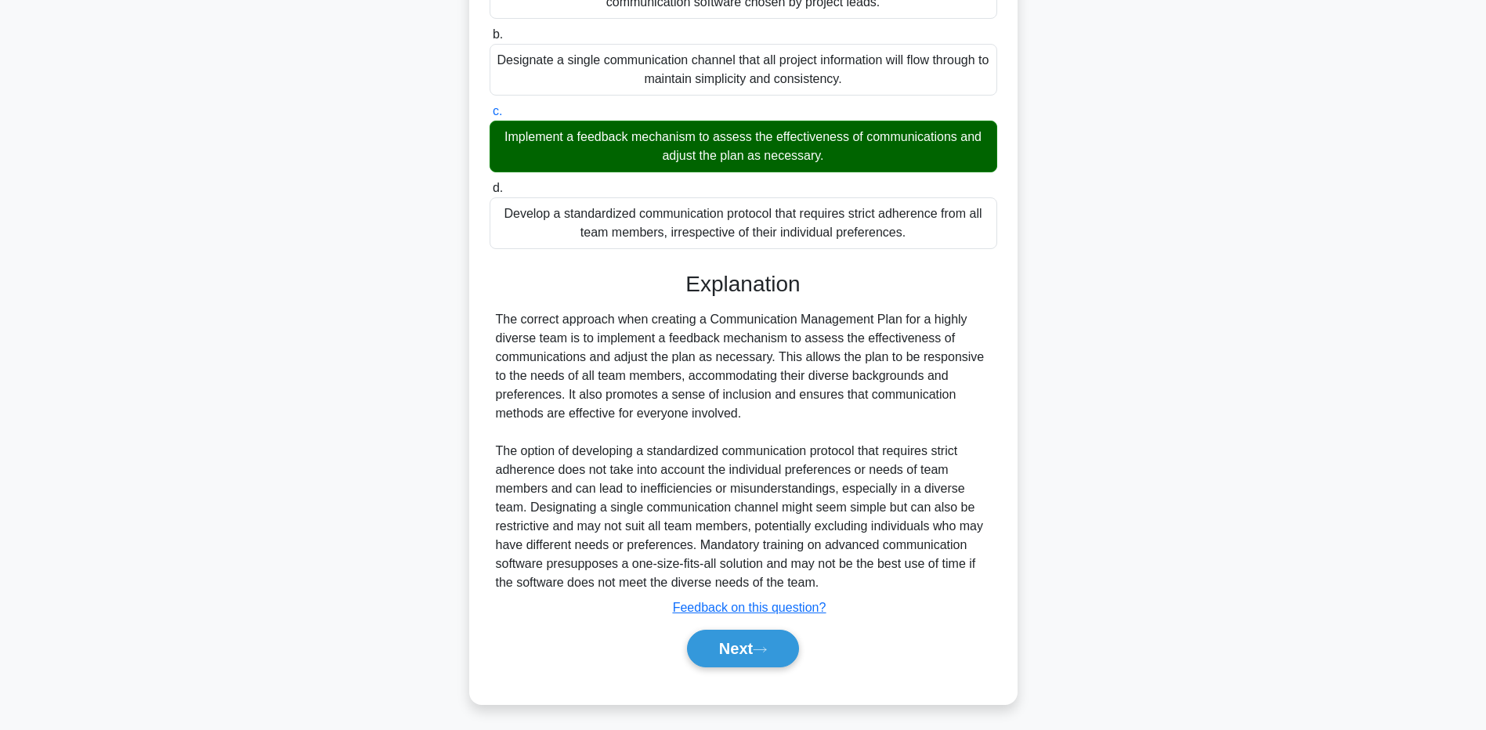
click at [184, 497] on main "2:03 Stop PMP - Communication Management Advanced 3/5 When creating a Communica…" at bounding box center [743, 271] width 1486 height 915
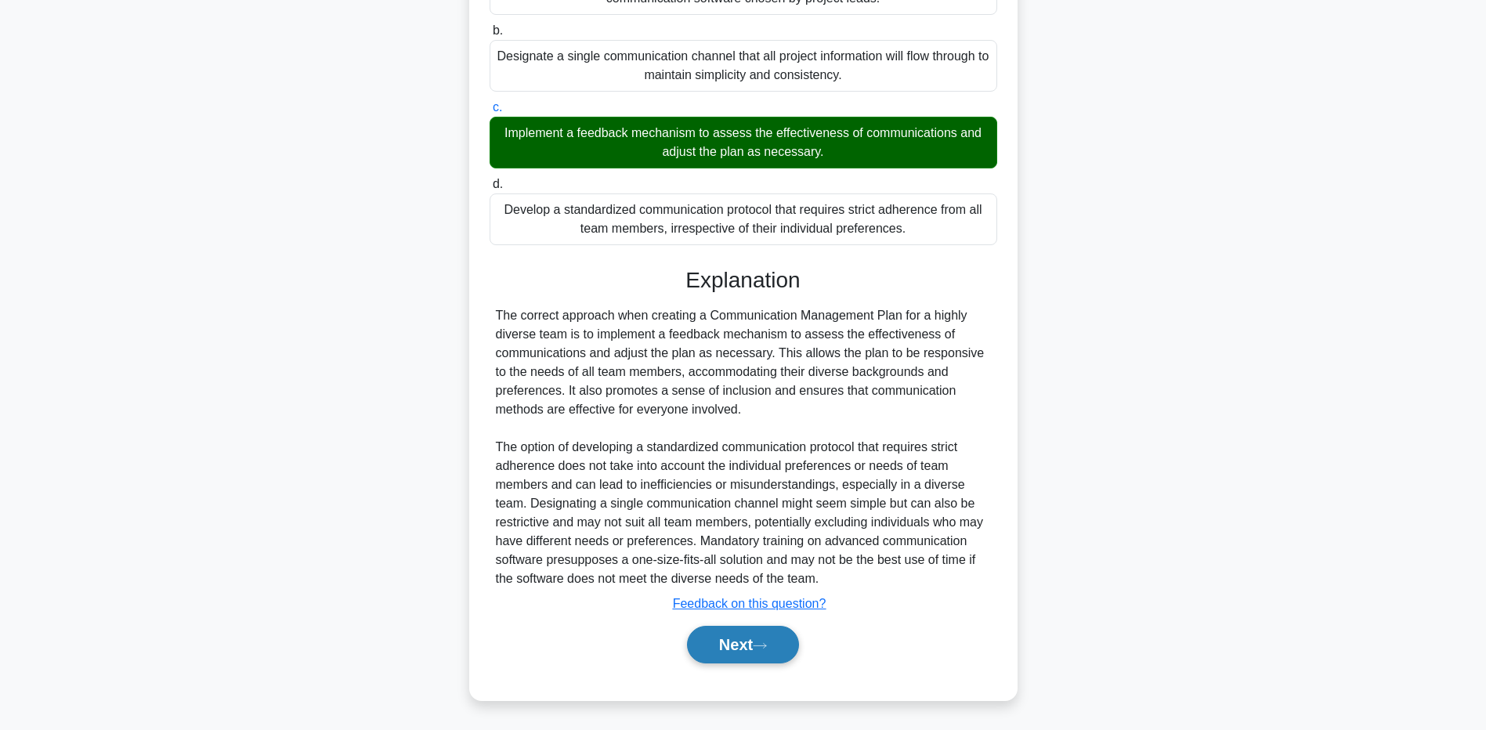
click at [736, 656] on button "Next" at bounding box center [743, 645] width 112 height 38
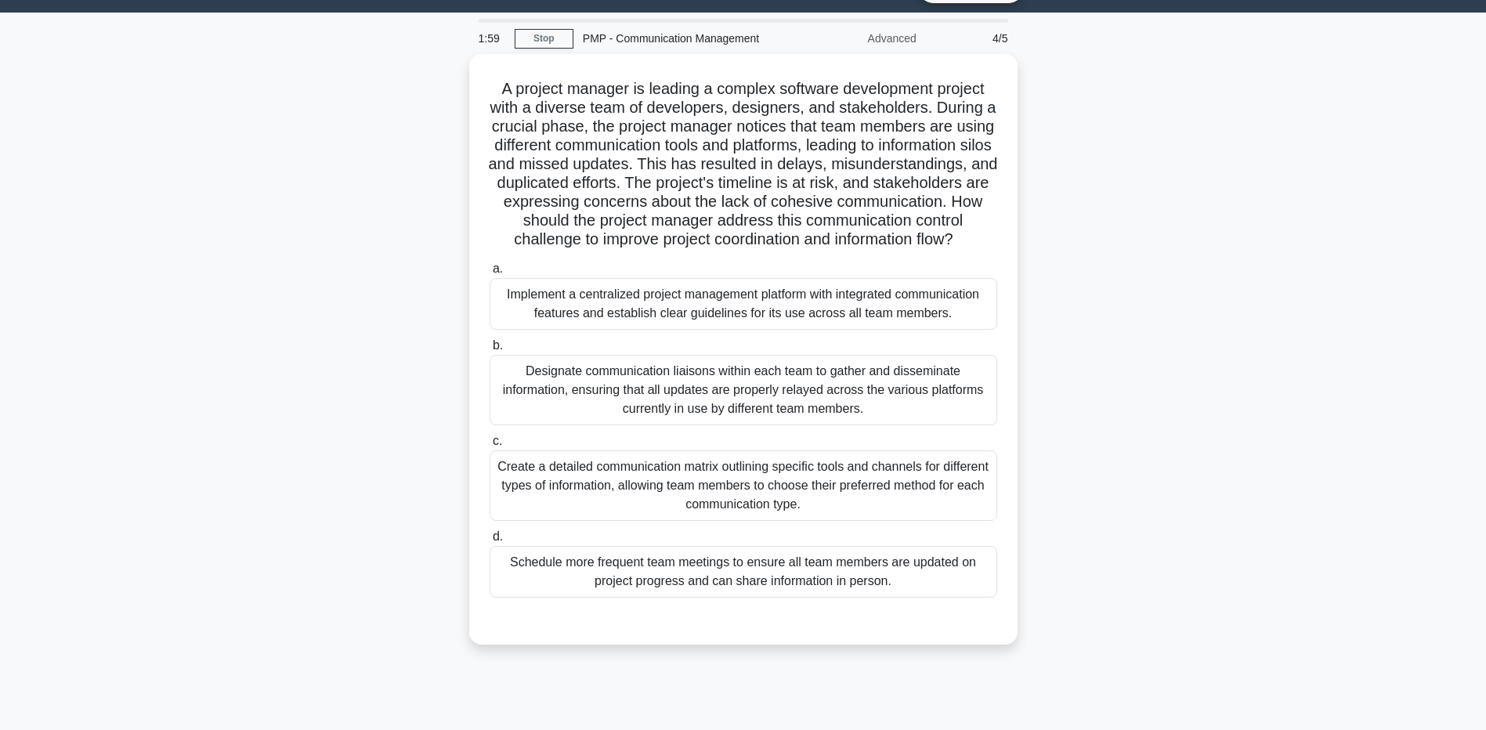
scroll to position [0, 0]
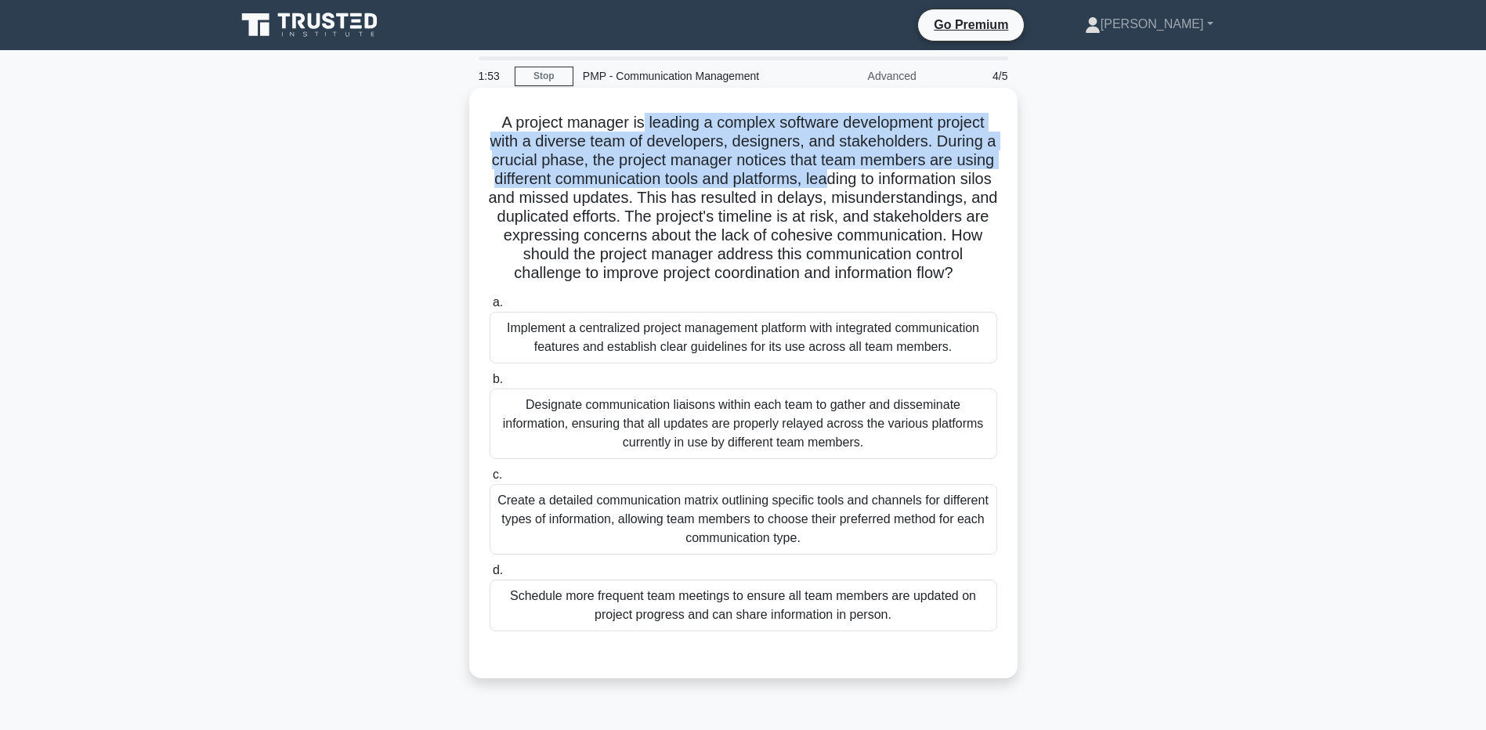
drag, startPoint x: 638, startPoint y: 113, endPoint x: 912, endPoint y: 185, distance: 282.7
click at [912, 185] on h5 "A project manager is leading a complex software development project with a dive…" at bounding box center [743, 198] width 511 height 171
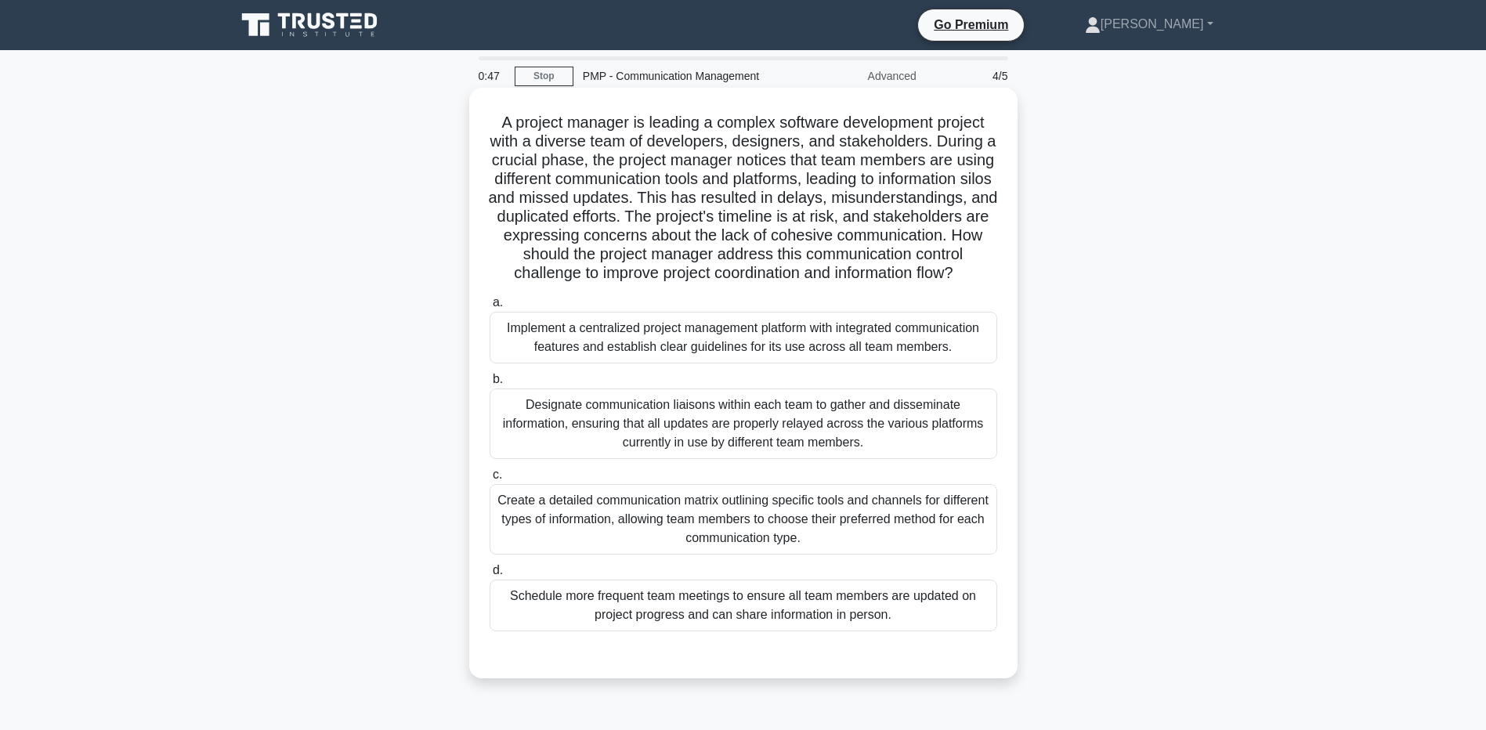
click at [562, 447] on div "Designate communication liaisons within each team to gather and disseminate inf…" at bounding box center [744, 424] width 508 height 70
click at [490, 385] on input "b. Designate communication liaisons within each team to gather and disseminate …" at bounding box center [490, 379] width 0 height 10
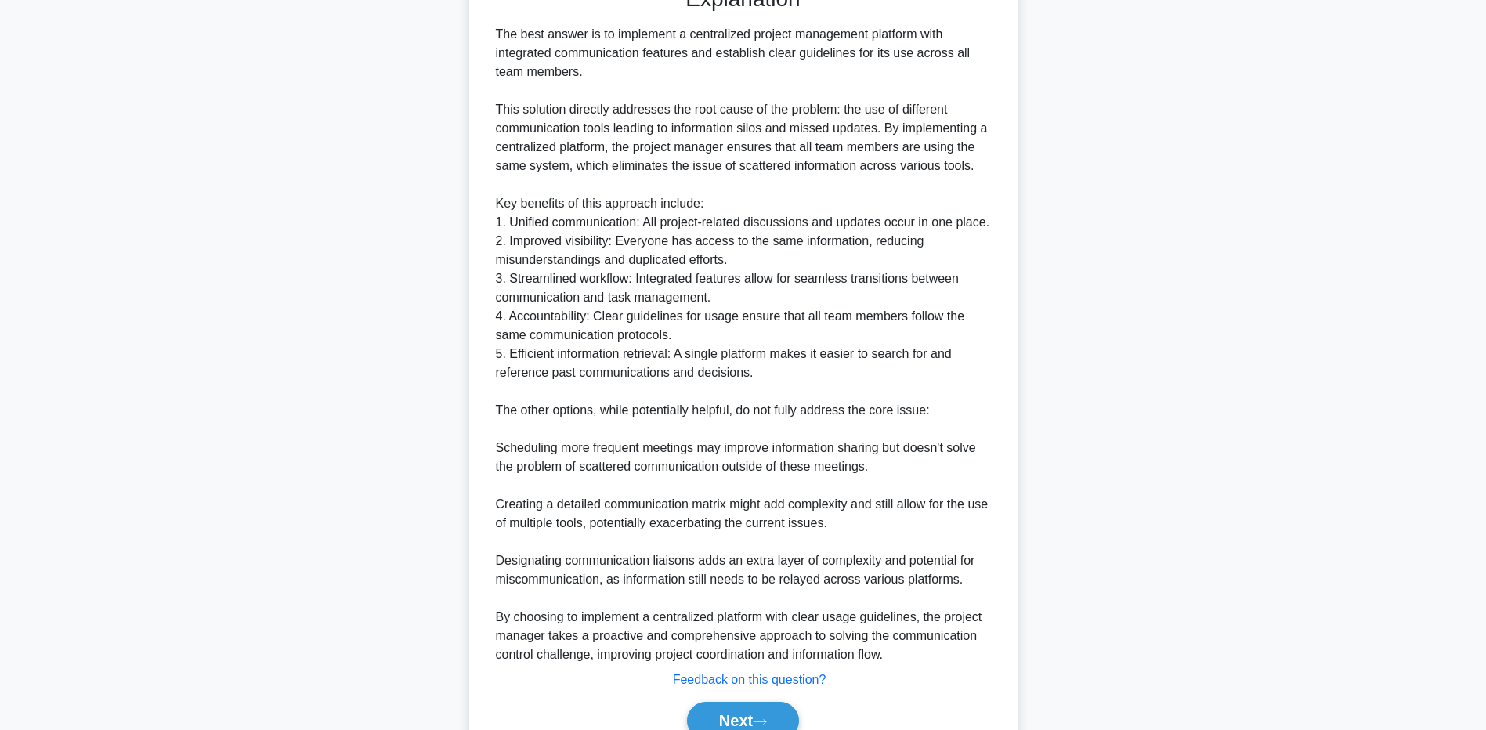
scroll to position [683, 0]
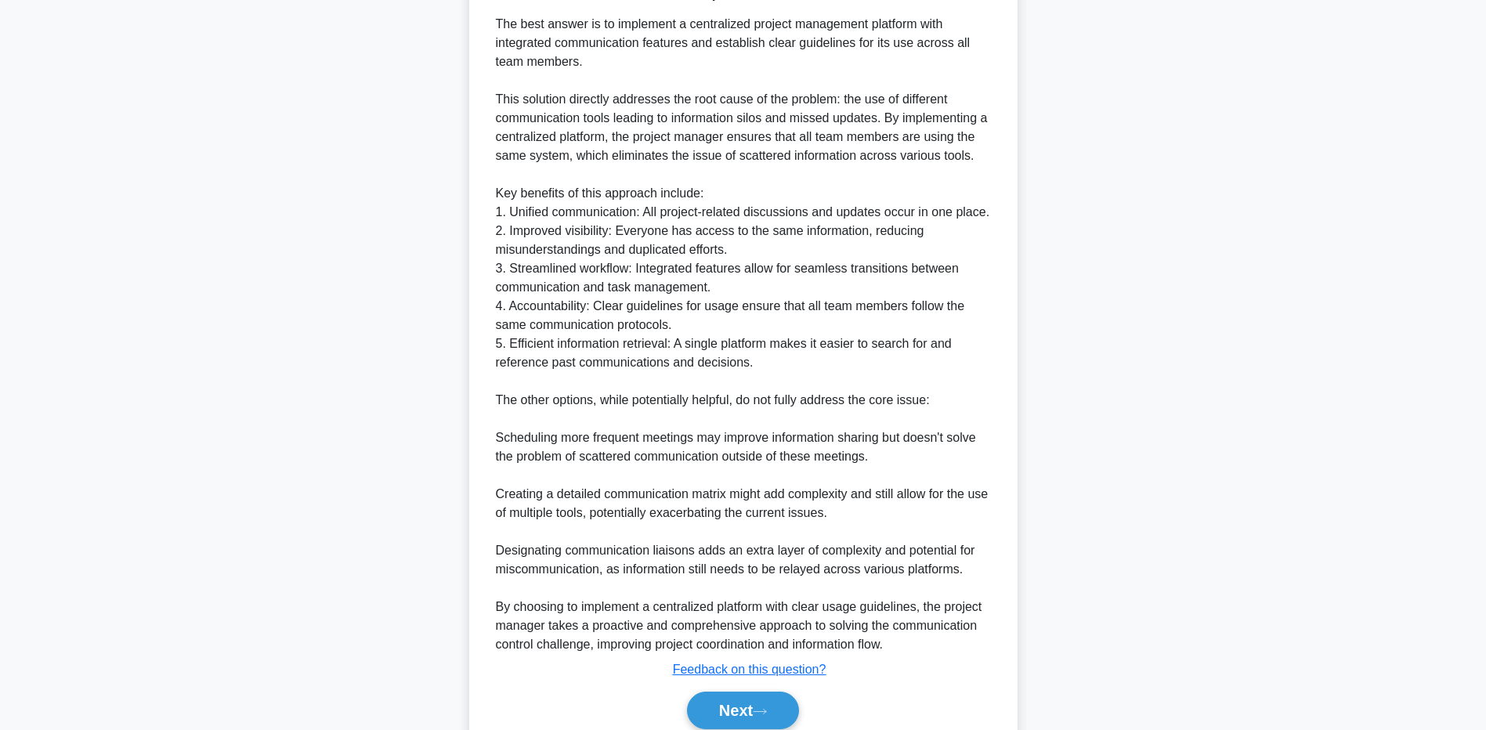
click at [217, 524] on main "0:29 Stop PMP - Communication Management Advanced 4/5 A project manager is lead…" at bounding box center [743, 79] width 1486 height 1424
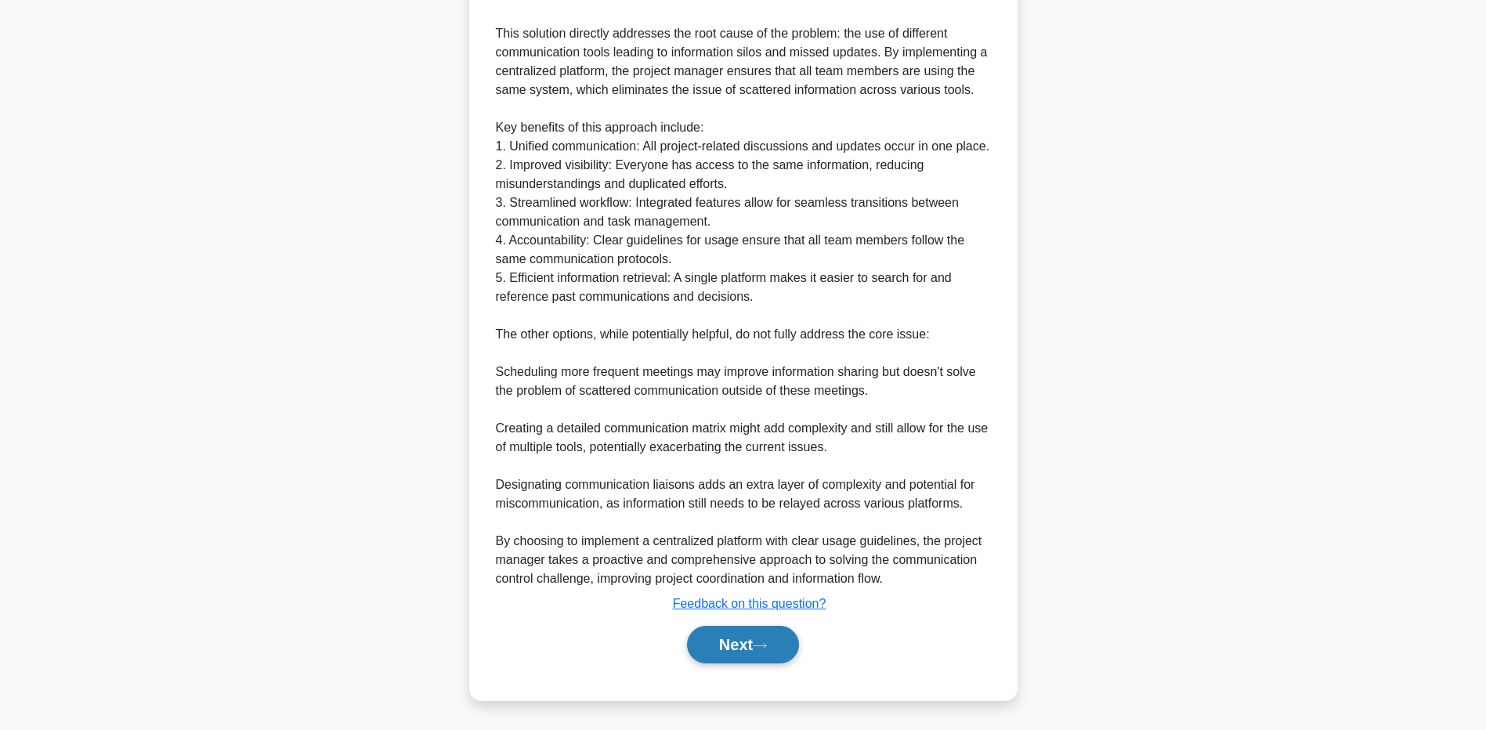
click at [749, 650] on button "Next" at bounding box center [743, 645] width 112 height 38
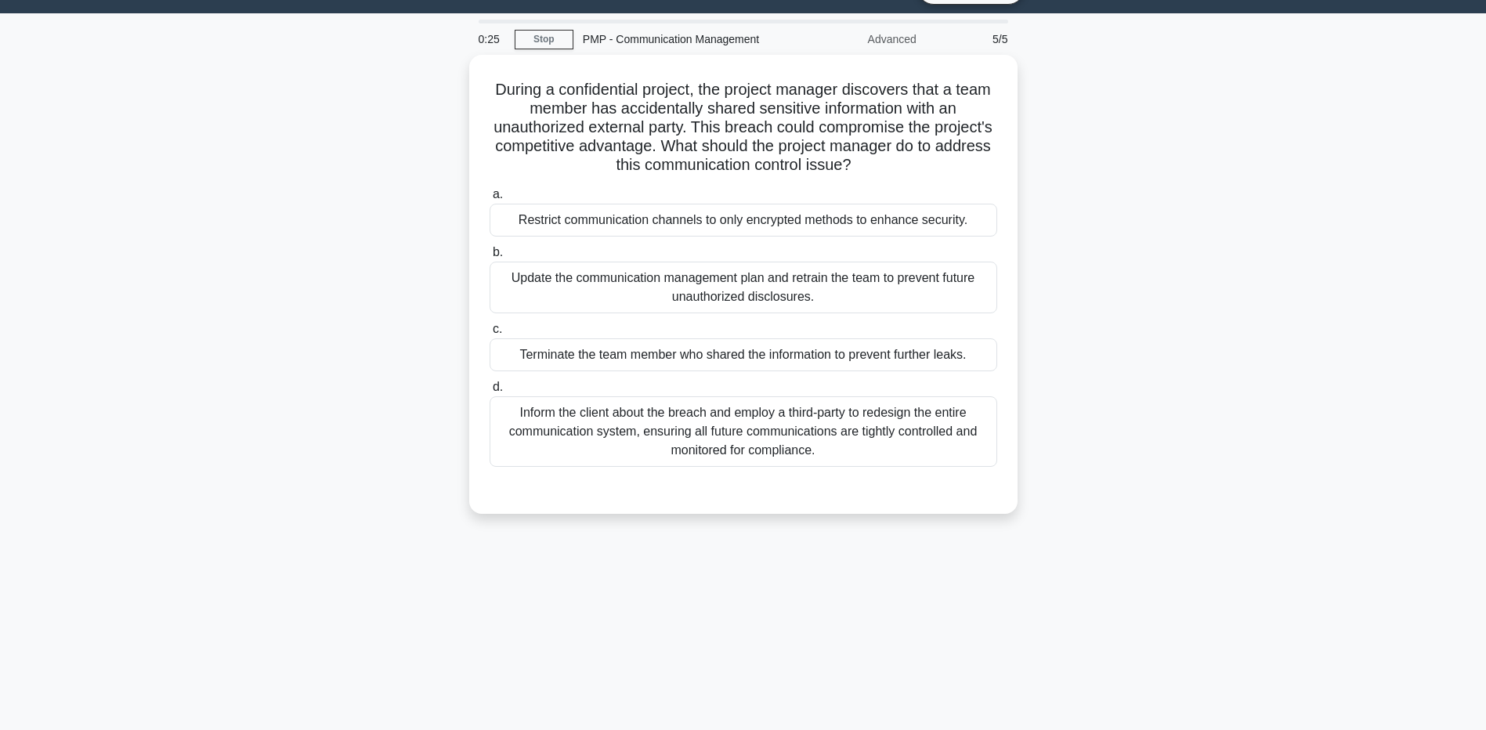
scroll to position [0, 0]
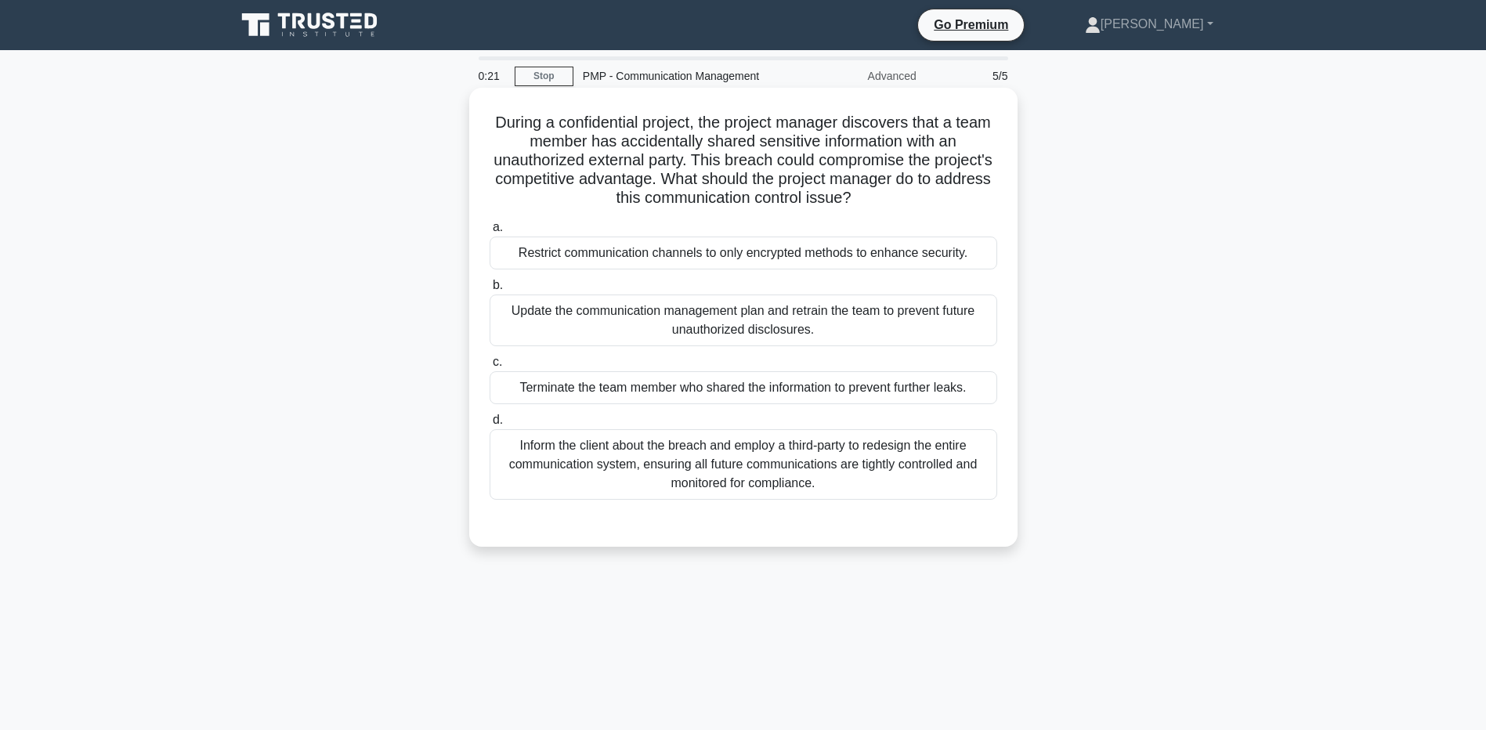
drag, startPoint x: 738, startPoint y: 117, endPoint x: 910, endPoint y: 189, distance: 186.5
click at [910, 189] on h5 "During a confidential project, the project manager discovers that a team member…" at bounding box center [743, 161] width 511 height 96
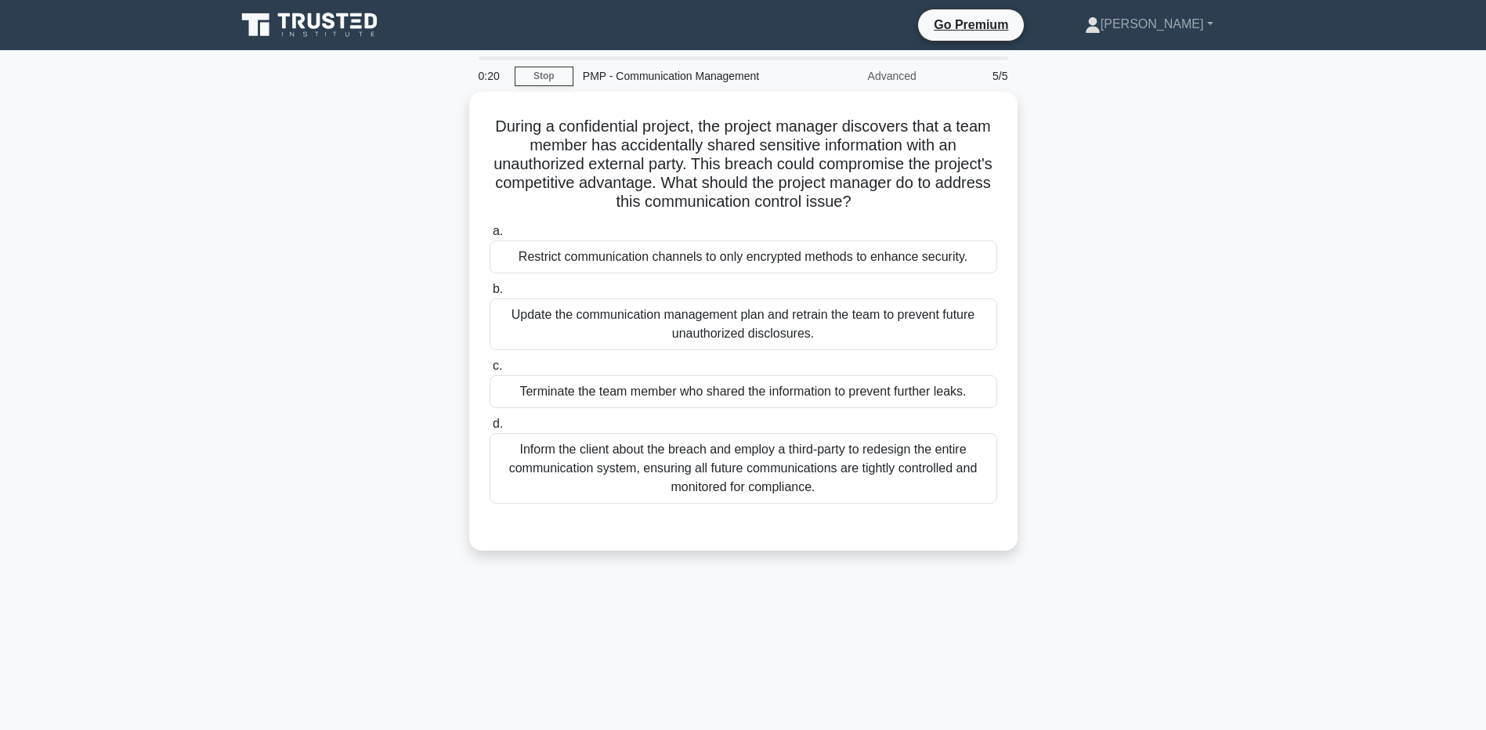
click at [335, 285] on div "During a confidential project, the project manager discovers that a team member…" at bounding box center [743, 331] width 1034 height 478
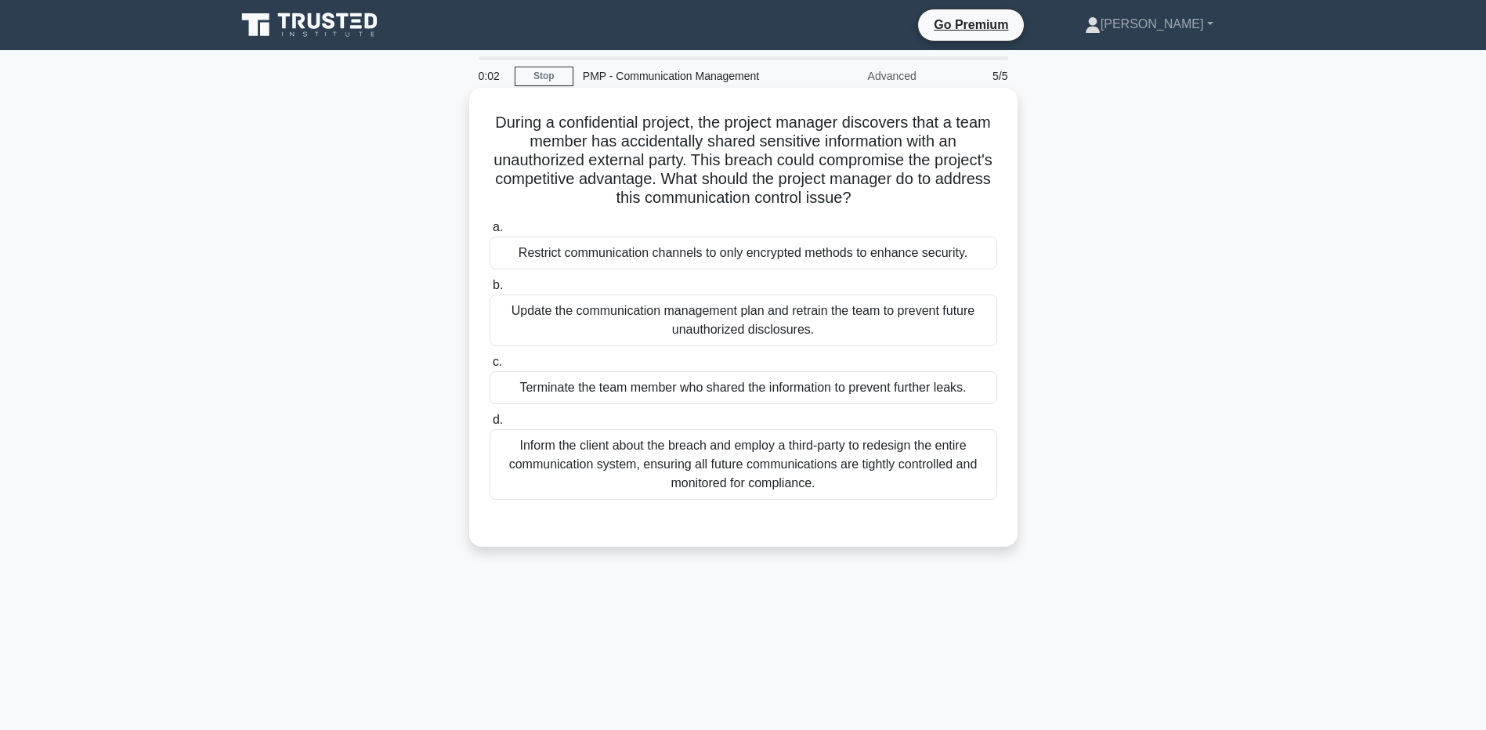
click at [504, 305] on div "Update the communication management plan and retrain the team to prevent future…" at bounding box center [744, 321] width 508 height 52
click at [490, 291] on input "b. Update the communication management plan and retrain the team to prevent fut…" at bounding box center [490, 285] width 0 height 10
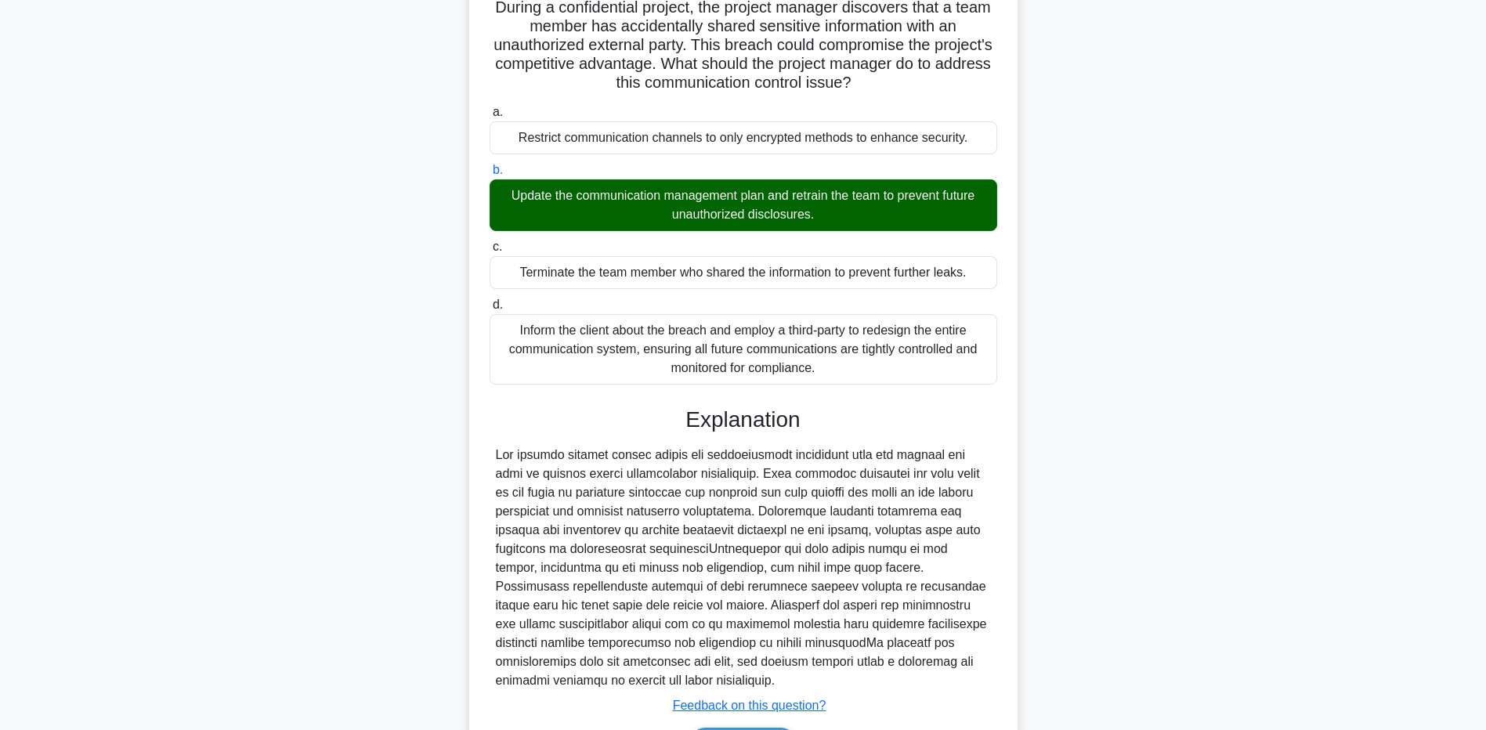
scroll to position [157, 0]
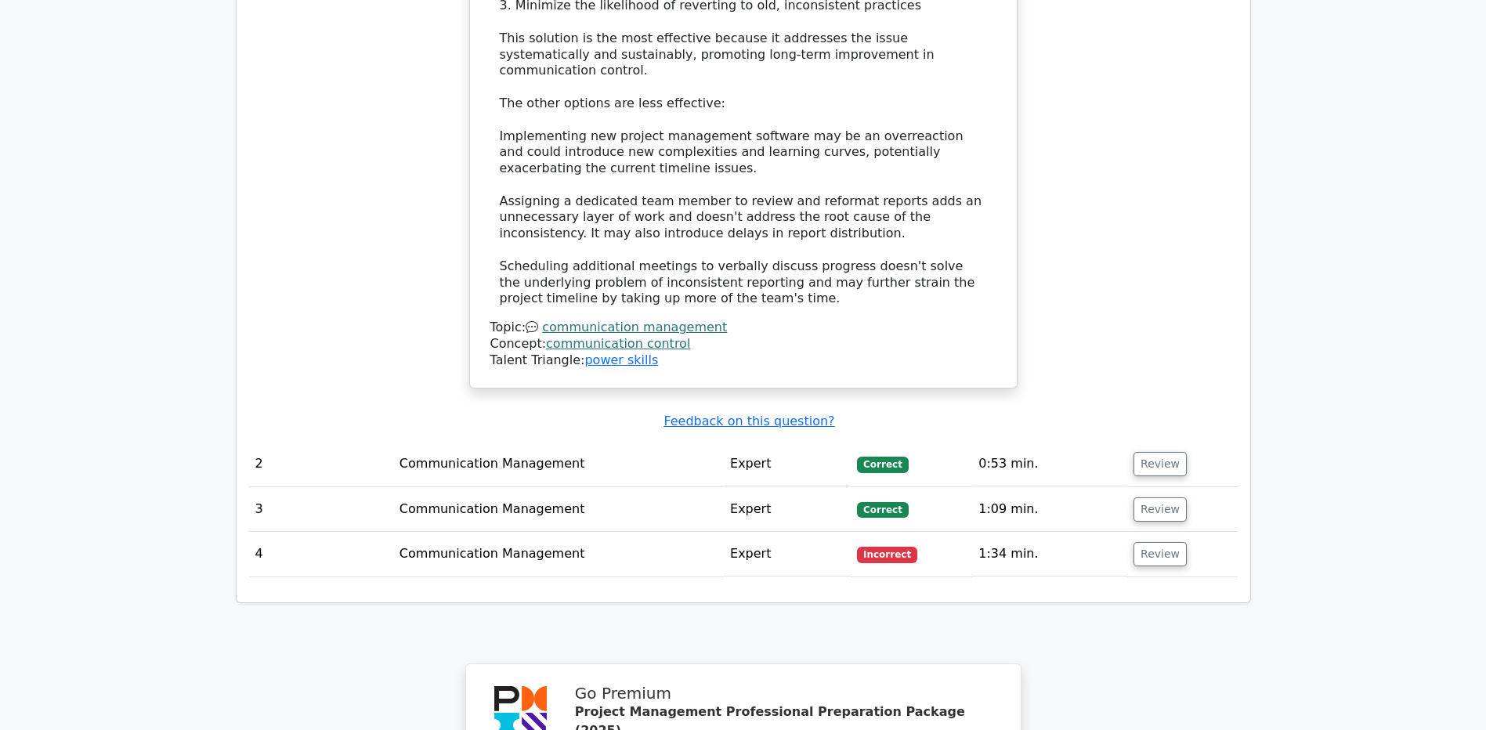
scroll to position [2193, 0]
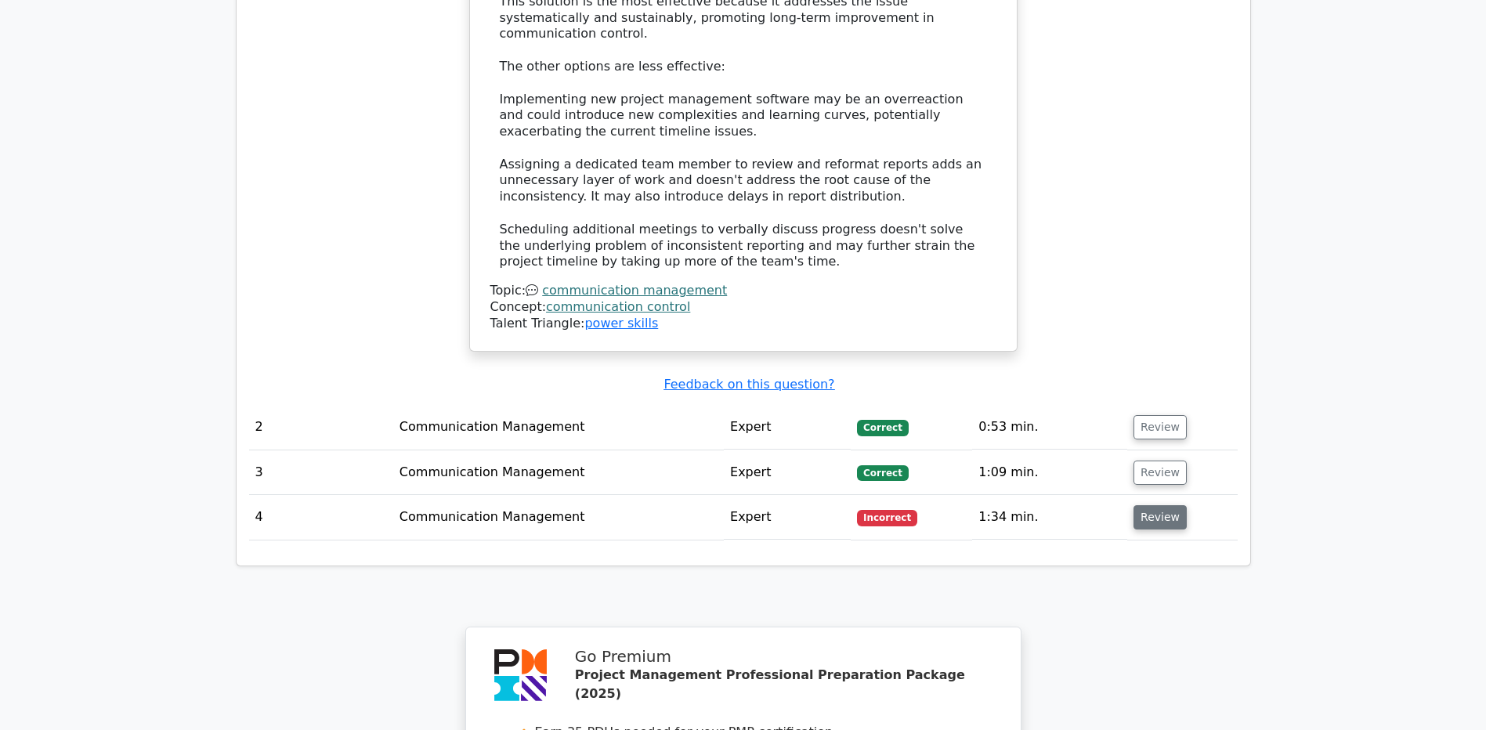
click at [1165, 505] on button "Review" at bounding box center [1159, 517] width 53 height 24
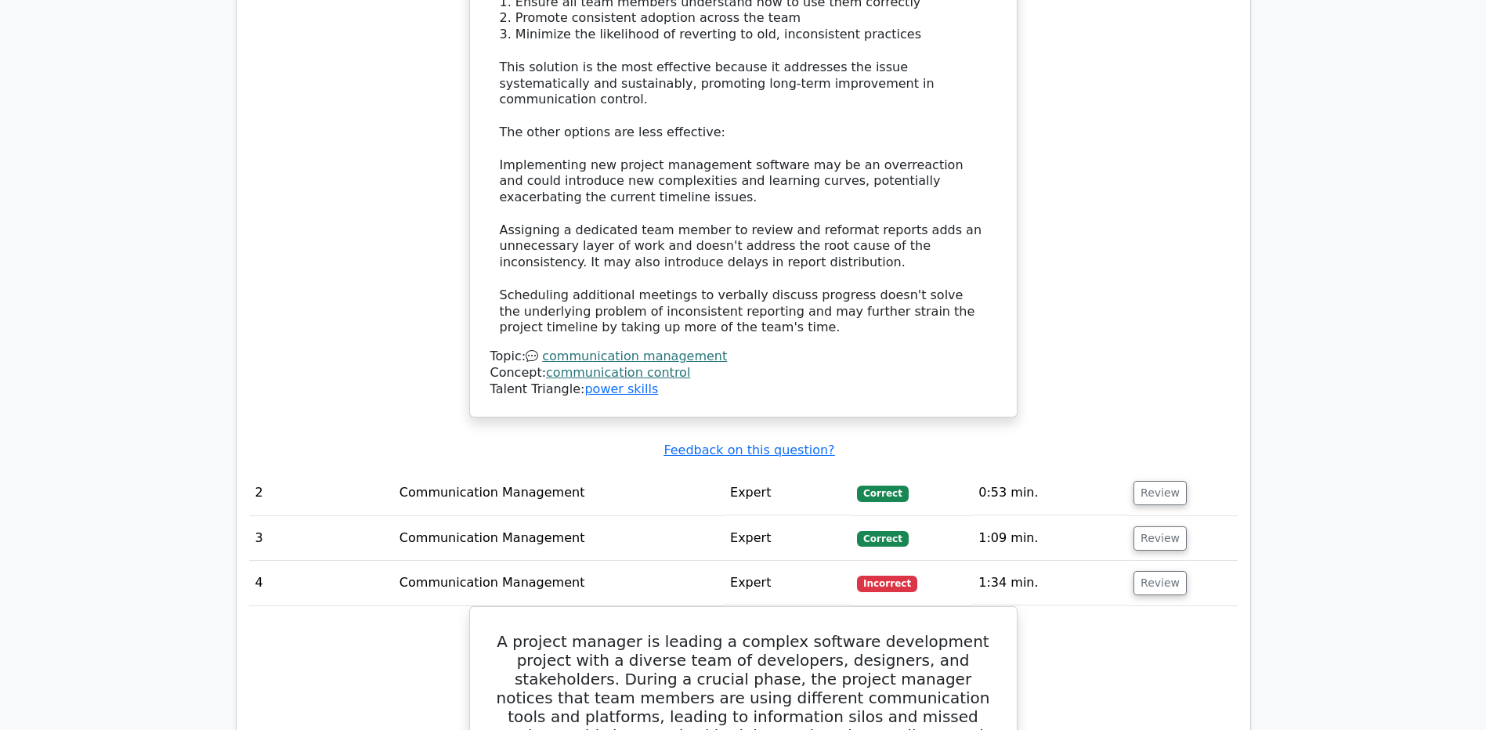
scroll to position [2037, 0]
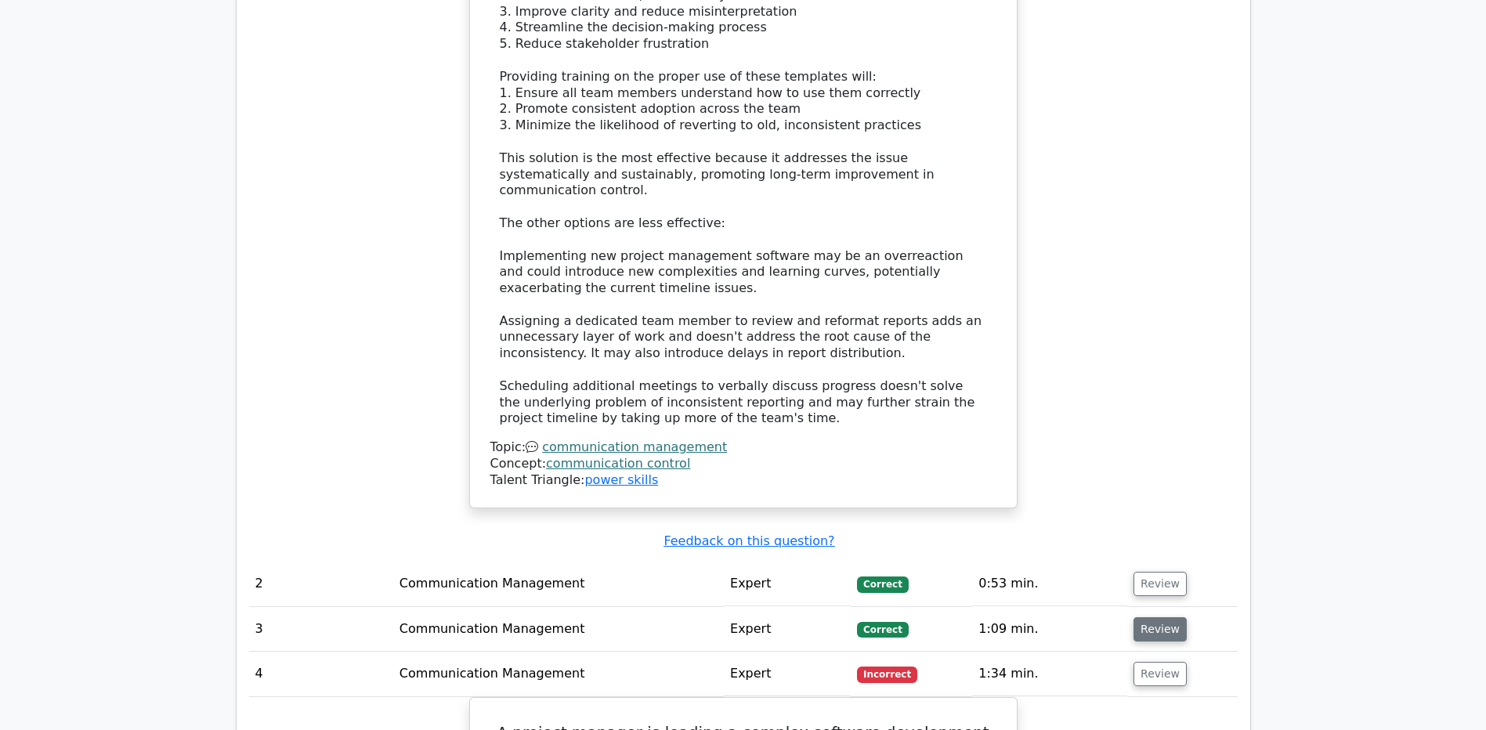
click at [1146, 617] on button "Review" at bounding box center [1159, 629] width 53 height 24
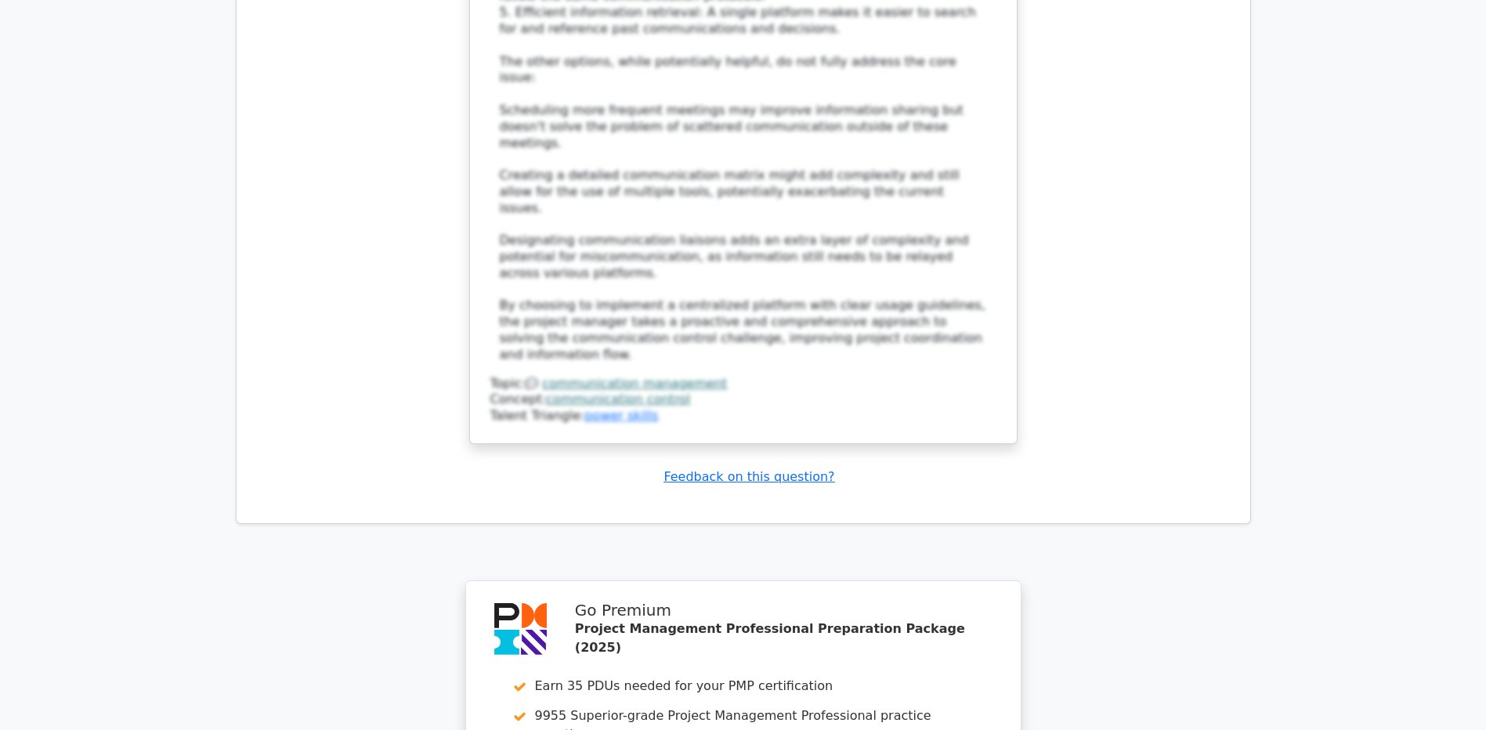
scroll to position [4700, 0]
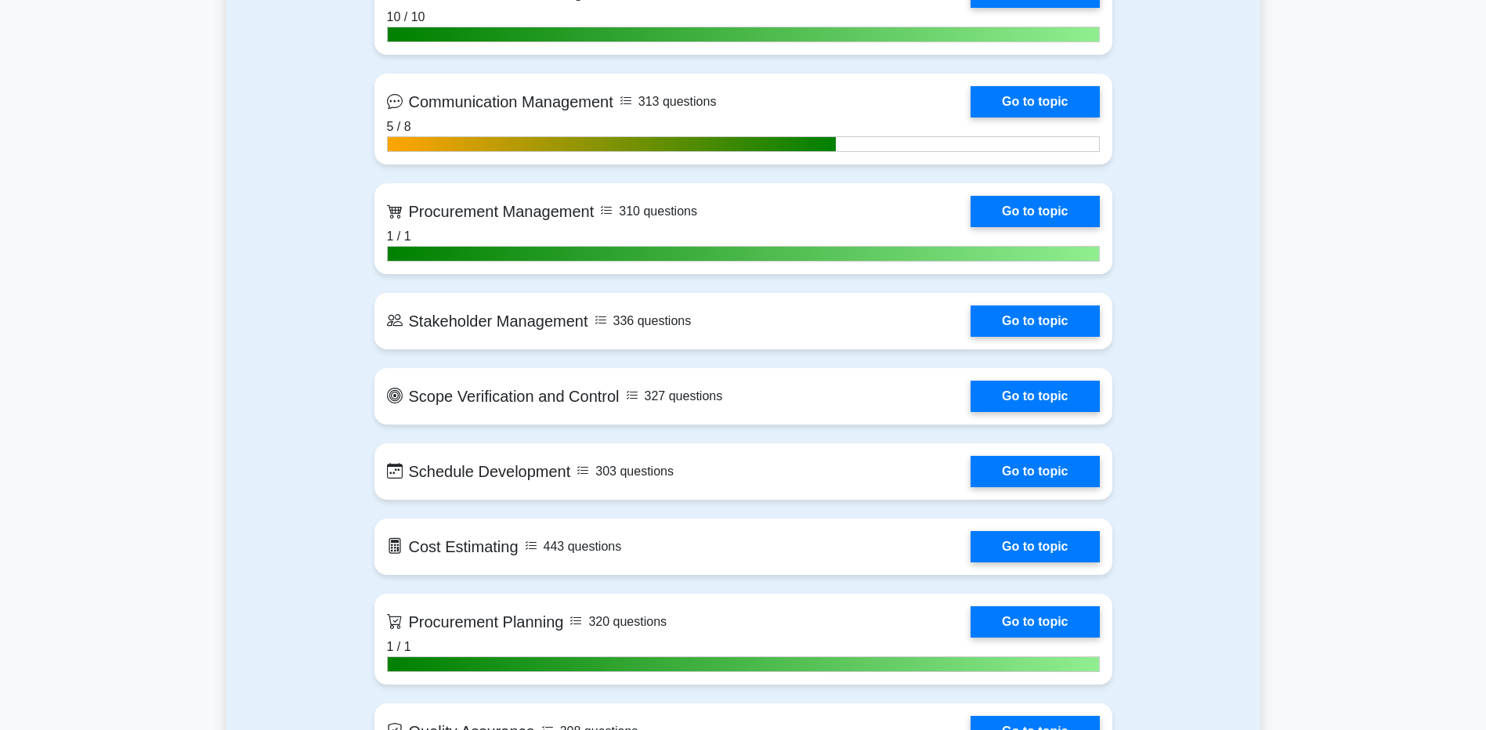
scroll to position [1898, 0]
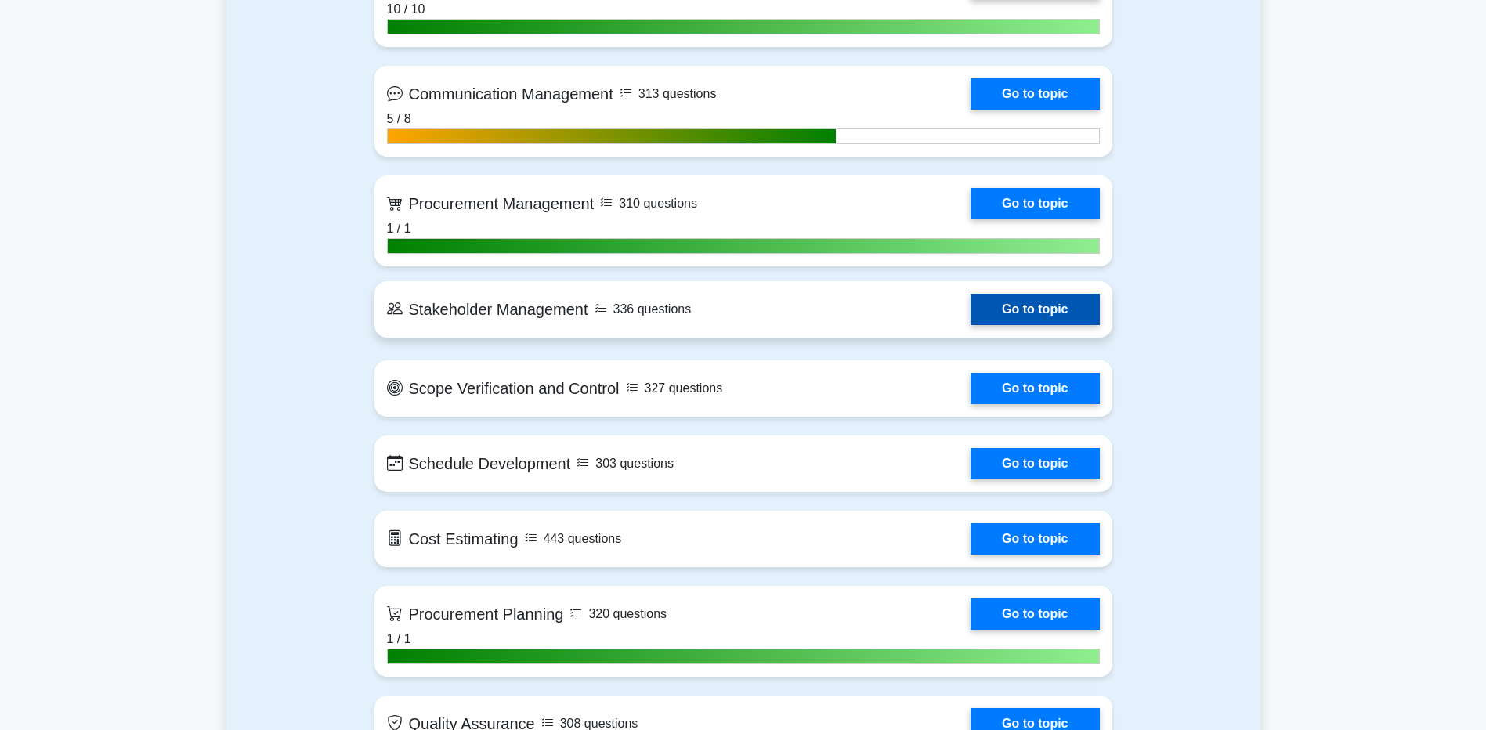
click at [1032, 301] on link "Go to topic" at bounding box center [1035, 309] width 128 height 31
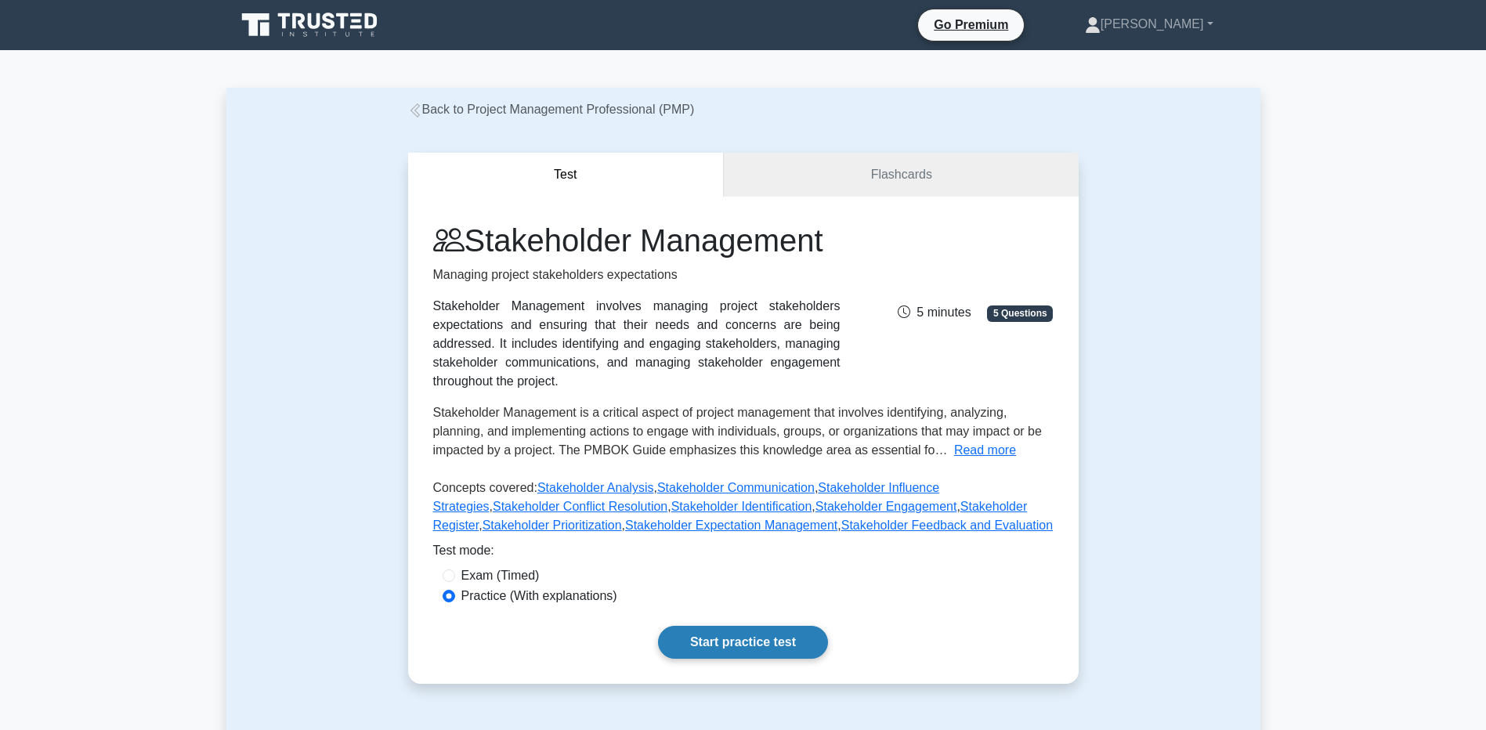
click at [696, 646] on link "Start practice test" at bounding box center [743, 642] width 170 height 33
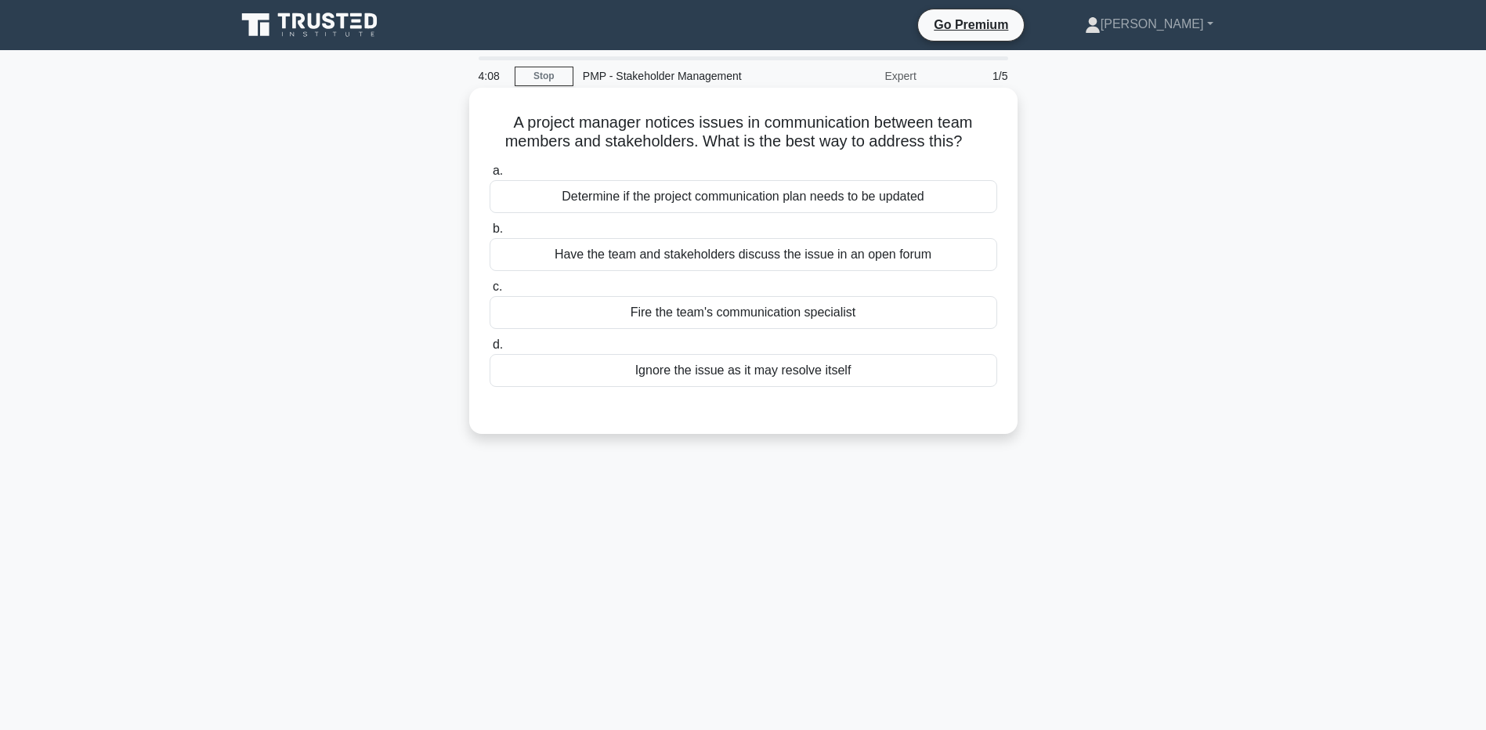
click at [530, 260] on div "Have the team and stakeholders discuss the issue in an open forum" at bounding box center [744, 254] width 508 height 33
click at [490, 234] on input "b. Have the team and stakeholders discuss the issue in an open forum" at bounding box center [490, 229] width 0 height 10
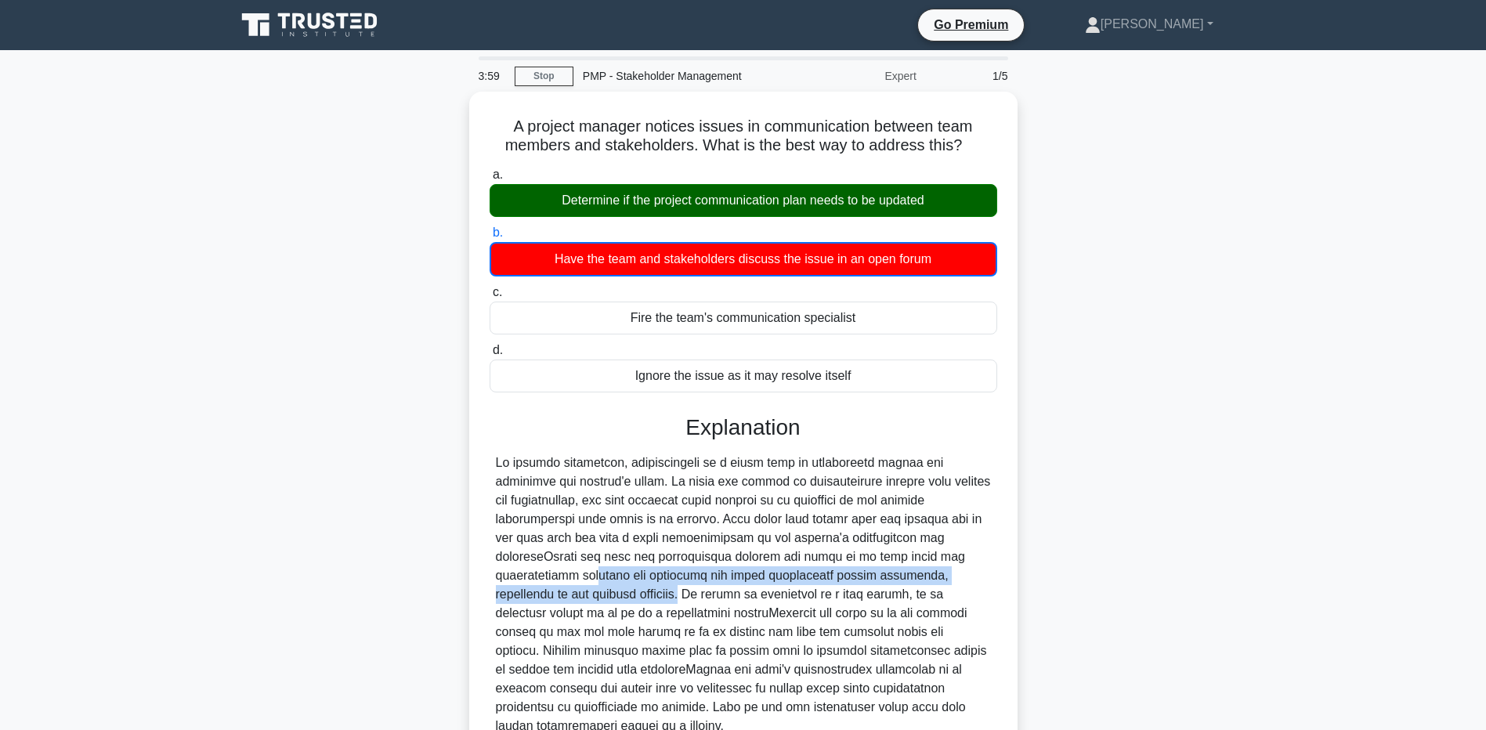
click at [38, 587] on main "3:59 Stop PMP - Stakeholder Management Expert 1/5 A project manager notices iss…" at bounding box center [743, 461] width 1486 height 822
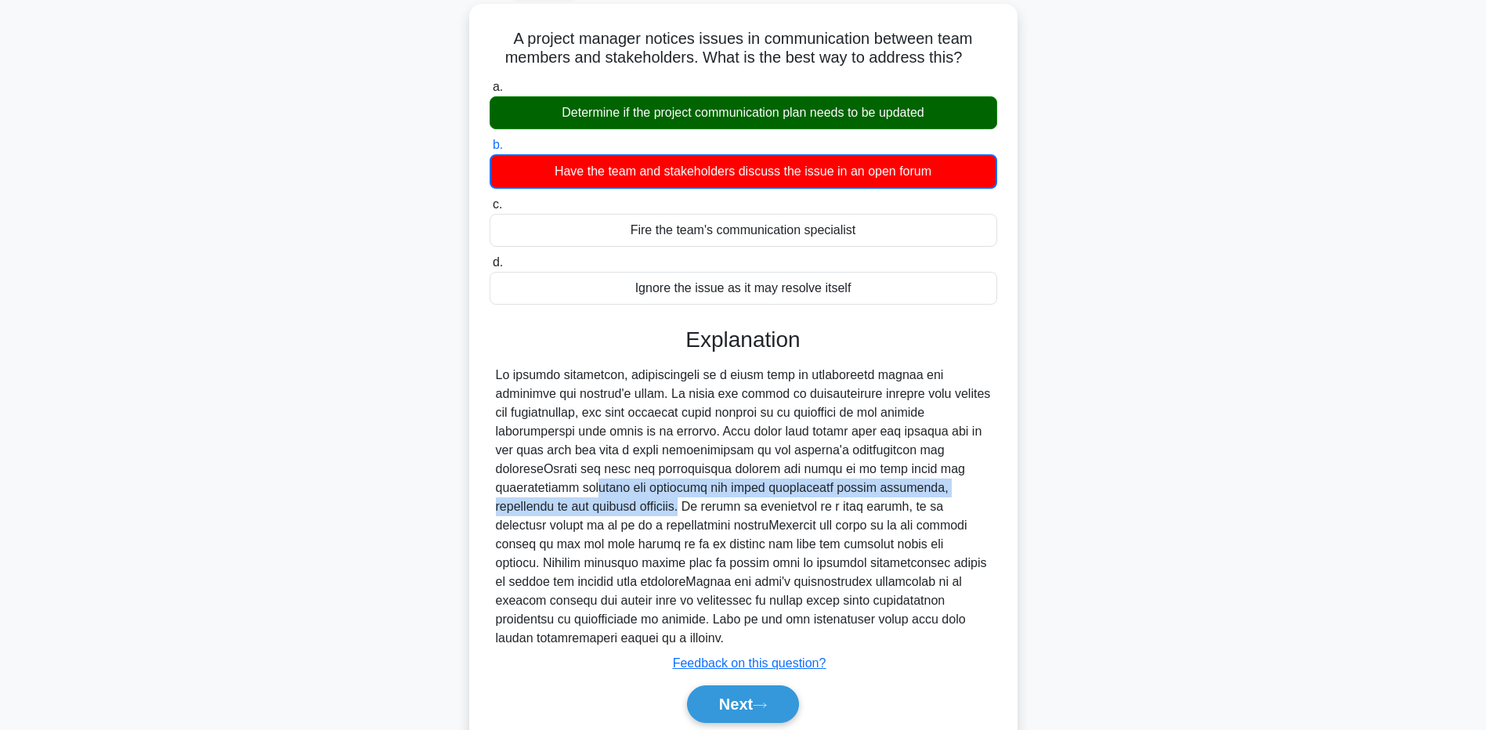
scroll to position [125, 0]
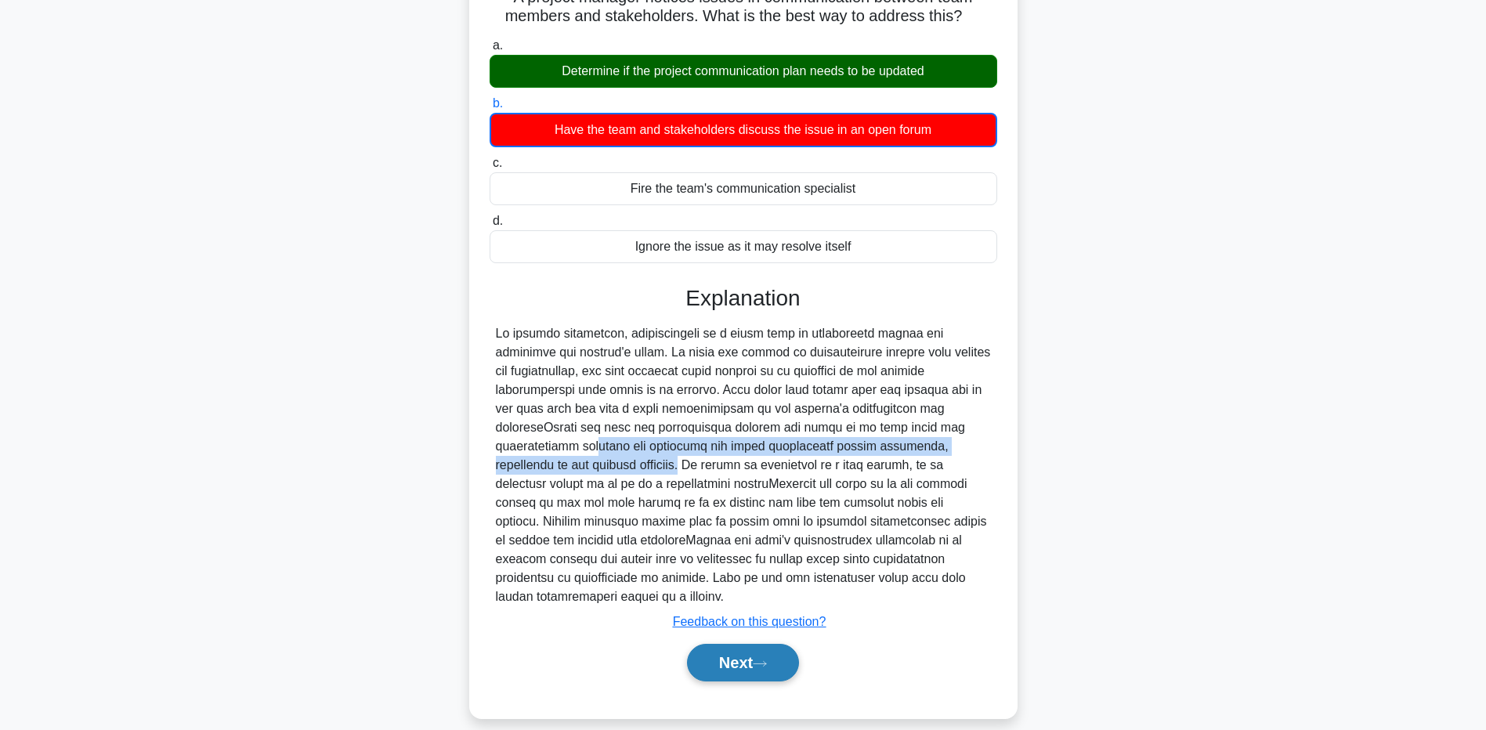
click at [757, 647] on button "Next" at bounding box center [743, 663] width 112 height 38
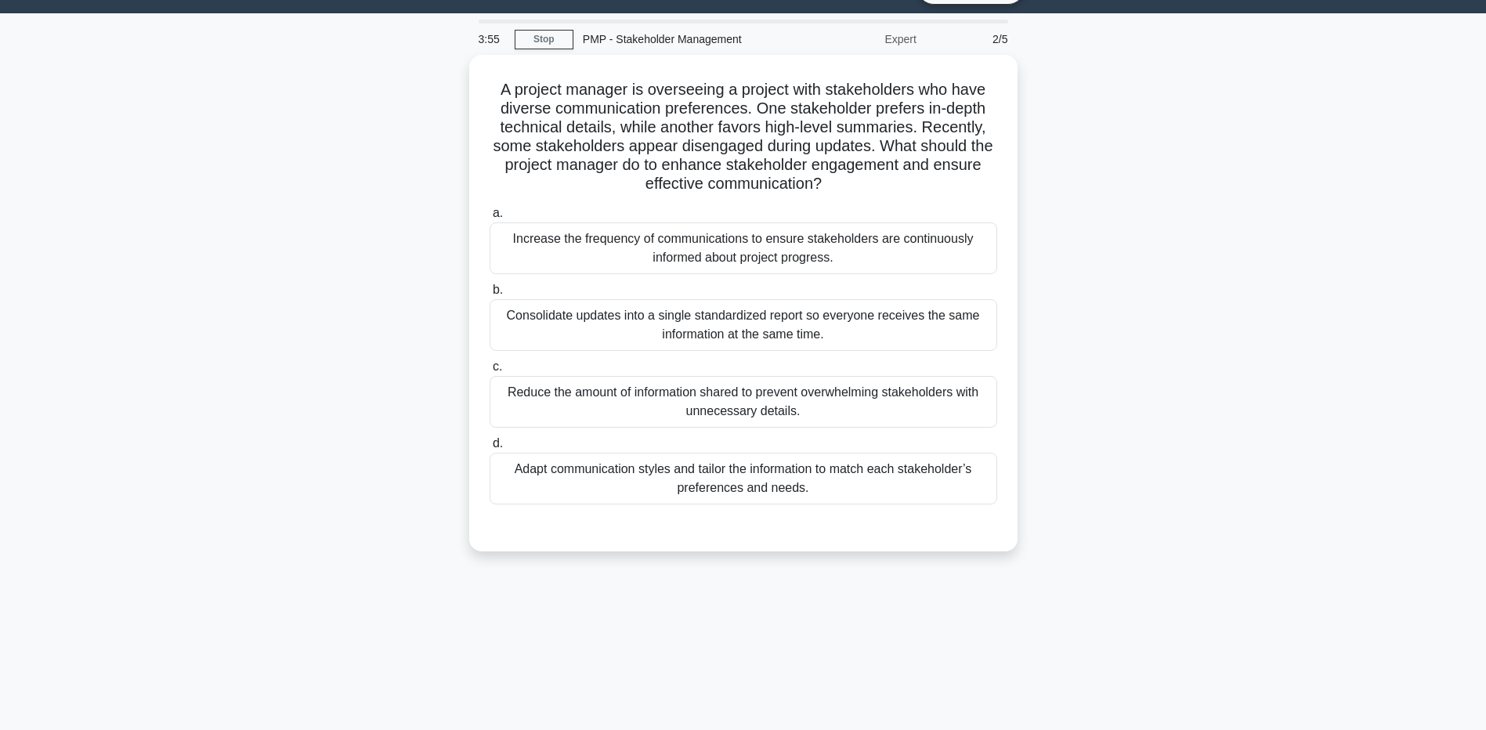
scroll to position [0, 0]
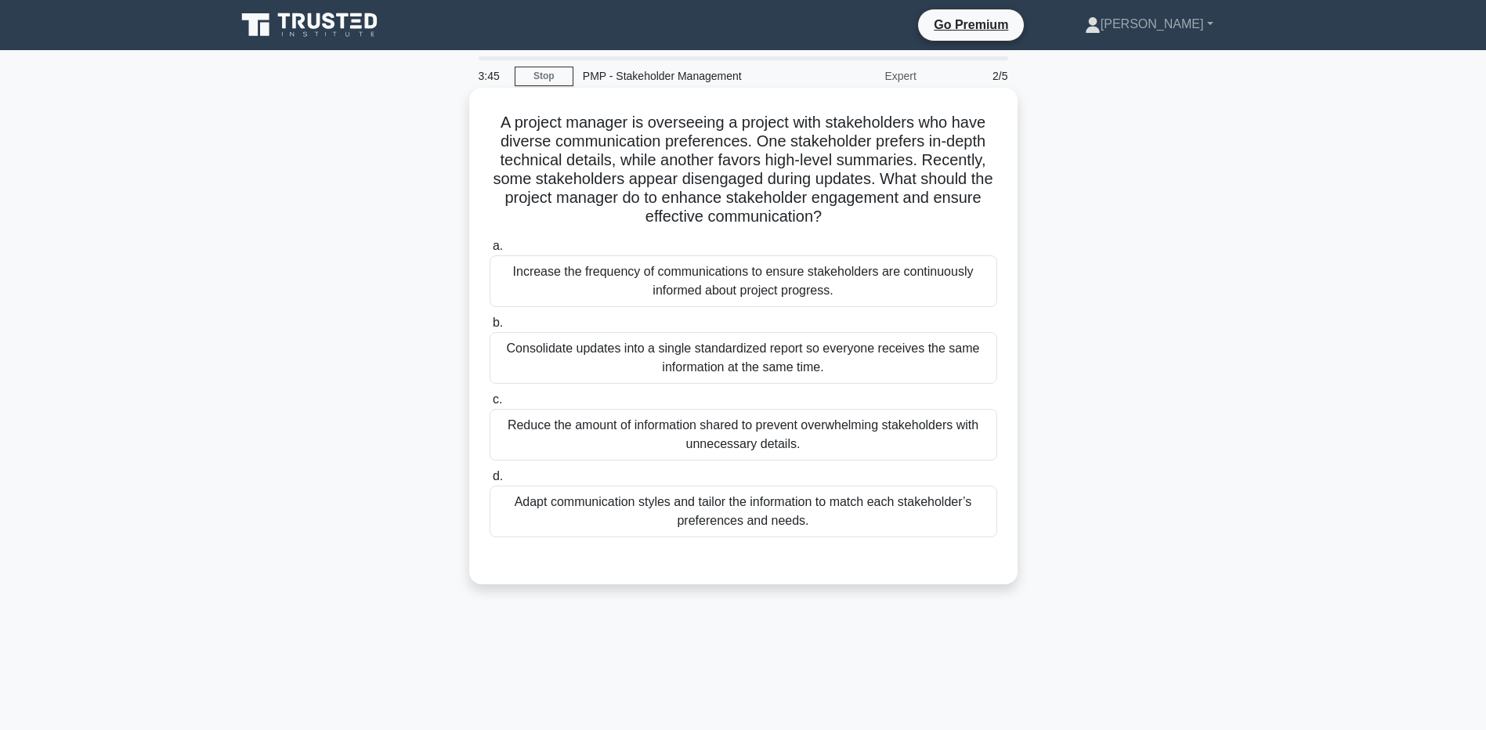
drag, startPoint x: 733, startPoint y: 119, endPoint x: 854, endPoint y: 217, distance: 155.4
click at [854, 217] on h5 "A project manager is overseeing a project with stakeholders who have diverse co…" at bounding box center [743, 170] width 511 height 114
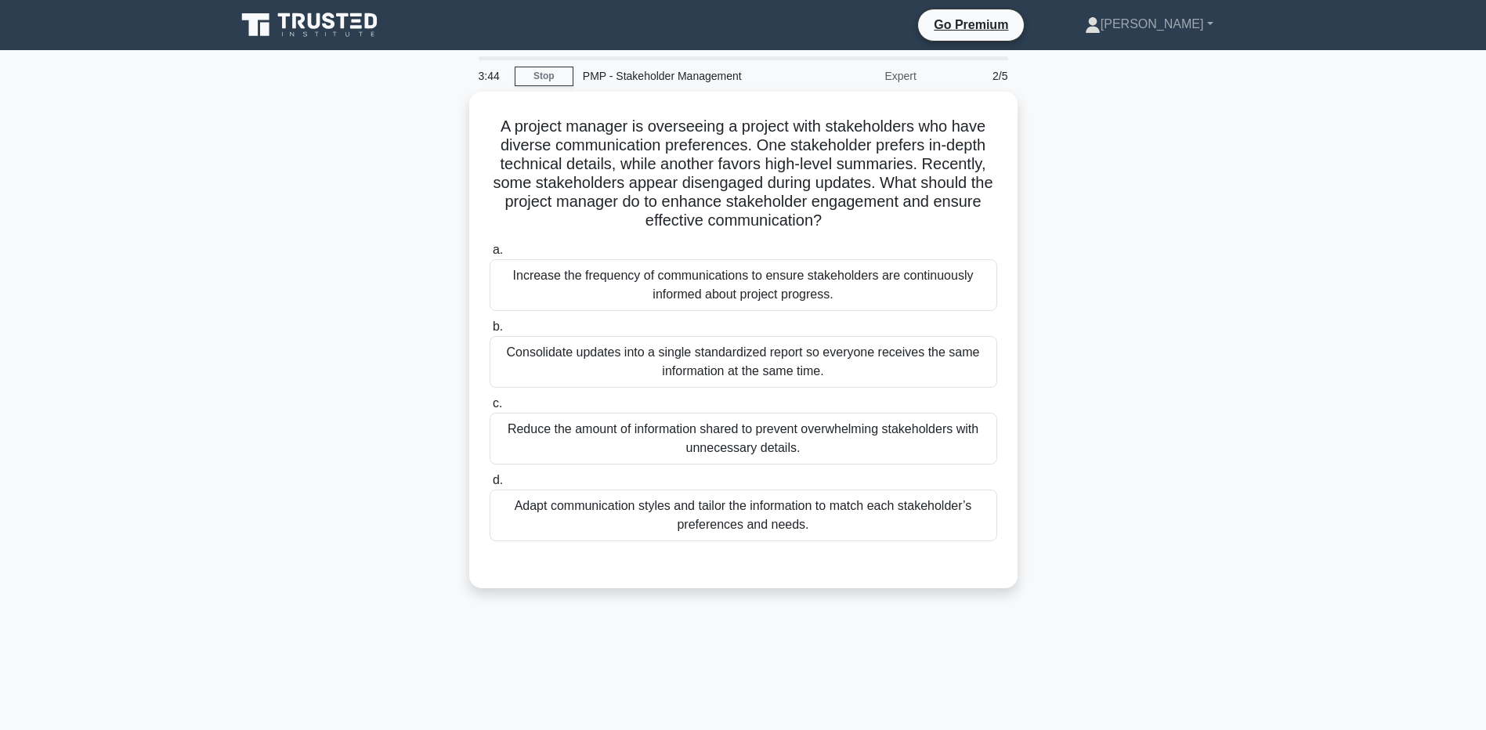
click at [1142, 355] on div "A project manager is overseeing a project with stakeholders who have diverse co…" at bounding box center [743, 349] width 1034 height 515
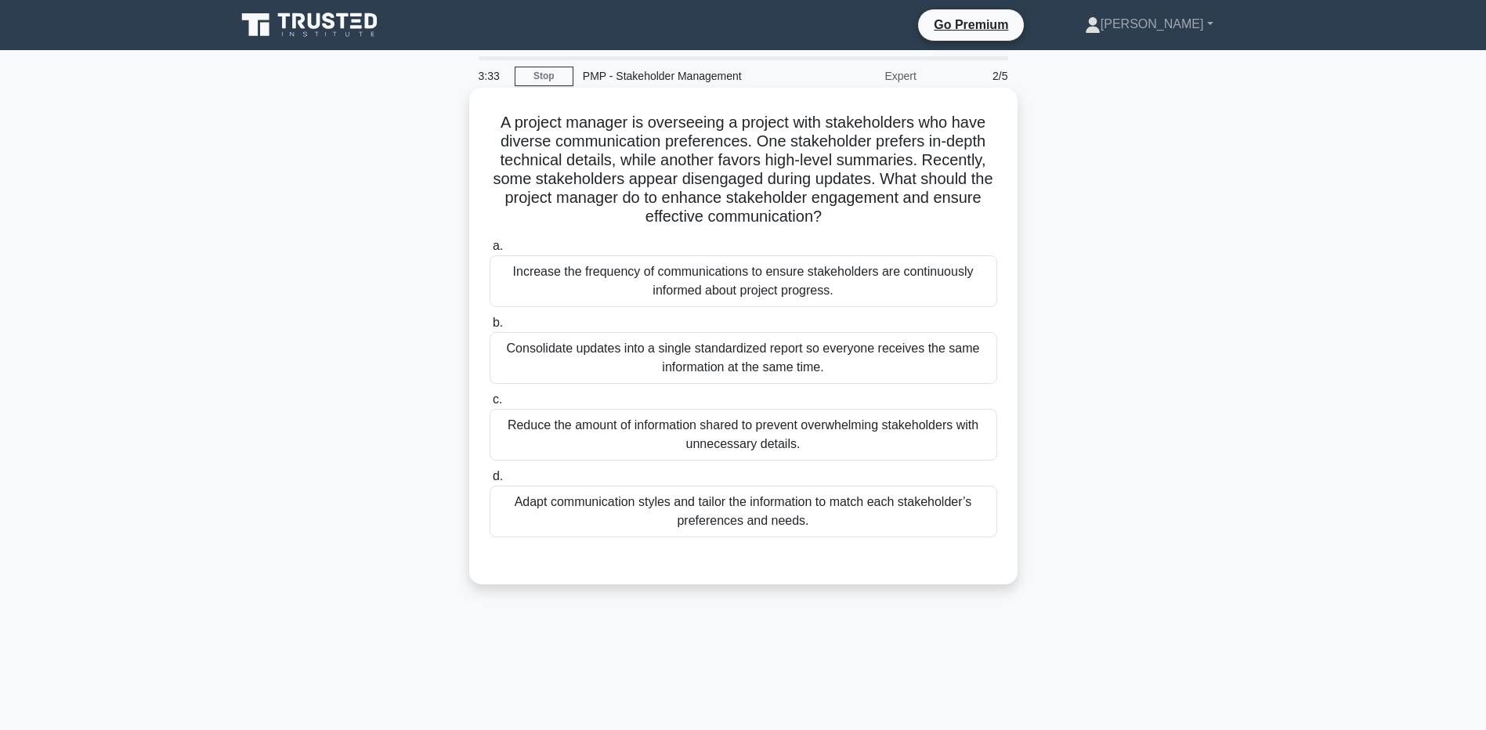
click at [555, 517] on div "Adapt communication styles and tailor the information to match each stakeholder…" at bounding box center [744, 512] width 508 height 52
click at [490, 482] on input "d. Adapt communication styles and tailor the information to match each stakehol…" at bounding box center [490, 477] width 0 height 10
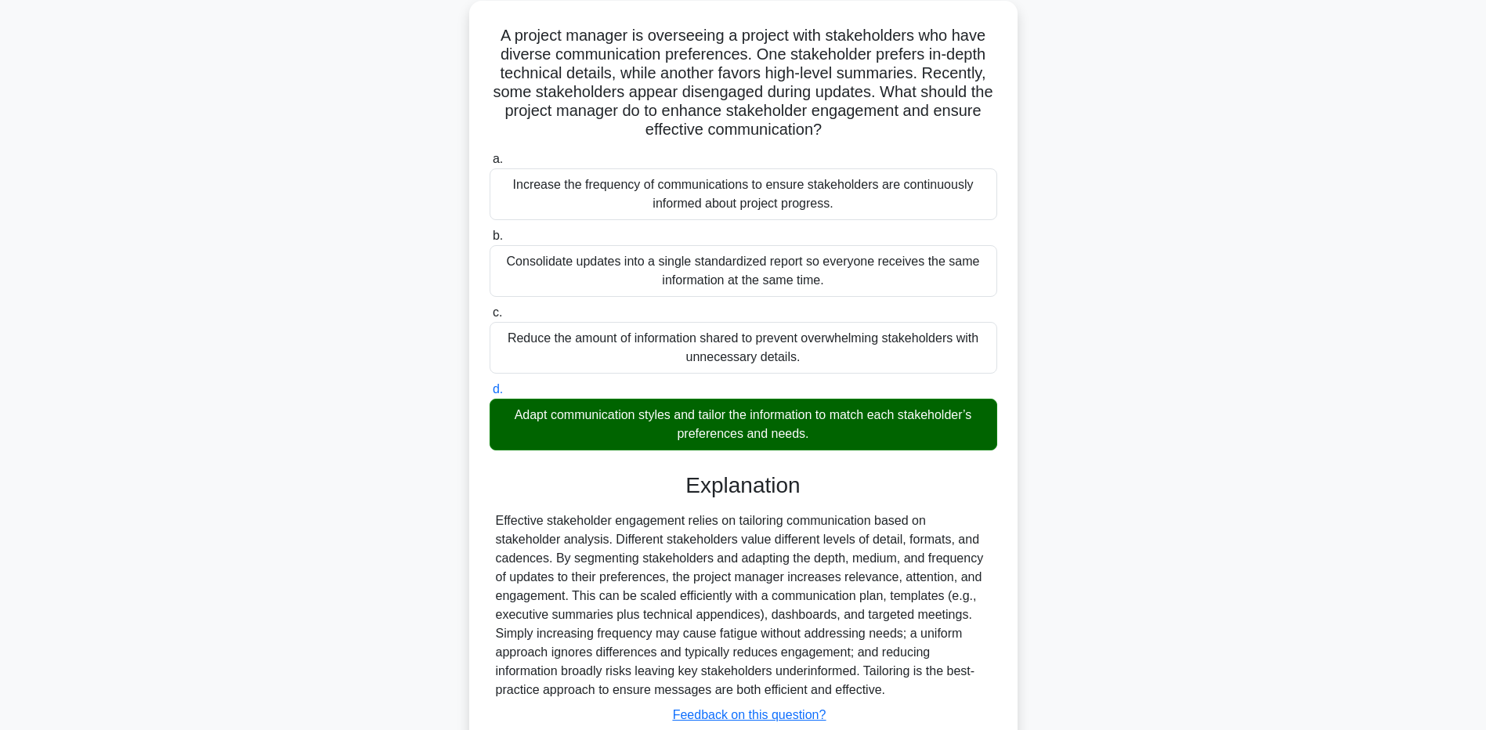
scroll to position [103, 0]
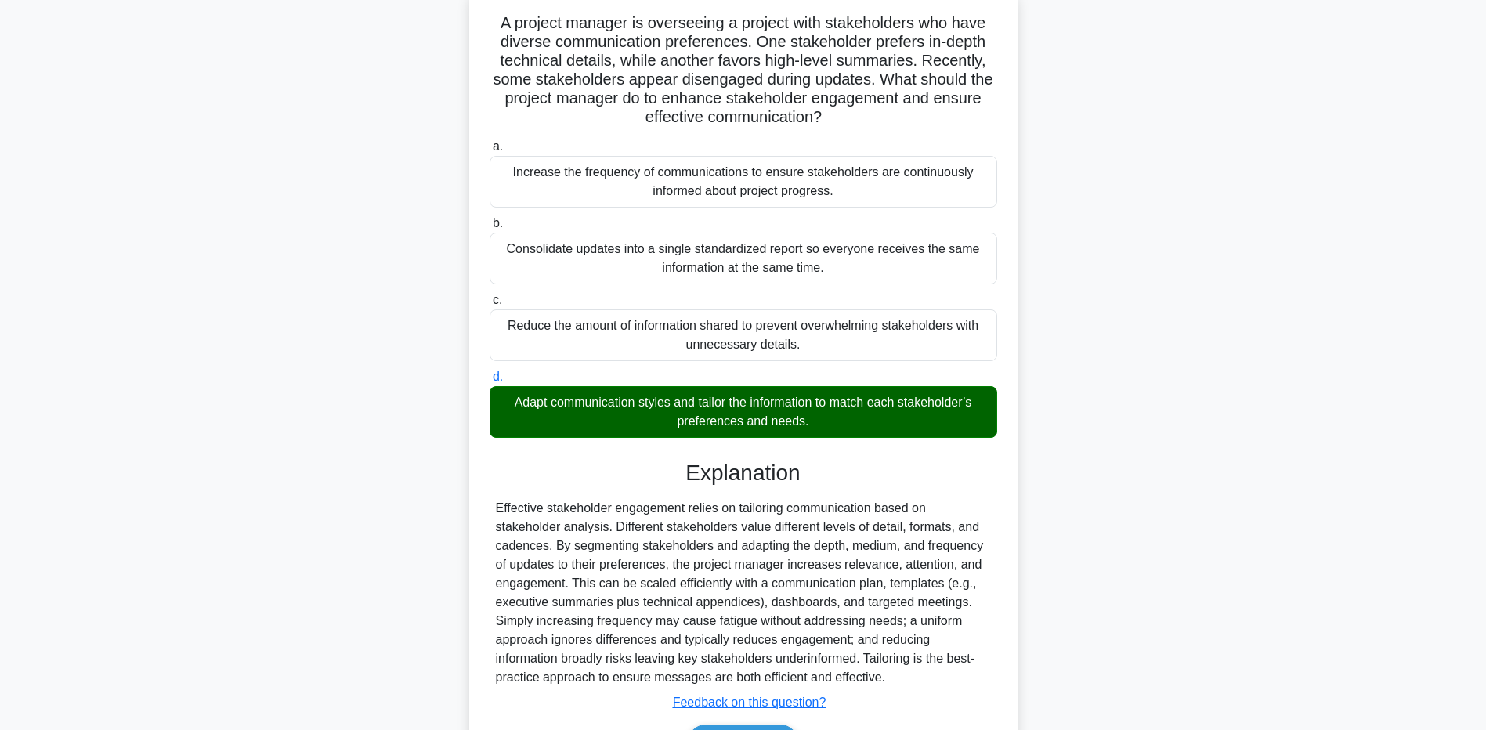
click at [1382, 505] on main "3:21 Stop PMP - Stakeholder Management Expert 2/5 A project manager is overseei…" at bounding box center [743, 385] width 1486 height 877
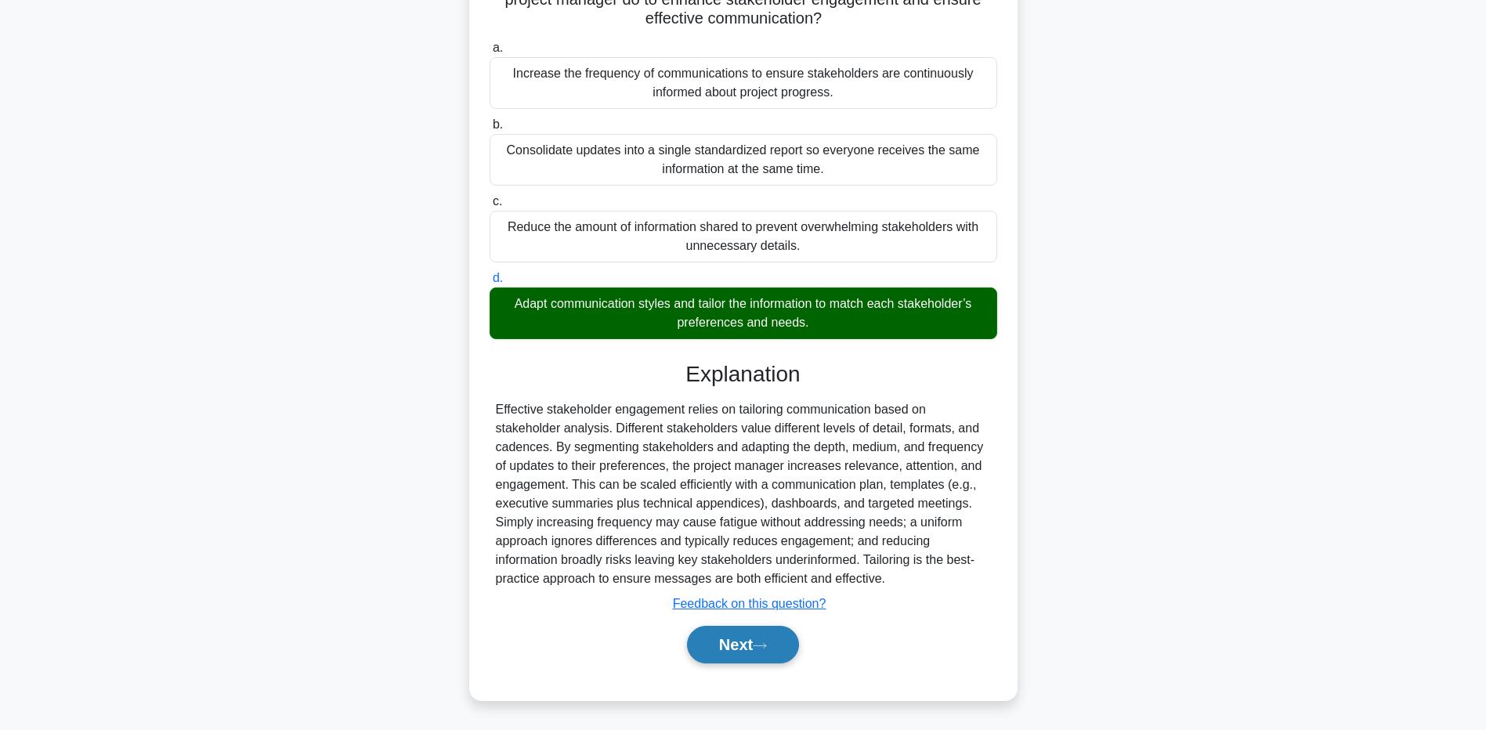
click at [719, 653] on button "Next" at bounding box center [743, 645] width 112 height 38
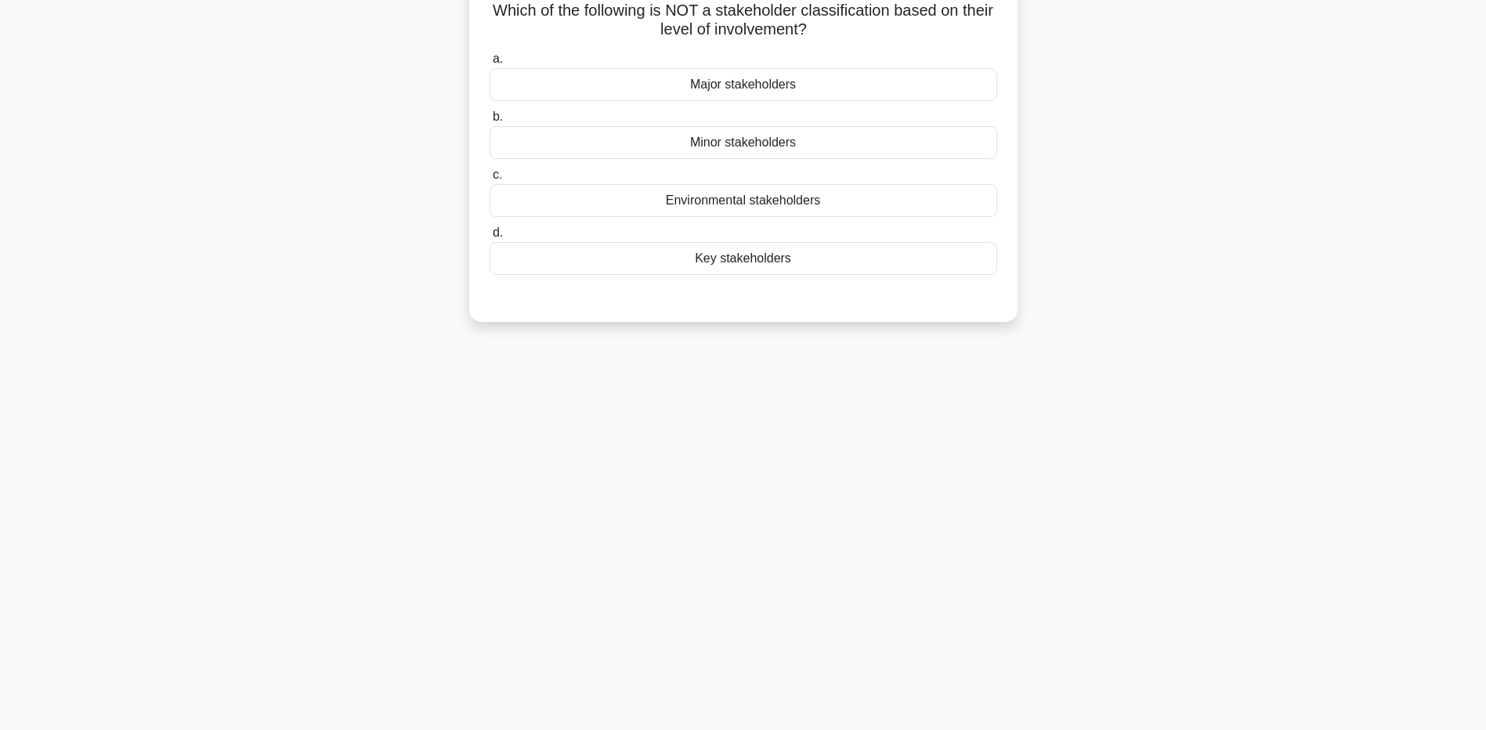
scroll to position [0, 0]
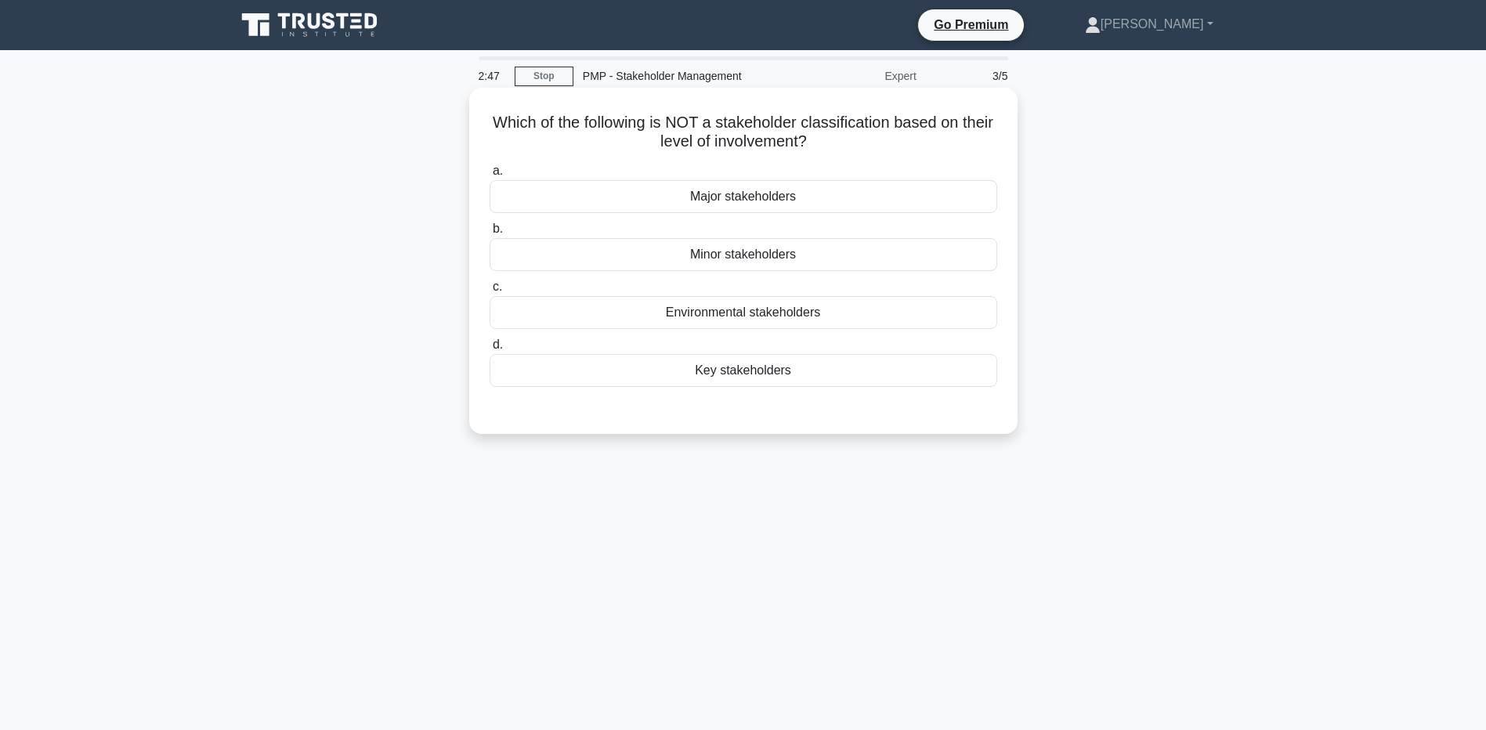
click at [524, 311] on div "Environmental stakeholders" at bounding box center [744, 312] width 508 height 33
click at [490, 292] on input "c. Environmental stakeholders" at bounding box center [490, 287] width 0 height 10
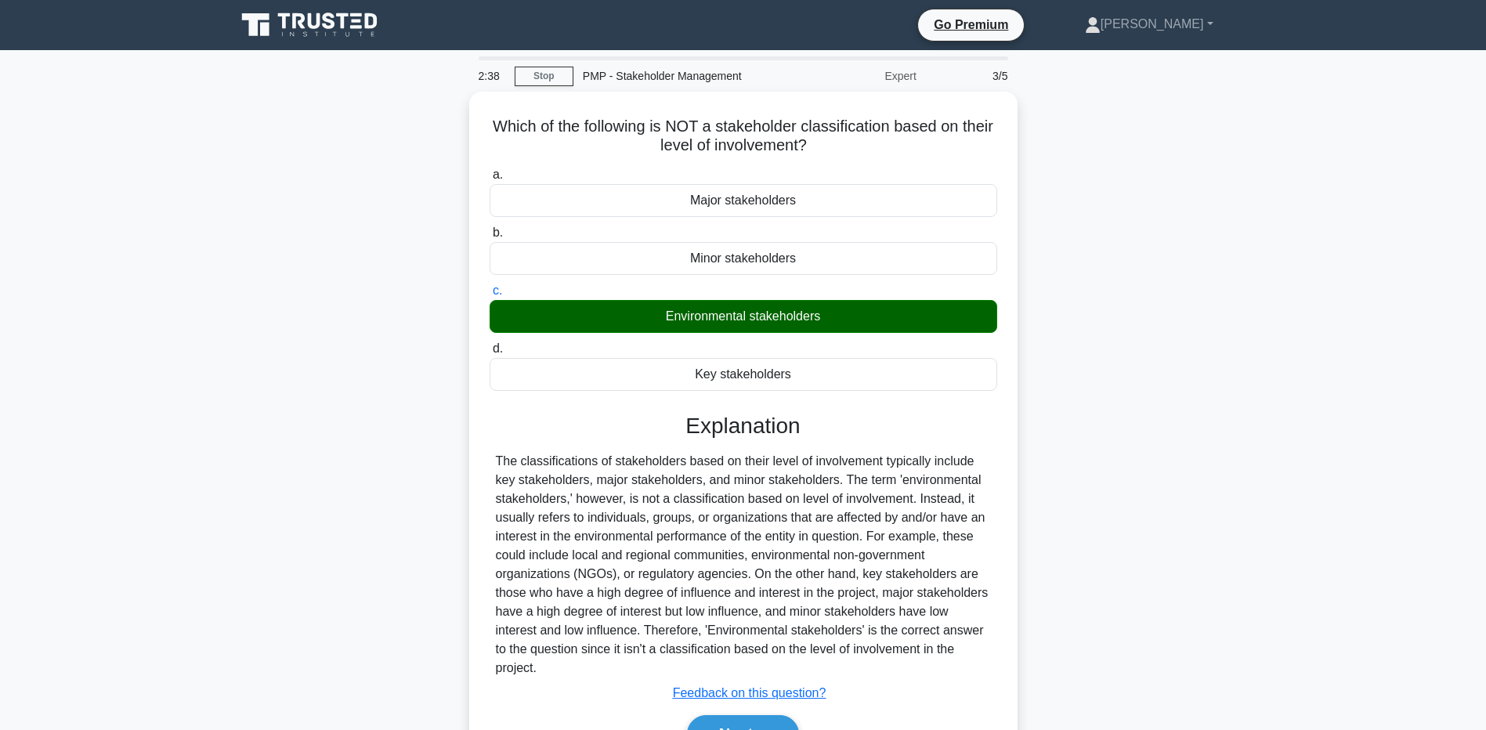
click at [202, 566] on main "2:38 Stop PMP - Stakeholder Management Expert 3/5 Which of the following is NOT…" at bounding box center [743, 448] width 1486 height 796
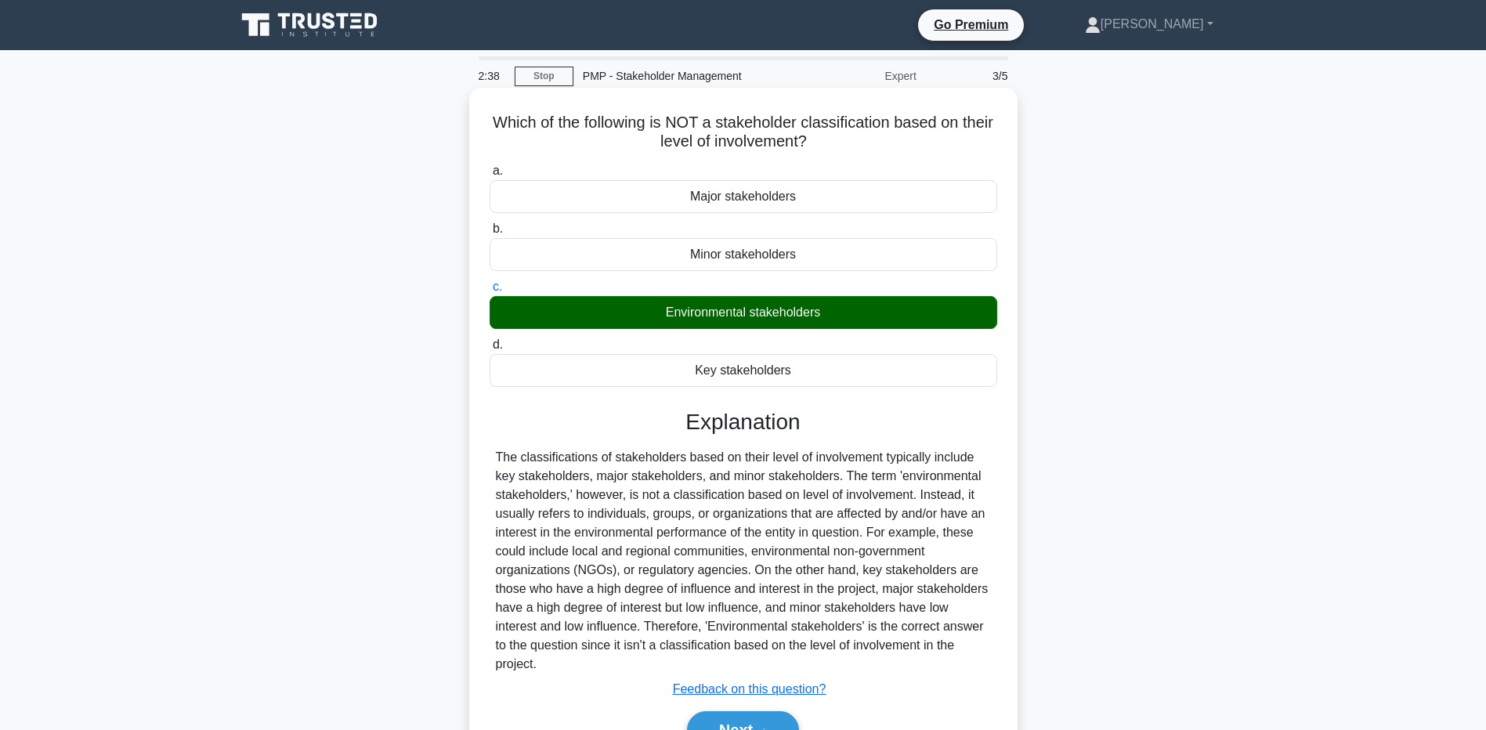
scroll to position [116, 0]
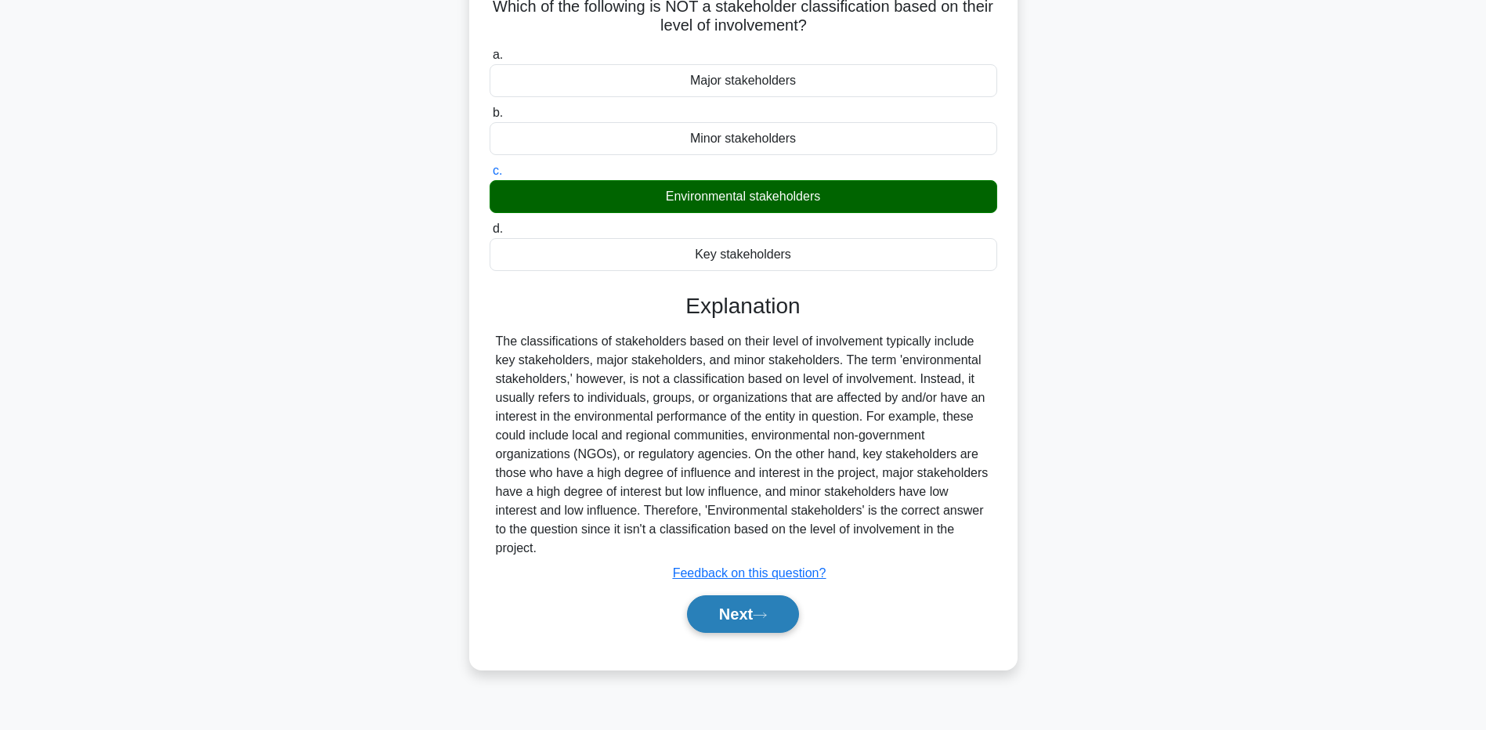
click at [737, 613] on button "Next" at bounding box center [743, 614] width 112 height 38
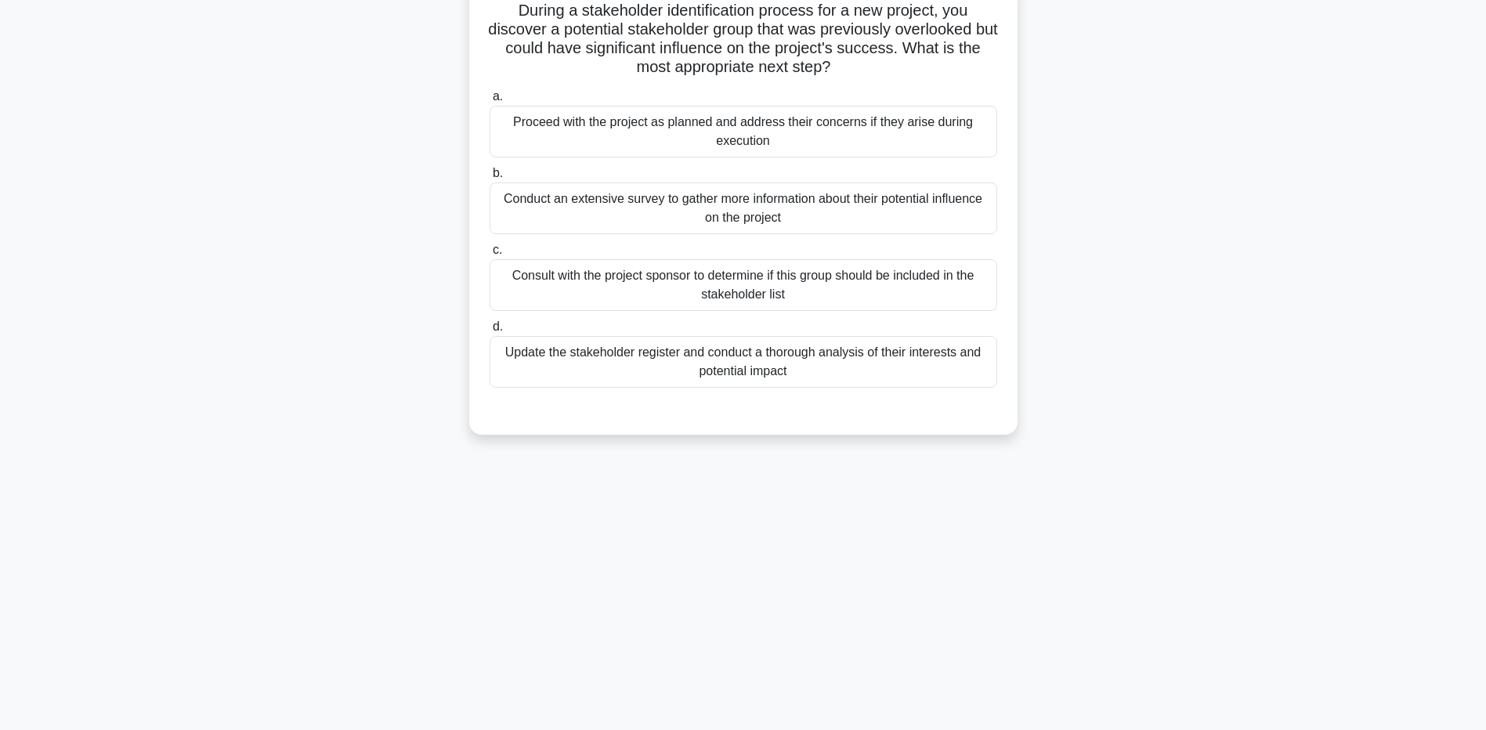
scroll to position [0, 0]
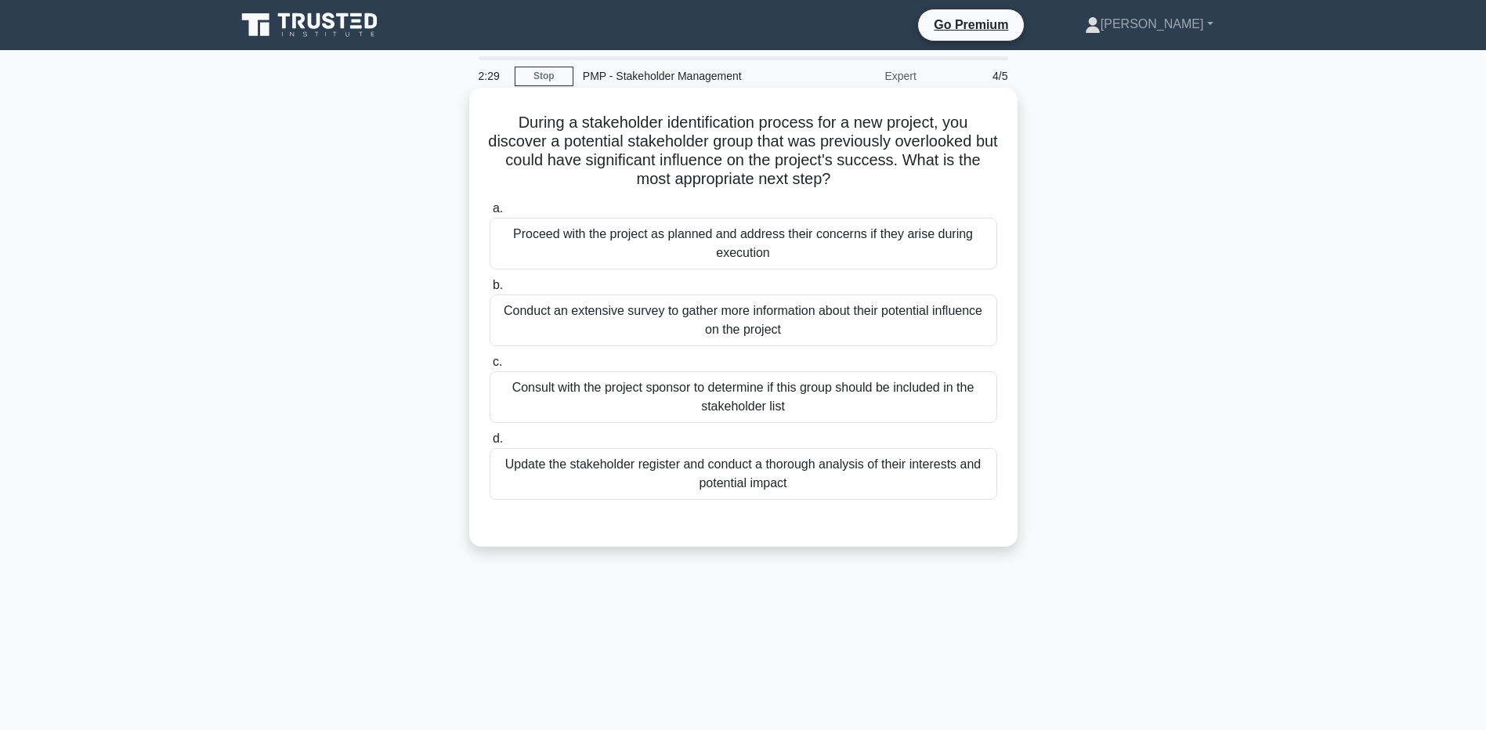
drag, startPoint x: 666, startPoint y: 136, endPoint x: 865, endPoint y: 175, distance: 202.6
click at [865, 175] on h5 "During a stakeholder identification process for a new project, you discover a p…" at bounding box center [743, 151] width 511 height 77
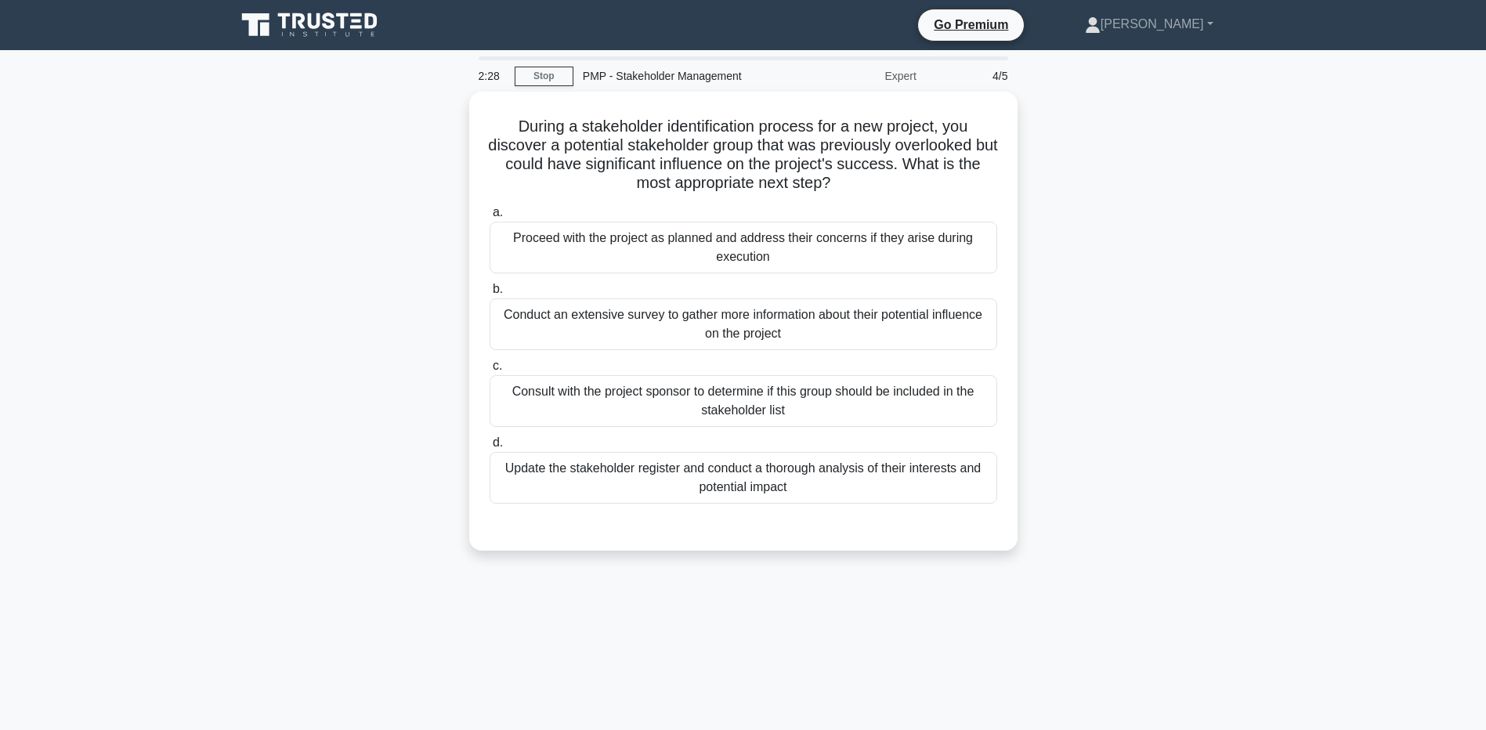
click at [297, 191] on div "During a stakeholder identification process for a new project, you discover a p…" at bounding box center [743, 331] width 1034 height 478
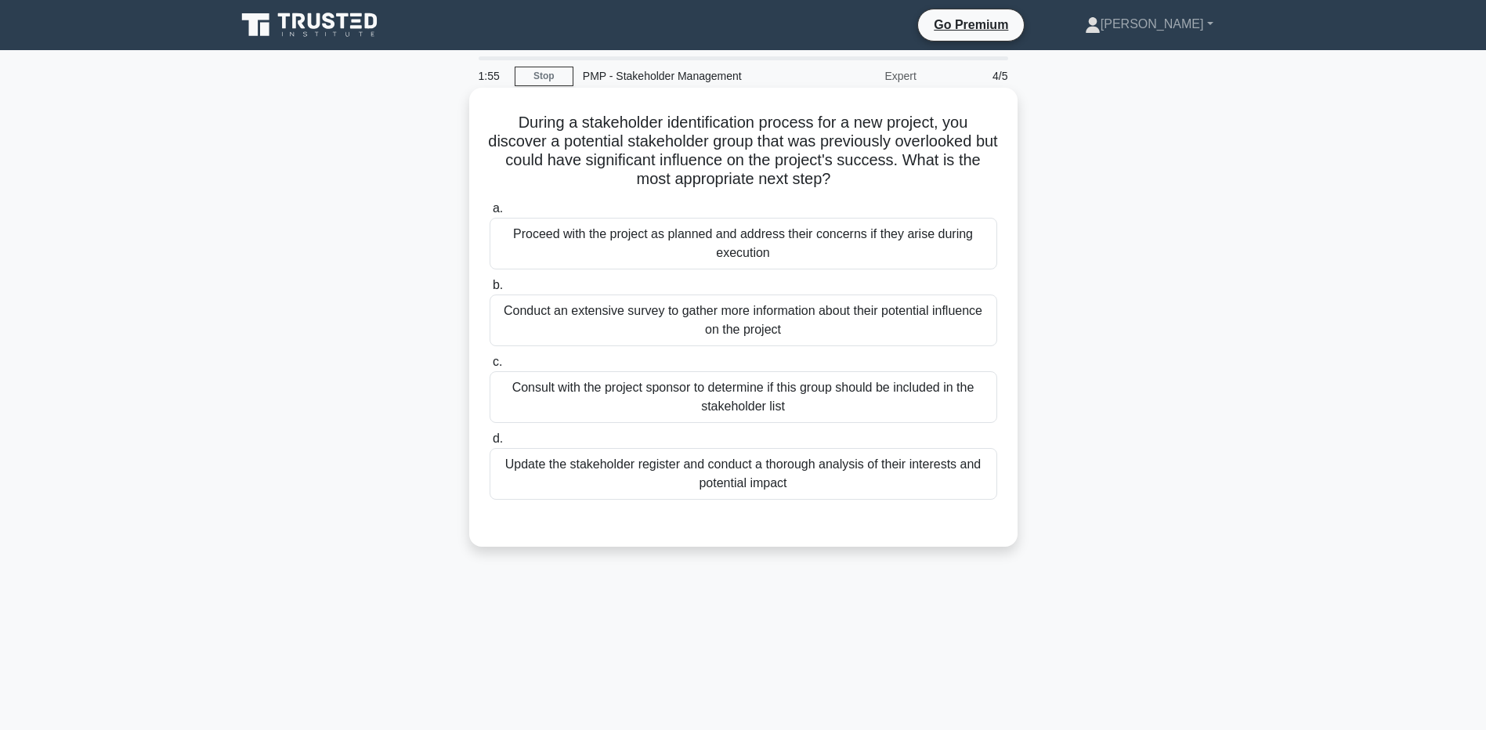
click at [509, 488] on div "Update the stakeholder register and conduct a thorough analysis of their intere…" at bounding box center [744, 474] width 508 height 52
click at [490, 444] on input "d. Update the stakeholder register and conduct a thorough analysis of their int…" at bounding box center [490, 439] width 0 height 10
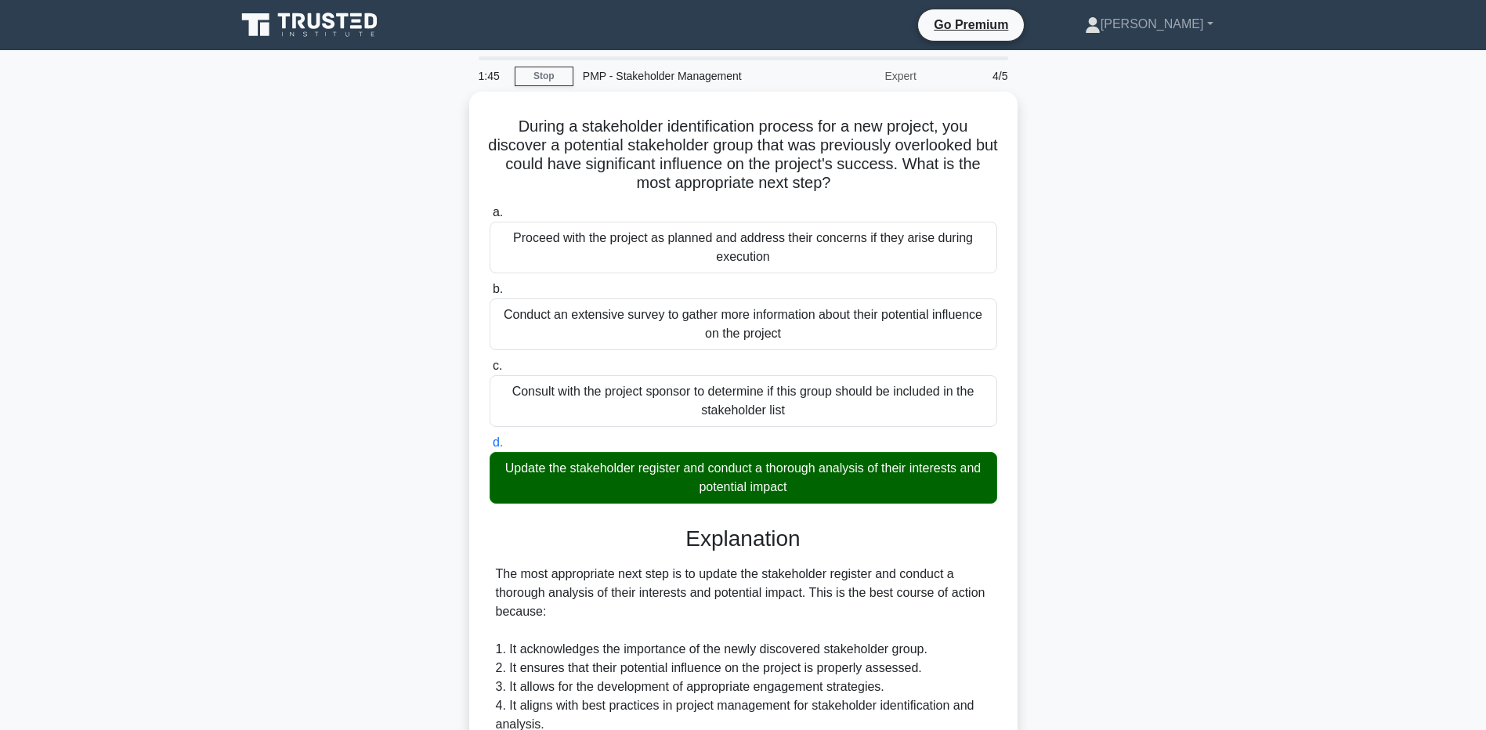
click at [195, 602] on main "1:45 Stop PMP - Stakeholder Management Expert 4/5 During a stakeholder identifi…" at bounding box center [743, 620] width 1486 height 1141
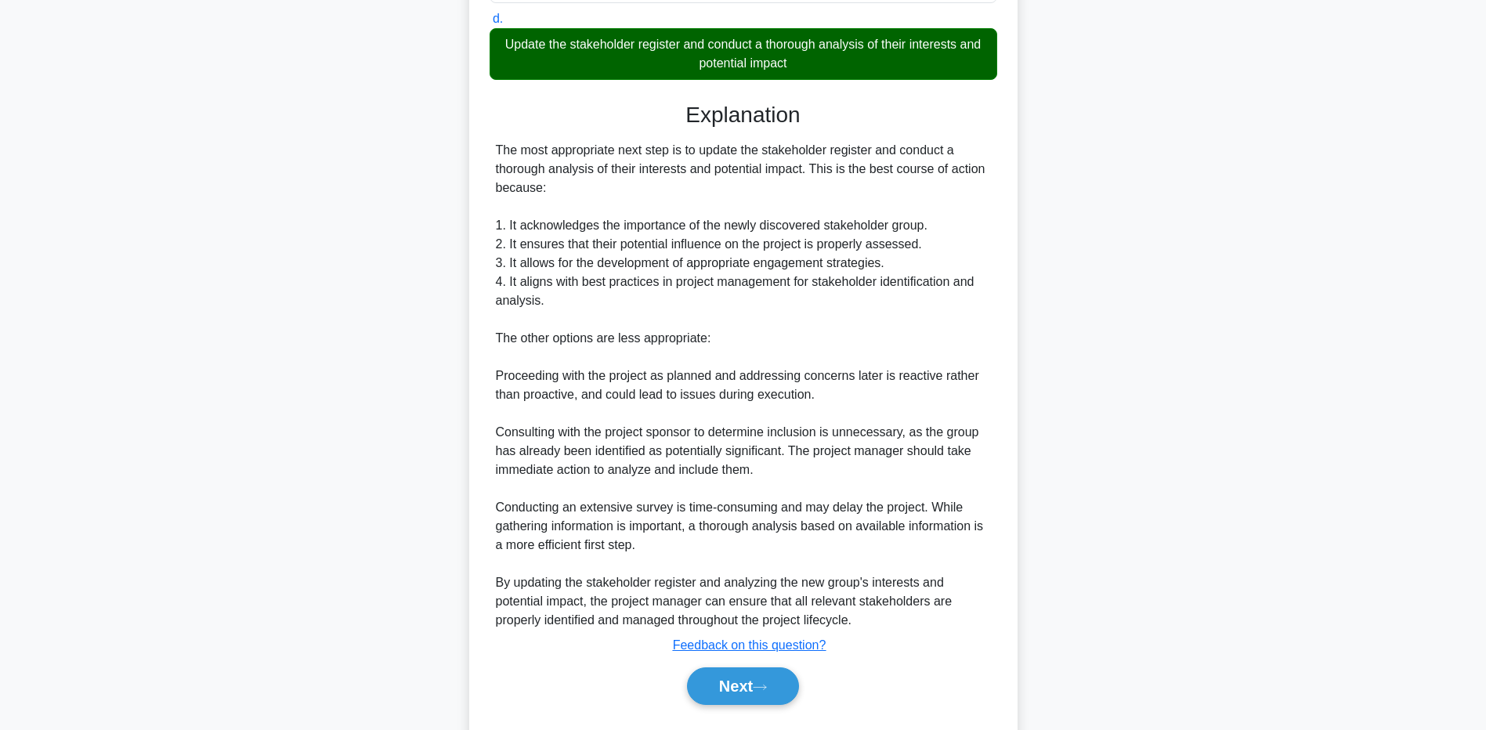
scroll to position [462, 0]
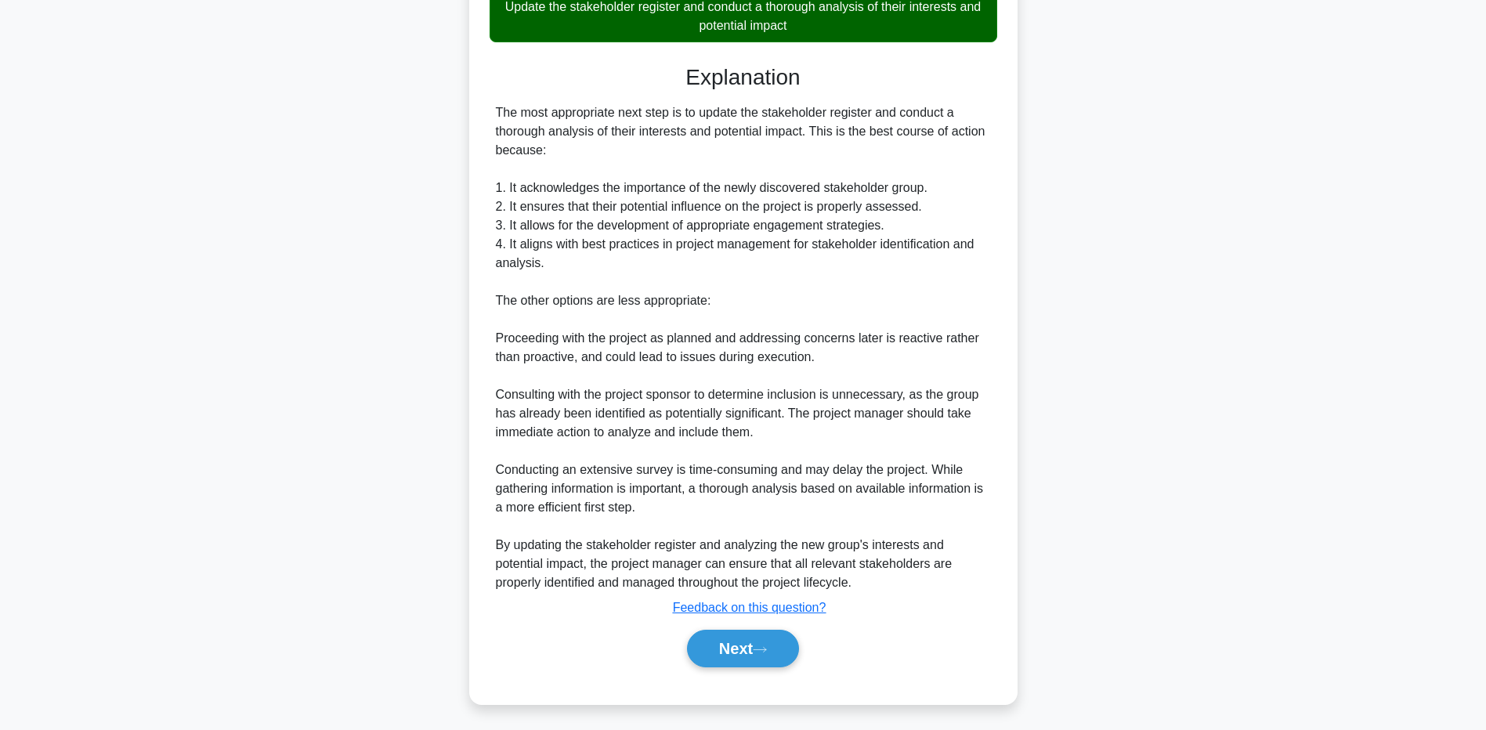
click at [180, 457] on main "1:39 Stop PMP - Stakeholder Management Expert 4/5 During a stakeholder identifi…" at bounding box center [743, 159] width 1486 height 1141
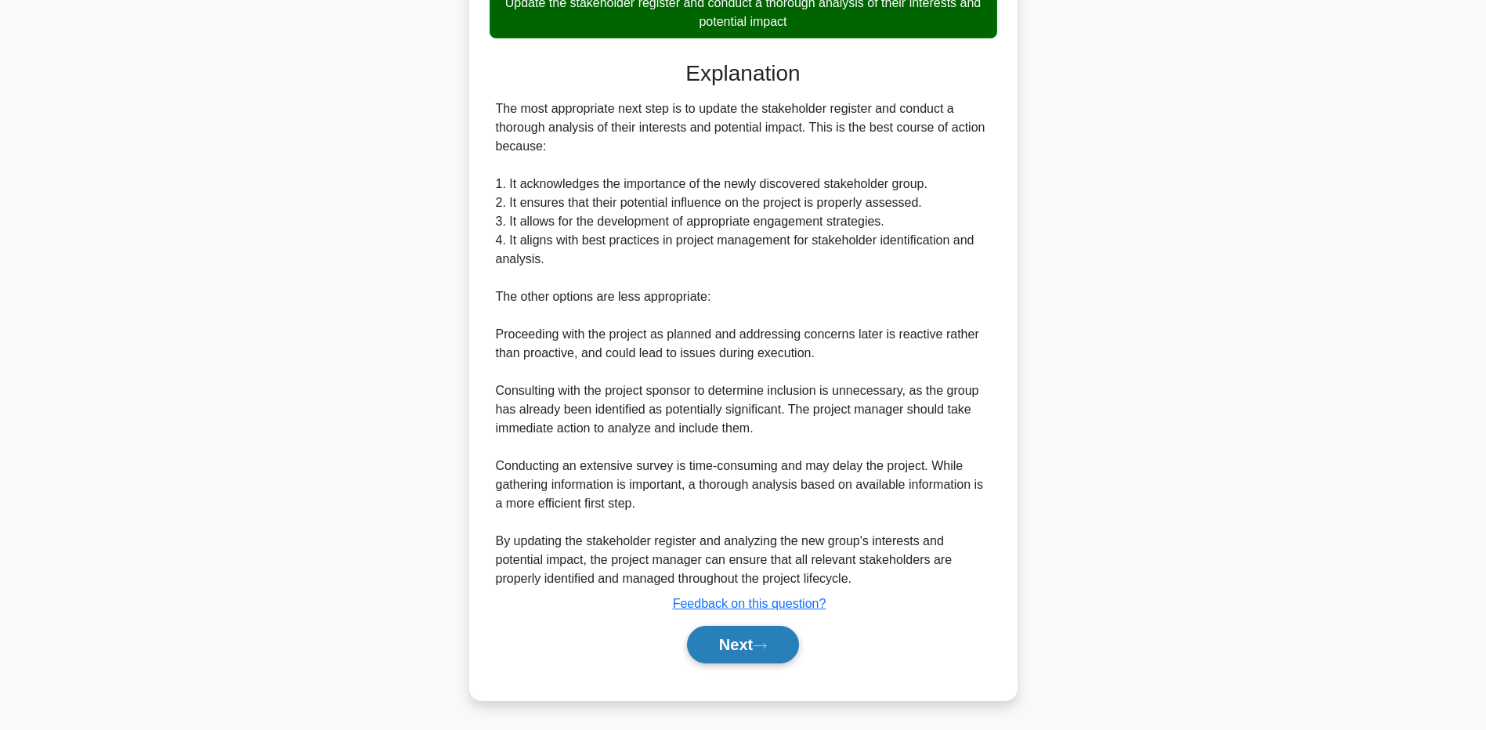
click at [738, 656] on button "Next" at bounding box center [743, 645] width 112 height 38
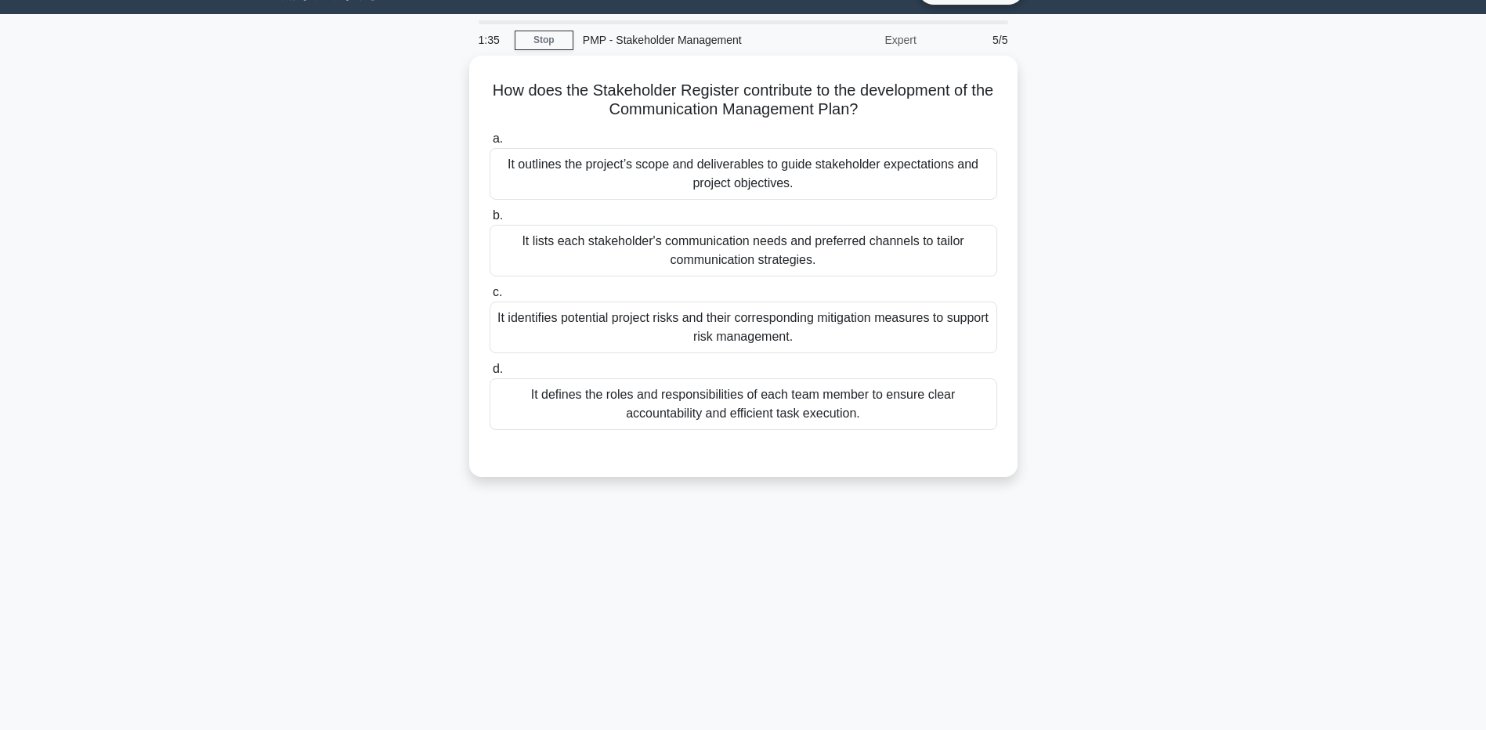
scroll to position [0, 0]
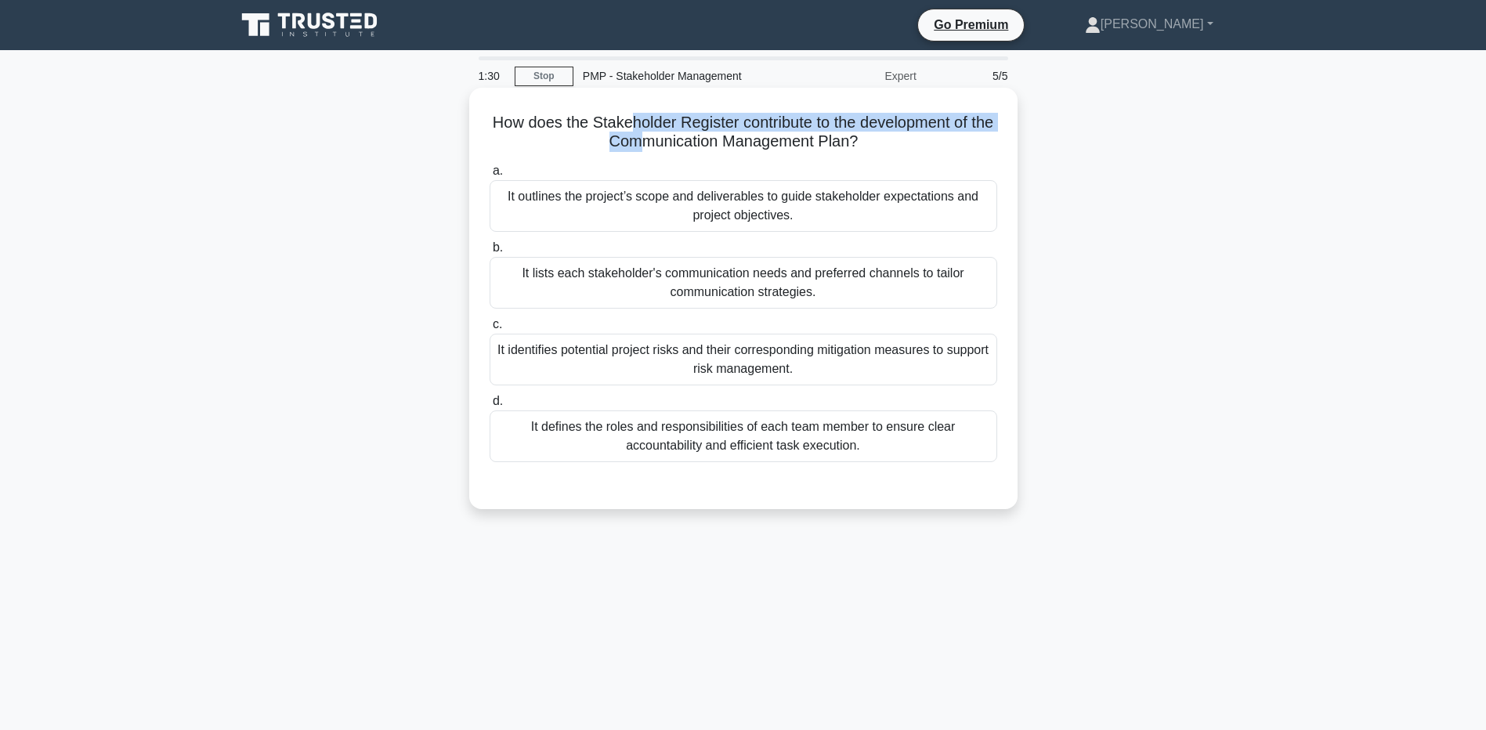
drag, startPoint x: 636, startPoint y: 126, endPoint x: 649, endPoint y: 133, distance: 15.1
click at [649, 133] on h5 "How does the Stakeholder Register contribute to the development of the Communic…" at bounding box center [743, 132] width 511 height 39
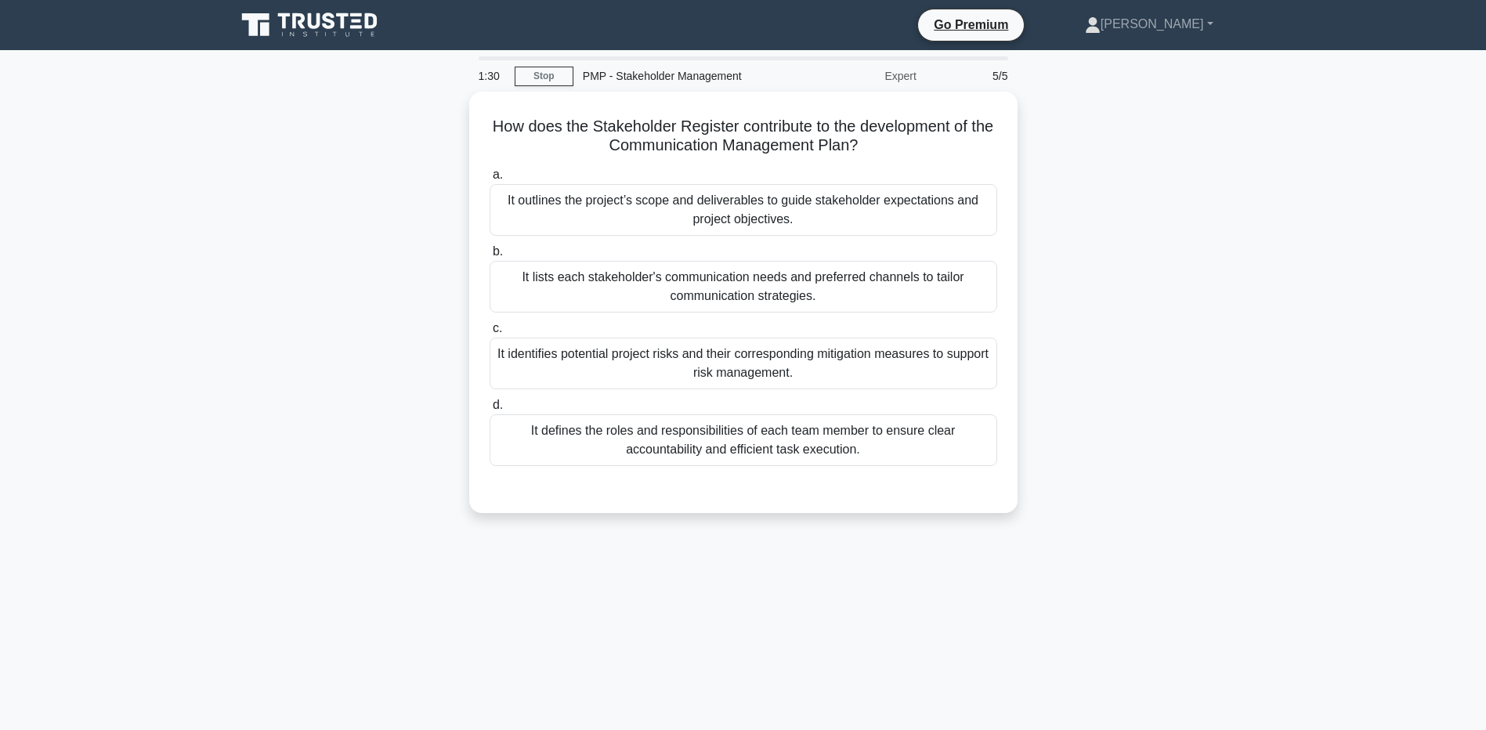
click at [309, 179] on div "How does the Stakeholder Register contribute to the development of the Communic…" at bounding box center [743, 312] width 1034 height 440
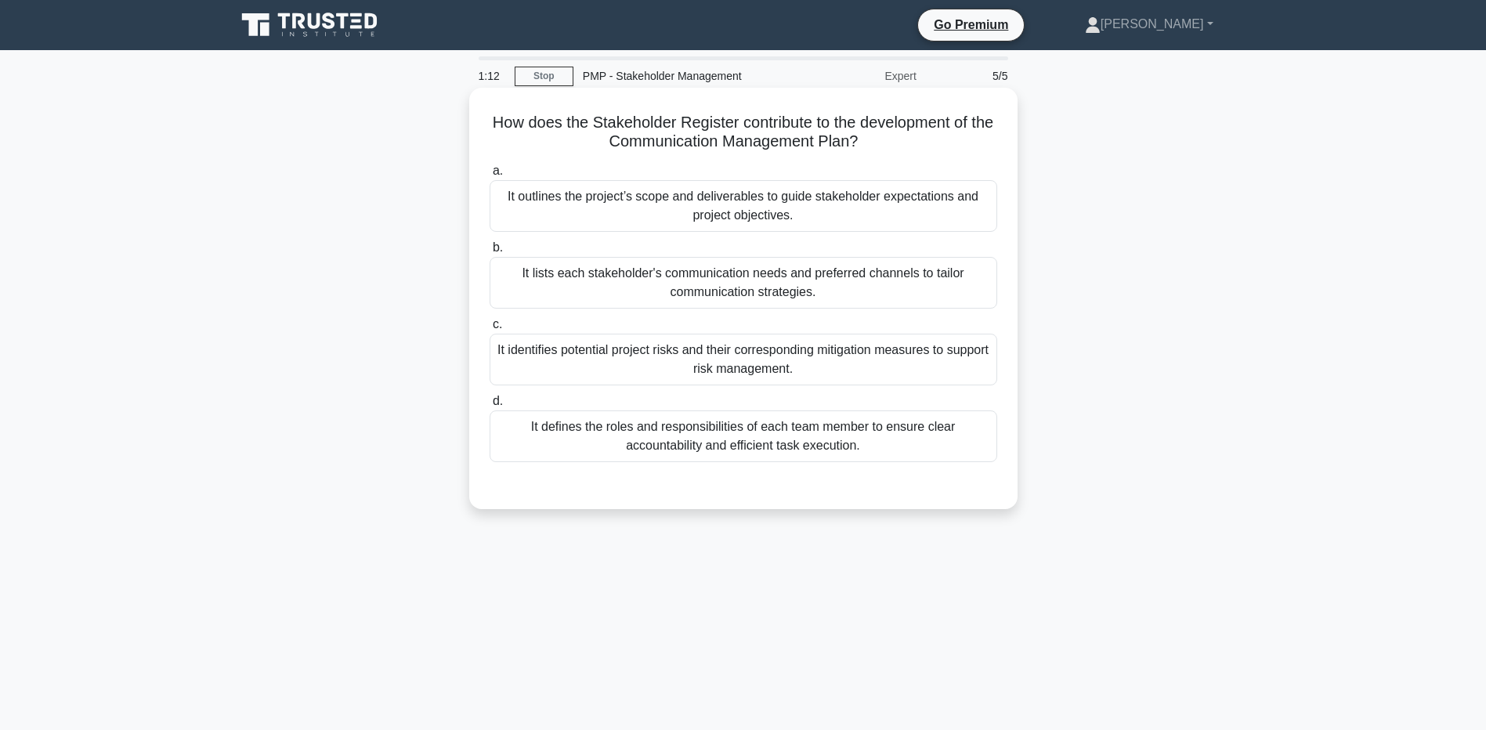
click at [834, 452] on div "It defines the roles and responsibilities of each team member to ensure clear a…" at bounding box center [744, 436] width 508 height 52
click at [490, 407] on input "d. It defines the roles and responsibilities of each team member to ensure clea…" at bounding box center [490, 401] width 0 height 10
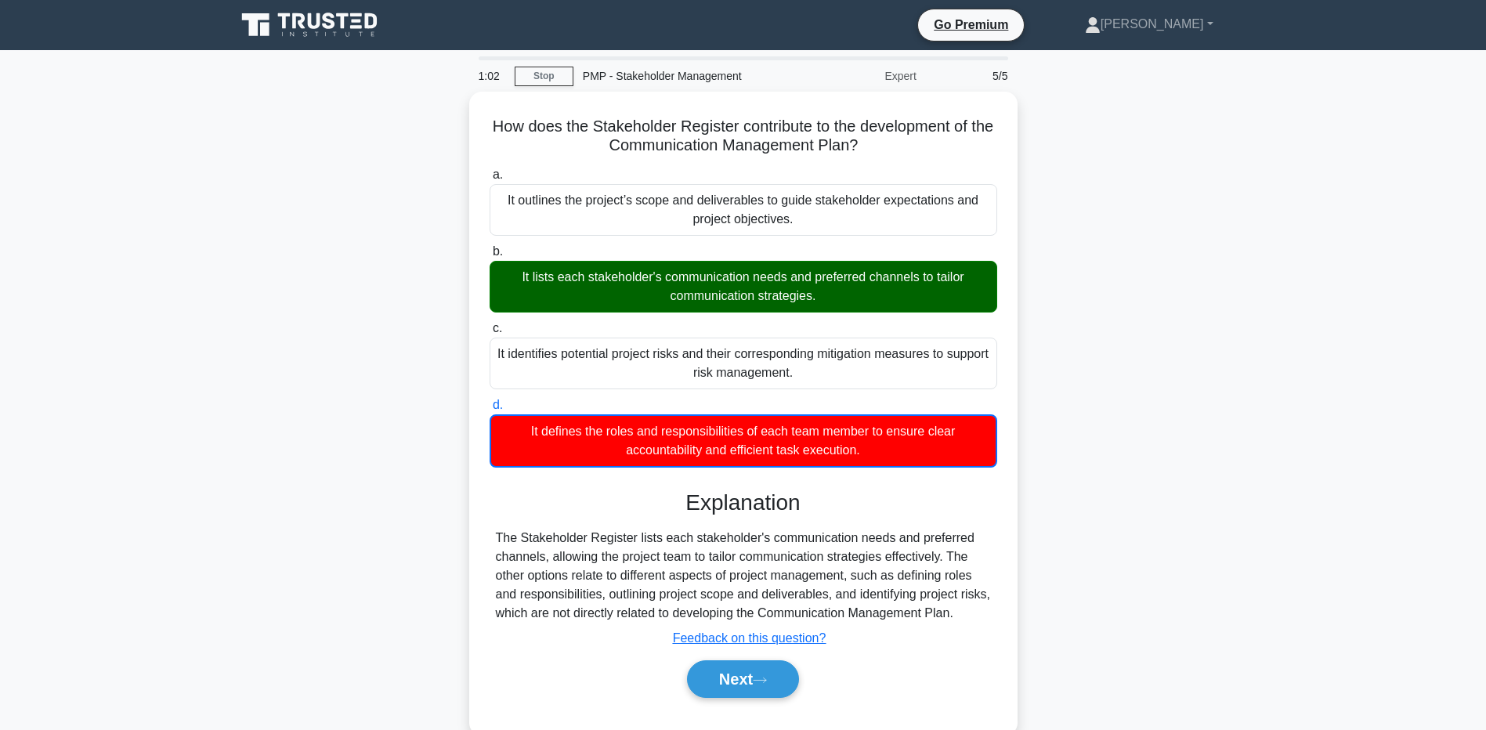
click at [152, 506] on main "1:02 Stop PMP - Stakeholder Management Expert 5/5 How does the Stakeholder Regi…" at bounding box center [743, 448] width 1486 height 796
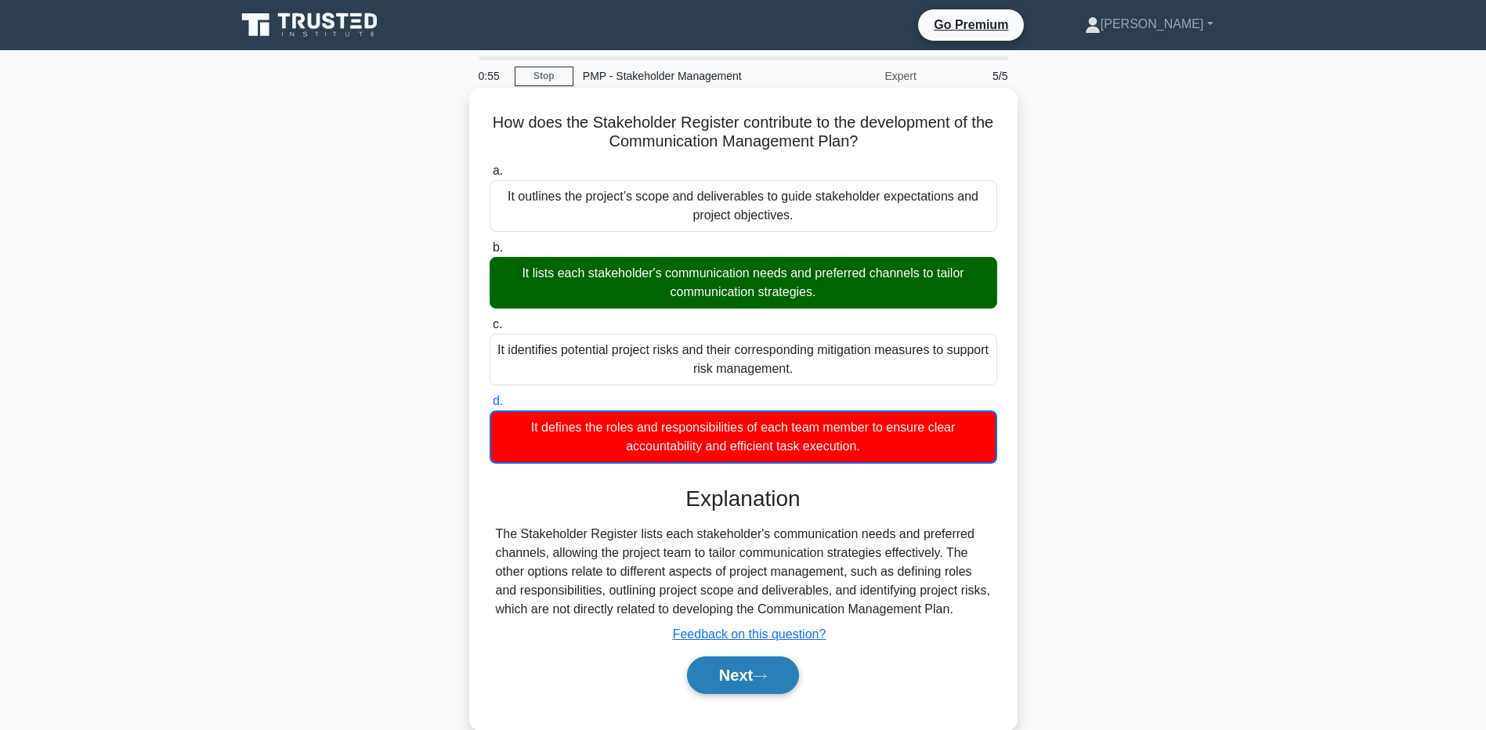
click at [701, 681] on button "Next" at bounding box center [743, 675] width 112 height 38
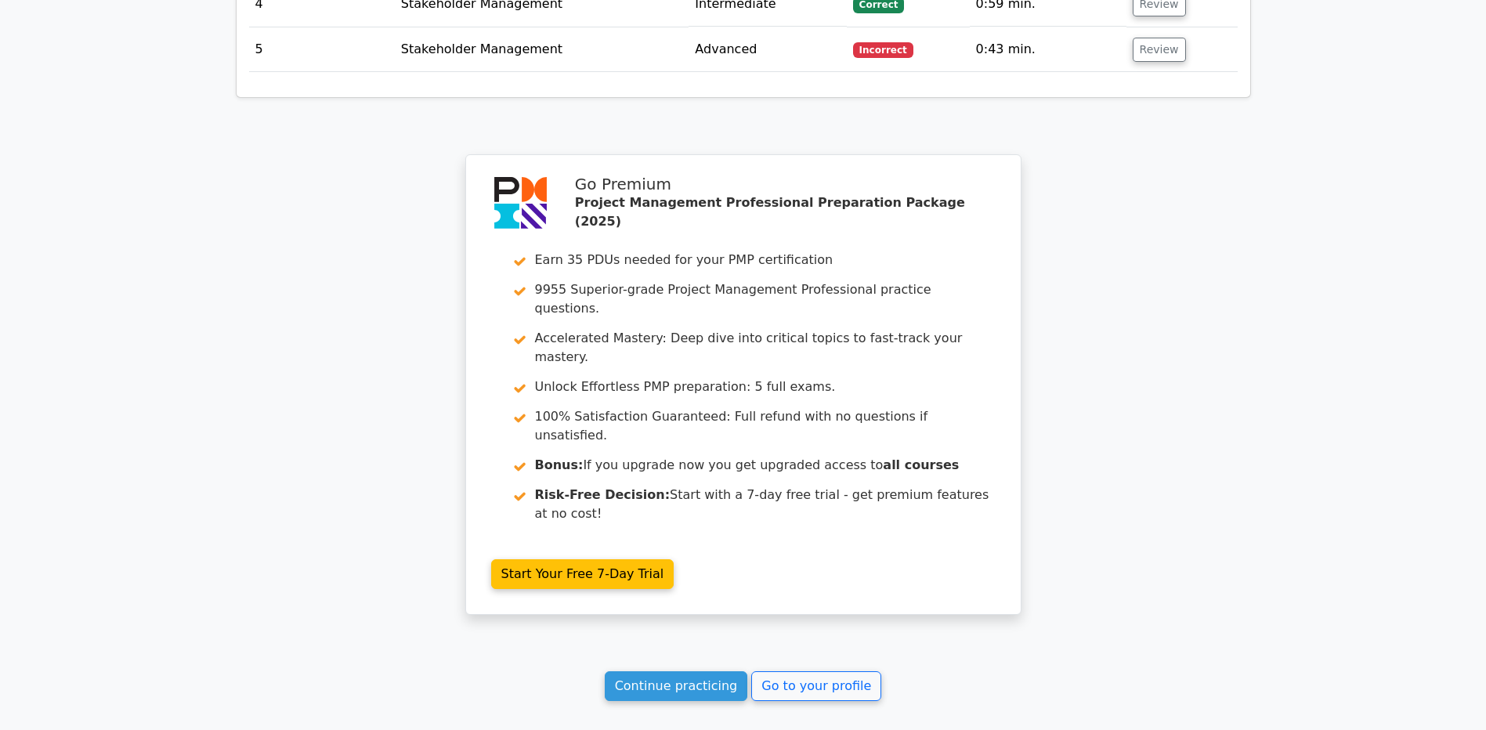
scroll to position [2211, 0]
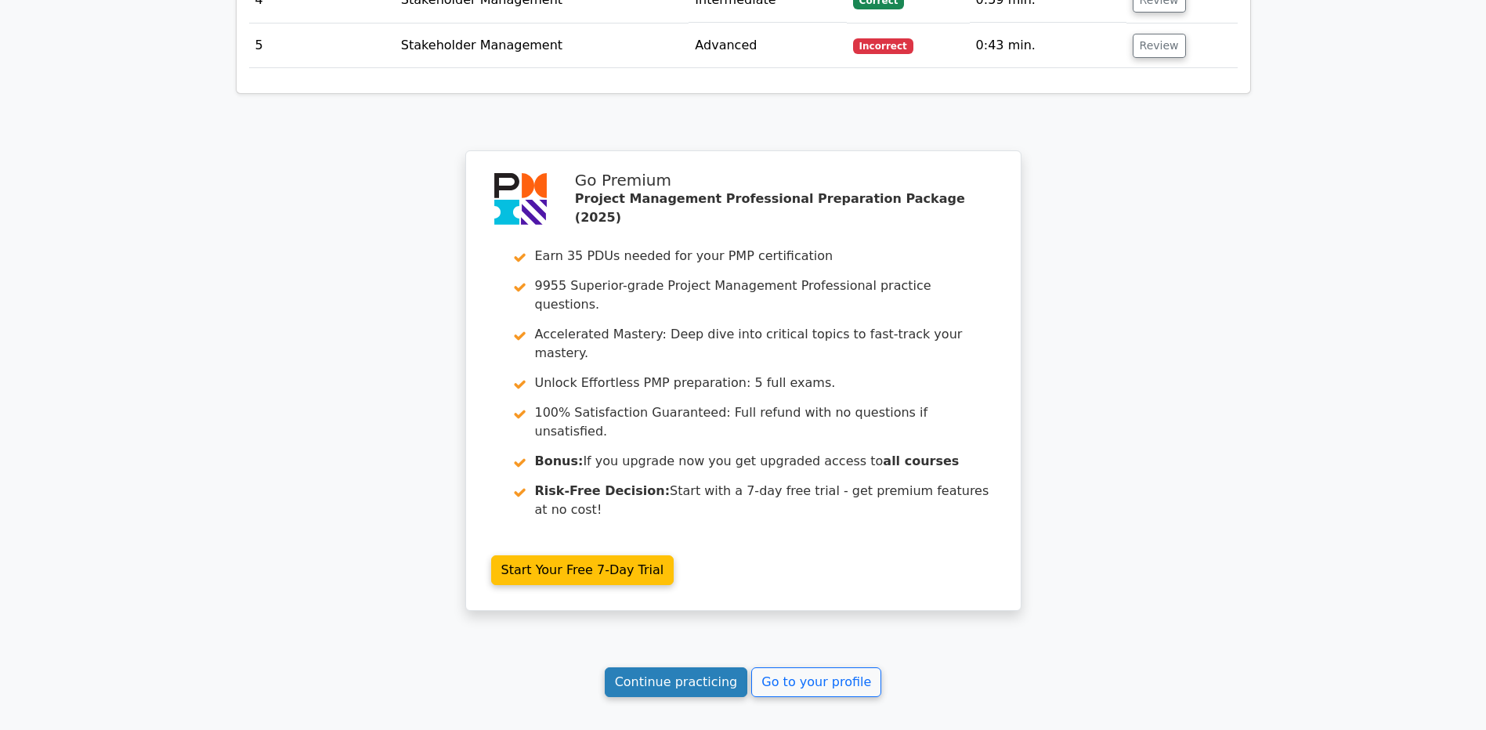
click at [681, 667] on link "Continue practicing" at bounding box center [676, 682] width 143 height 30
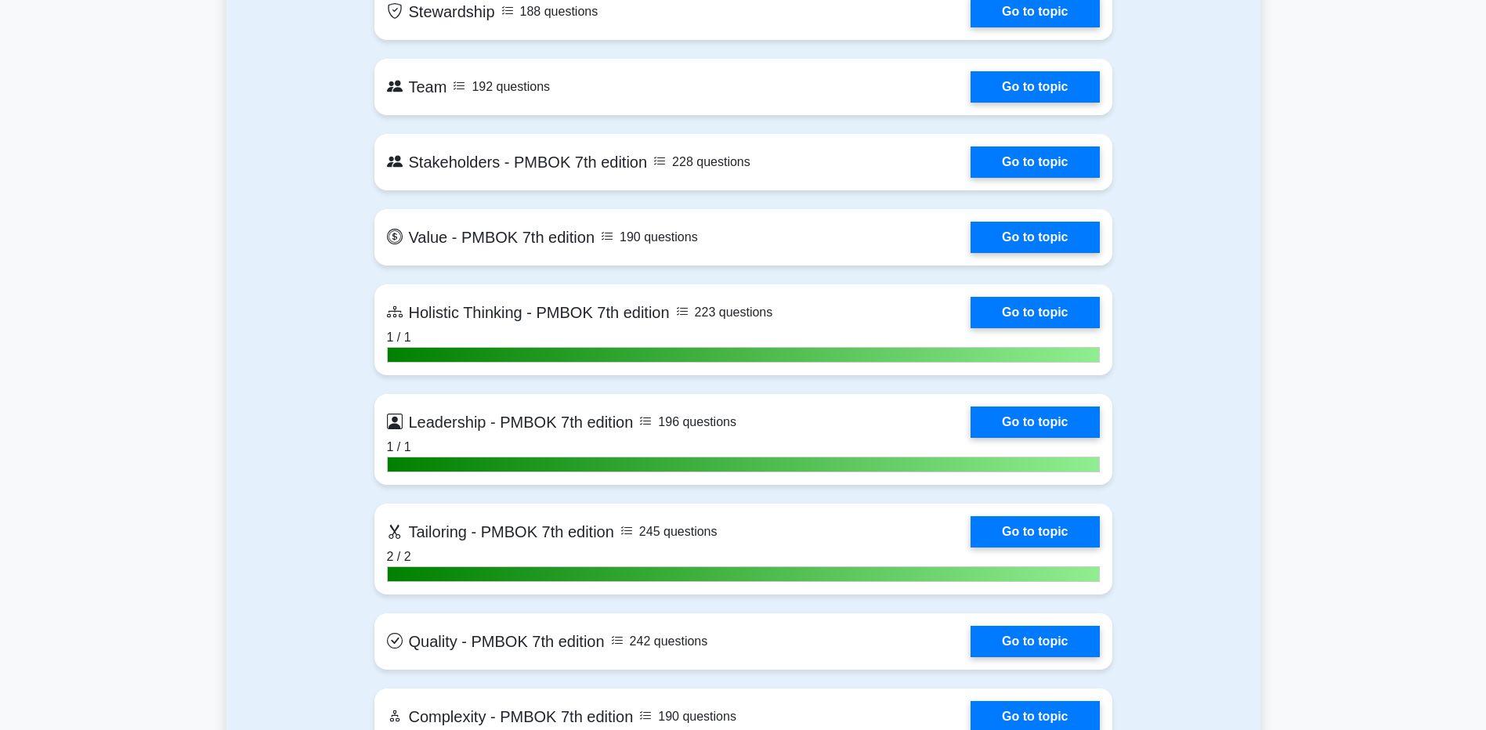
scroll to position [4230, 0]
